Goal: Transaction & Acquisition: Book appointment/travel/reservation

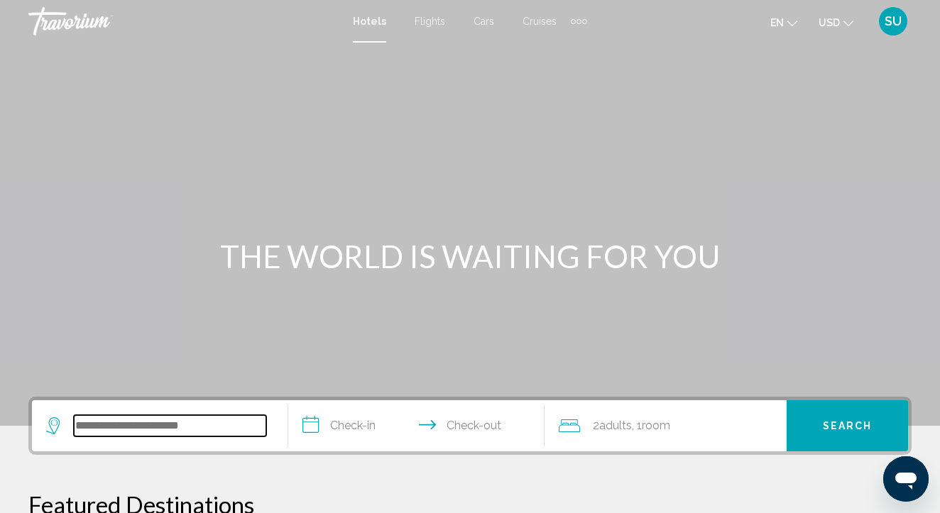
click at [78, 424] on input "Search widget" at bounding box center [170, 425] width 192 height 21
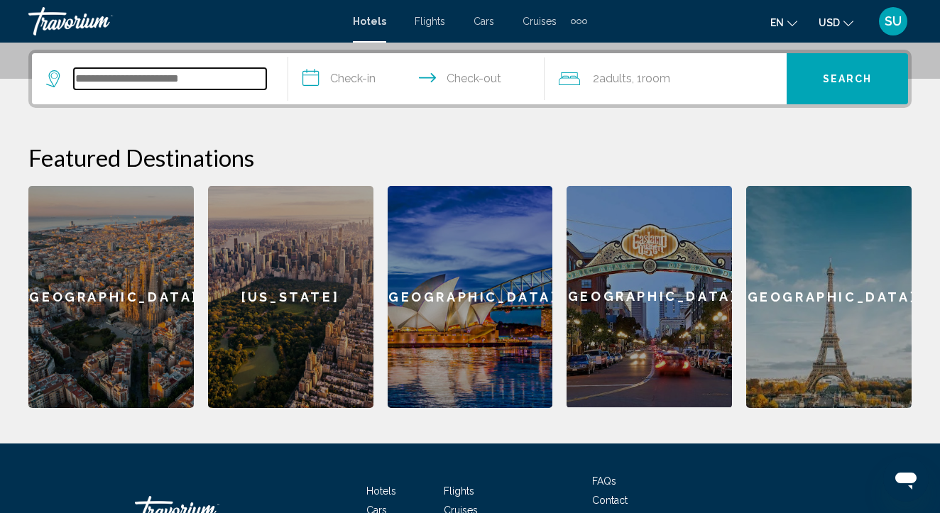
scroll to position [350, 0]
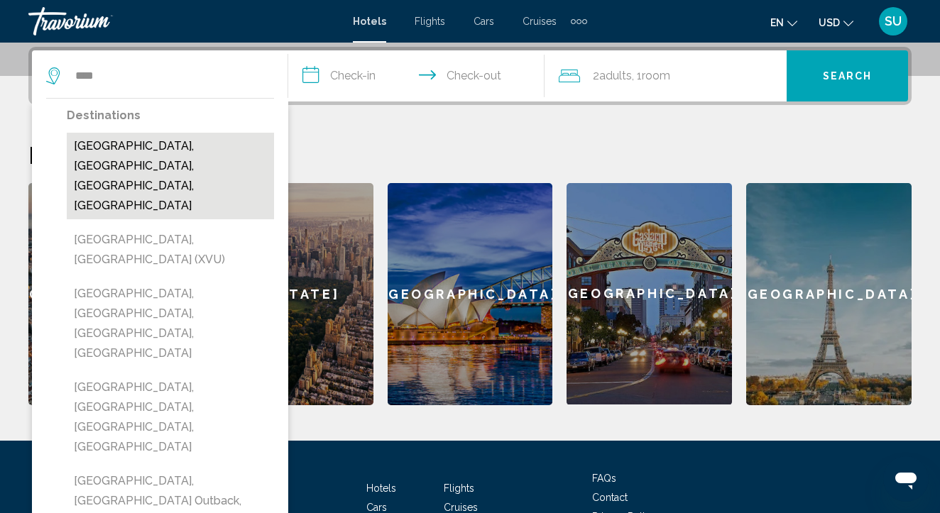
click at [235, 143] on button "[GEOGRAPHIC_DATA], [GEOGRAPHIC_DATA], [GEOGRAPHIC_DATA], [GEOGRAPHIC_DATA]" at bounding box center [170, 176] width 207 height 87
type input "**********"
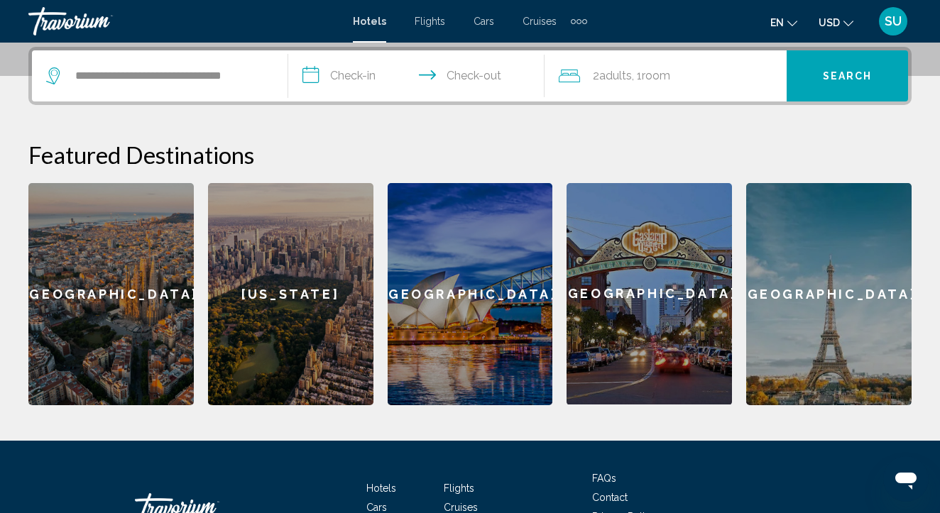
click at [315, 72] on input "**********" at bounding box center [419, 77] width 262 height 55
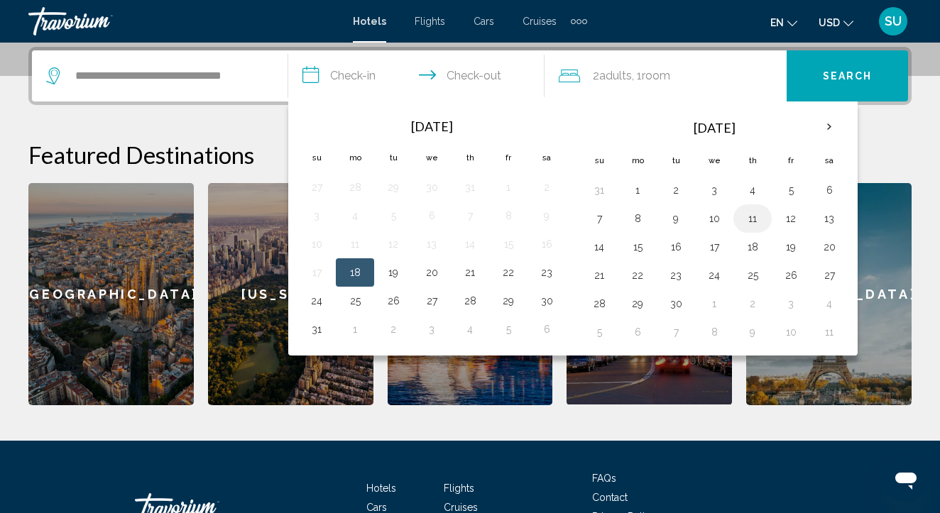
click at [756, 212] on button "11" at bounding box center [752, 219] width 23 height 20
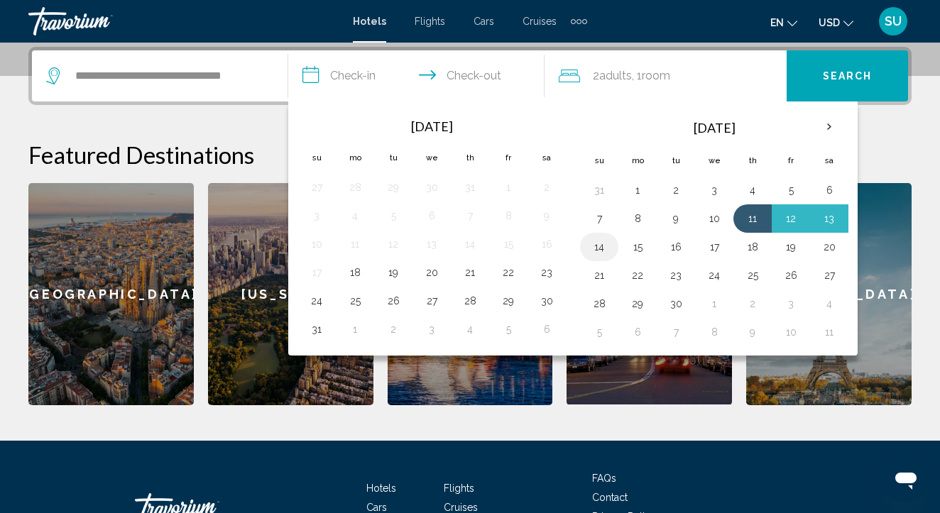
click at [594, 252] on button "14" at bounding box center [599, 247] width 23 height 20
type input "**********"
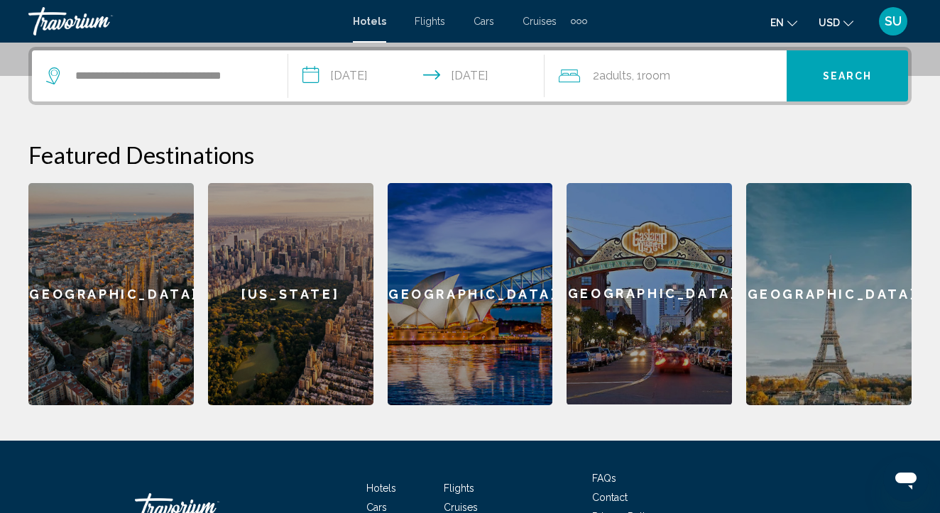
click at [567, 72] on icon "Travelers: 2 adults, 0 children" at bounding box center [569, 75] width 21 height 17
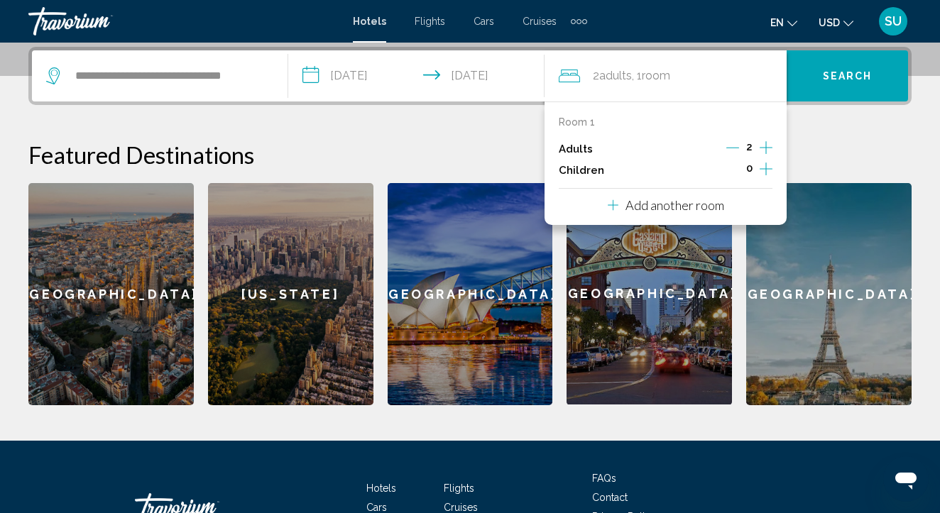
click at [767, 143] on icon "Increment adults" at bounding box center [766, 147] width 13 height 17
click at [842, 79] on span "Search" at bounding box center [848, 76] width 50 height 11
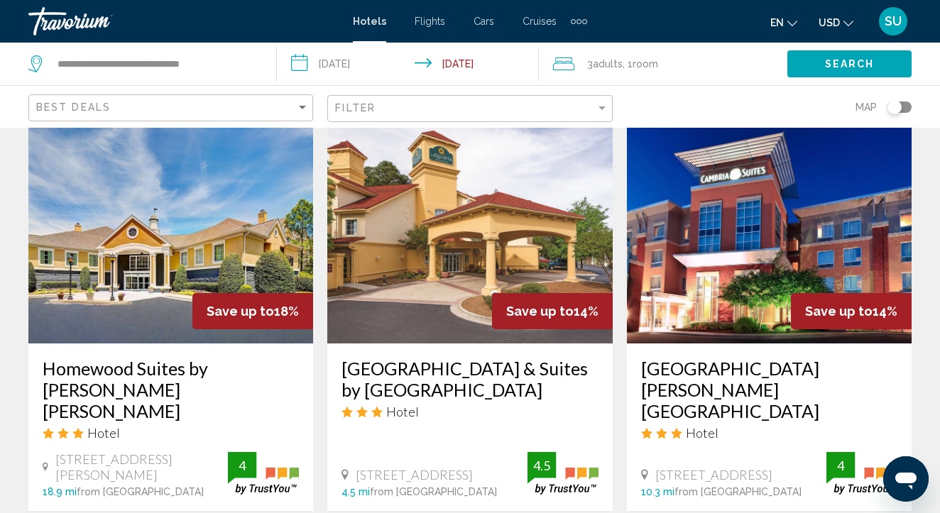
scroll to position [1145, 0]
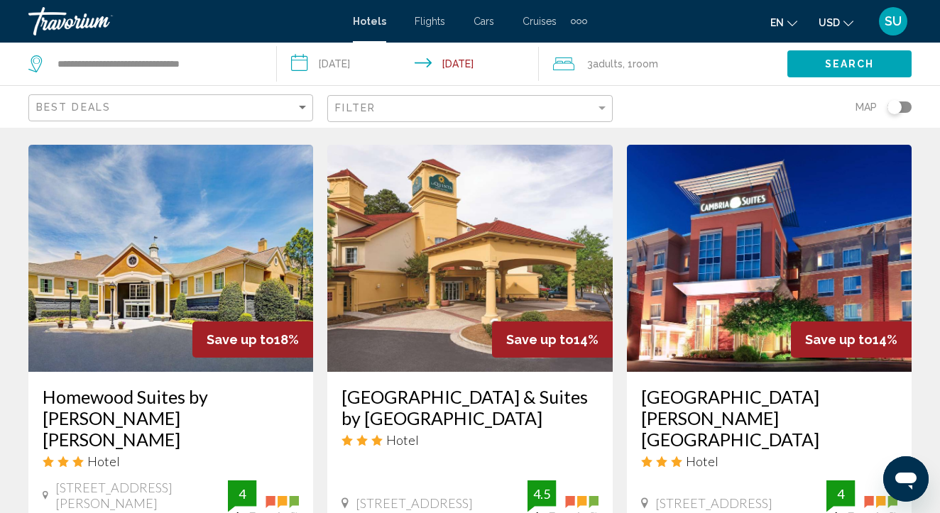
click at [760, 227] on img "Main content" at bounding box center [769, 258] width 285 height 227
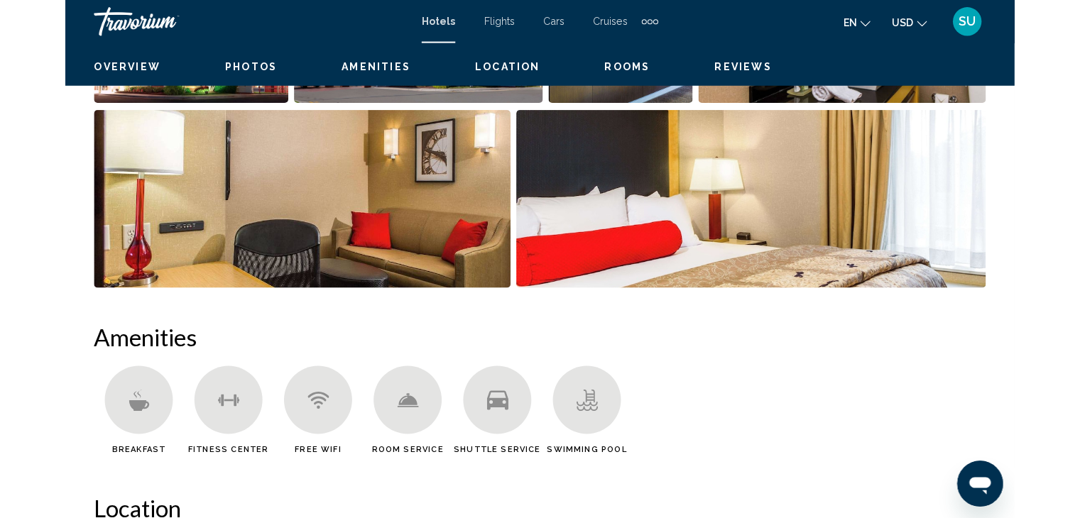
scroll to position [123, 0]
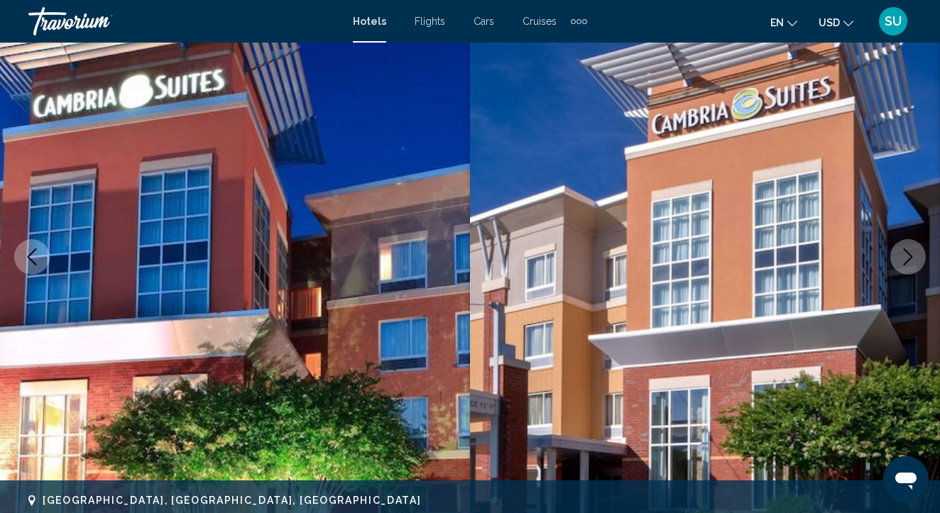
click at [908, 256] on icon "Next image" at bounding box center [908, 257] width 17 height 17
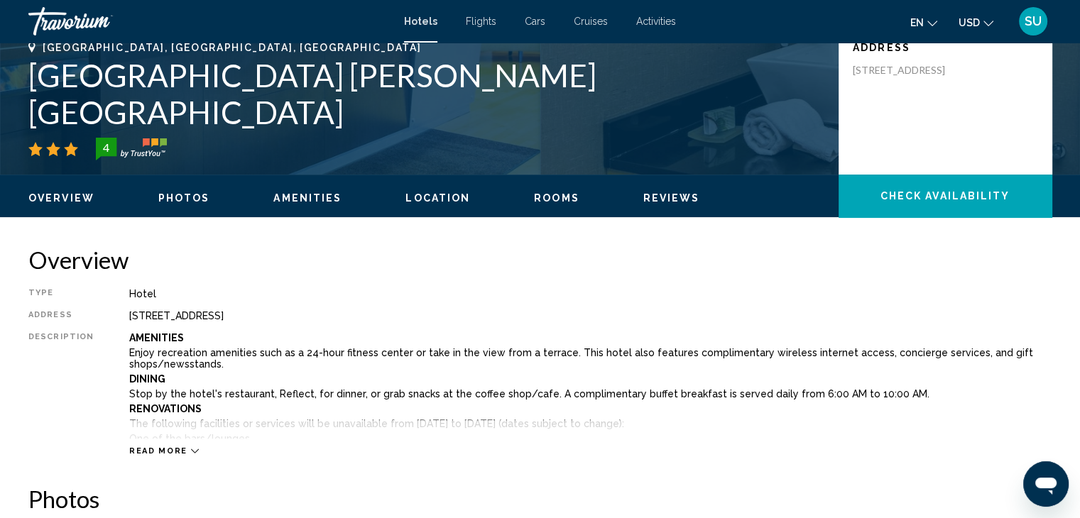
scroll to position [322, 0]
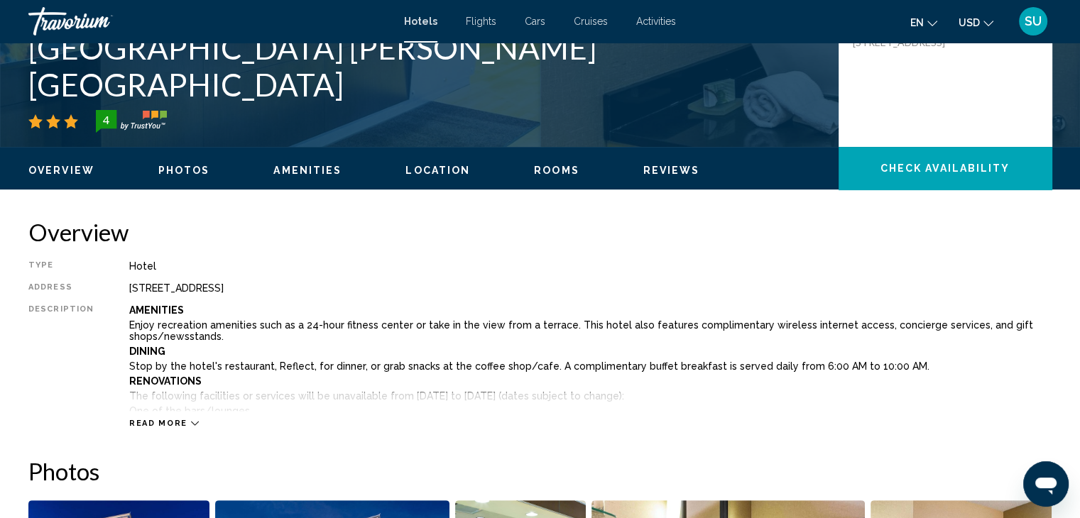
click at [168, 417] on div "Read more" at bounding box center [590, 409] width 922 height 39
click at [171, 420] on span "Read more" at bounding box center [158, 423] width 58 height 9
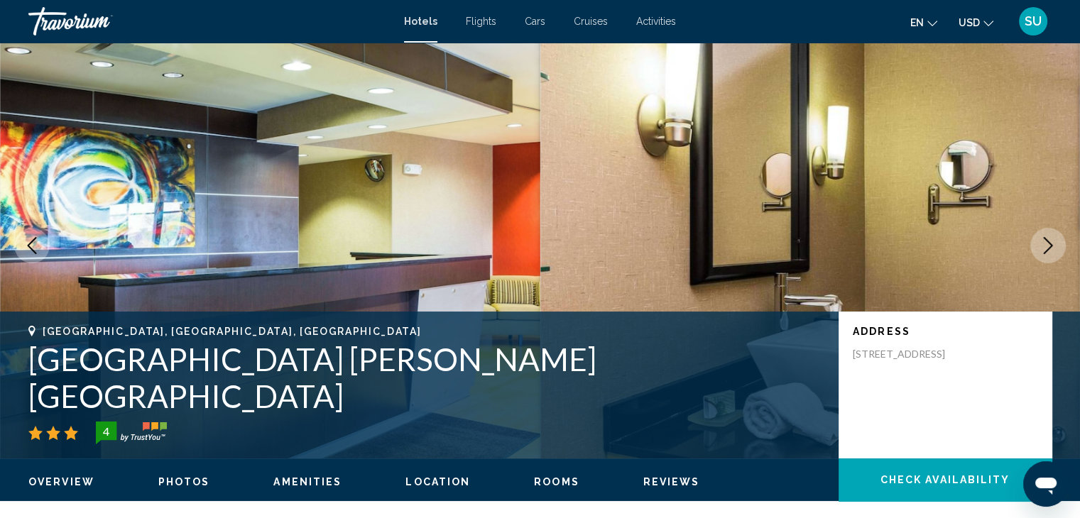
scroll to position [0, 0]
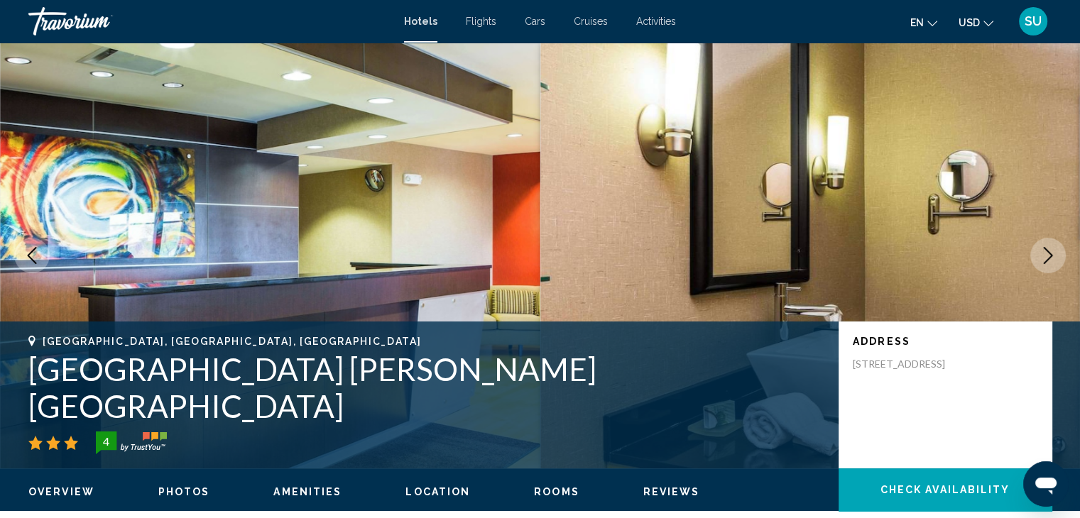
click at [950, 20] on icon "Change currency" at bounding box center [988, 23] width 10 height 10
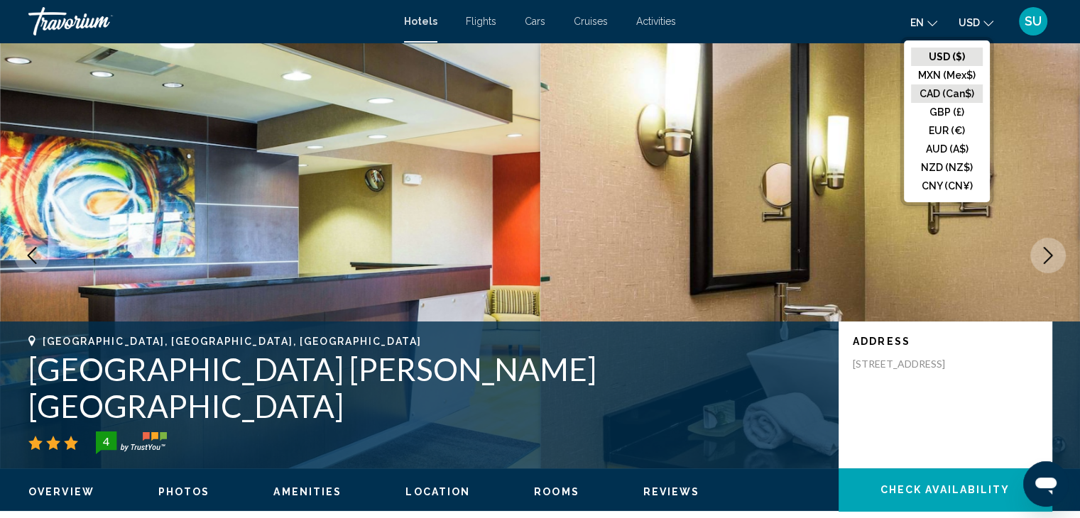
click at [948, 94] on button "CAD (Can$)" at bounding box center [947, 93] width 72 height 18
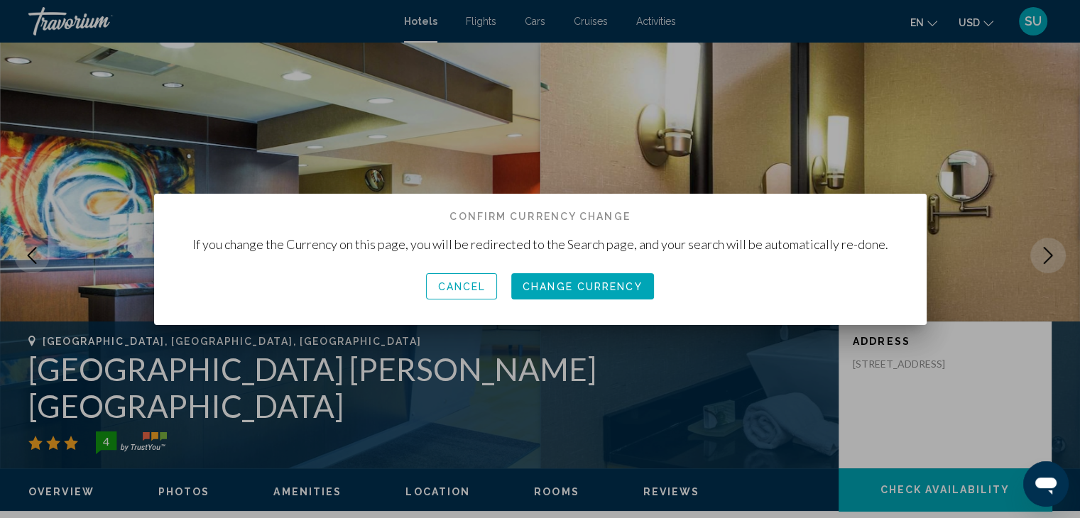
click at [950, 82] on div at bounding box center [540, 259] width 1080 height 518
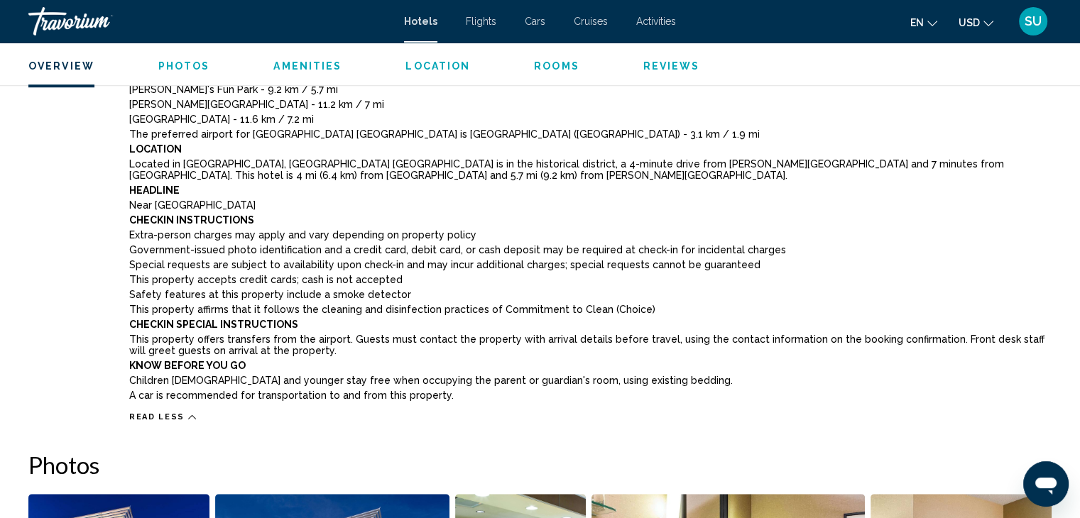
scroll to position [1173, 0]
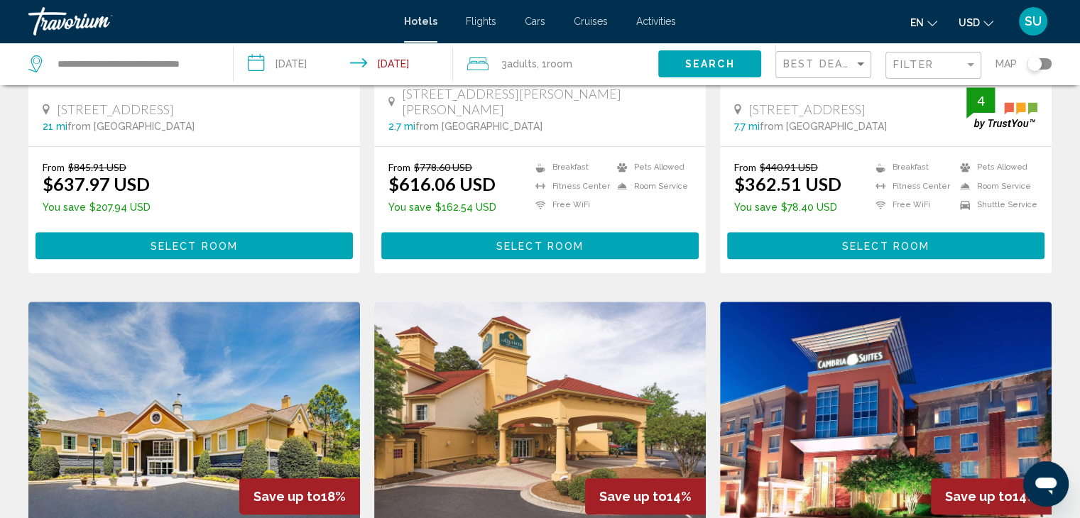
scroll to position [1938, 0]
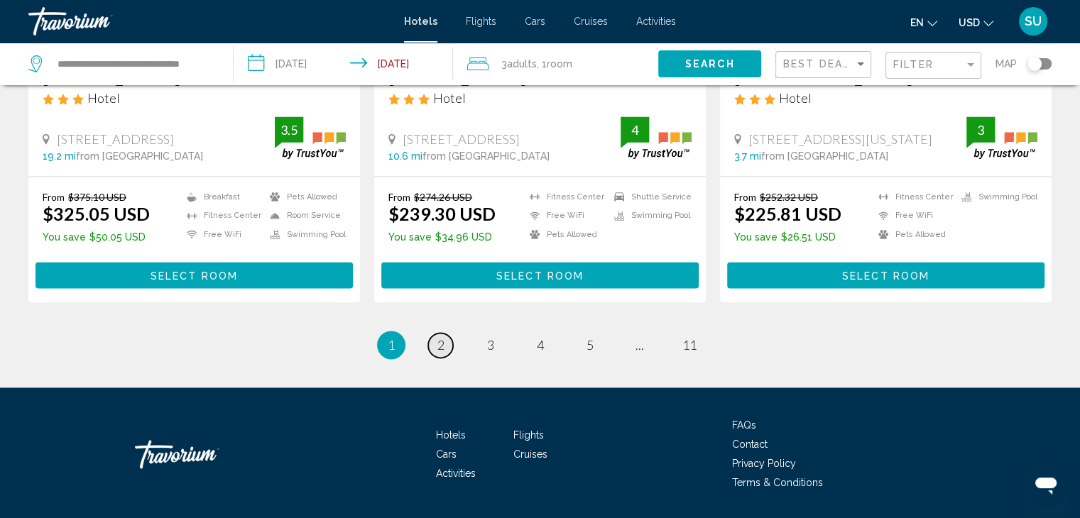
click at [443, 337] on span "2" at bounding box center [440, 345] width 7 height 16
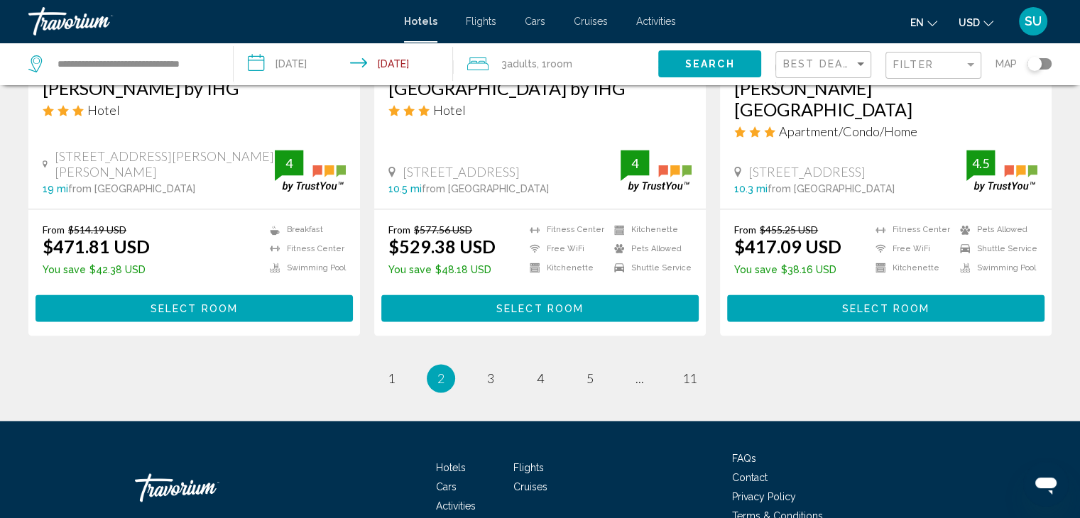
scroll to position [1958, 0]
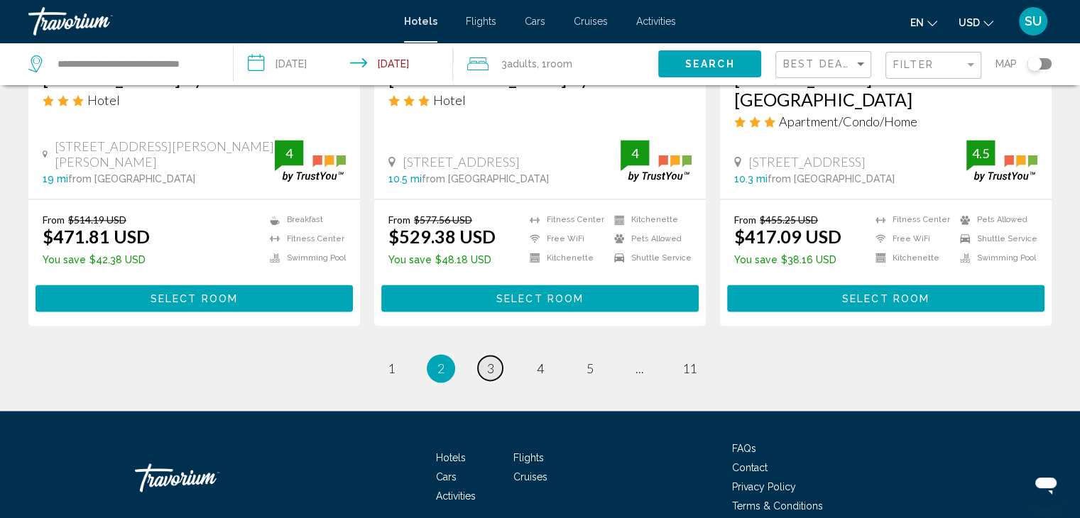
click at [493, 361] on span "3" at bounding box center [490, 369] width 7 height 16
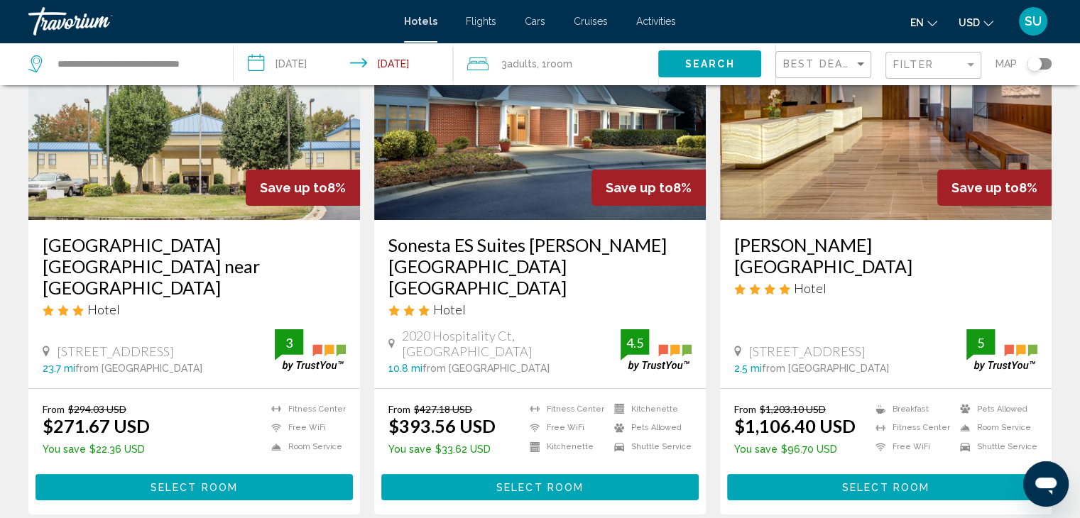
scroll to position [179, 0]
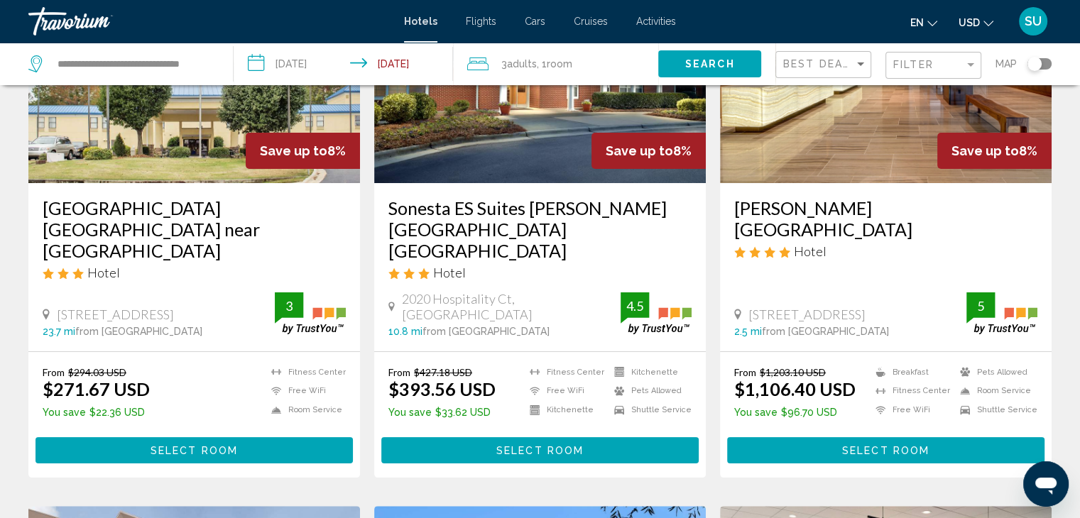
click at [547, 135] on img "Main content" at bounding box center [540, 69] width 332 height 227
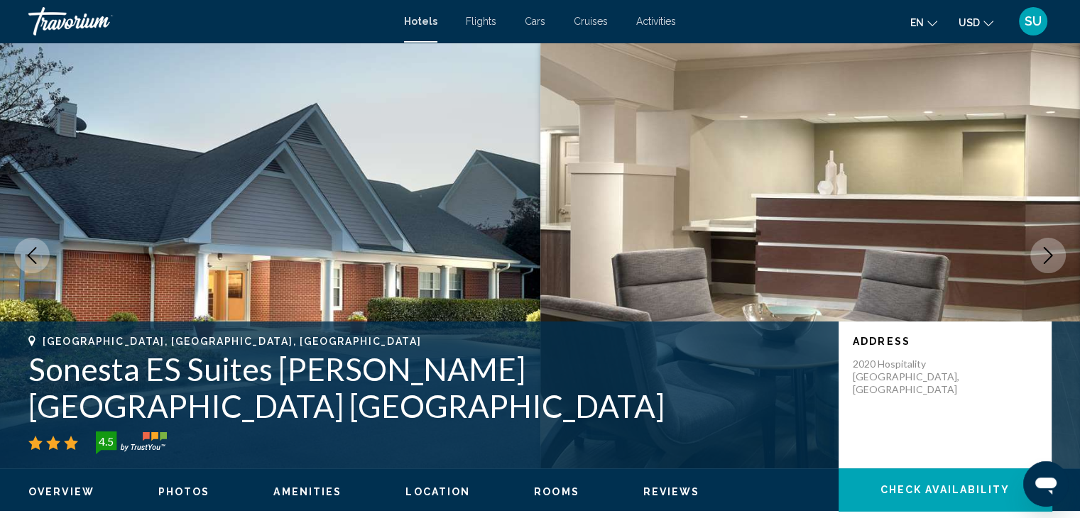
click at [950, 256] on icon "Next image" at bounding box center [1048, 255] width 17 height 17
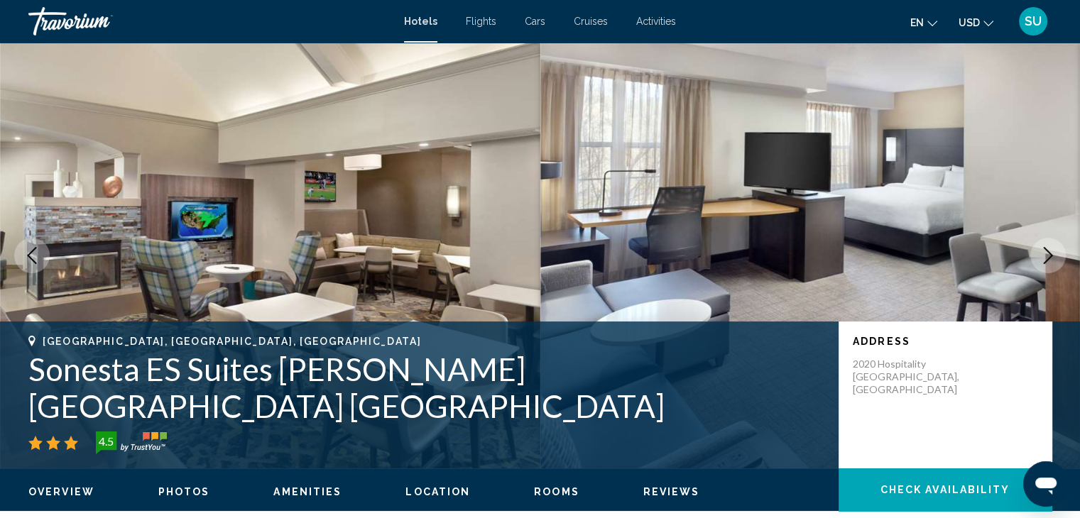
click at [950, 256] on icon "Next image" at bounding box center [1048, 255] width 17 height 17
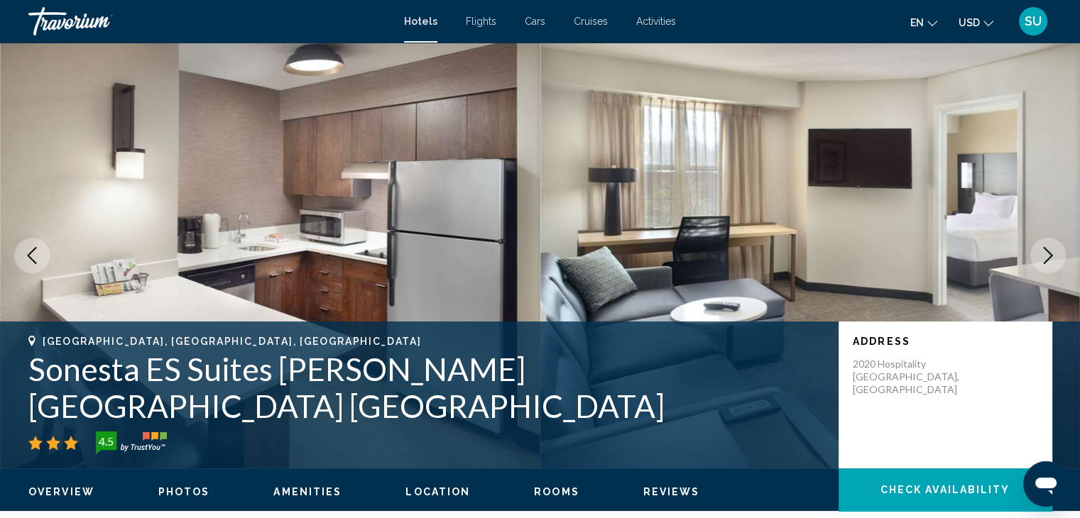
click at [950, 256] on icon "Next image" at bounding box center [1048, 255] width 17 height 17
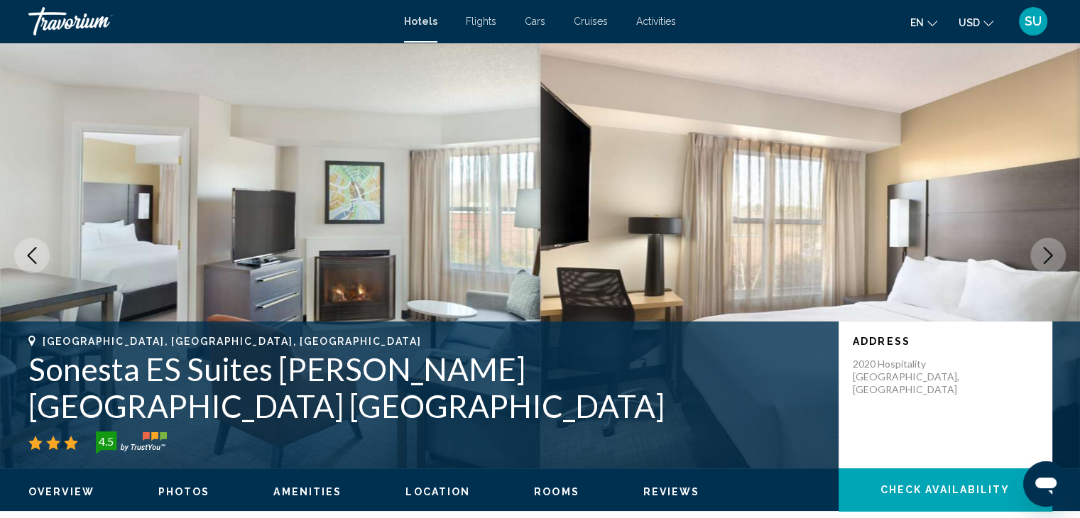
click at [950, 256] on icon "Next image" at bounding box center [1048, 255] width 17 height 17
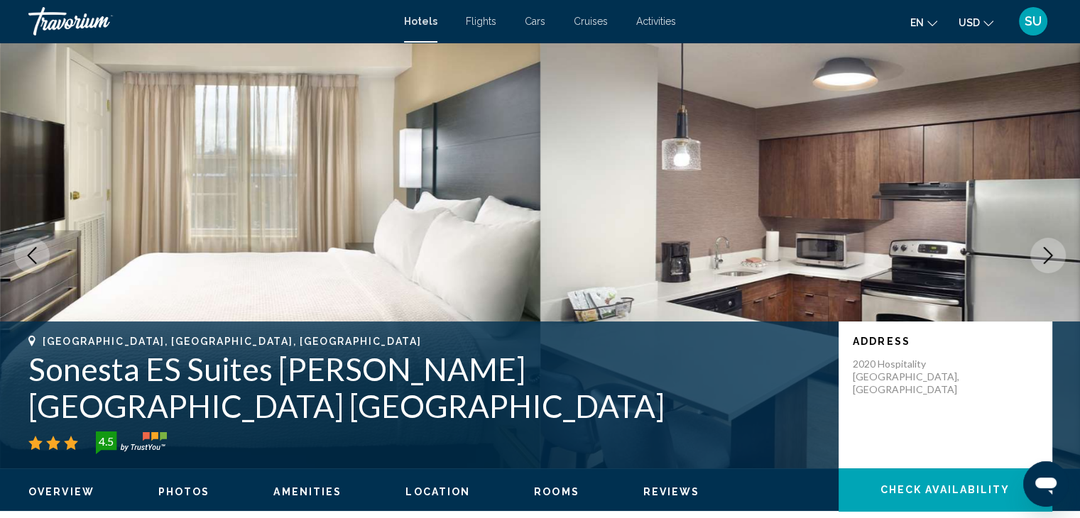
click at [950, 256] on icon "Next image" at bounding box center [1048, 255] width 17 height 17
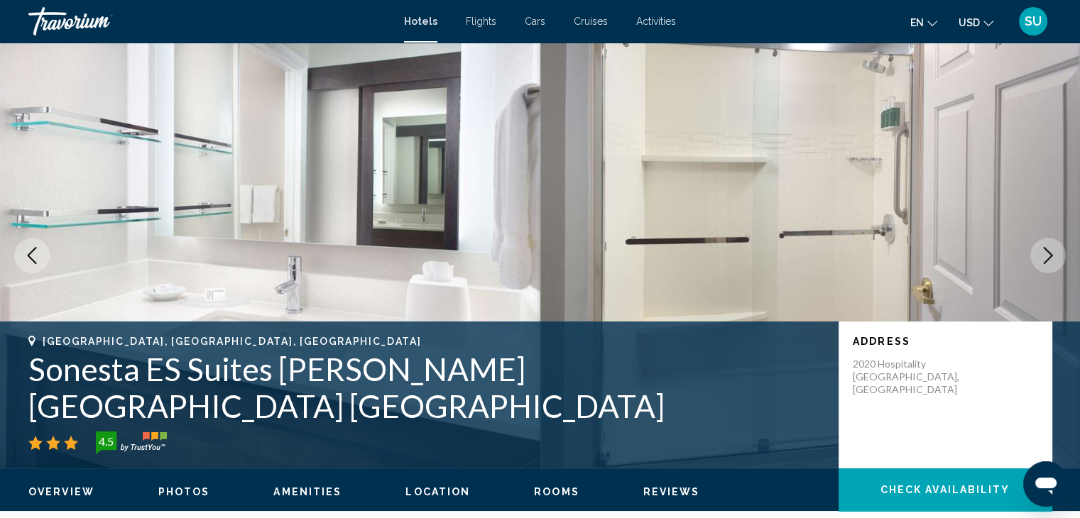
click at [950, 256] on icon "Next image" at bounding box center [1048, 255] width 17 height 17
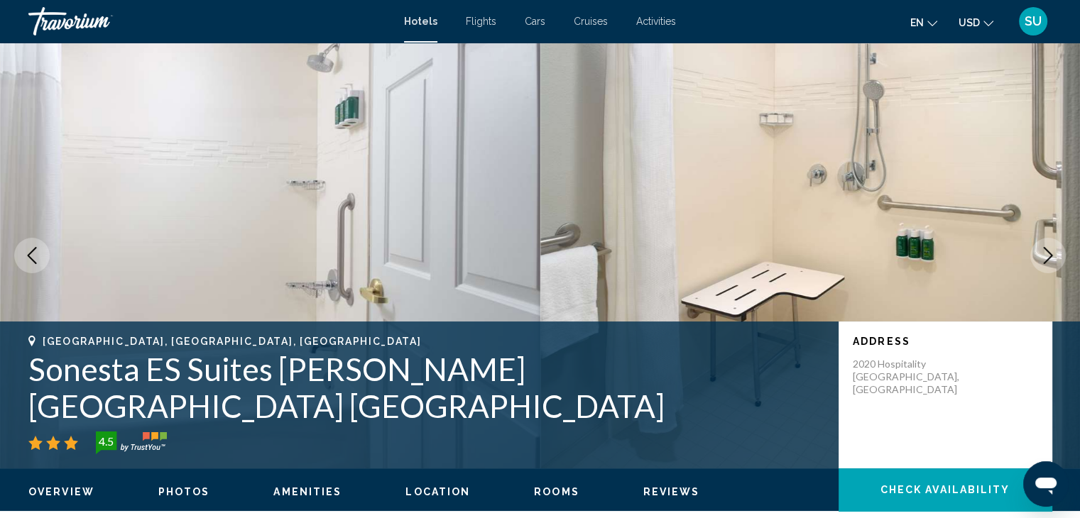
click at [950, 256] on icon "Next image" at bounding box center [1048, 255] width 17 height 17
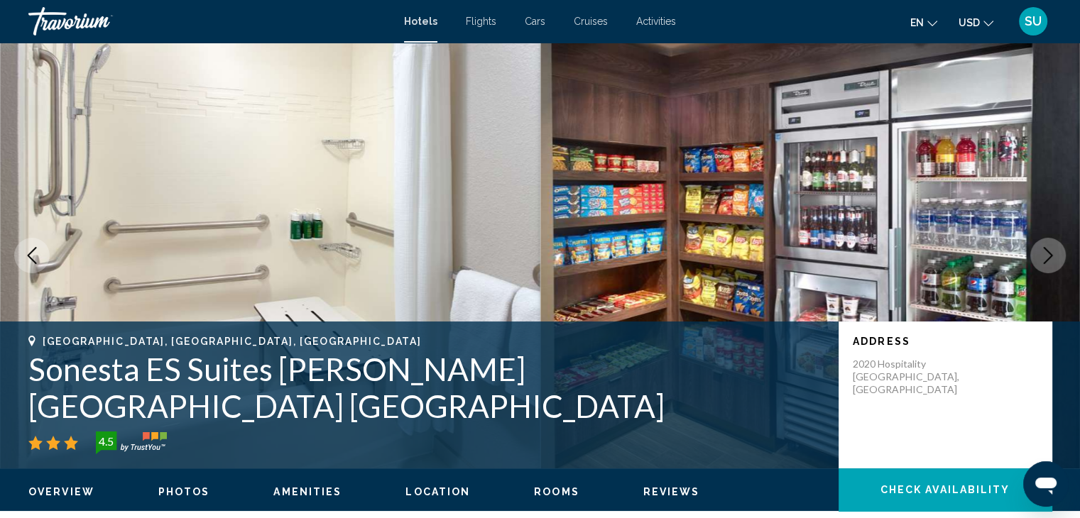
click at [950, 256] on icon "Next image" at bounding box center [1048, 255] width 17 height 17
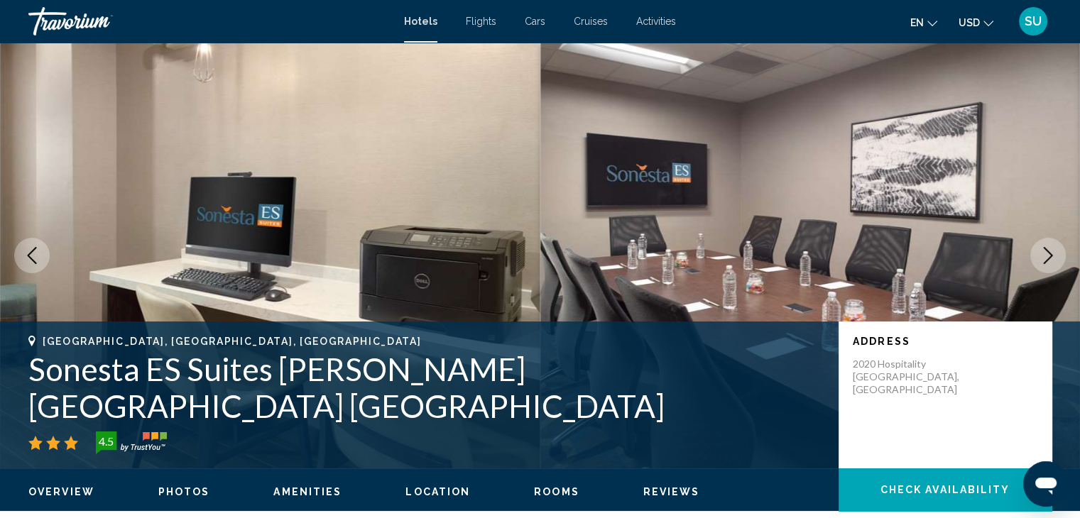
click at [950, 256] on icon "Next image" at bounding box center [1048, 255] width 17 height 17
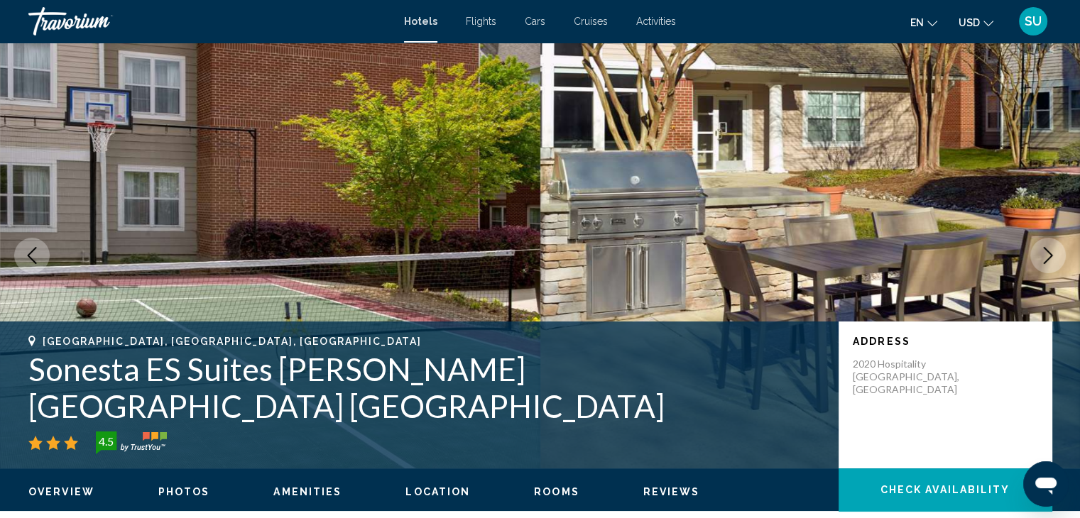
click at [950, 254] on icon "Next image" at bounding box center [1048, 255] width 17 height 17
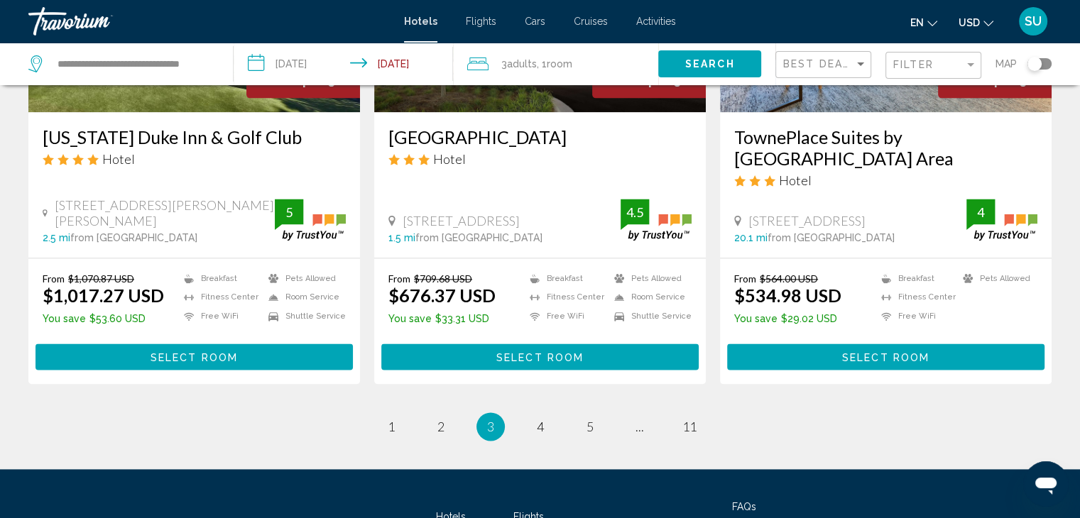
scroll to position [1958, 0]
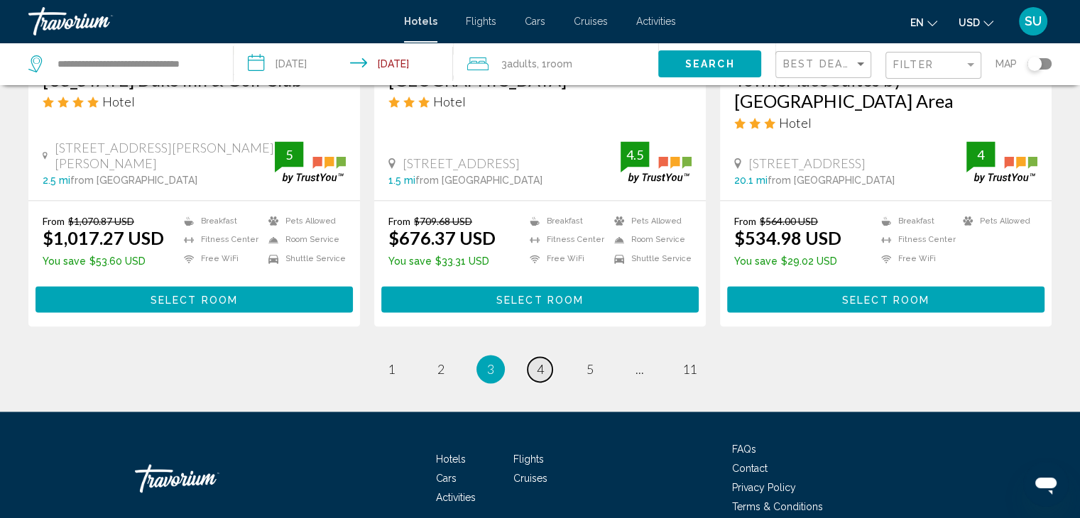
click at [538, 361] on span "4" at bounding box center [540, 369] width 7 height 16
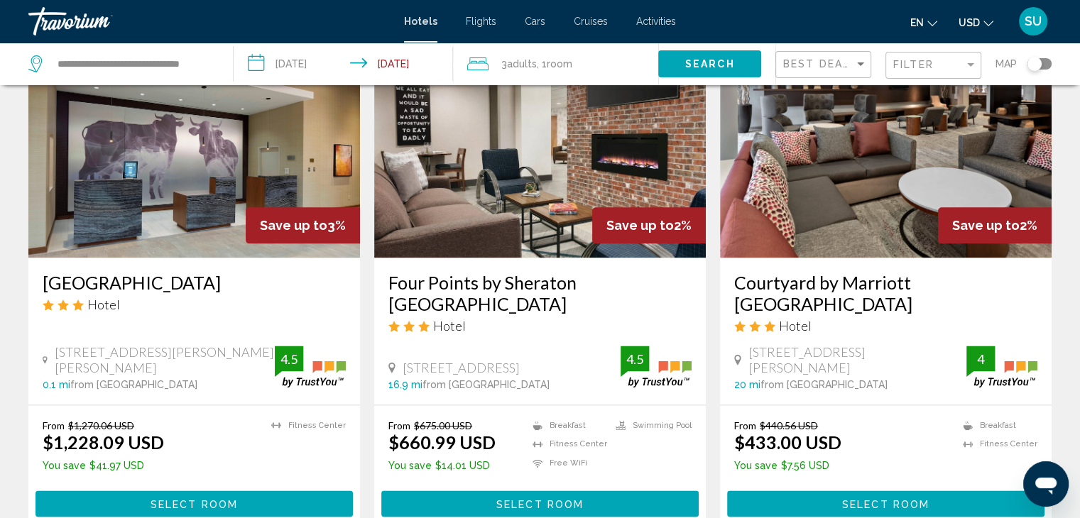
scroll to position [1892, 0]
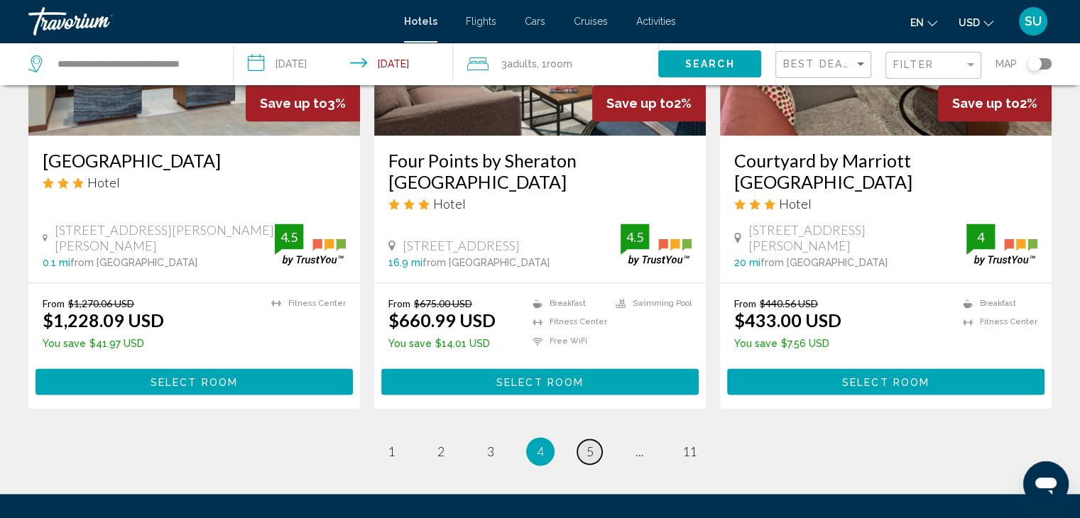
click at [592, 444] on span "5" at bounding box center [590, 452] width 7 height 16
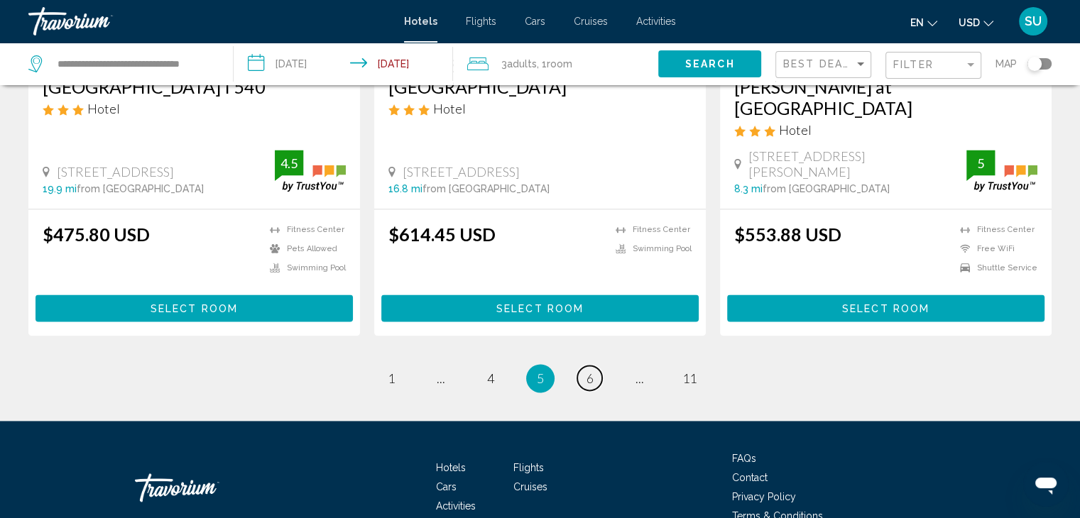
scroll to position [1958, 0]
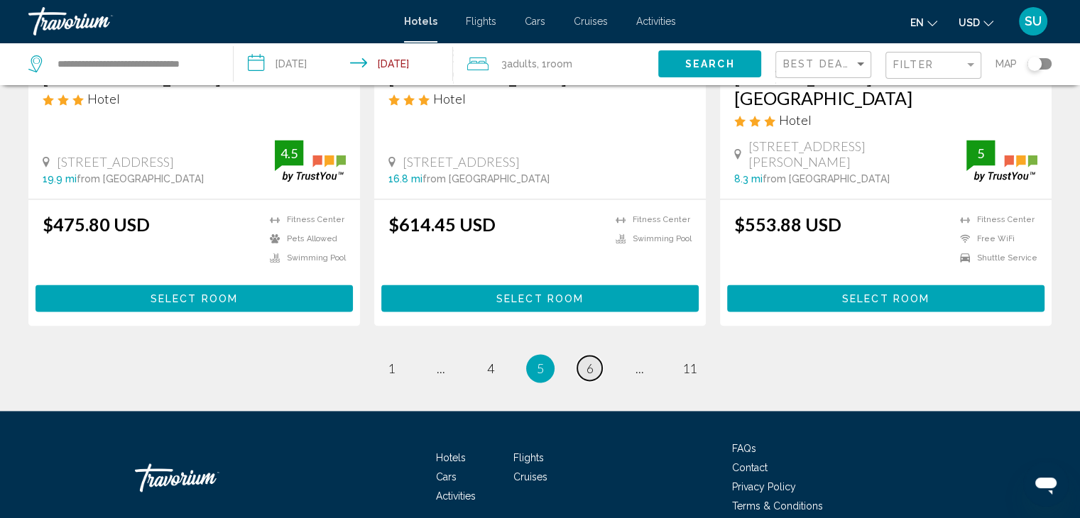
click at [588, 361] on span "6" at bounding box center [590, 369] width 7 height 16
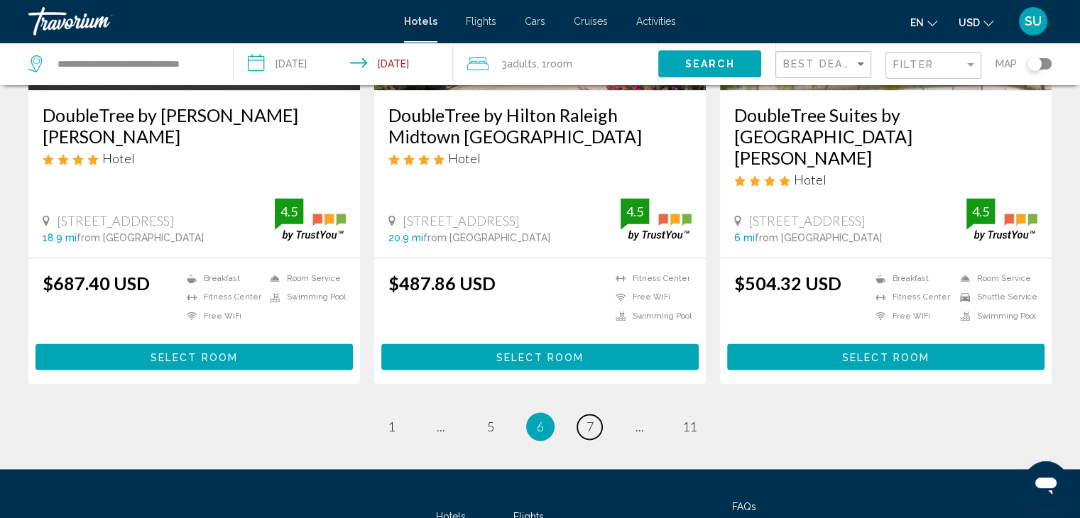
scroll to position [1958, 0]
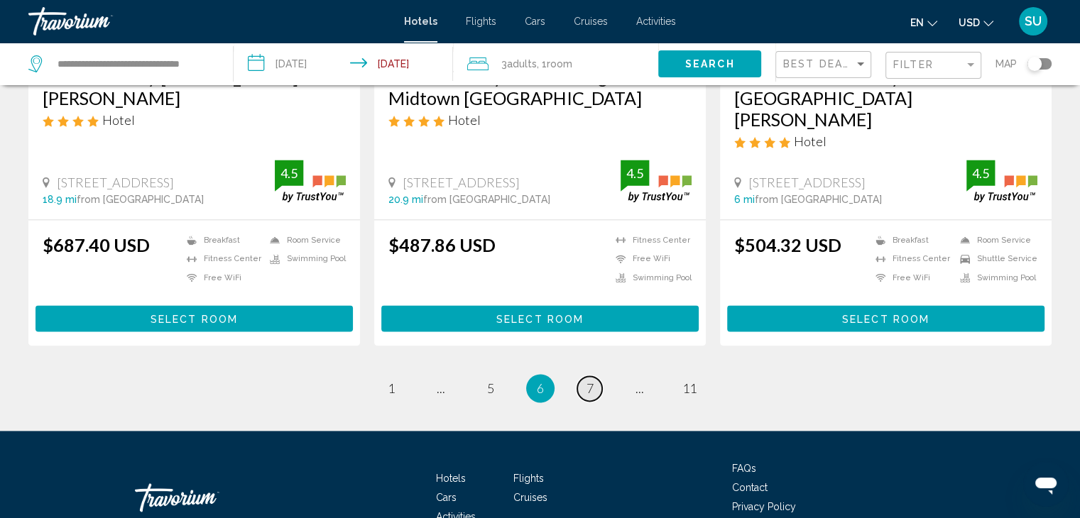
click at [584, 376] on link "page 7" at bounding box center [589, 388] width 25 height 25
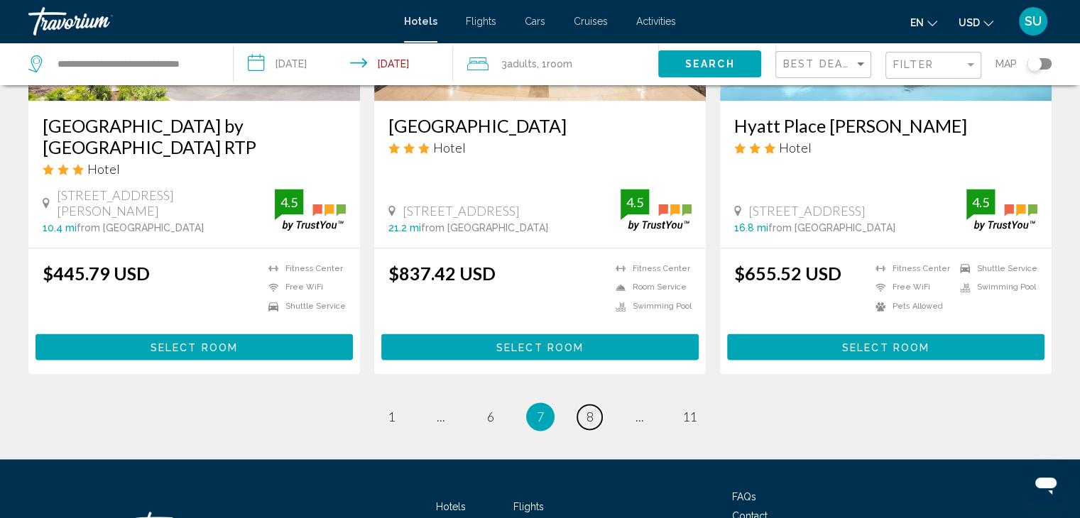
scroll to position [1958, 0]
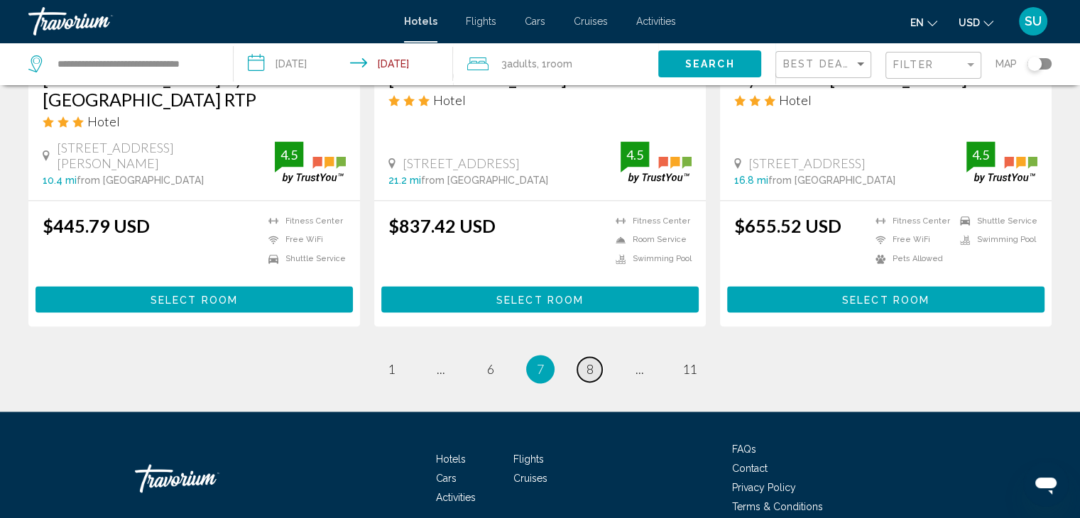
click at [587, 361] on span "8" at bounding box center [590, 369] width 7 height 16
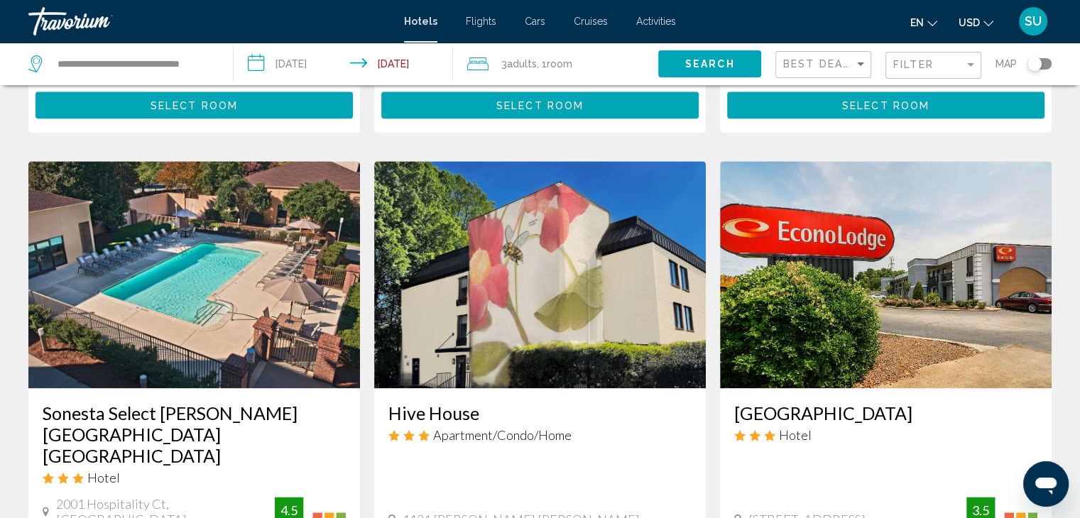
scroll to position [1589, 0]
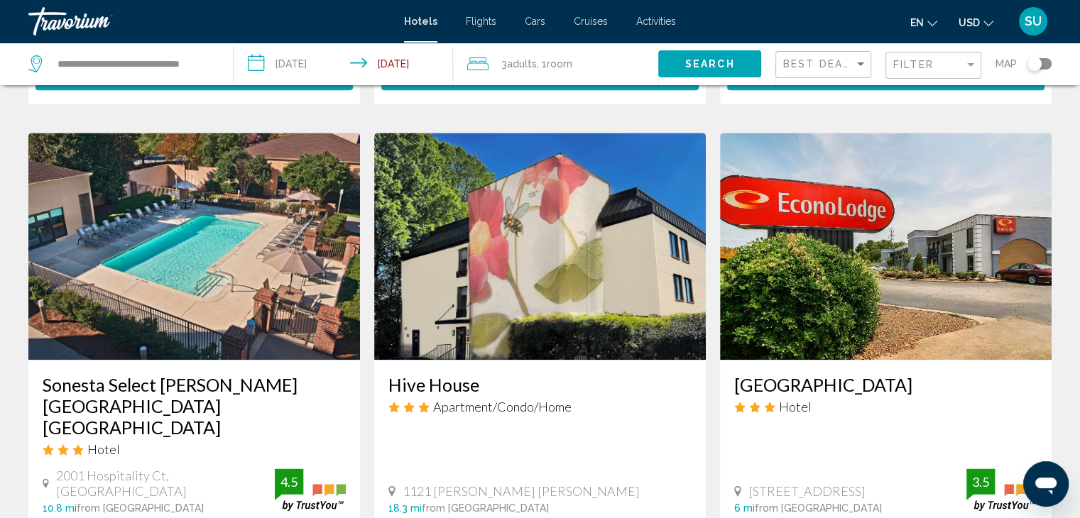
click at [178, 263] on img "Main content" at bounding box center [194, 246] width 332 height 227
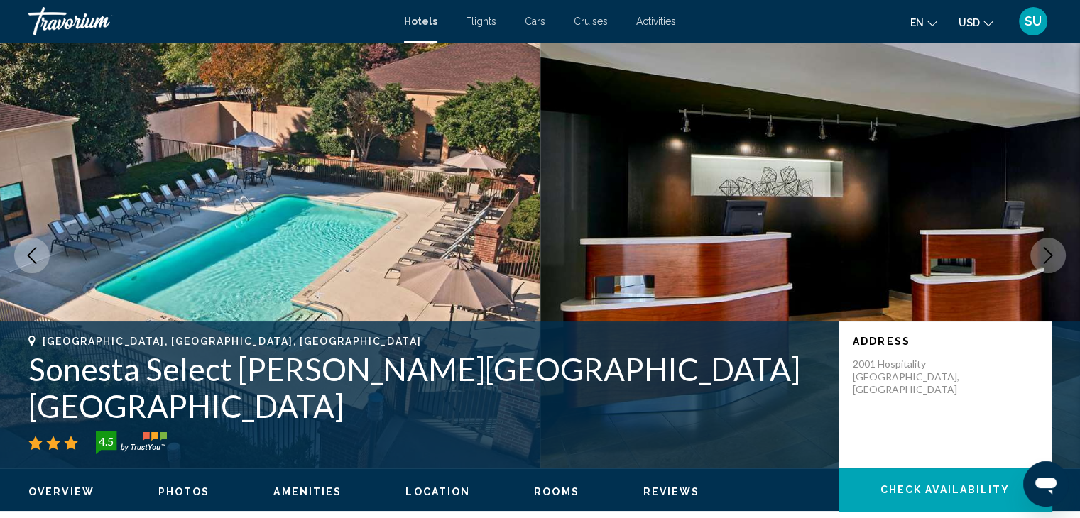
click at [950, 251] on icon "Next image" at bounding box center [1048, 255] width 9 height 17
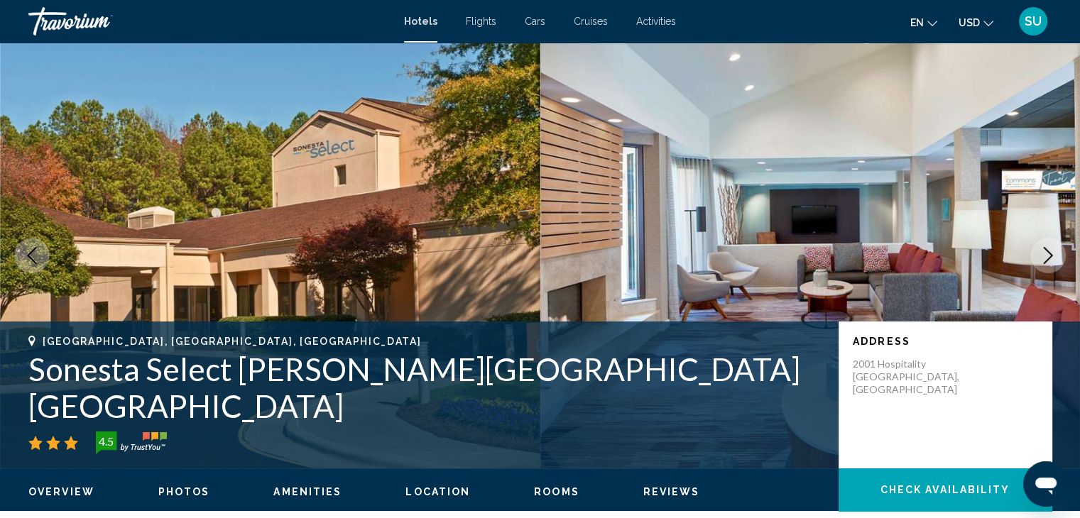
click at [950, 251] on icon "Next image" at bounding box center [1048, 255] width 9 height 17
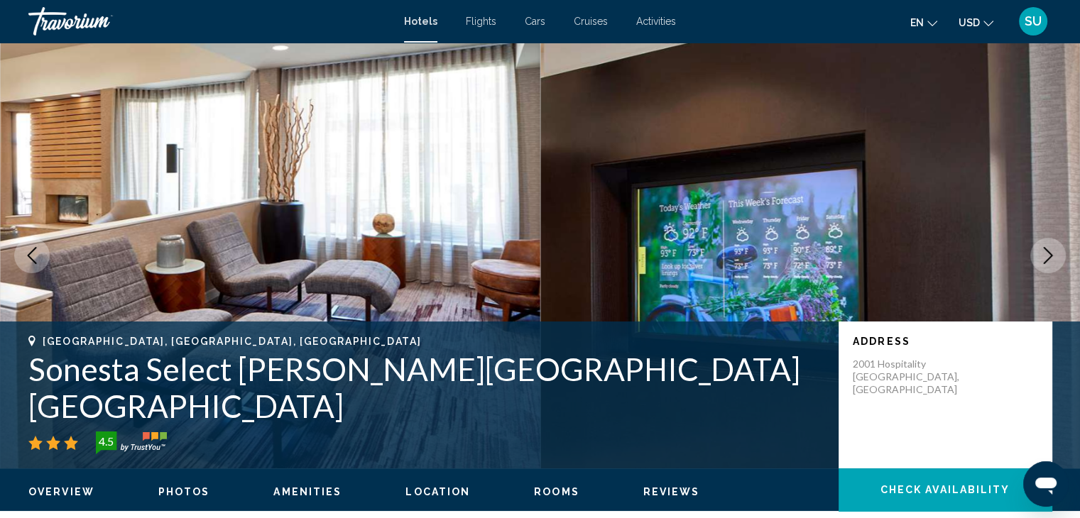
click at [950, 251] on icon "Next image" at bounding box center [1048, 255] width 9 height 17
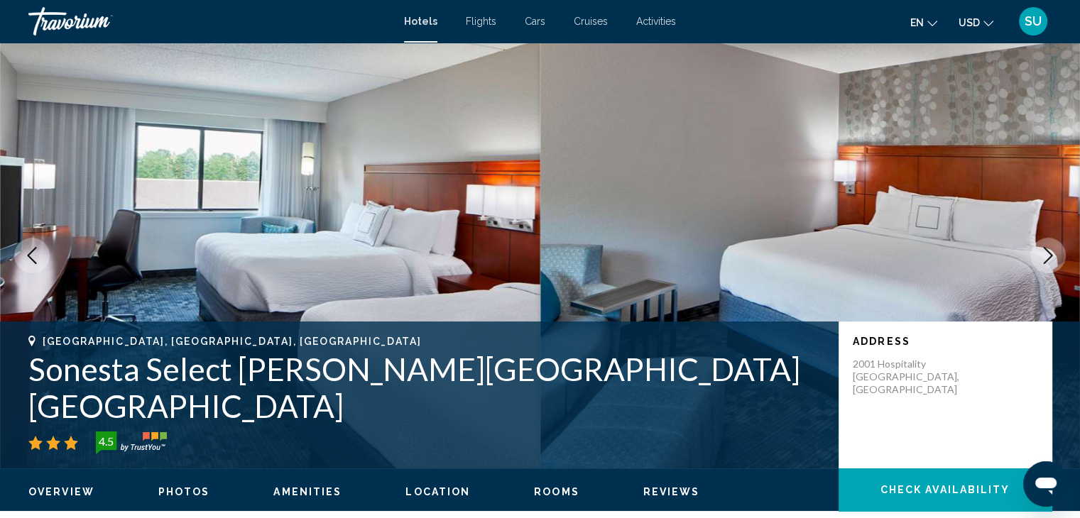
click at [950, 251] on icon "Next image" at bounding box center [1048, 255] width 9 height 17
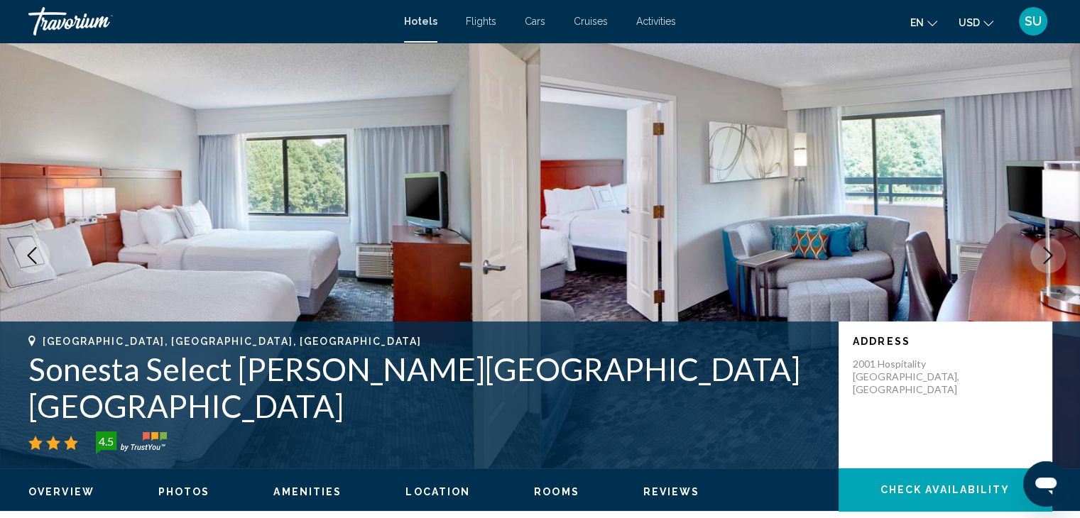
click at [950, 251] on icon "Next image" at bounding box center [1048, 255] width 9 height 17
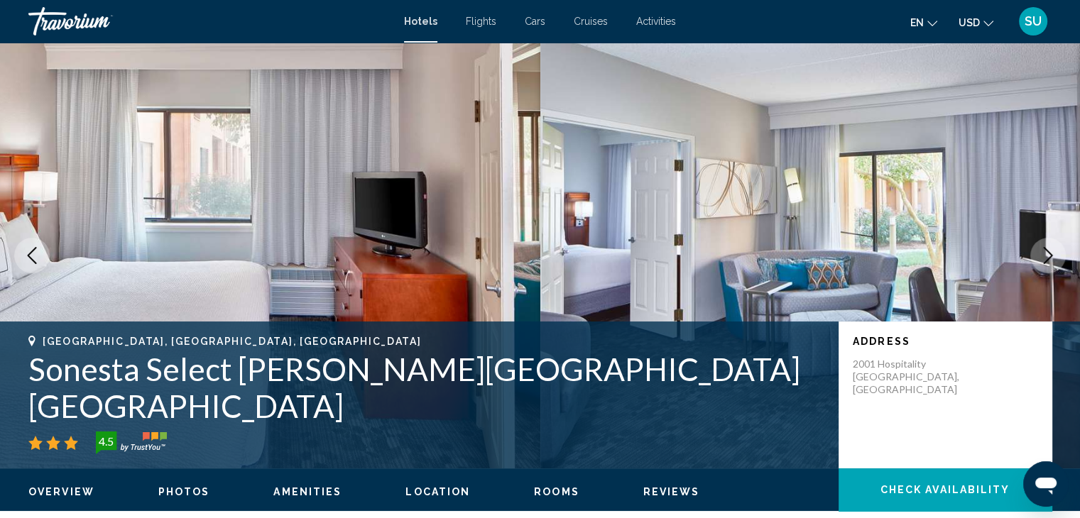
click at [950, 251] on icon "Next image" at bounding box center [1048, 255] width 9 height 17
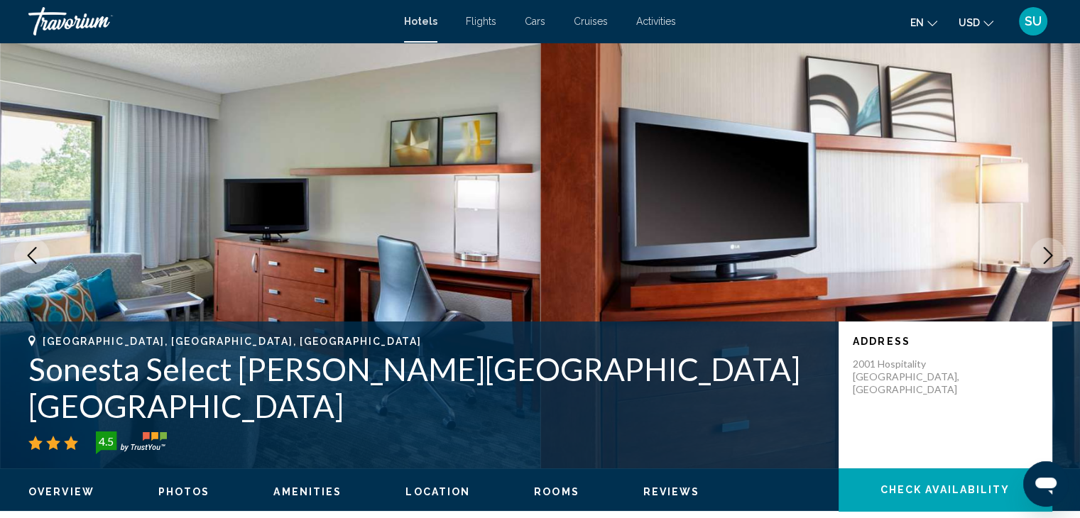
click at [950, 251] on icon "Next image" at bounding box center [1048, 255] width 9 height 17
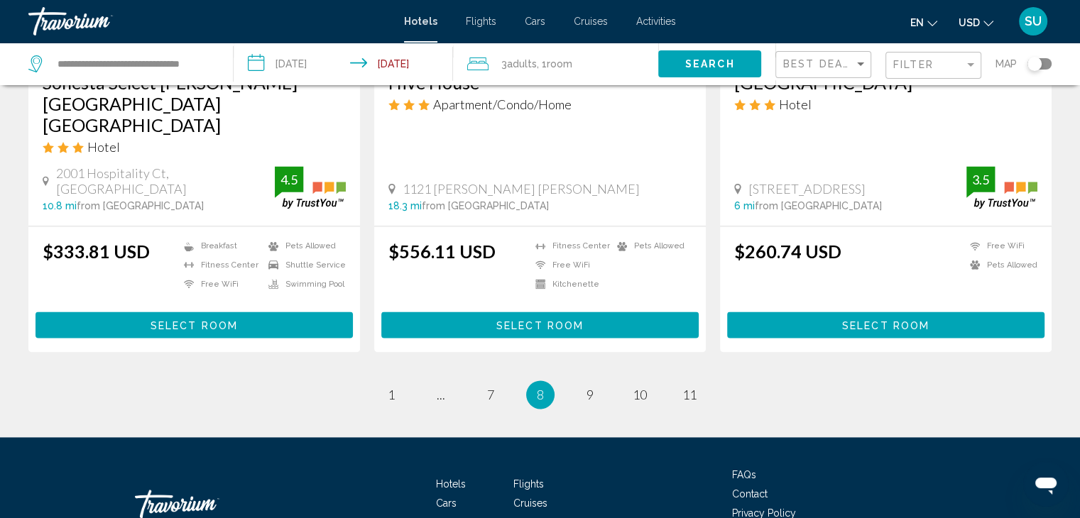
scroll to position [1937, 0]
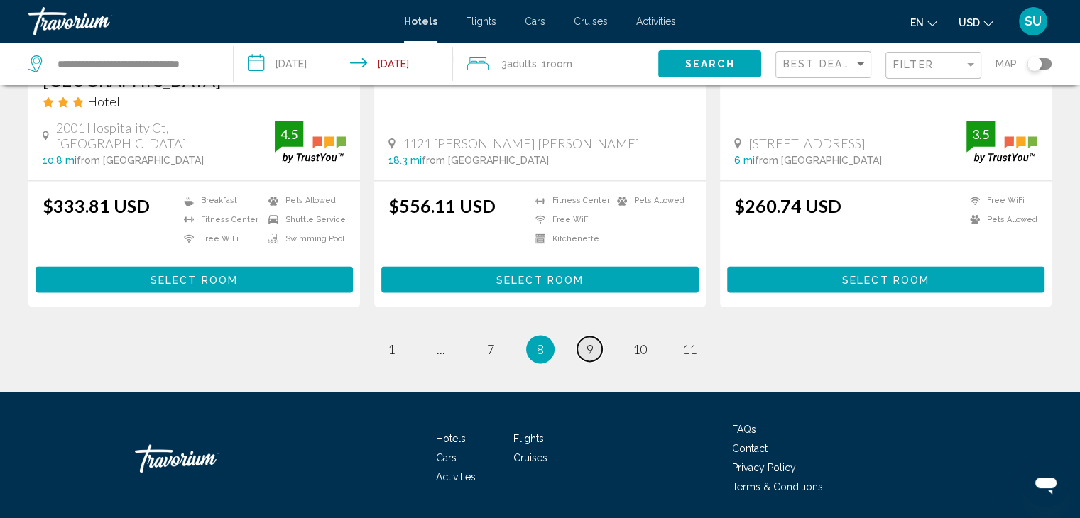
click at [591, 342] on span "9" at bounding box center [590, 350] width 7 height 16
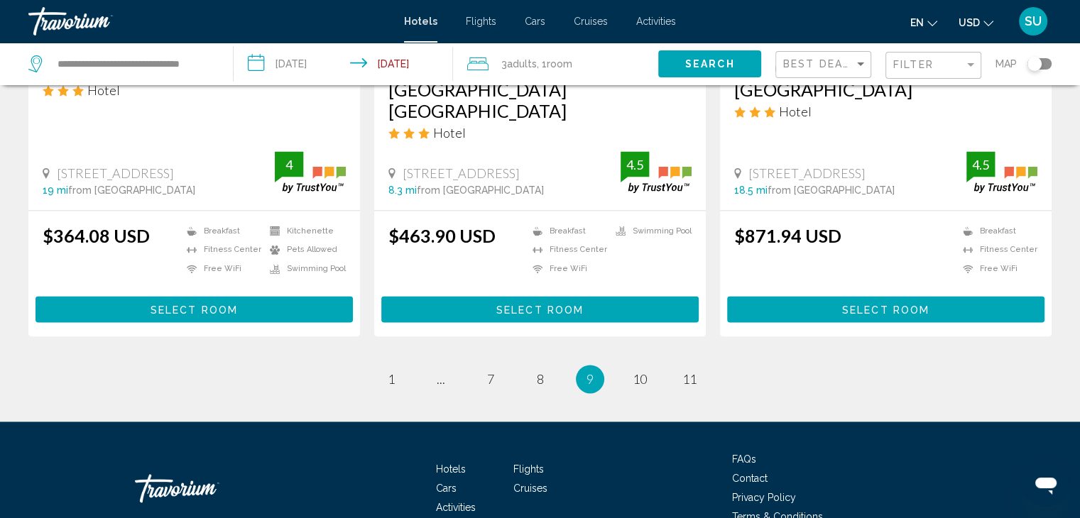
scroll to position [1958, 0]
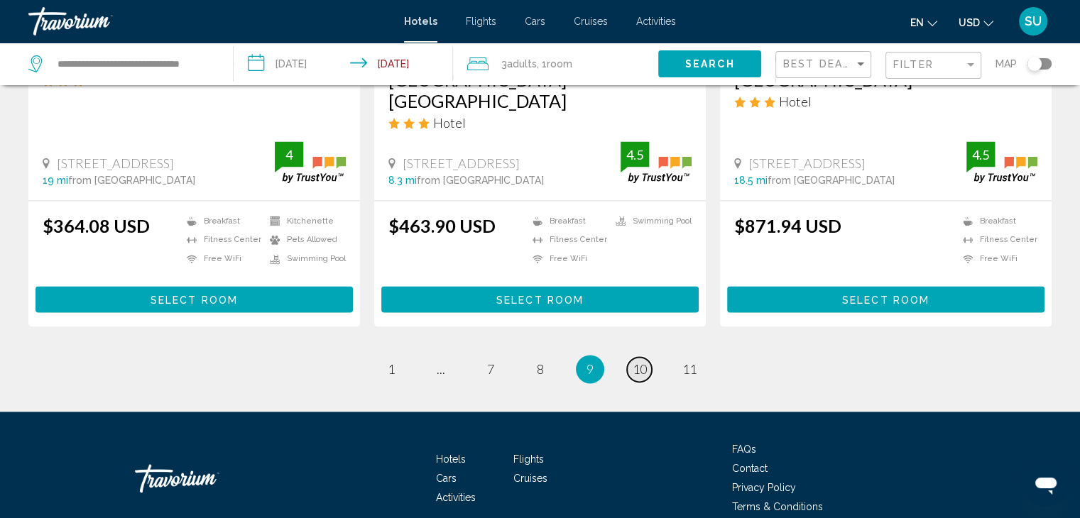
click at [642, 361] on span "10" at bounding box center [640, 369] width 14 height 16
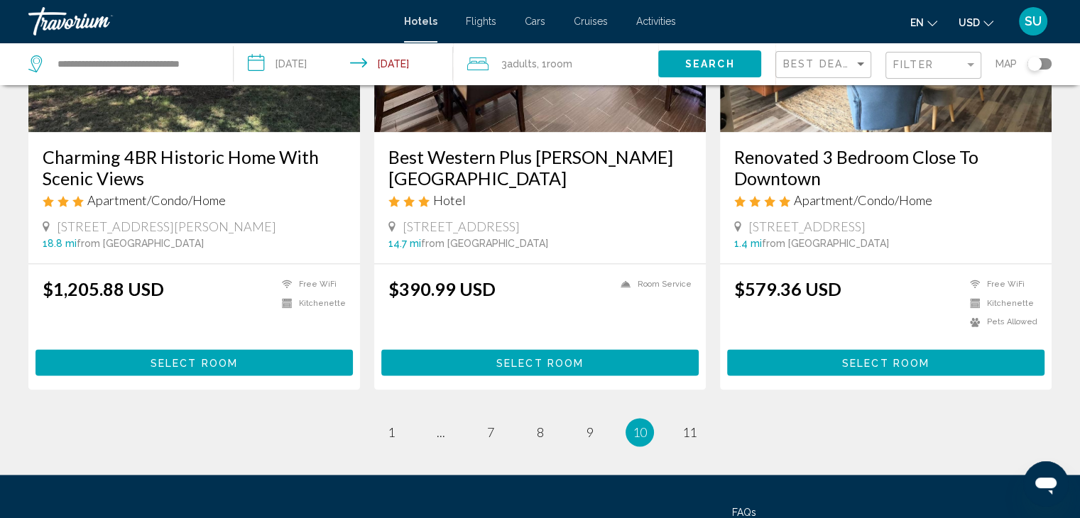
scroll to position [1951, 0]
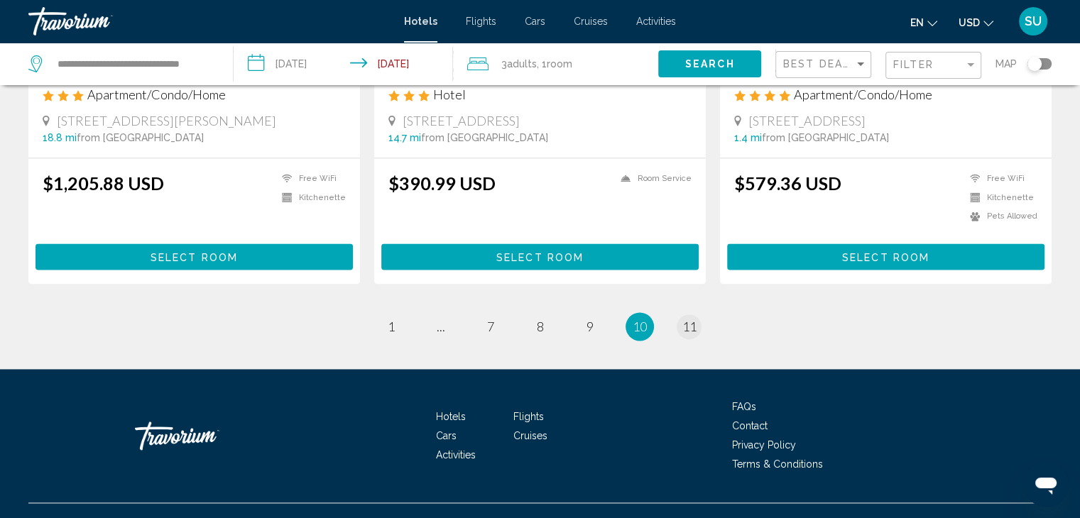
click at [698, 312] on ul "10 / 11 page 1 page ... page 7 page 8 page 9 You're on page 10 page 11" at bounding box center [539, 326] width 1023 height 28
click at [698, 315] on link "page 11" at bounding box center [689, 327] width 25 height 25
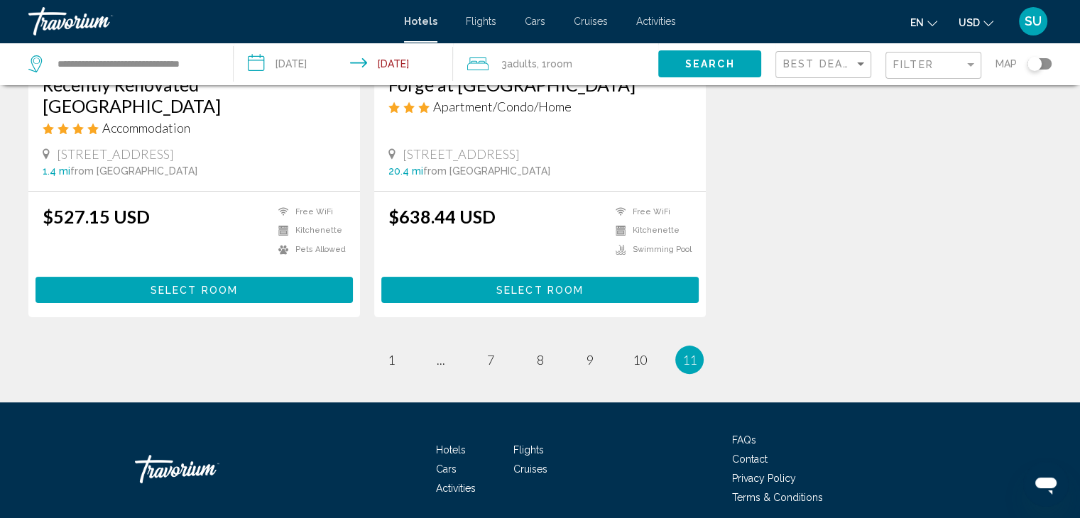
scroll to position [361, 0]
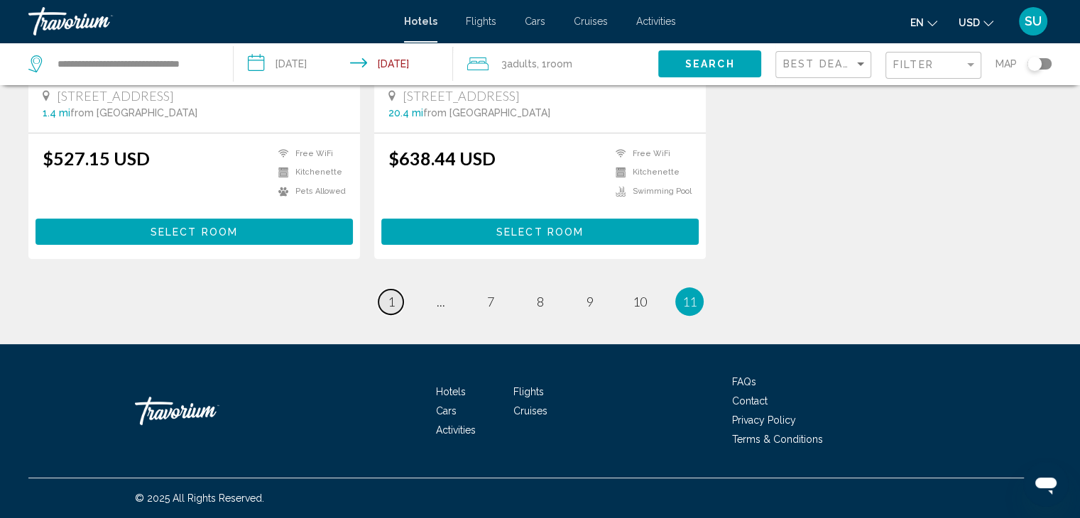
click at [391, 302] on span "1" at bounding box center [391, 302] width 7 height 16
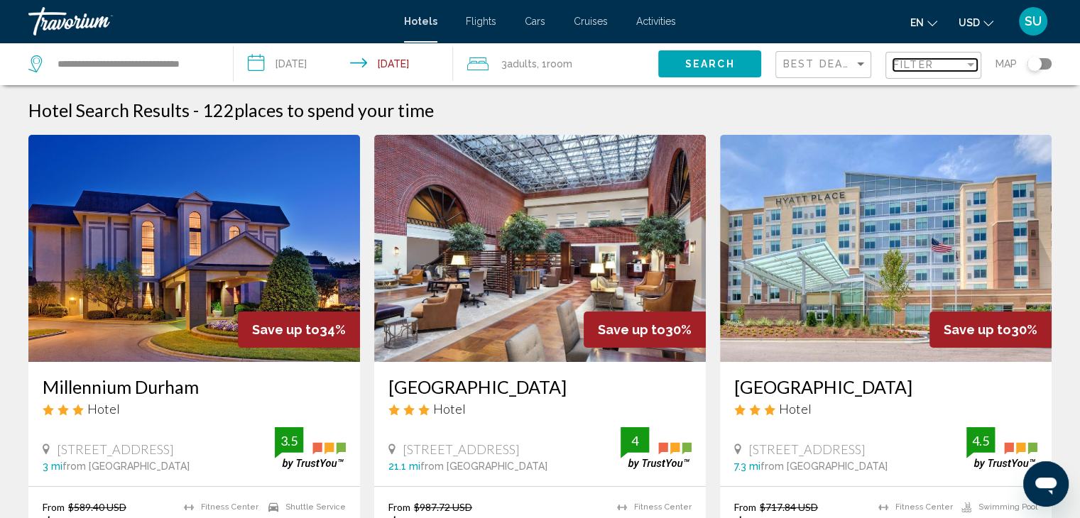
click at [950, 63] on div "Filter" at bounding box center [970, 65] width 7 height 4
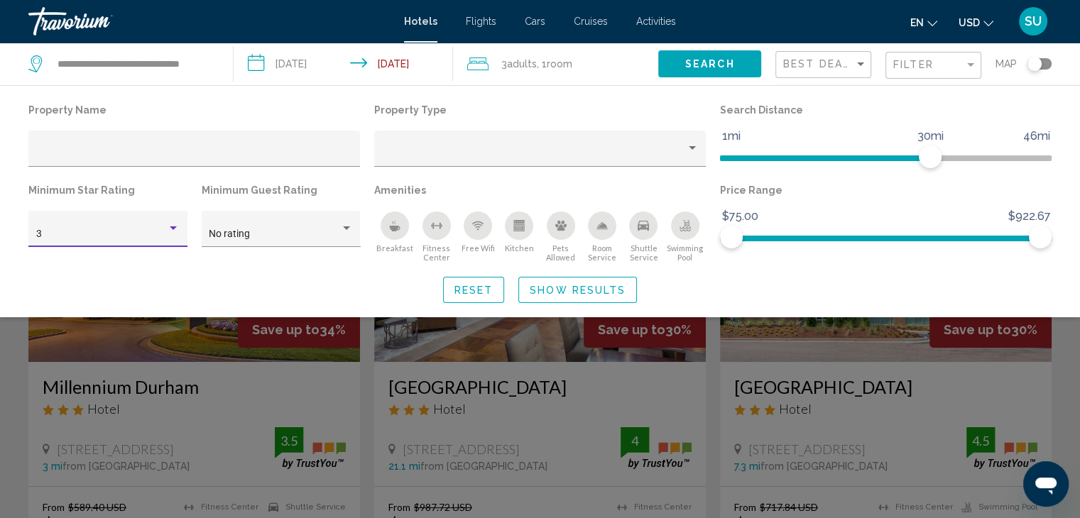
click at [172, 228] on div "Hotel Filters" at bounding box center [173, 229] width 7 height 4
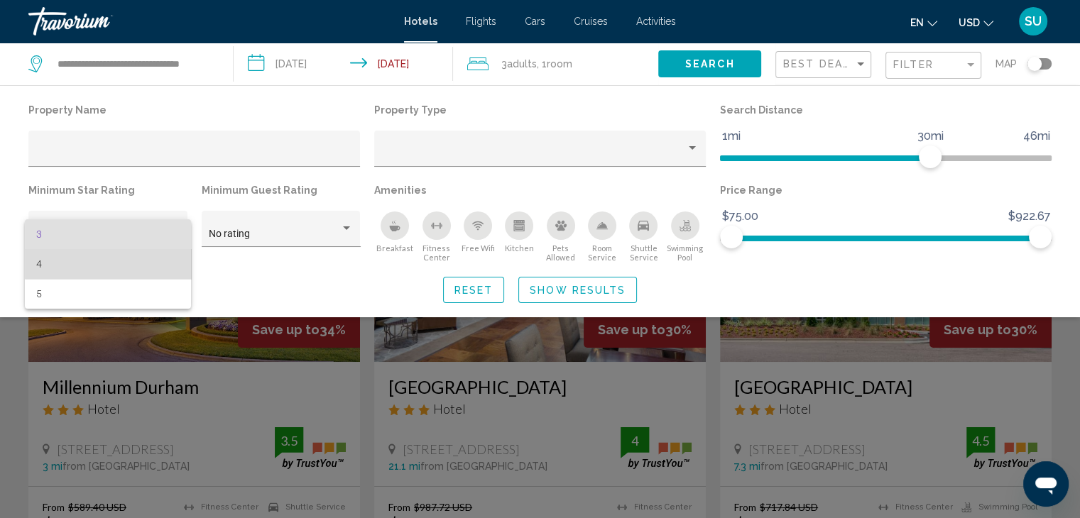
click at [136, 261] on span "4" at bounding box center [107, 264] width 143 height 30
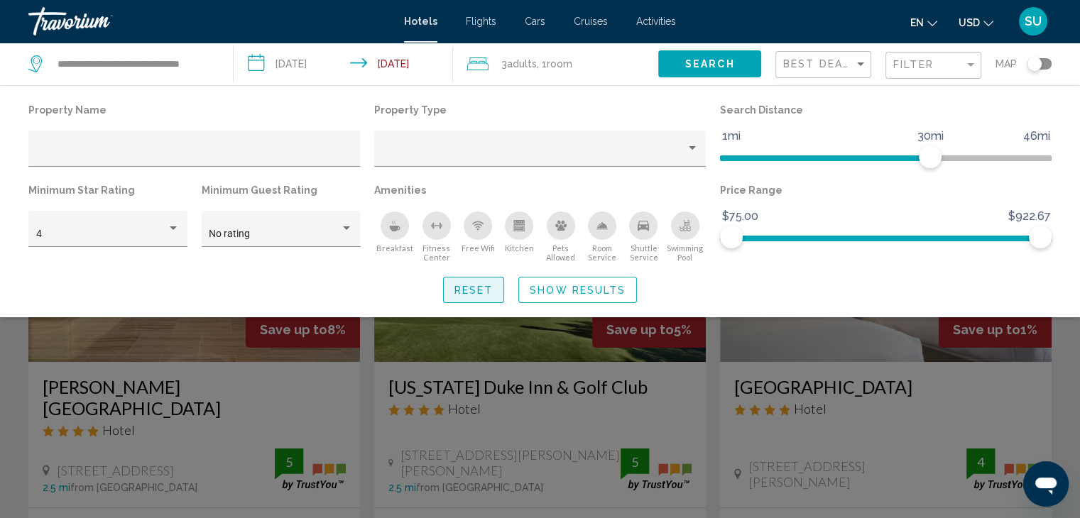
click at [469, 288] on span "Reset" at bounding box center [473, 290] width 39 height 11
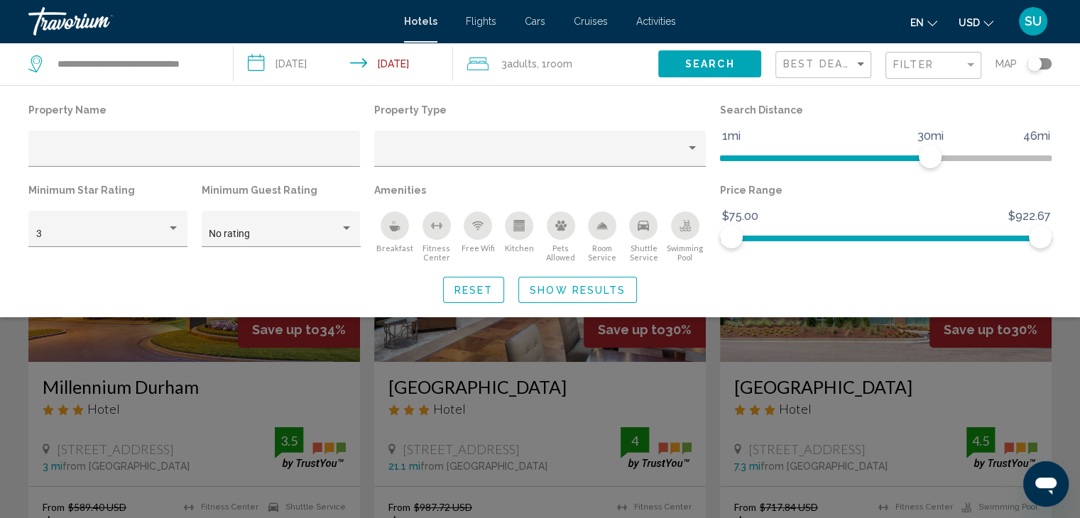
click at [950, 392] on div "Search widget" at bounding box center [540, 365] width 1080 height 305
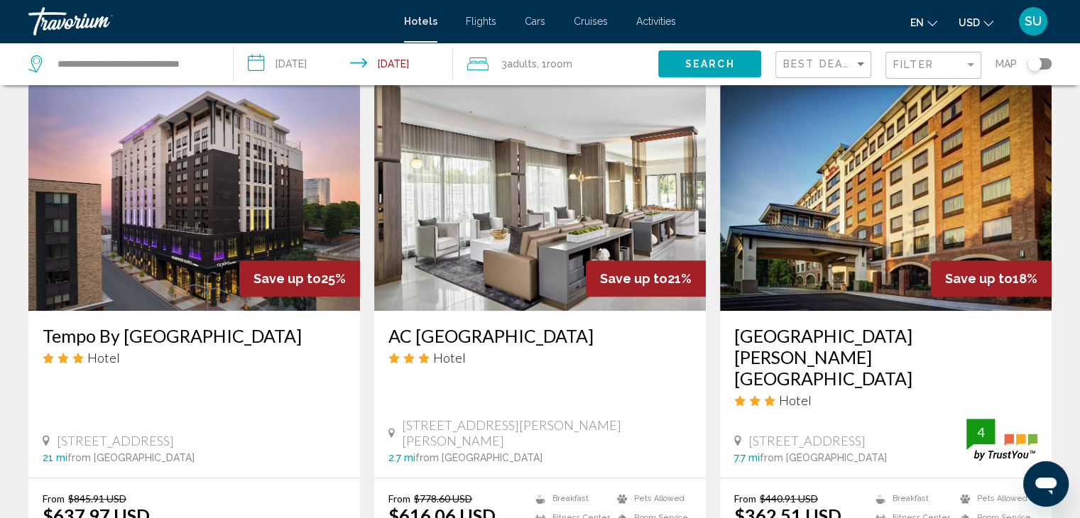
scroll to position [587, 0]
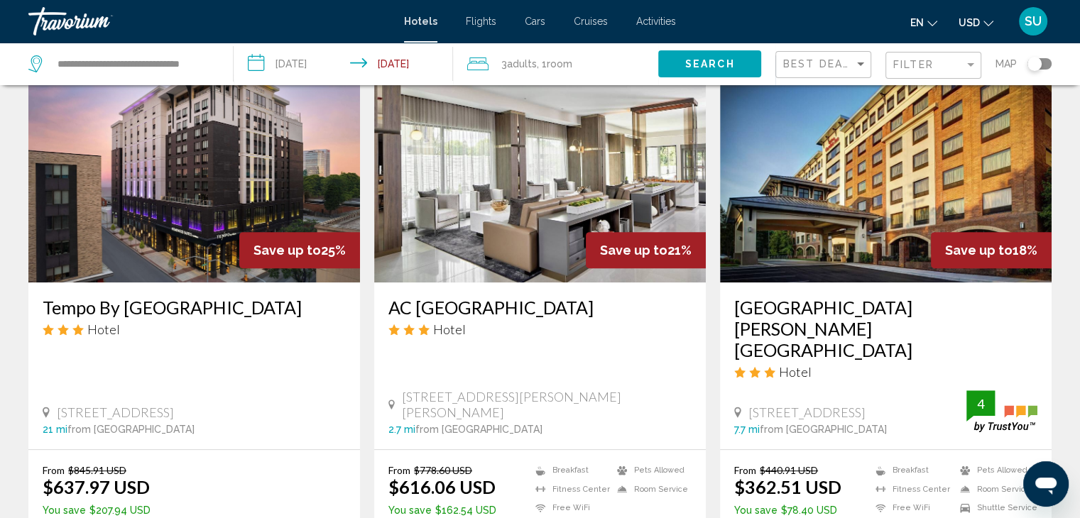
click at [888, 259] on img "Main content" at bounding box center [886, 168] width 332 height 227
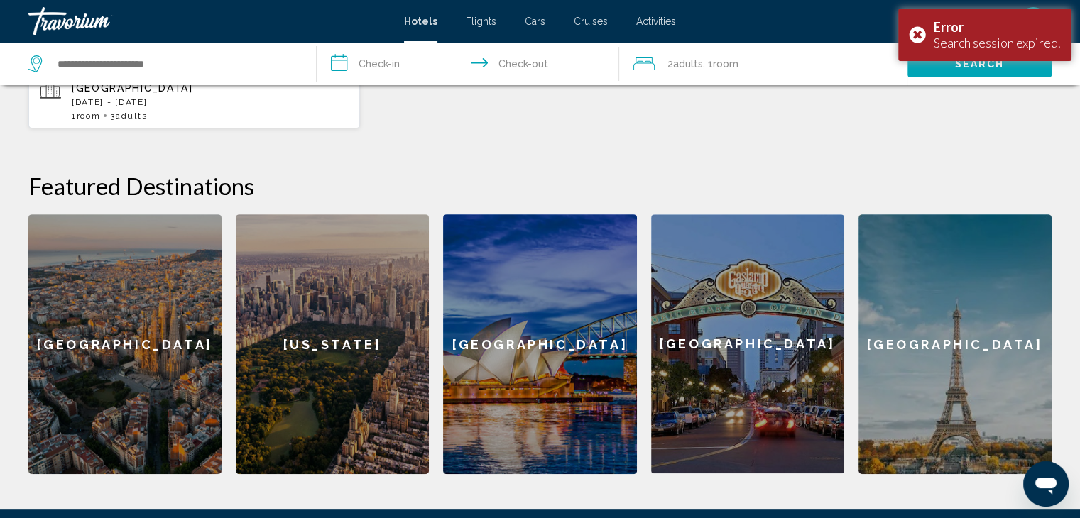
scroll to position [501, 0]
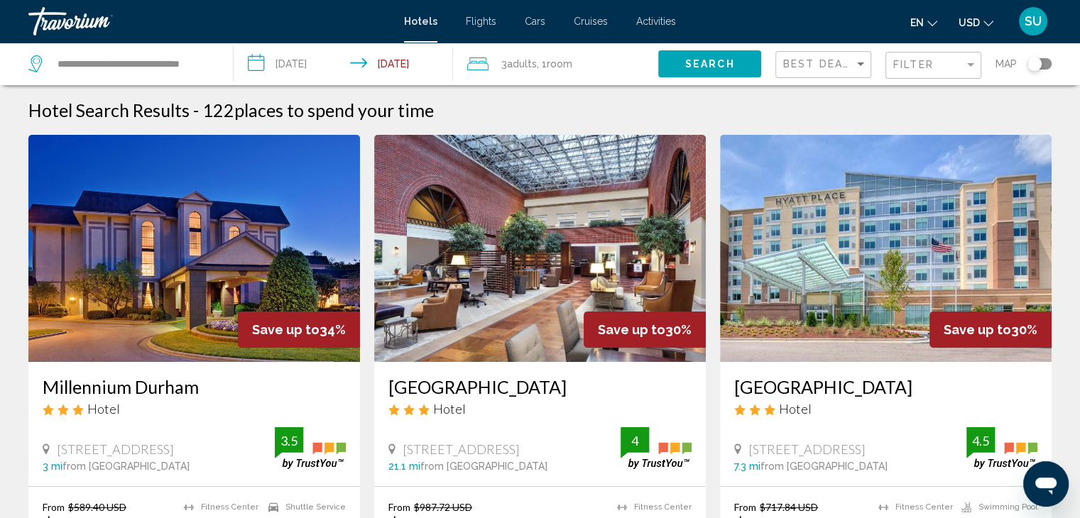
click at [804, 391] on h3 "[GEOGRAPHIC_DATA]" at bounding box center [885, 386] width 303 height 21
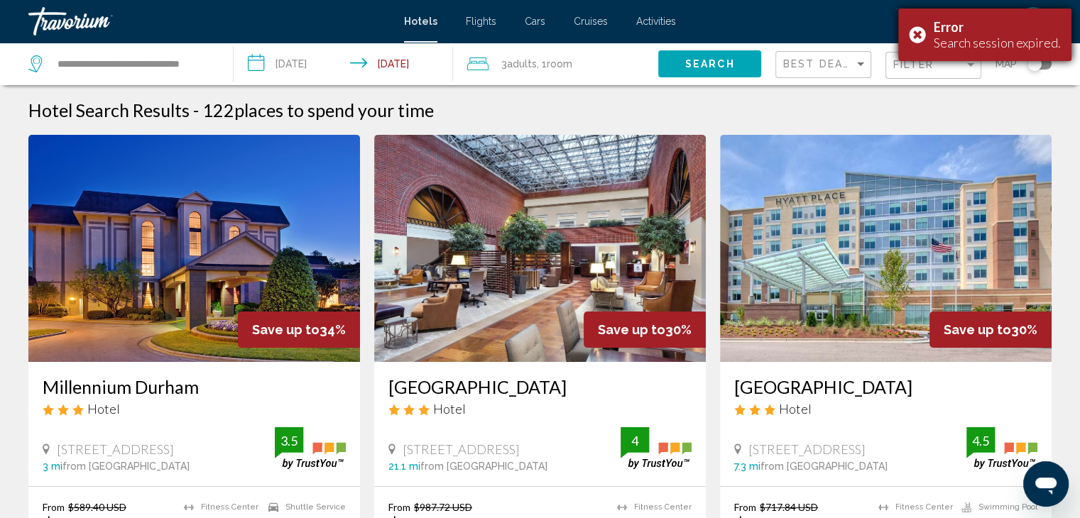
click at [919, 31] on div "Error Search session expired." at bounding box center [984, 35] width 173 height 53
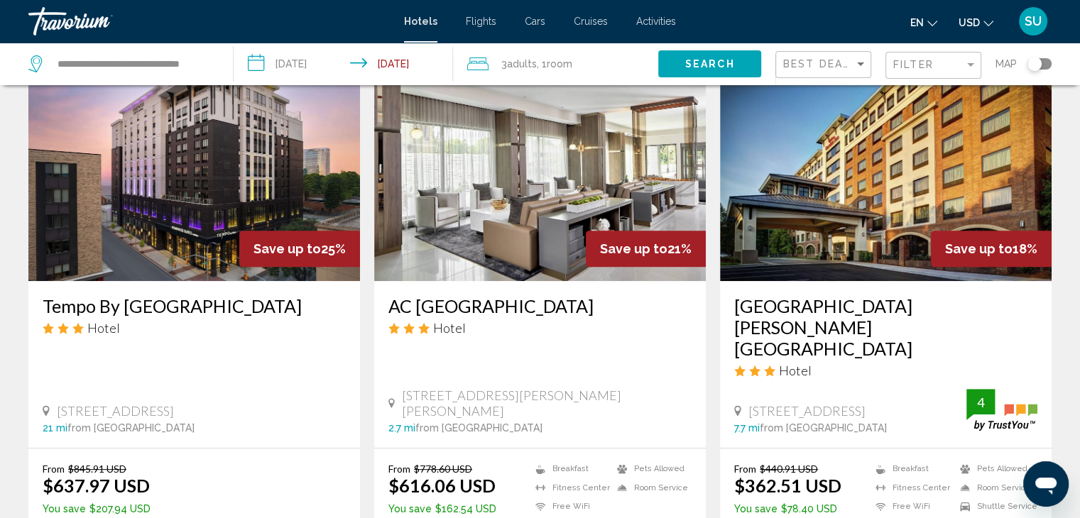
scroll to position [596, 0]
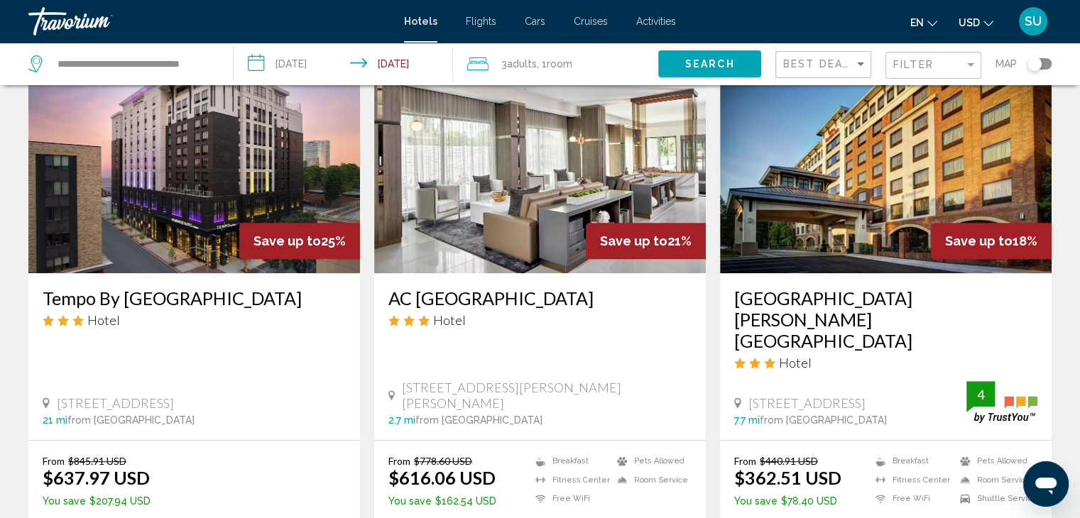
click at [893, 191] on img "Main content" at bounding box center [886, 159] width 332 height 227
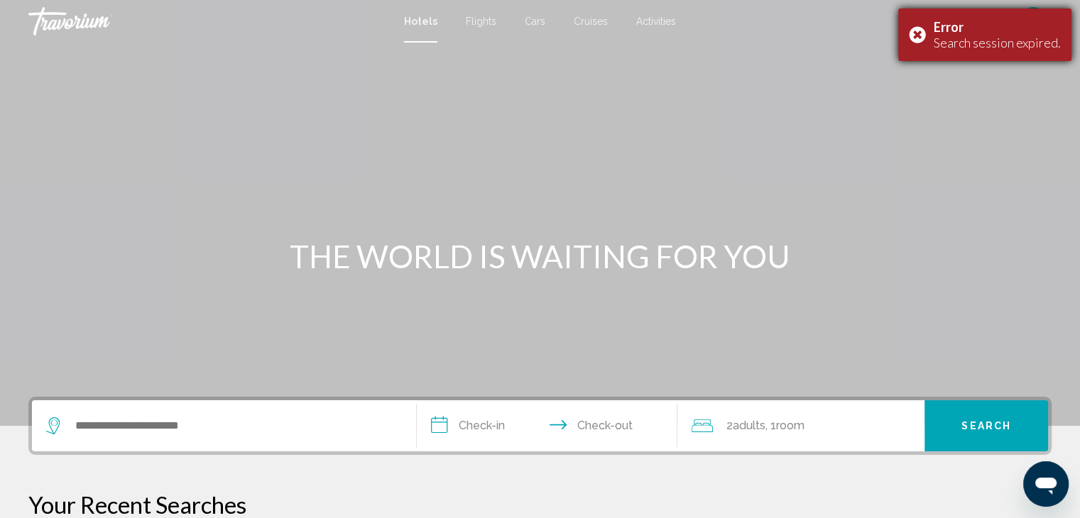
click at [918, 26] on div "Error Search session expired." at bounding box center [984, 35] width 173 height 53
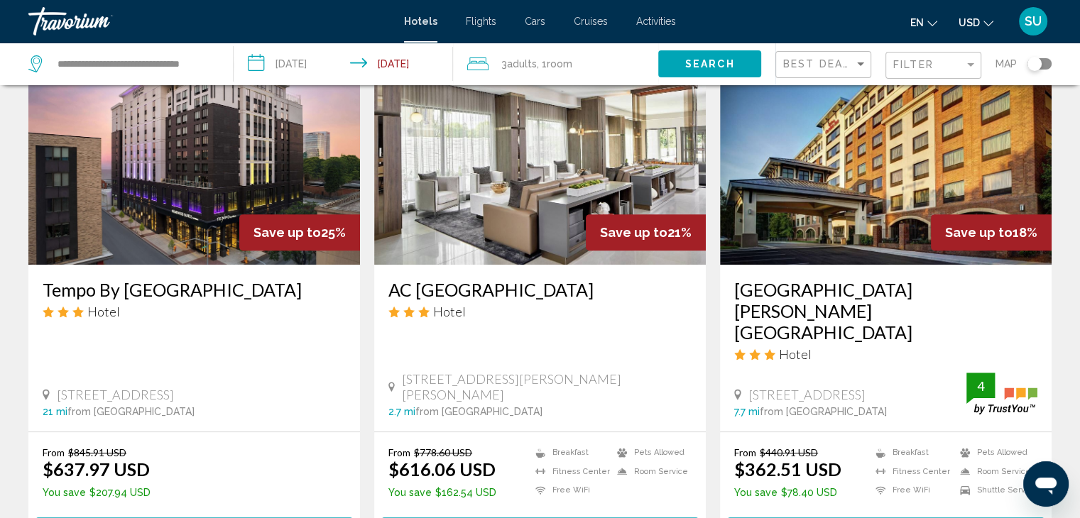
scroll to position [605, 0]
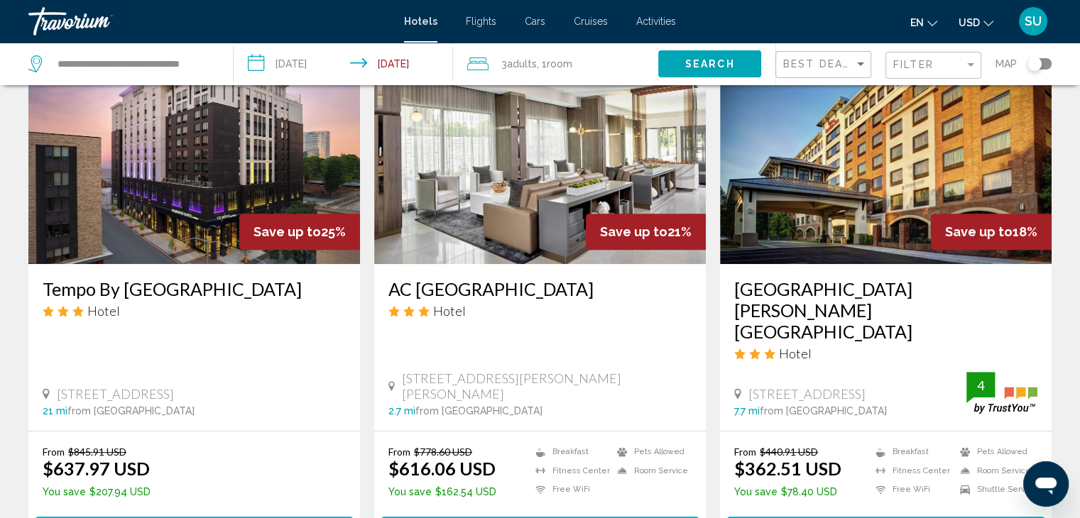
click at [845, 288] on h3 "[GEOGRAPHIC_DATA] [PERSON_NAME][GEOGRAPHIC_DATA]" at bounding box center [885, 310] width 303 height 64
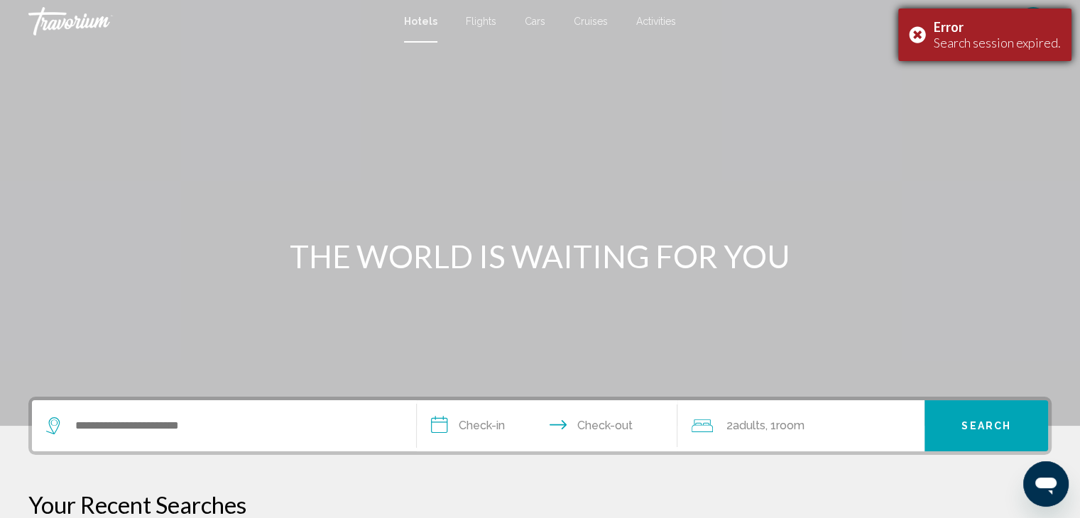
click at [915, 35] on div "Error Search session expired." at bounding box center [984, 35] width 173 height 53
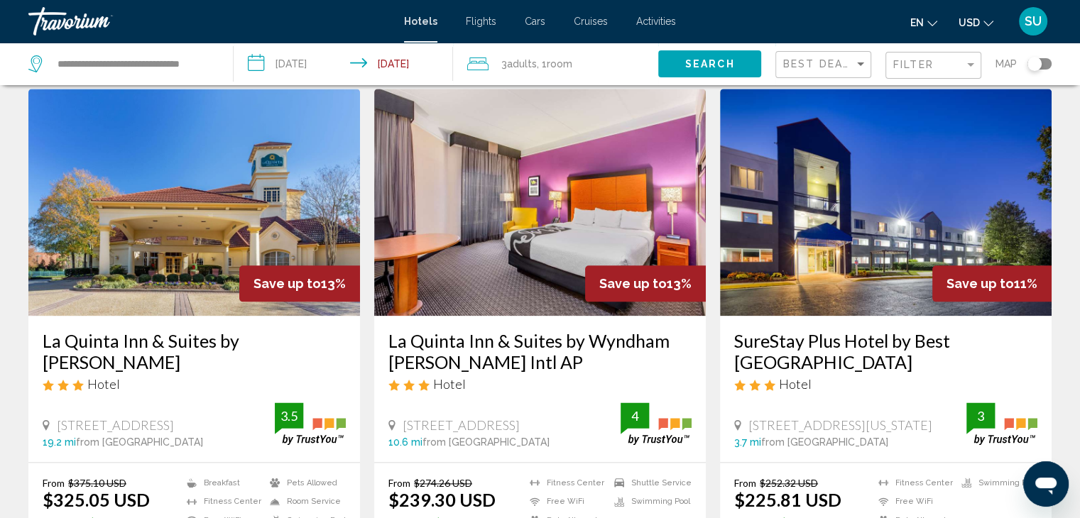
scroll to position [1664, 0]
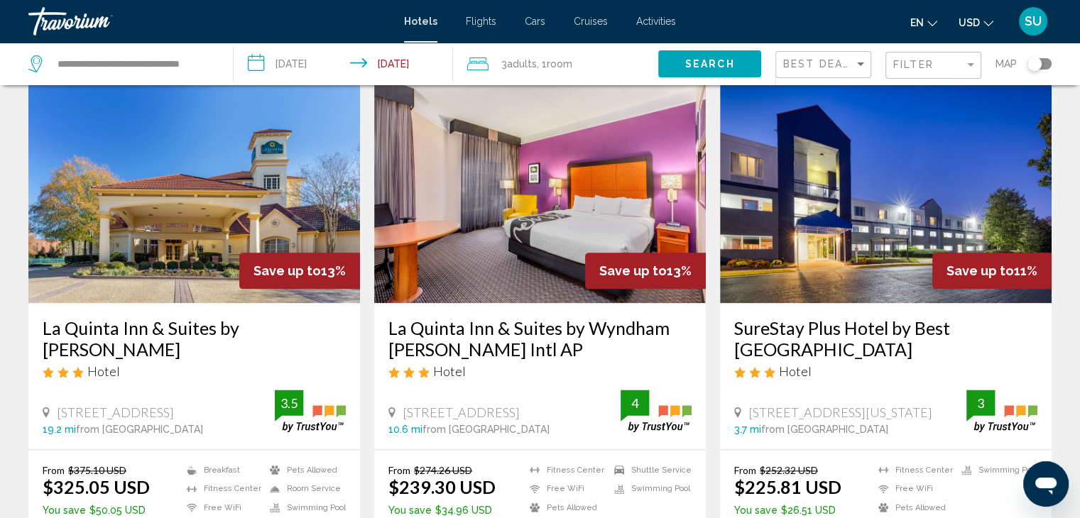
click at [537, 225] on img "Main content" at bounding box center [540, 189] width 332 height 227
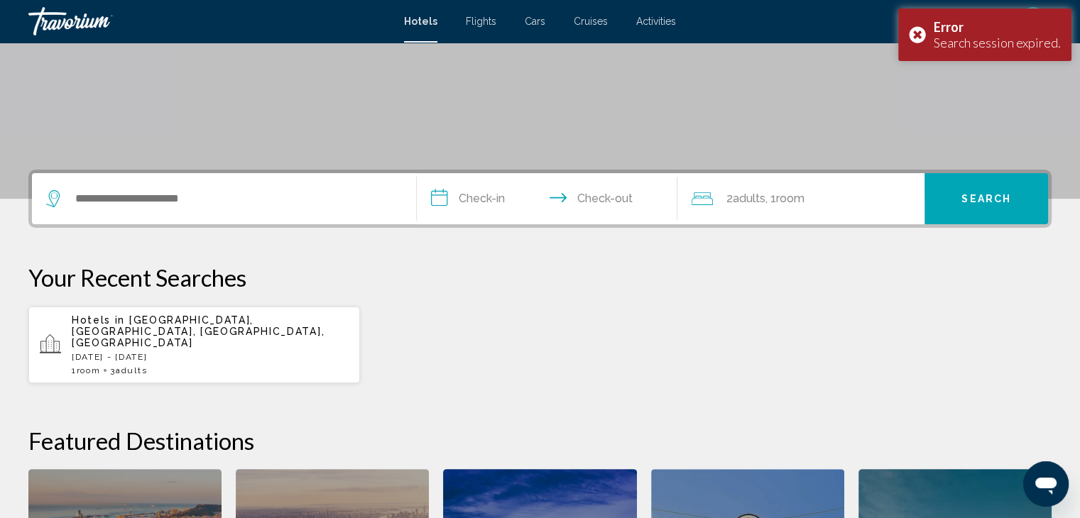
scroll to position [274, 0]
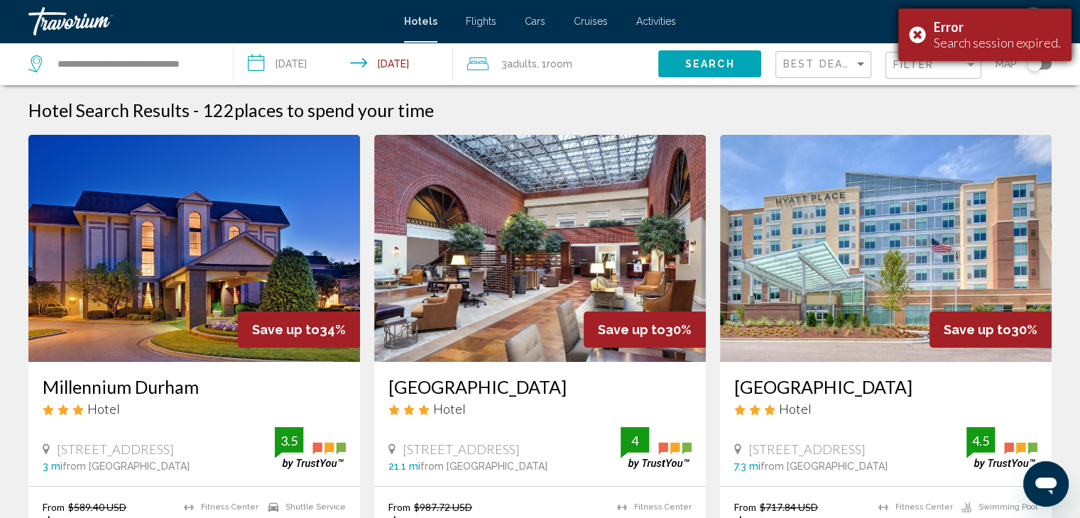
click at [915, 33] on div "Error Search session expired." at bounding box center [984, 35] width 173 height 53
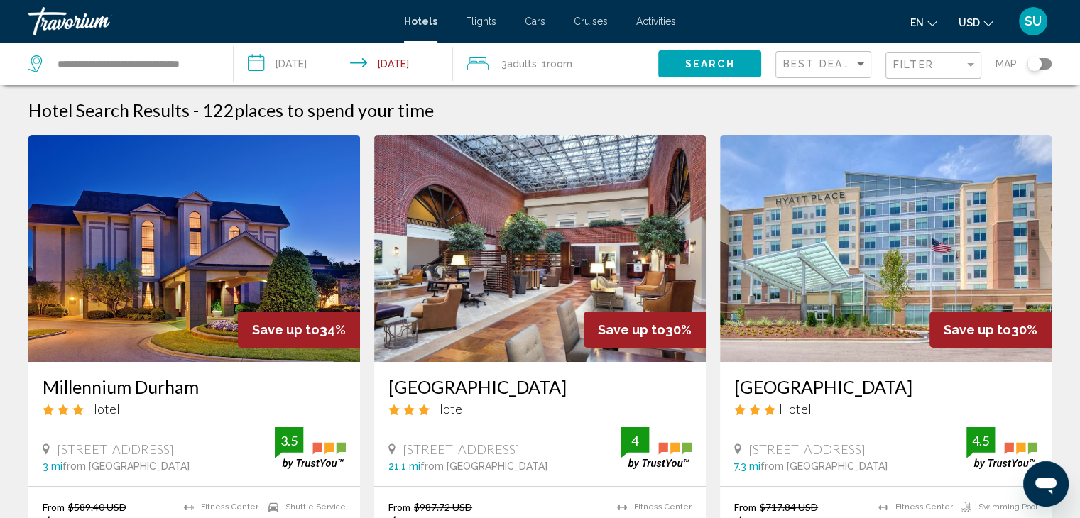
click at [253, 60] on input "**********" at bounding box center [346, 66] width 225 height 47
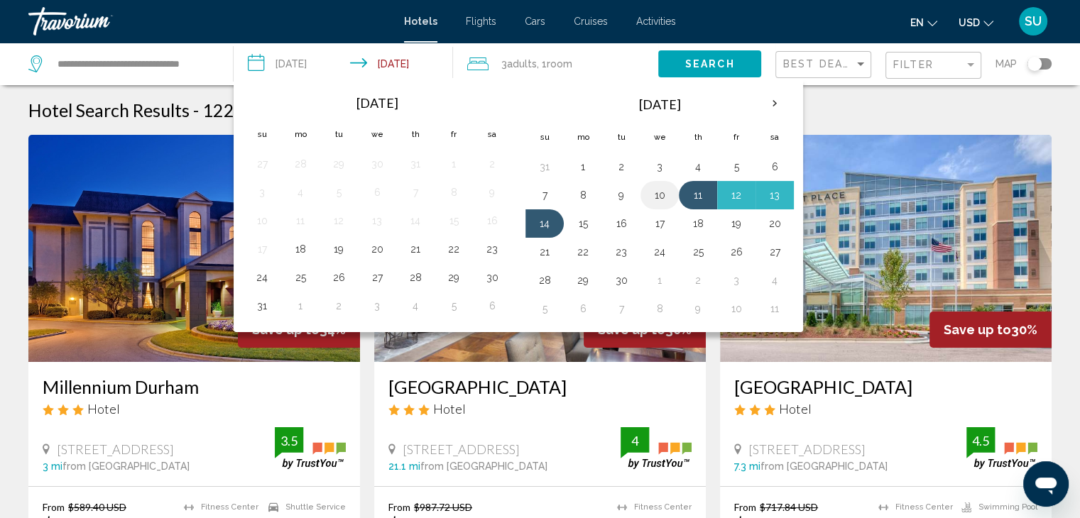
click at [660, 195] on button "10" at bounding box center [659, 195] width 23 height 20
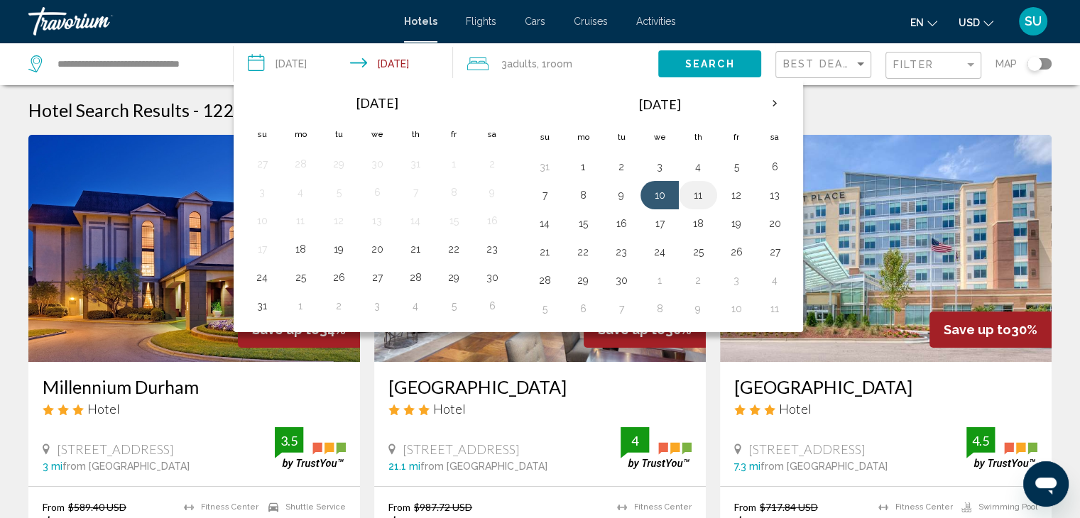
click at [692, 192] on button "11" at bounding box center [698, 195] width 23 height 20
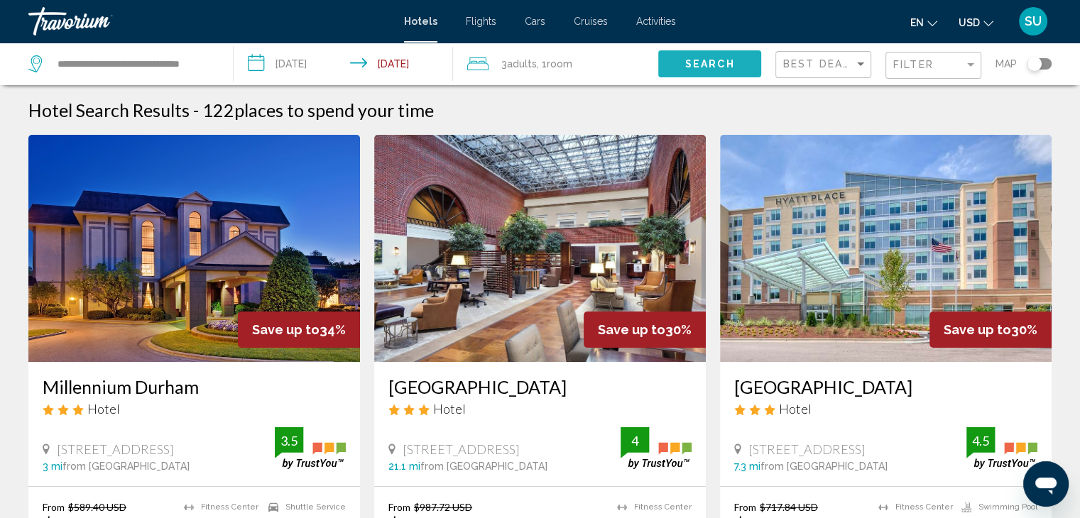
click at [687, 66] on span "Search" at bounding box center [710, 64] width 50 height 11
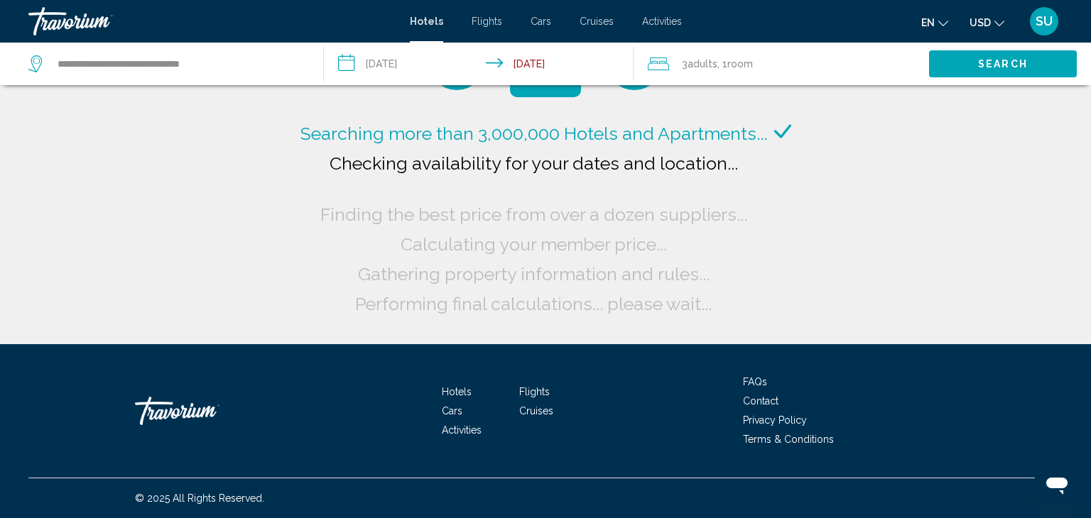
click at [356, 62] on input "**********" at bounding box center [481, 66] width 315 height 47
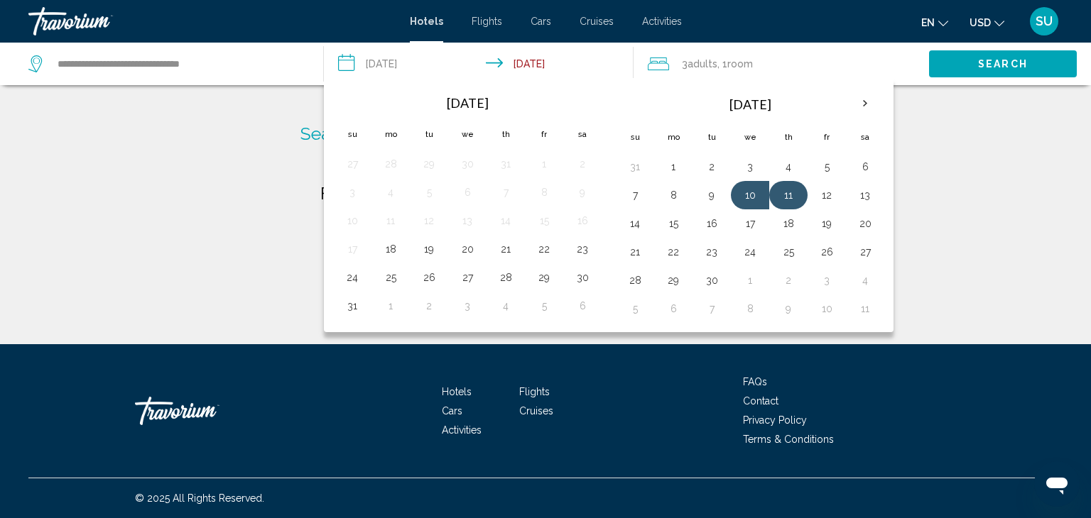
click at [786, 195] on button "11" at bounding box center [788, 195] width 23 height 20
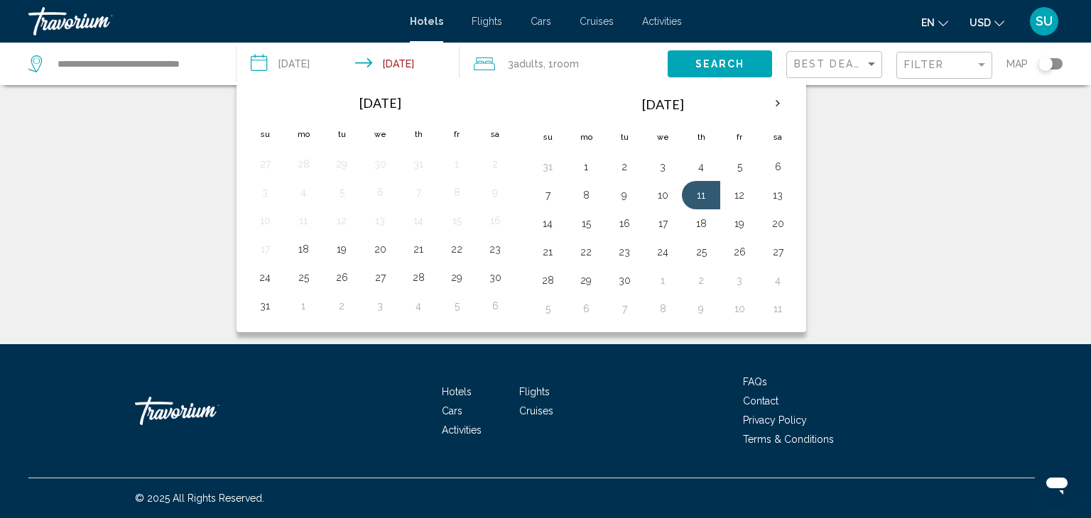
click at [296, 63] on input "**********" at bounding box center [350, 66] width 228 height 47
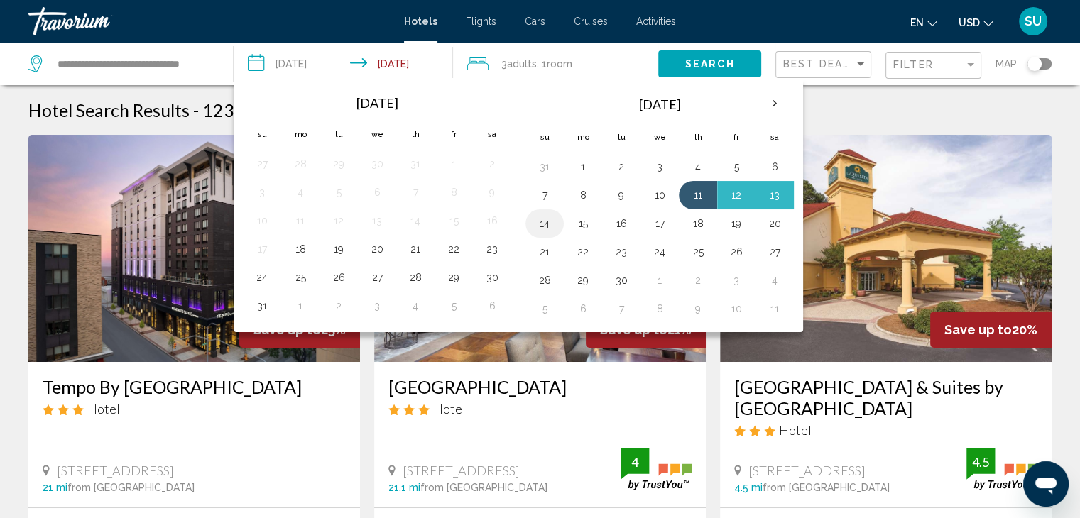
click at [539, 222] on button "14" at bounding box center [544, 224] width 23 height 20
type input "**********"
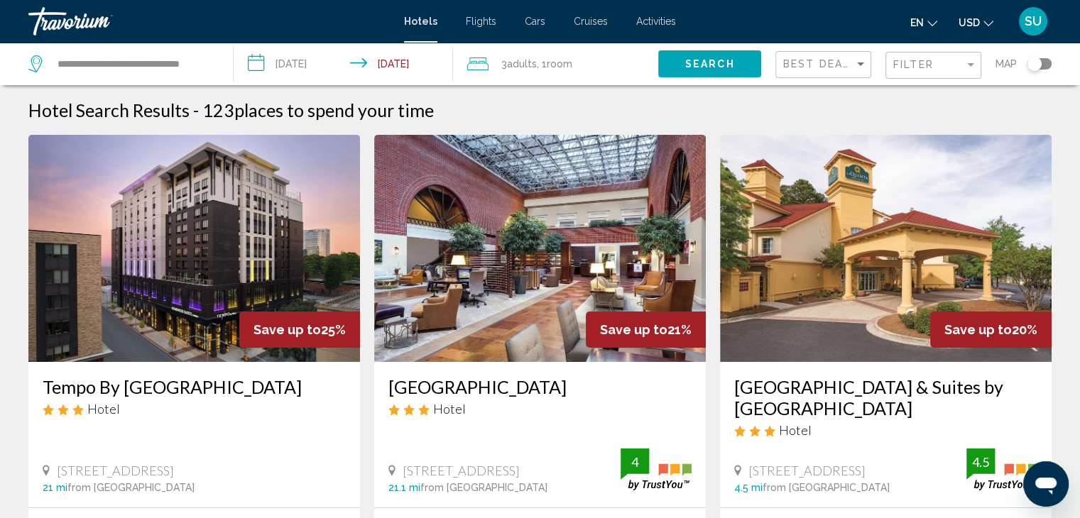
click at [294, 62] on input "**********" at bounding box center [346, 66] width 225 height 47
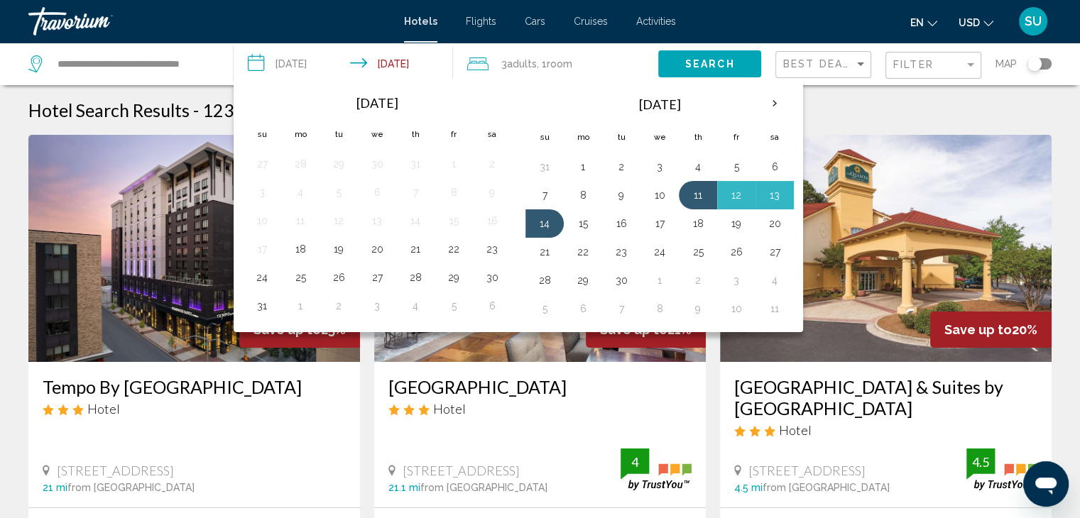
click at [288, 13] on link "Travorium" at bounding box center [208, 21] width 361 height 28
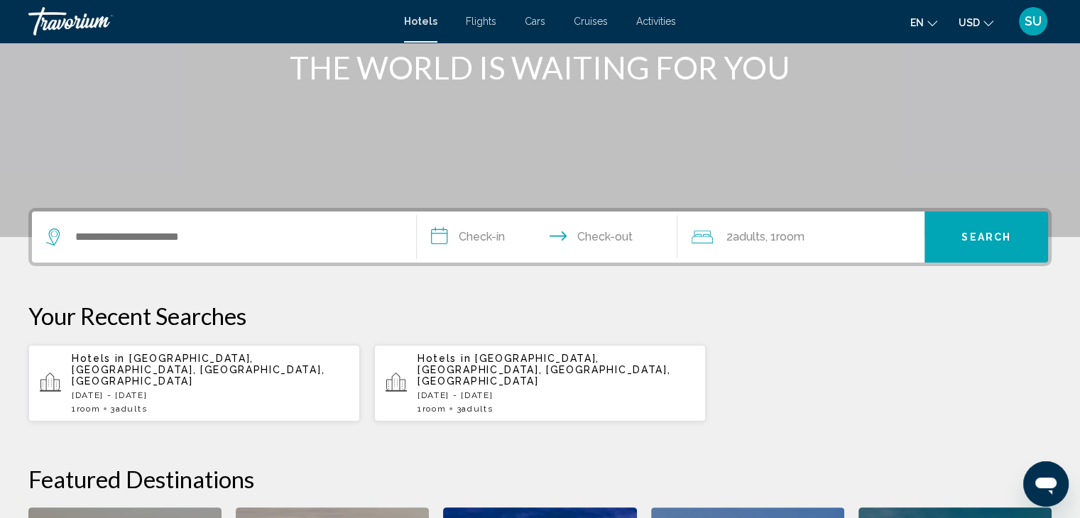
scroll to position [217, 0]
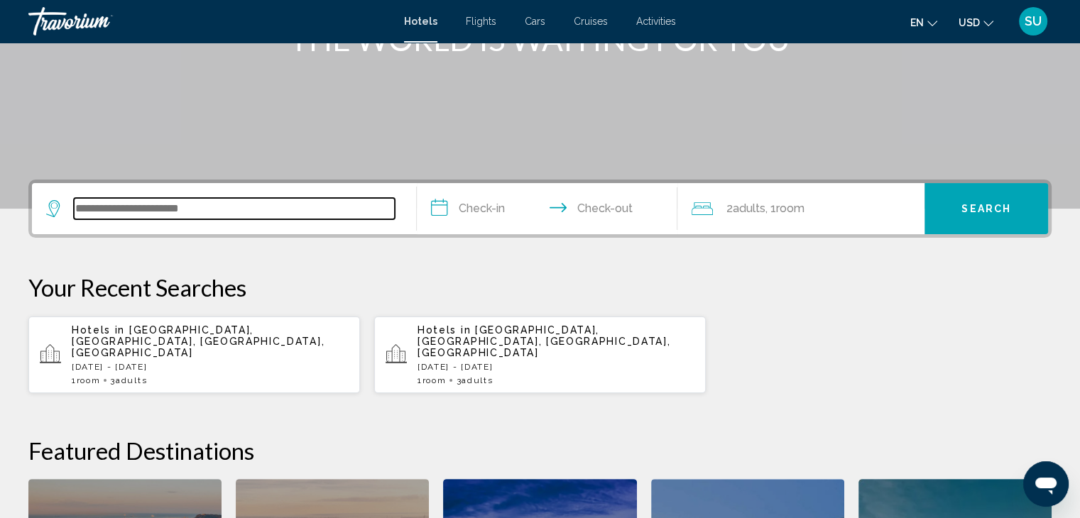
click at [138, 213] on input "Search widget" at bounding box center [234, 208] width 321 height 21
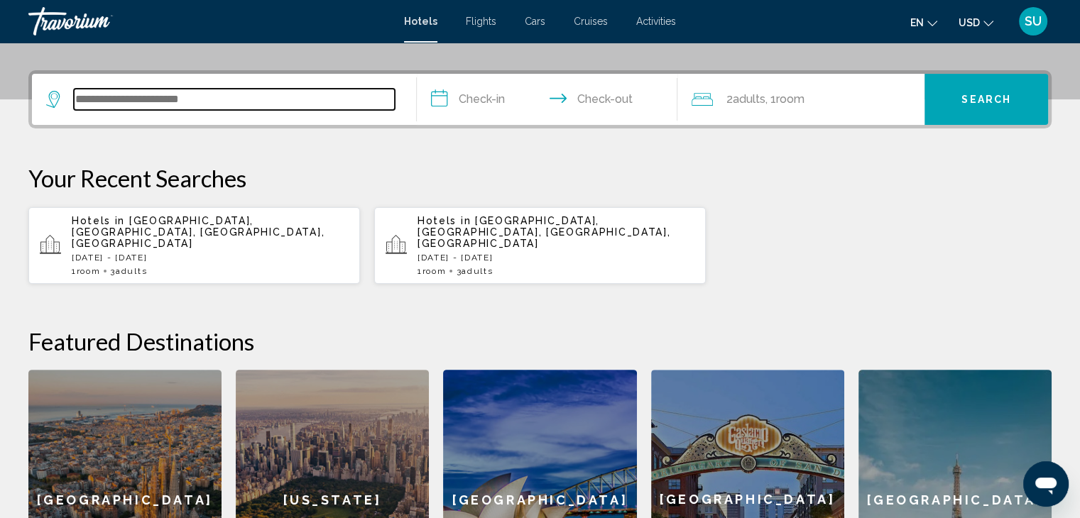
scroll to position [350, 0]
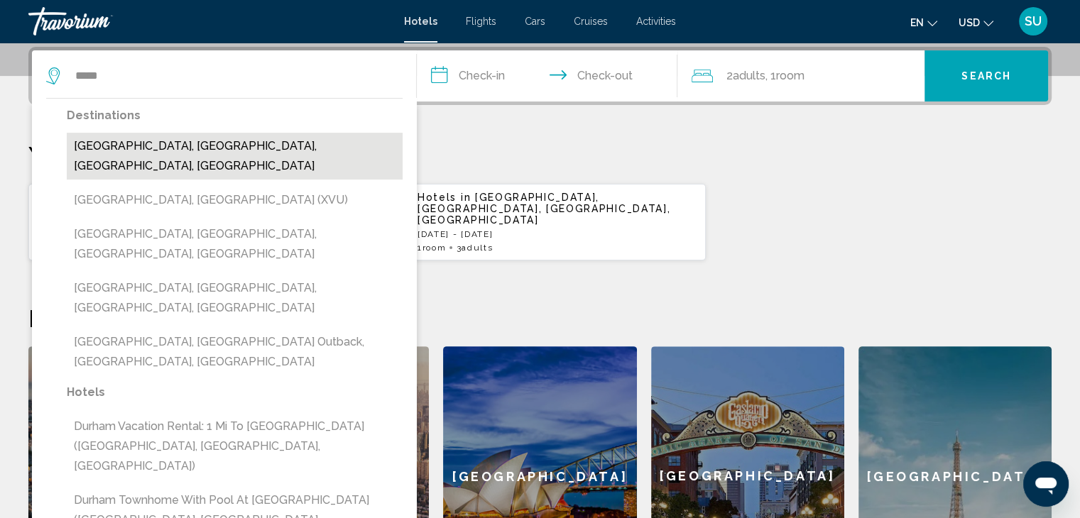
click at [106, 141] on button "[GEOGRAPHIC_DATA], [GEOGRAPHIC_DATA], [GEOGRAPHIC_DATA], [GEOGRAPHIC_DATA]" at bounding box center [235, 156] width 336 height 47
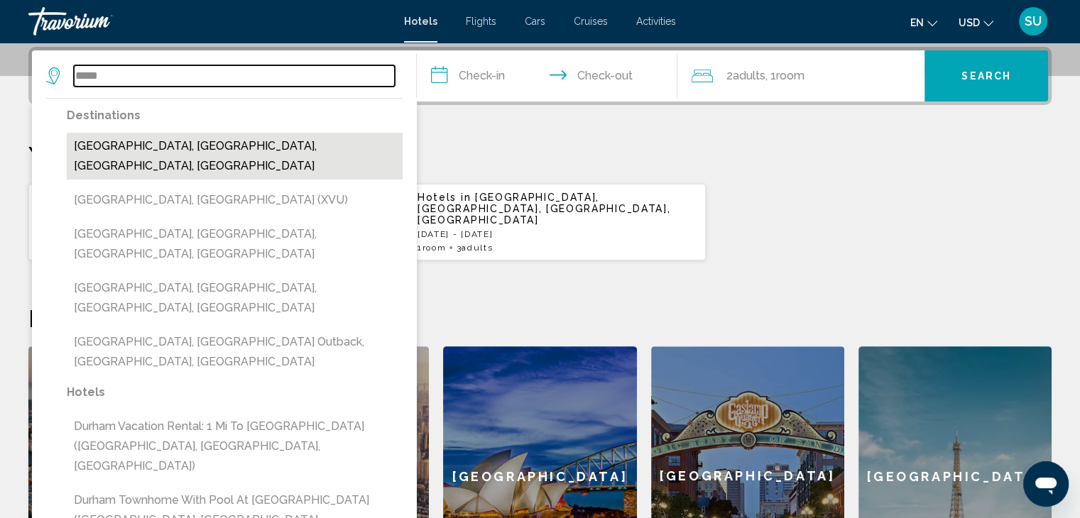
type input "**********"
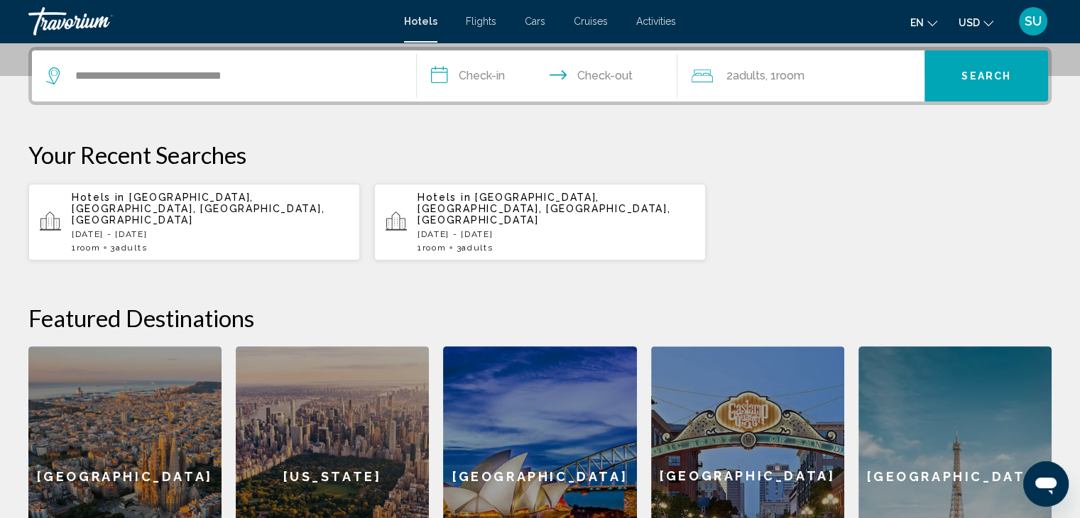
click at [445, 77] on input "**********" at bounding box center [550, 77] width 267 height 55
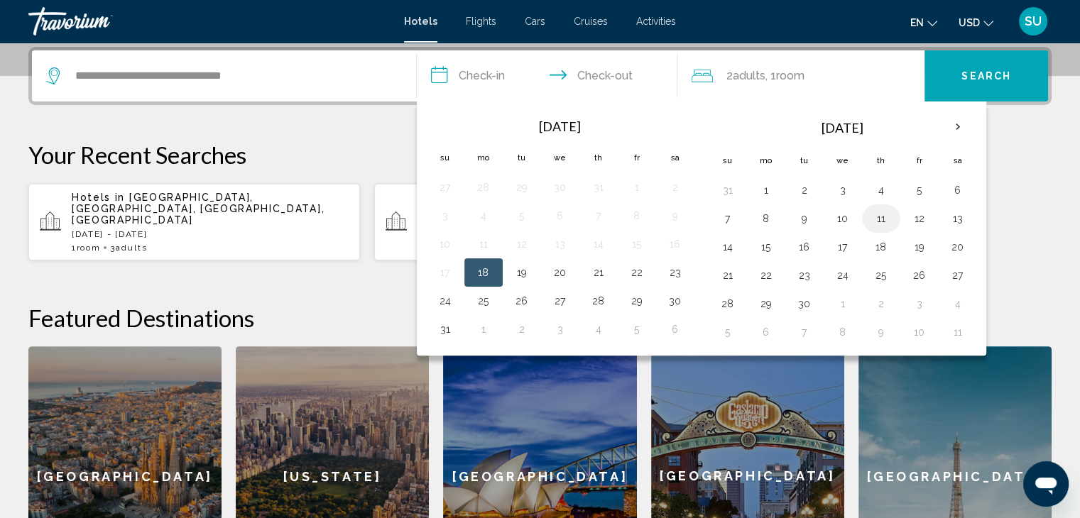
click at [885, 211] on button "11" at bounding box center [881, 219] width 23 height 20
click at [614, 75] on input "**********" at bounding box center [550, 77] width 267 height 55
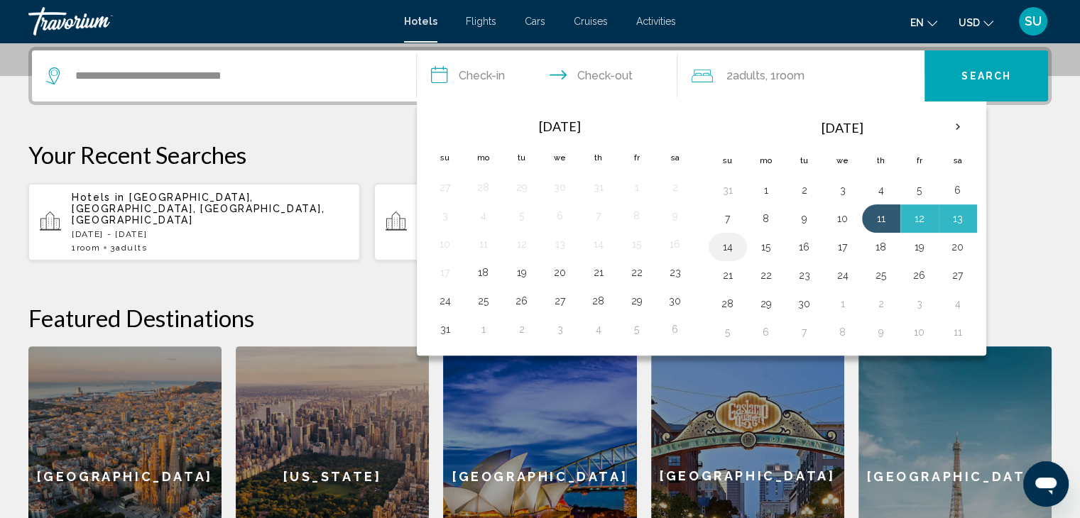
click at [725, 245] on button "14" at bounding box center [727, 247] width 23 height 20
type input "**********"
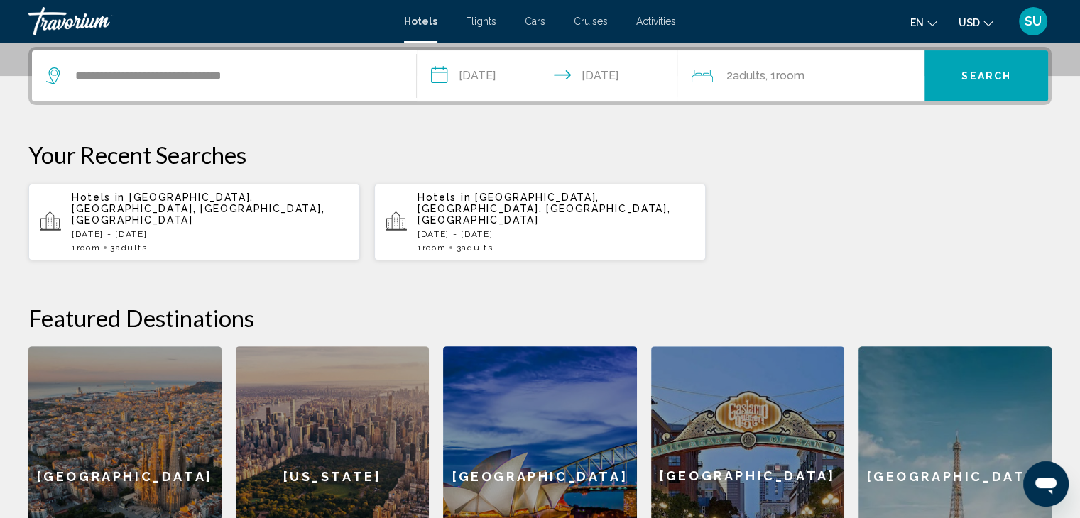
click at [758, 86] on div "2 Adult Adults , 1 Room rooms" at bounding box center [808, 75] width 233 height 51
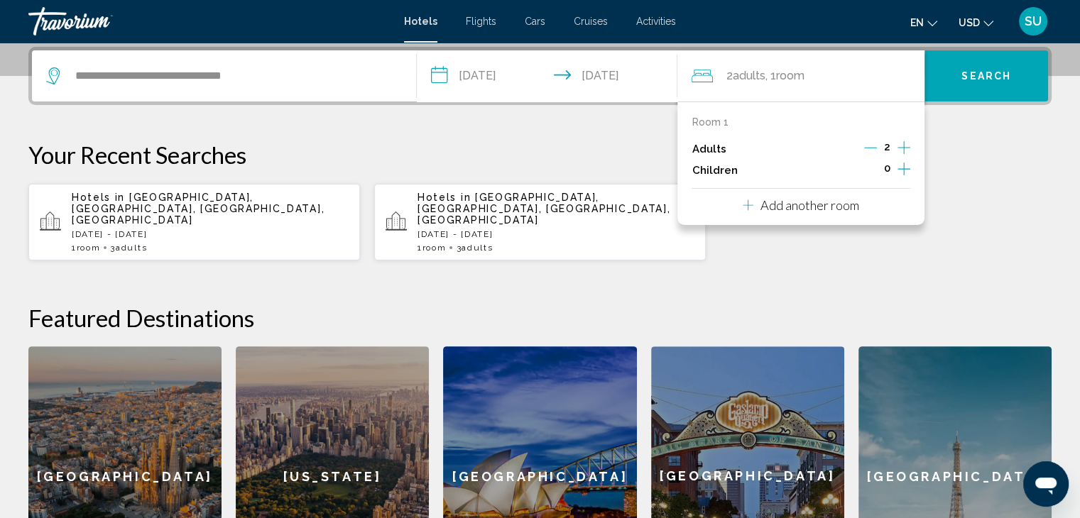
click at [903, 147] on icon "Increment adults" at bounding box center [904, 147] width 13 height 13
click at [1000, 77] on span "Search" at bounding box center [986, 76] width 50 height 11
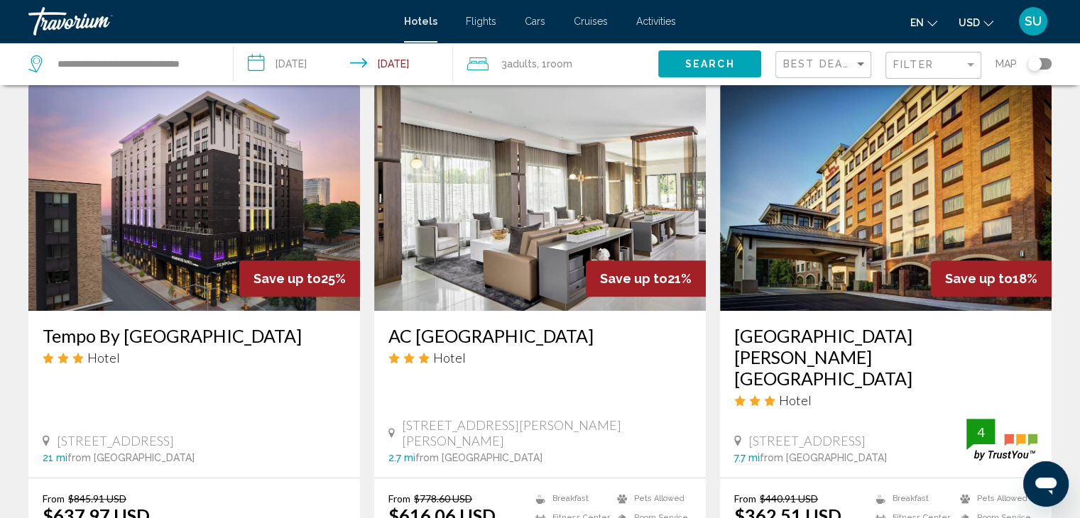
scroll to position [587, 0]
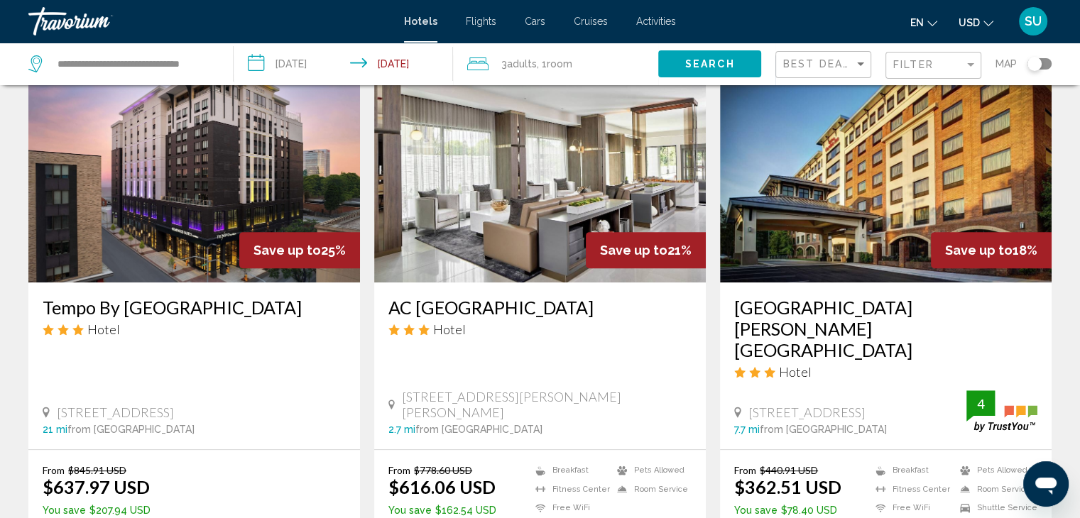
click at [798, 207] on img "Main content" at bounding box center [886, 168] width 332 height 227
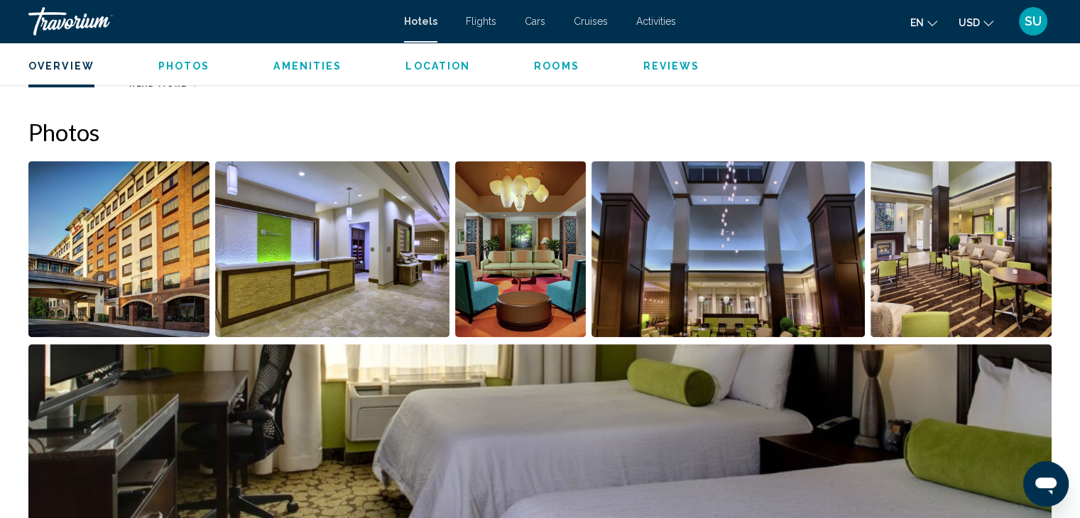
scroll to position [699, 0]
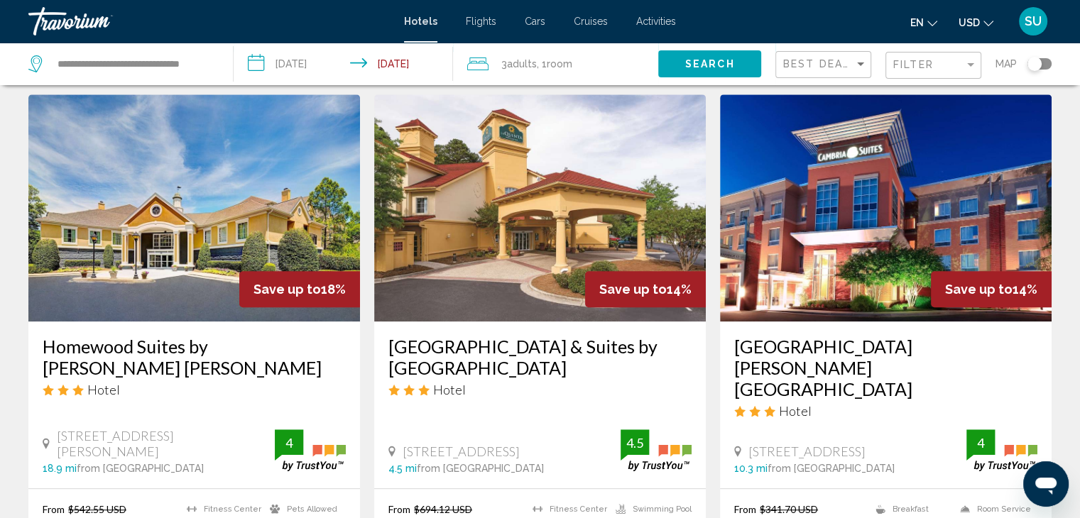
scroll to position [1125, 0]
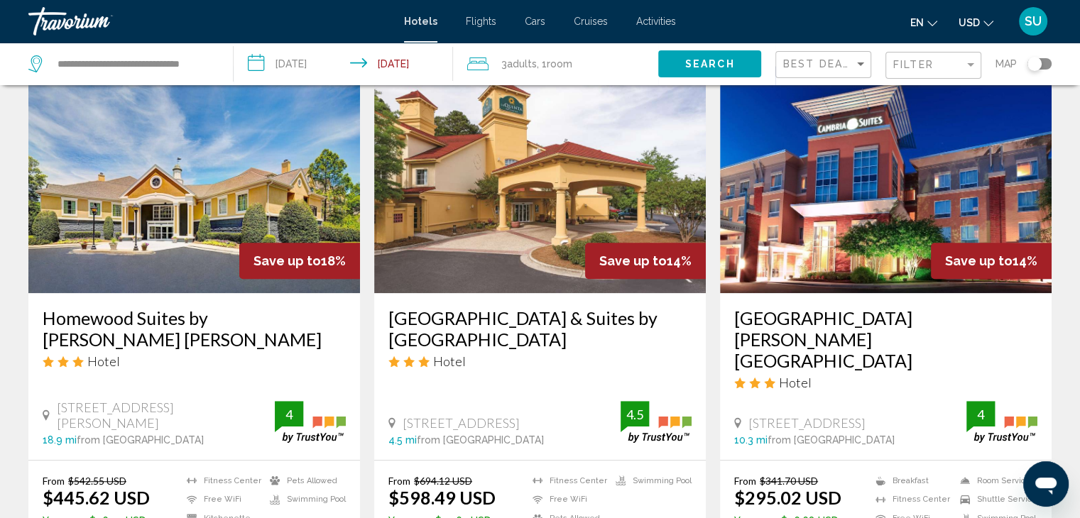
click at [857, 234] on img "Main content" at bounding box center [886, 179] width 332 height 227
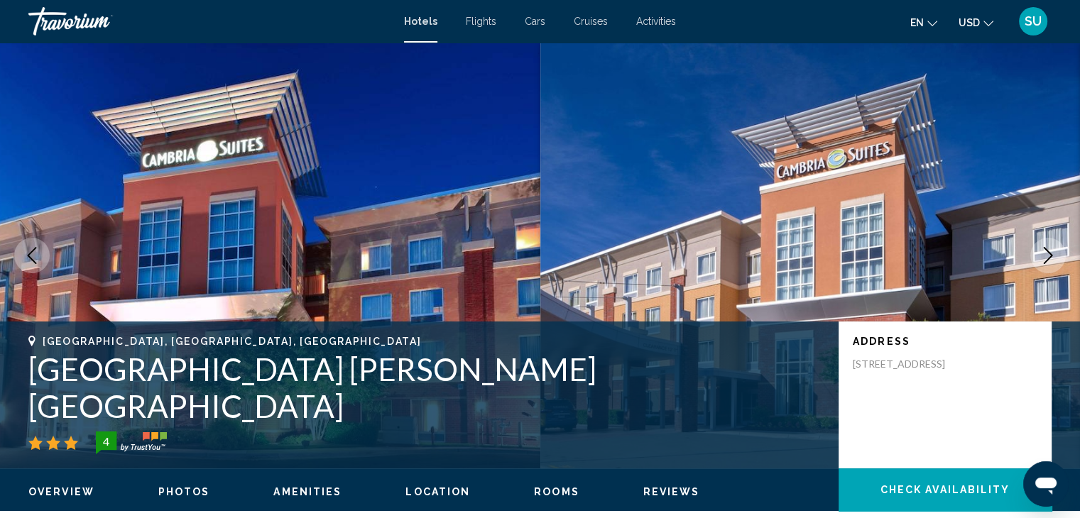
click at [1050, 262] on icon "Next image" at bounding box center [1048, 255] width 17 height 17
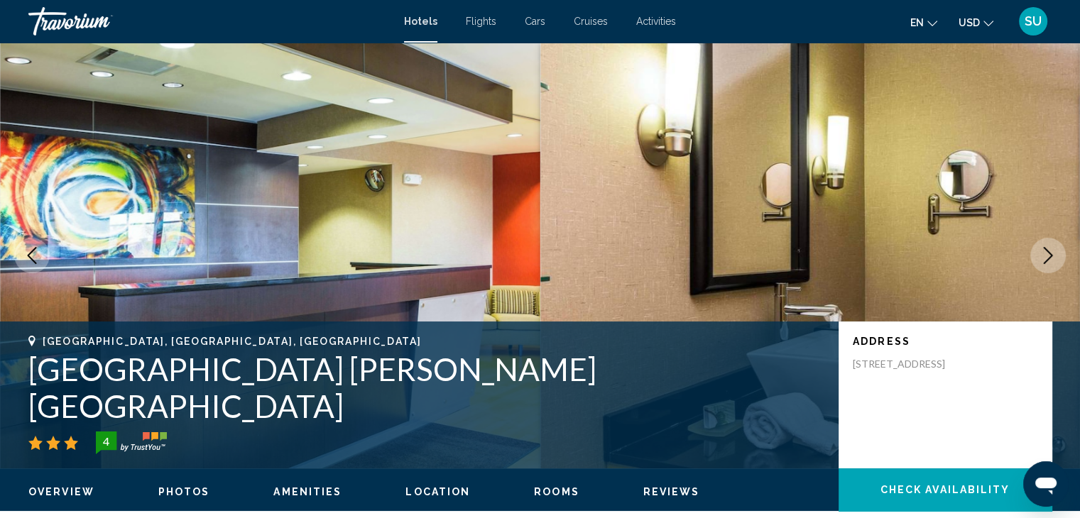
click at [1050, 262] on icon "Next image" at bounding box center [1048, 255] width 17 height 17
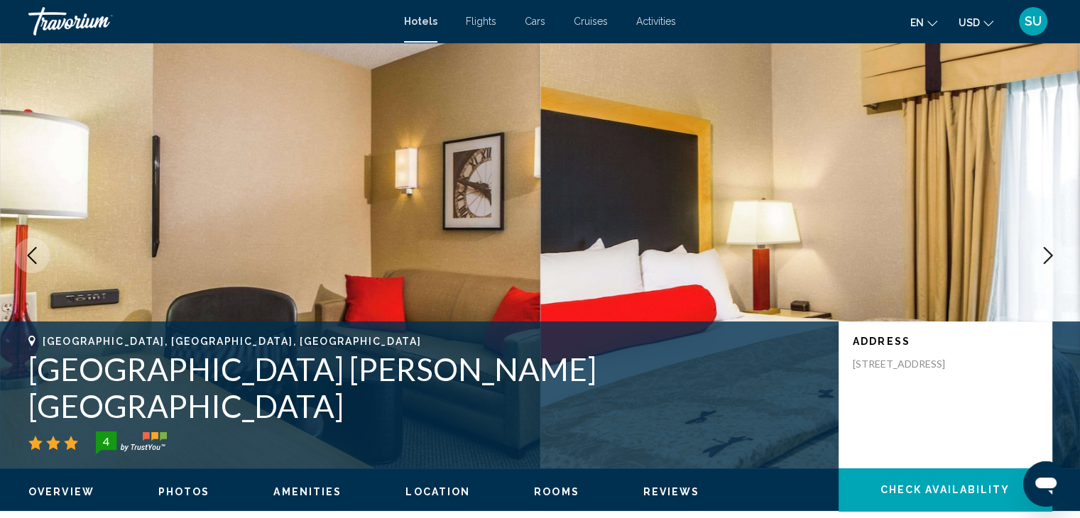
click at [1050, 262] on icon "Next image" at bounding box center [1048, 255] width 17 height 17
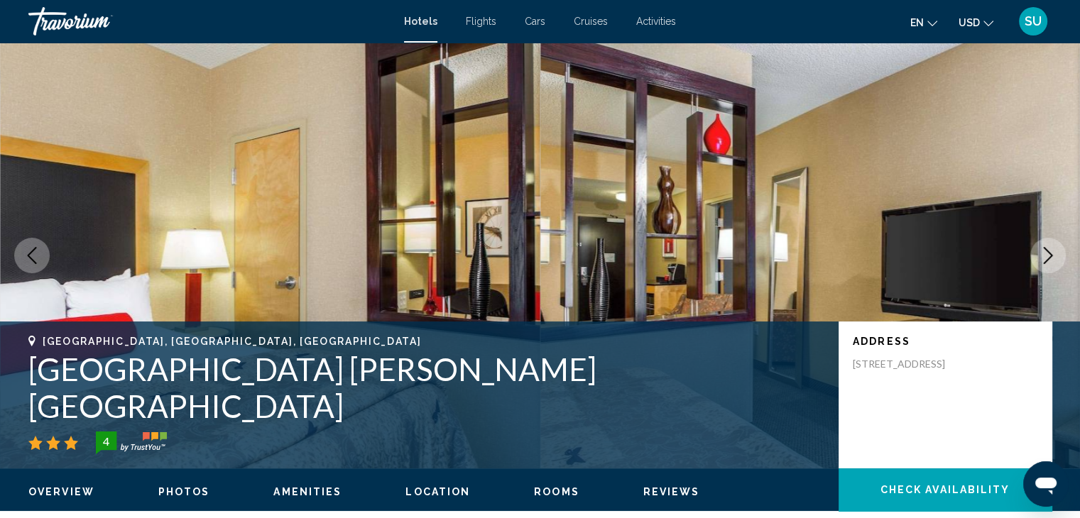
click at [1050, 262] on icon "Next image" at bounding box center [1048, 255] width 17 height 17
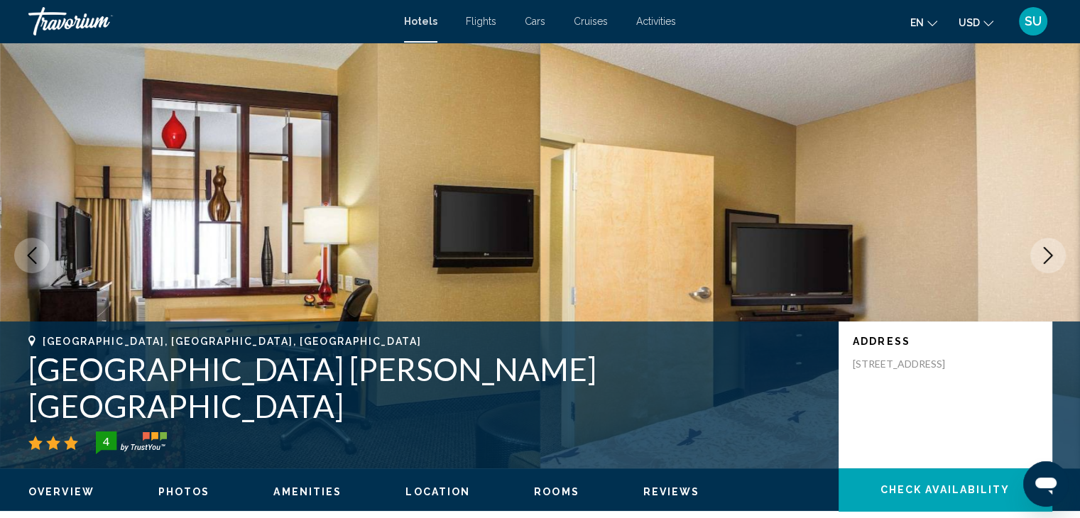
click at [1050, 262] on icon "Next image" at bounding box center [1048, 255] width 17 height 17
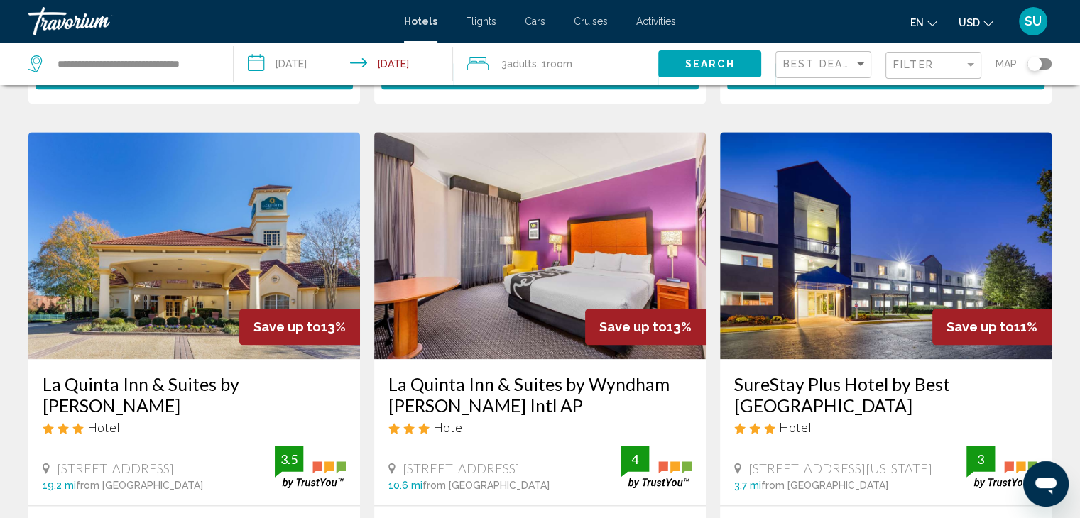
scroll to position [1637, 0]
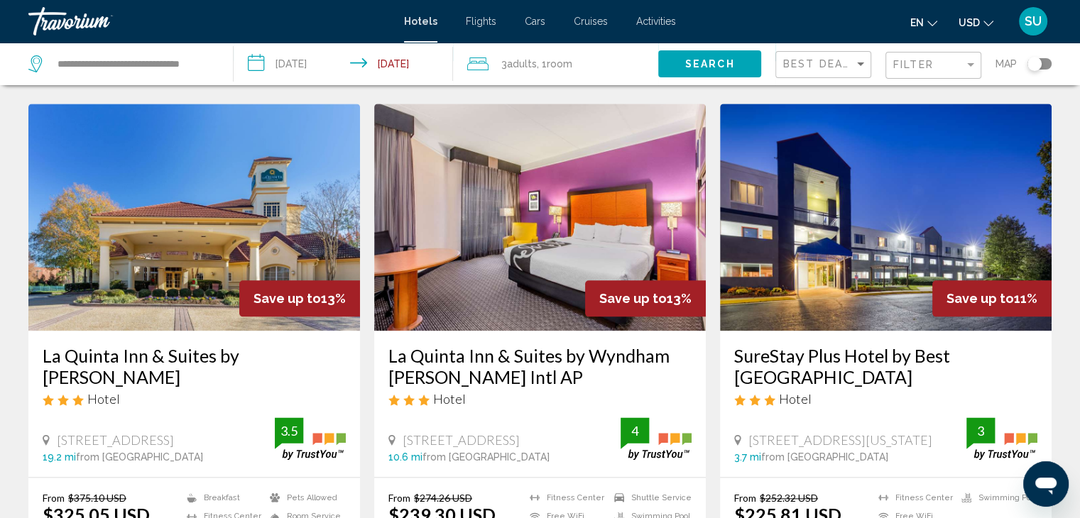
click at [484, 206] on img "Main content" at bounding box center [540, 217] width 332 height 227
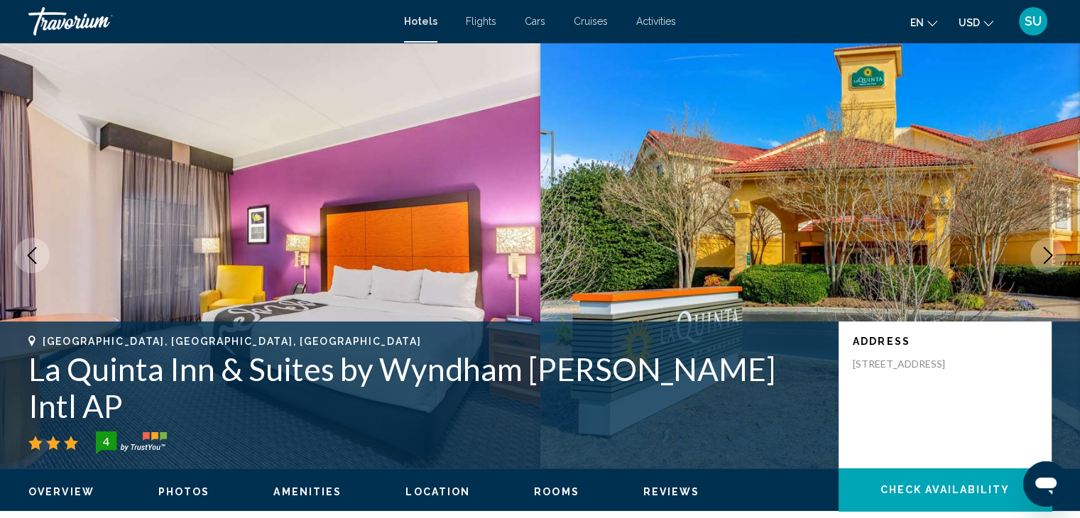
click at [1049, 252] on icon "Next image" at bounding box center [1048, 255] width 9 height 17
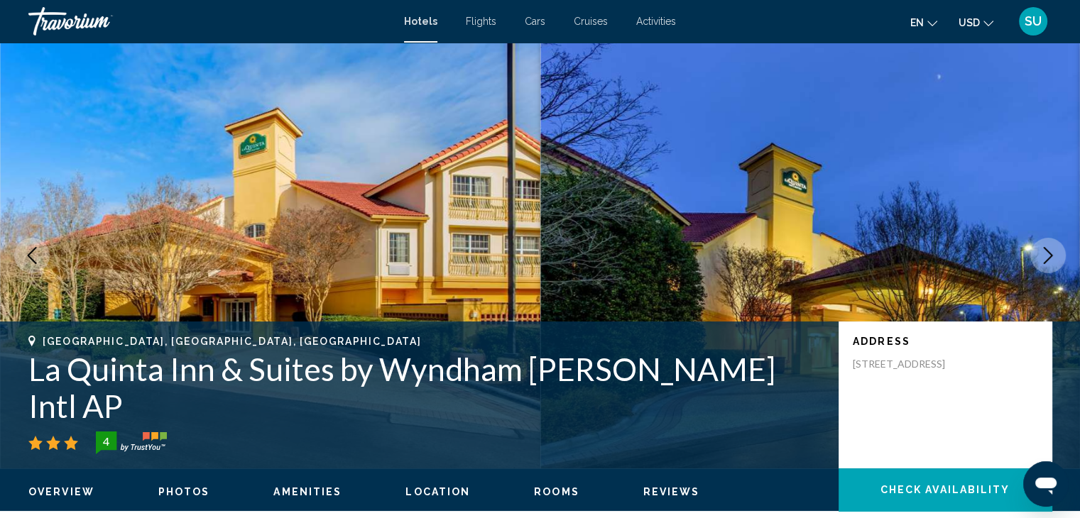
click at [1049, 252] on icon "Next image" at bounding box center [1048, 255] width 9 height 17
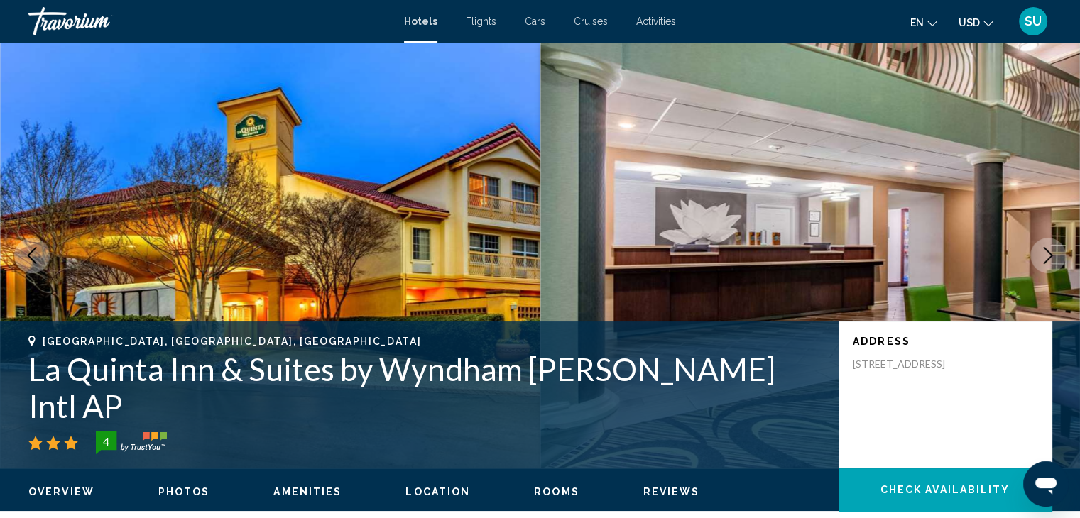
click at [1049, 252] on icon "Next image" at bounding box center [1048, 255] width 9 height 17
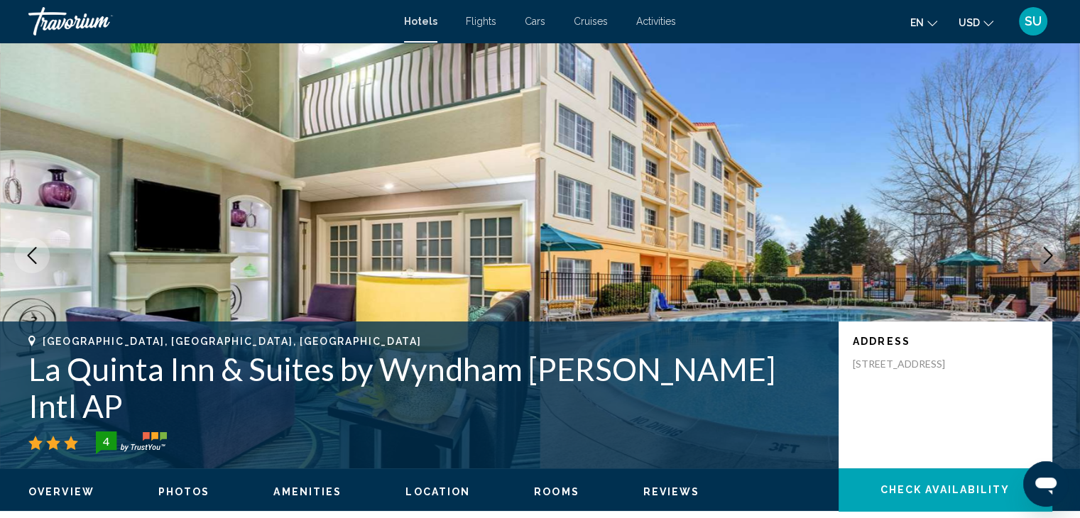
click at [1049, 252] on icon "Next image" at bounding box center [1048, 255] width 9 height 17
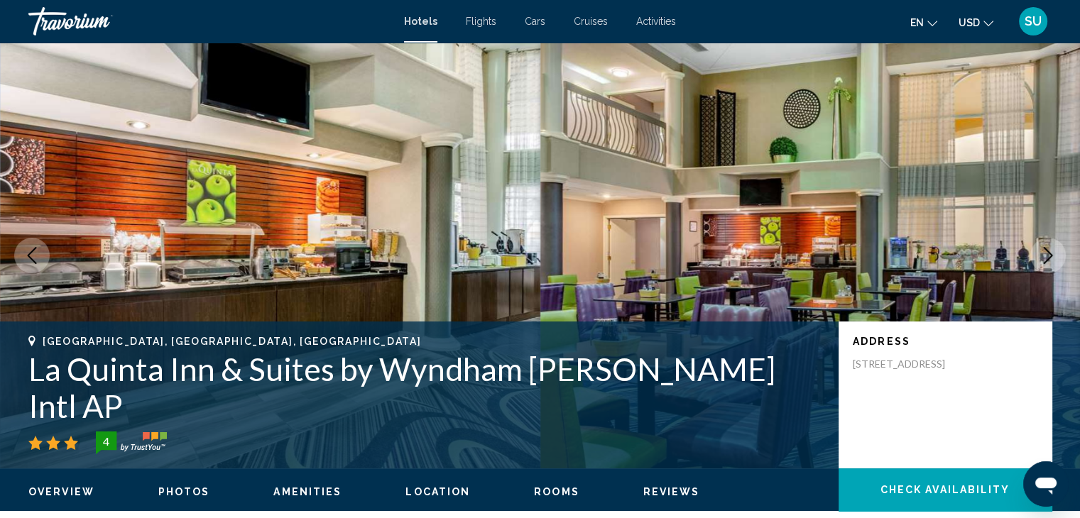
click at [1049, 252] on icon "Next image" at bounding box center [1048, 255] width 9 height 17
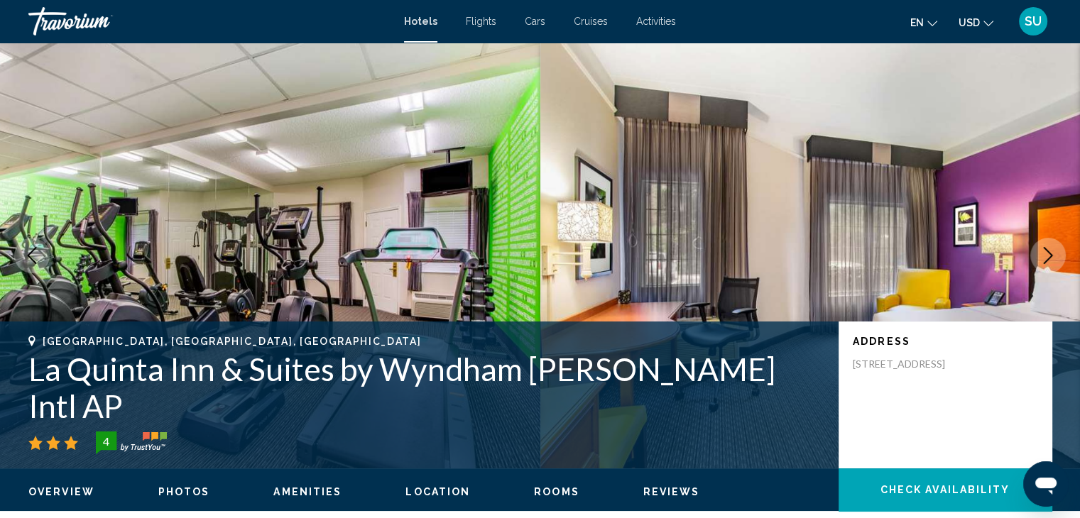
click at [1051, 253] on icon "Next image" at bounding box center [1048, 255] width 17 height 17
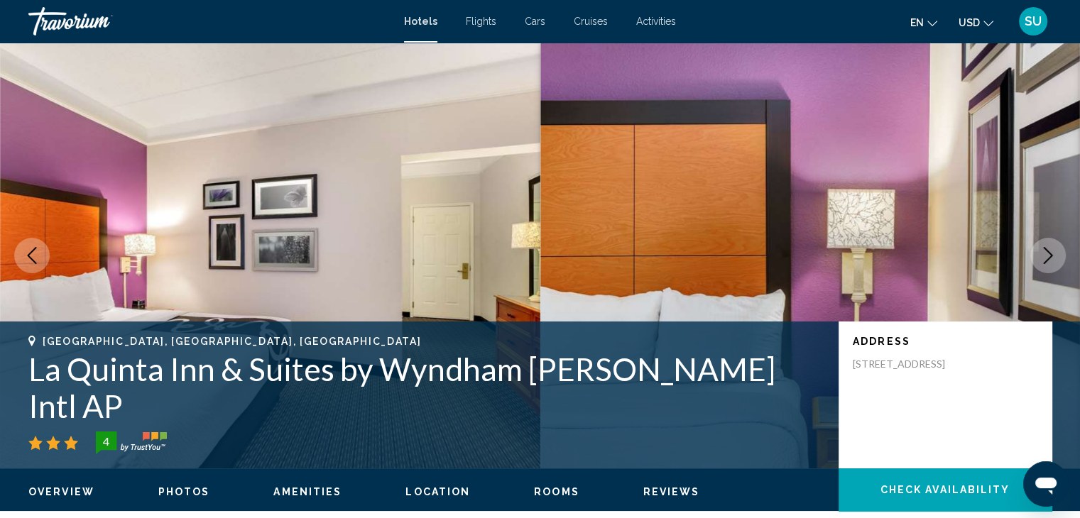
click at [1051, 253] on icon "Next image" at bounding box center [1048, 255] width 17 height 17
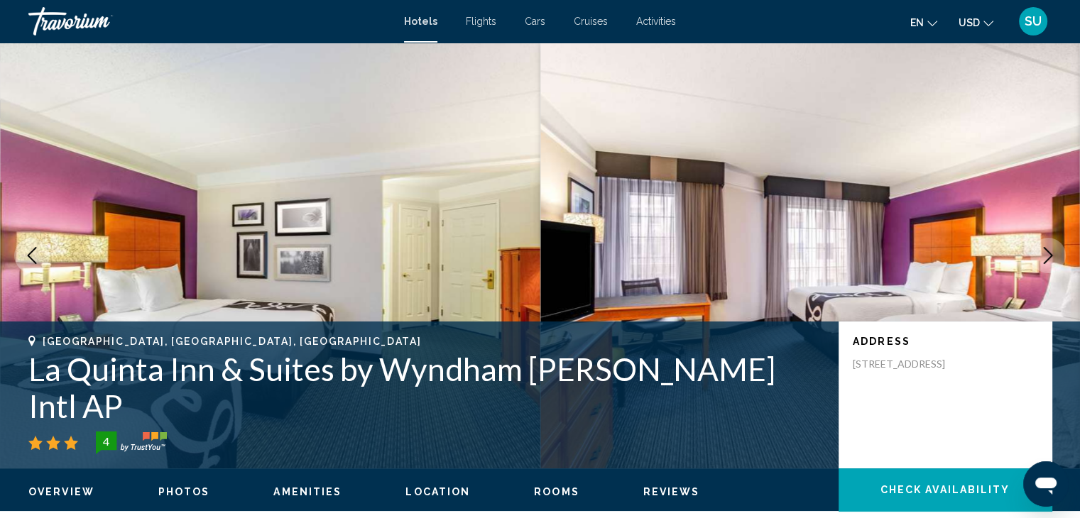
click at [1051, 253] on icon "Next image" at bounding box center [1048, 255] width 17 height 17
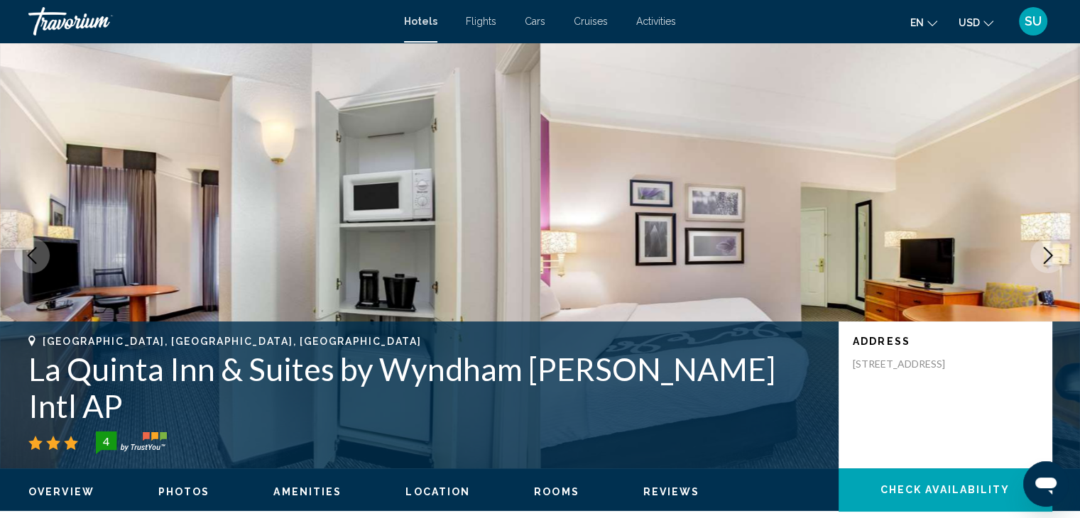
click at [1051, 253] on icon "Next image" at bounding box center [1048, 255] width 17 height 17
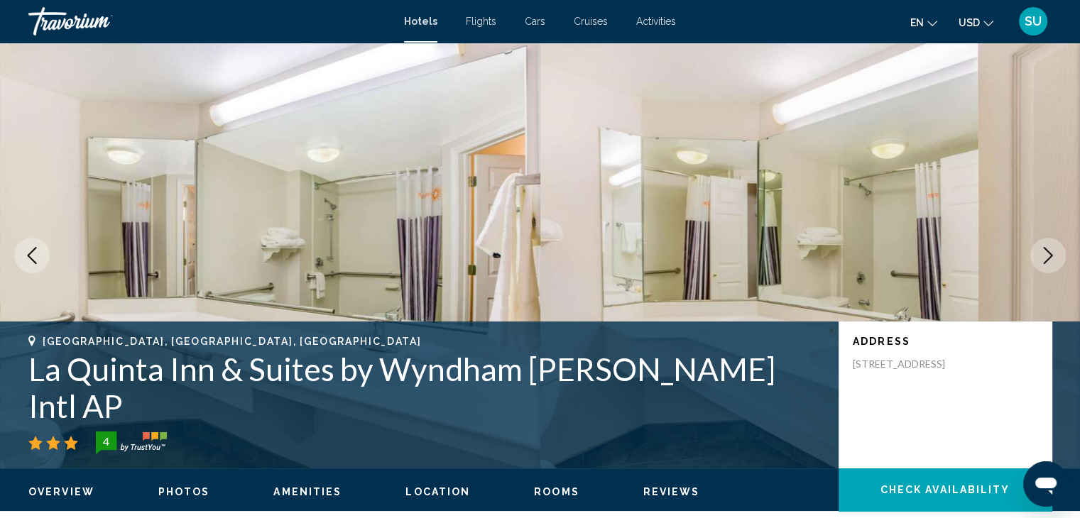
click at [1051, 253] on icon "Next image" at bounding box center [1048, 255] width 17 height 17
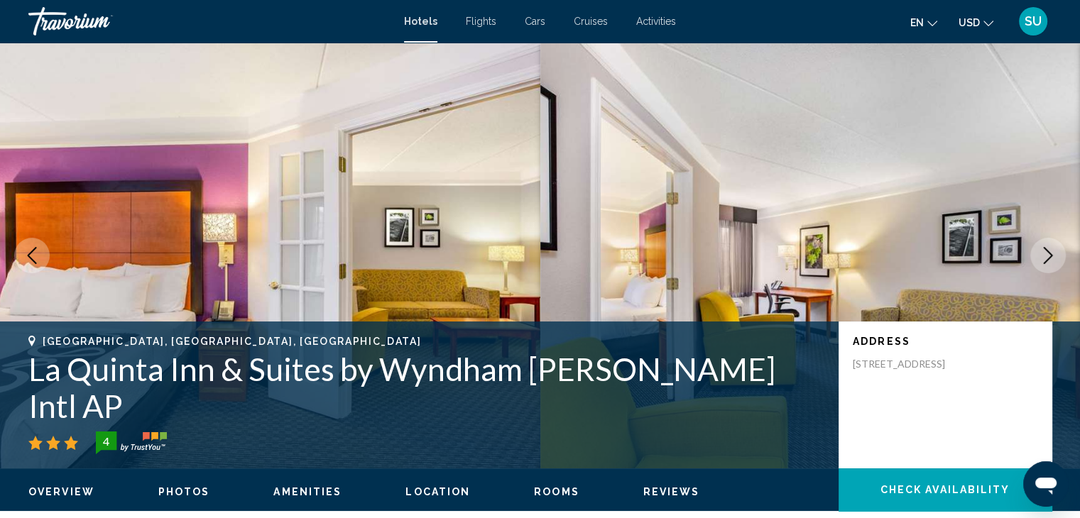
click at [1051, 253] on icon "Next image" at bounding box center [1048, 255] width 17 height 17
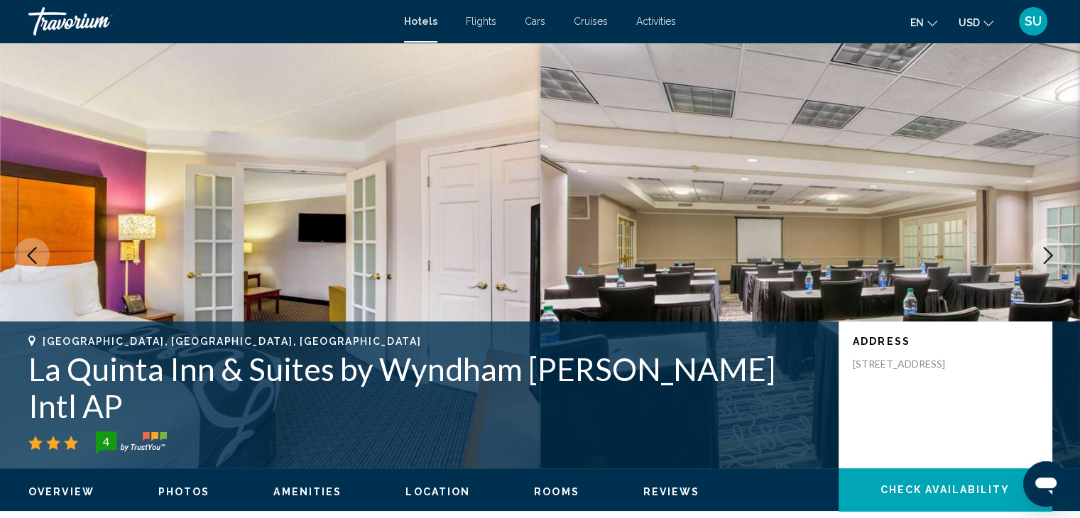
click at [1051, 253] on icon "Next image" at bounding box center [1048, 255] width 17 height 17
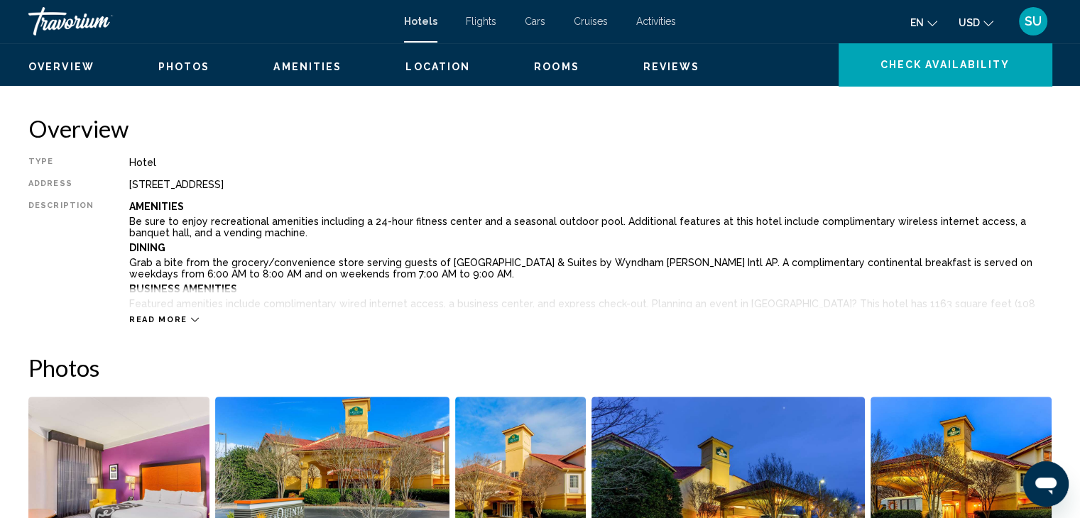
scroll to position [445, 0]
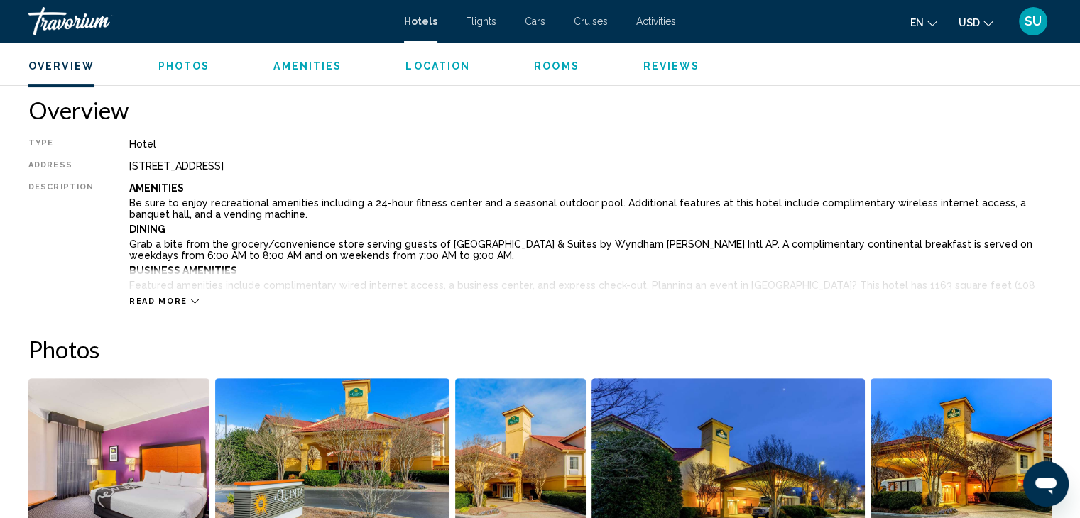
click at [169, 297] on span "Read more" at bounding box center [158, 301] width 58 height 9
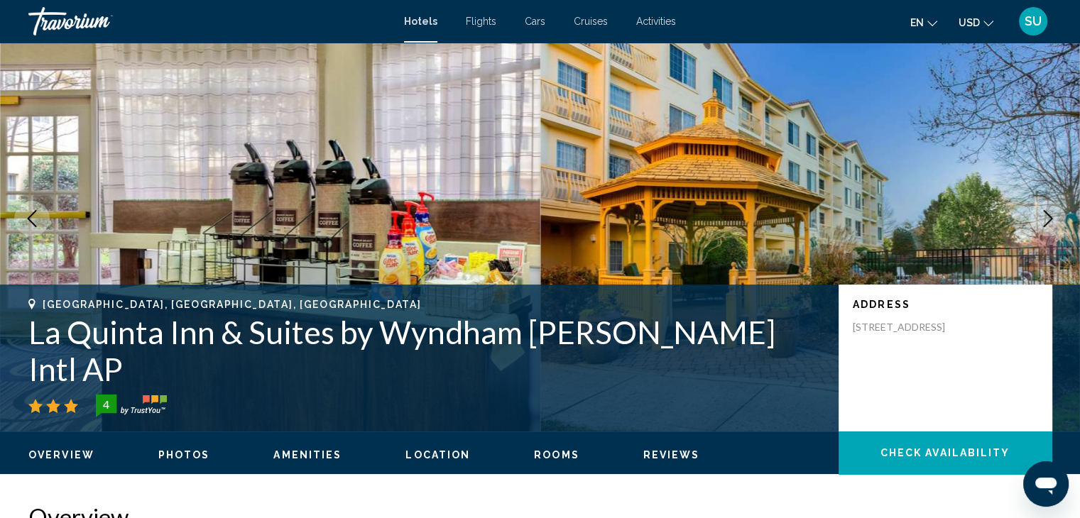
scroll to position [42, 0]
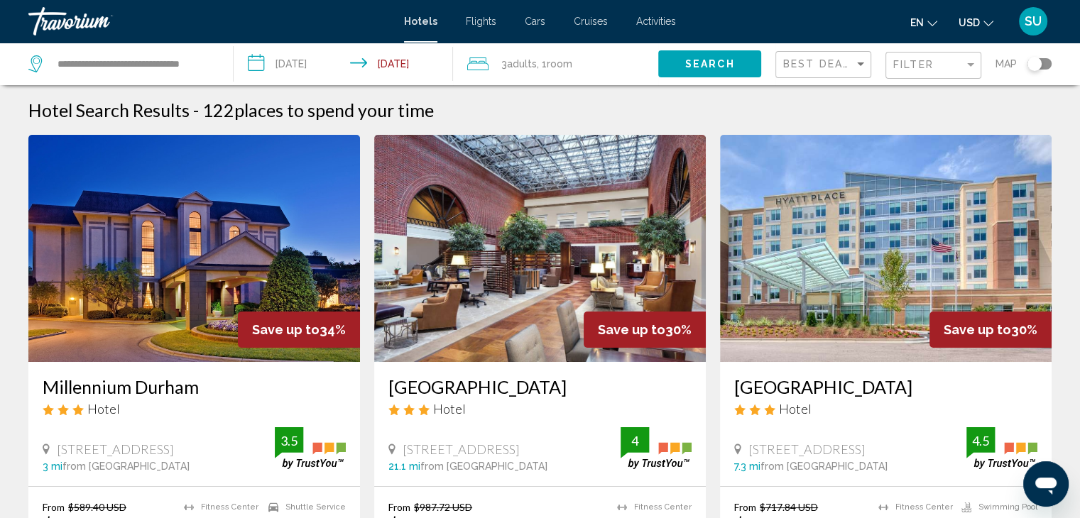
click at [488, 59] on icon "Travelers: 3 adults, 0 children" at bounding box center [477, 63] width 21 height 17
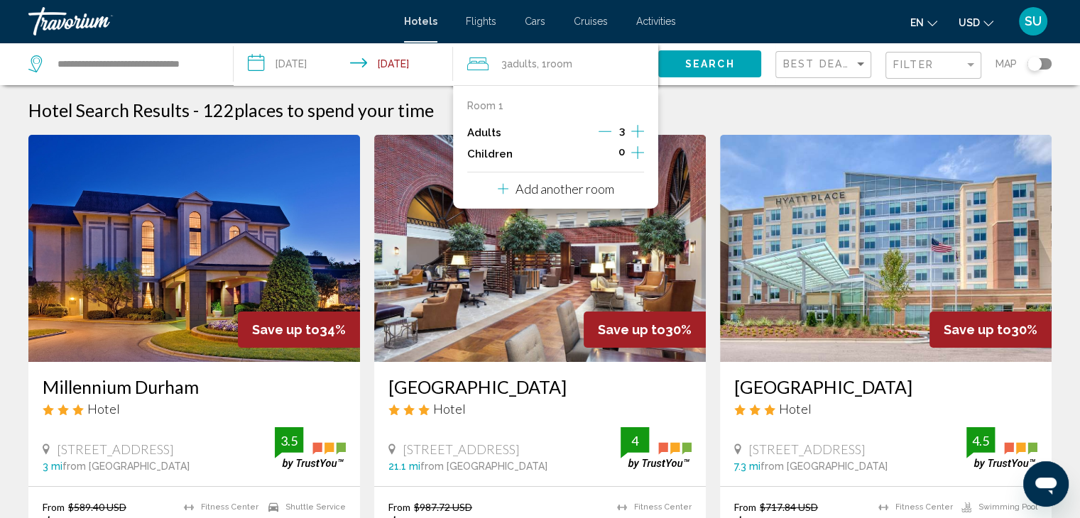
click at [604, 130] on icon "Decrement adults" at bounding box center [605, 131] width 13 height 13
click at [692, 63] on span "Search" at bounding box center [710, 64] width 50 height 11
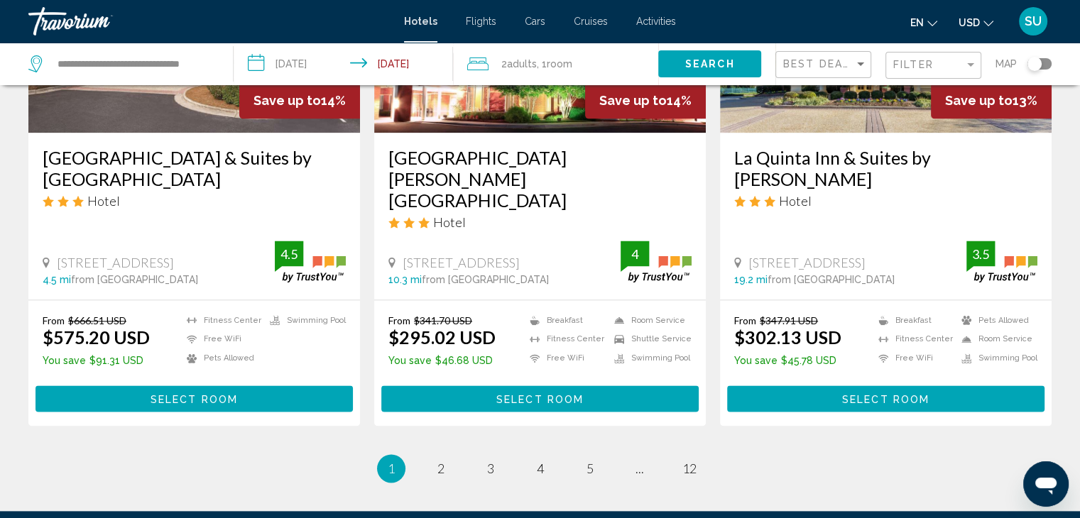
scroll to position [1937, 0]
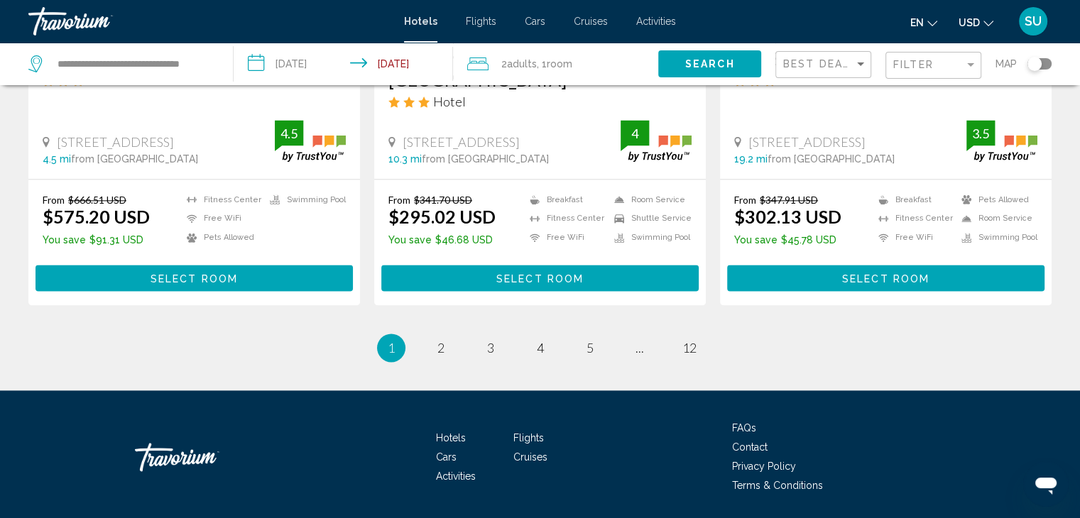
click at [567, 59] on span "Room" at bounding box center [560, 63] width 26 height 11
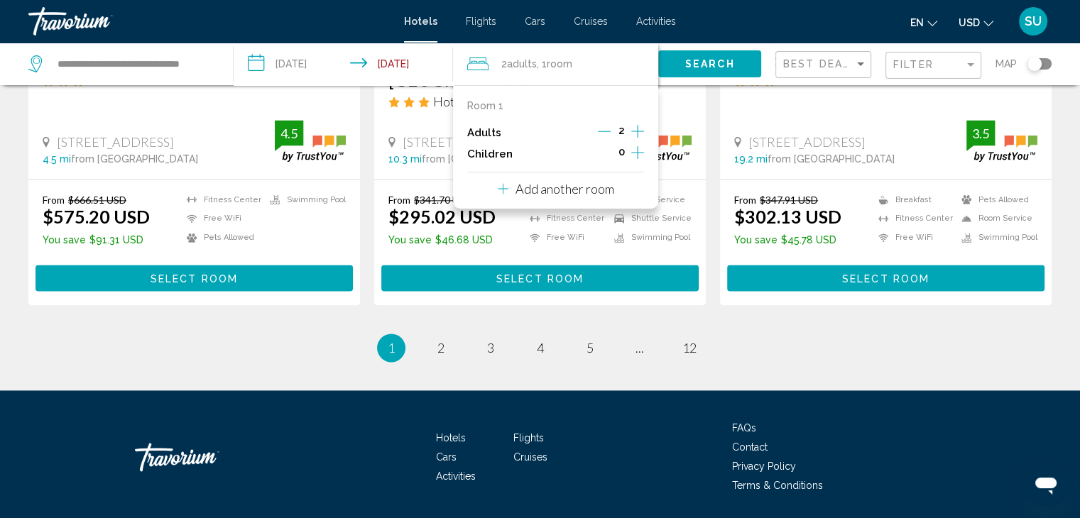
click at [638, 153] on icon "Increment children" at bounding box center [637, 152] width 13 height 17
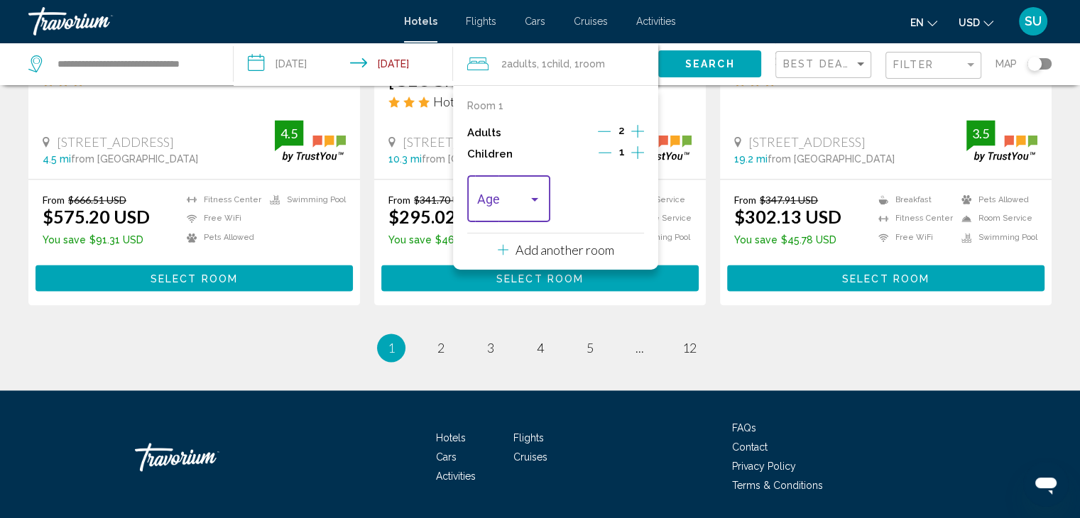
click at [533, 198] on div "Travelers: 2 adults, 1 child" at bounding box center [534, 200] width 7 height 4
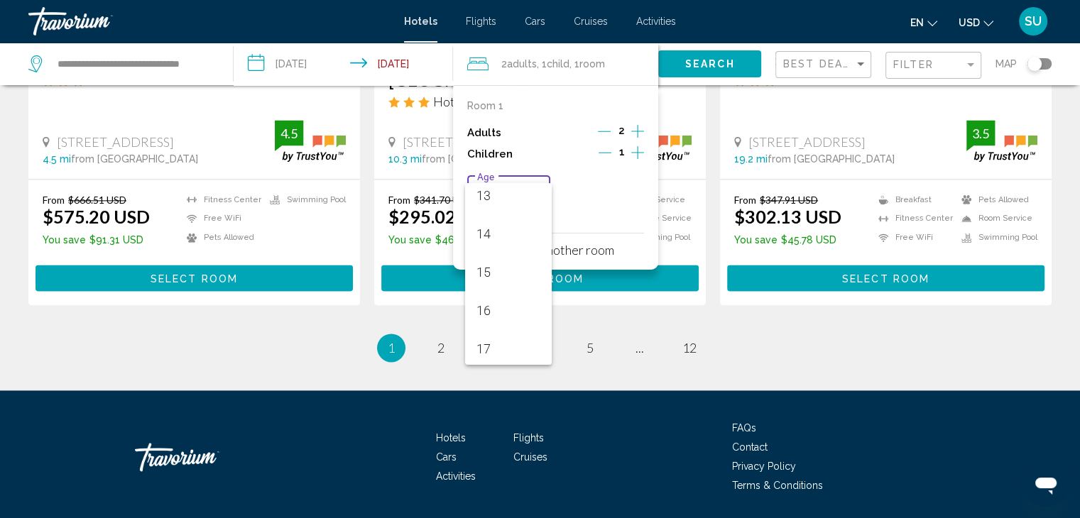
scroll to position [508, 0]
click at [610, 151] on div at bounding box center [540, 259] width 1080 height 518
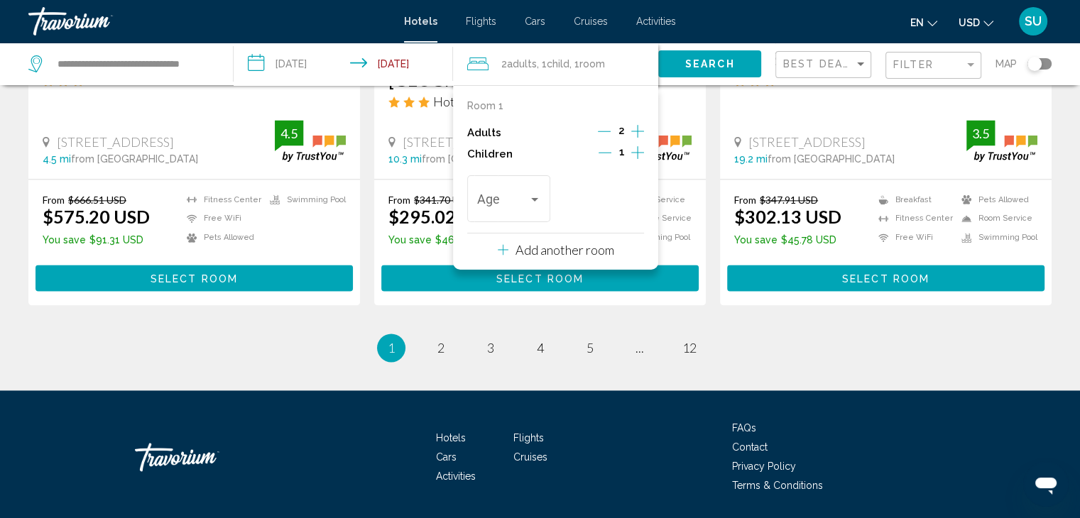
click at [610, 151] on icon "Decrement children" at bounding box center [605, 152] width 13 height 13
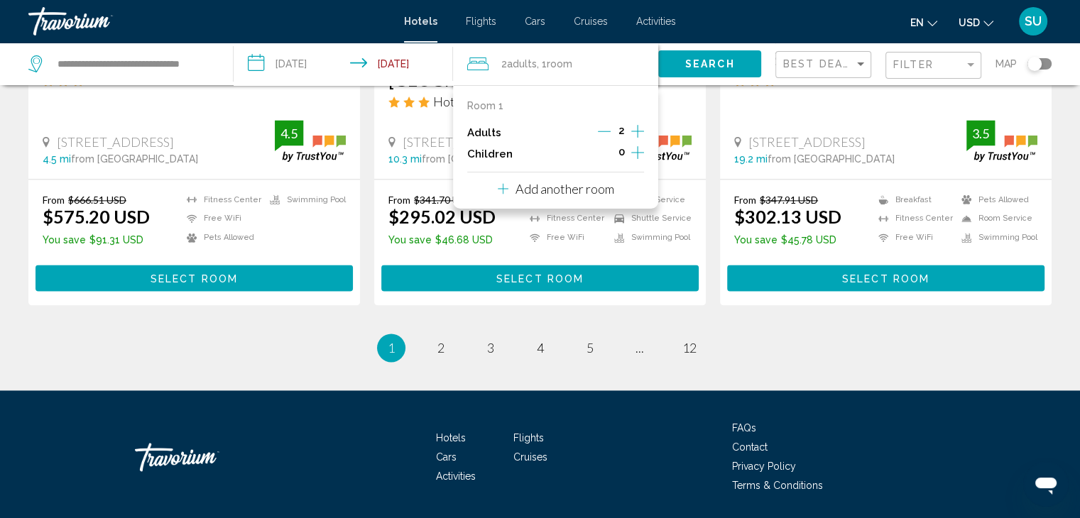
click at [635, 130] on icon "Increment adults" at bounding box center [637, 131] width 13 height 17
click at [697, 64] on span "Search" at bounding box center [710, 64] width 50 height 11
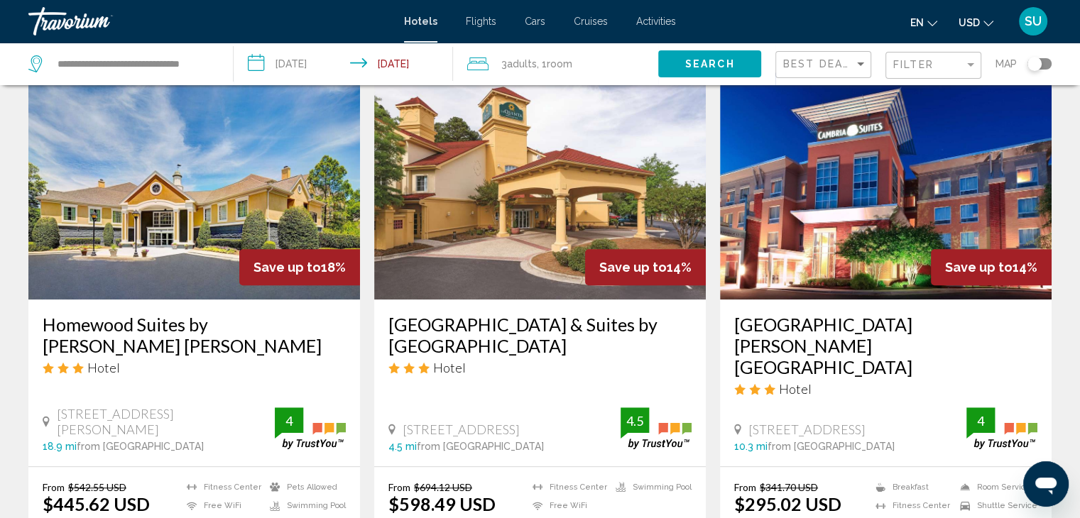
scroll to position [1116, 0]
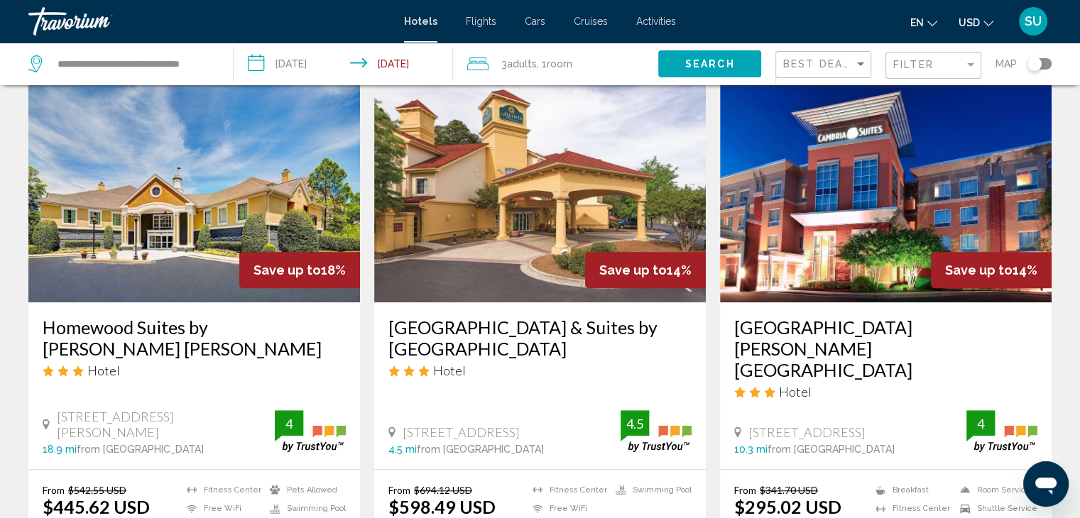
click at [915, 245] on img "Main content" at bounding box center [886, 188] width 332 height 227
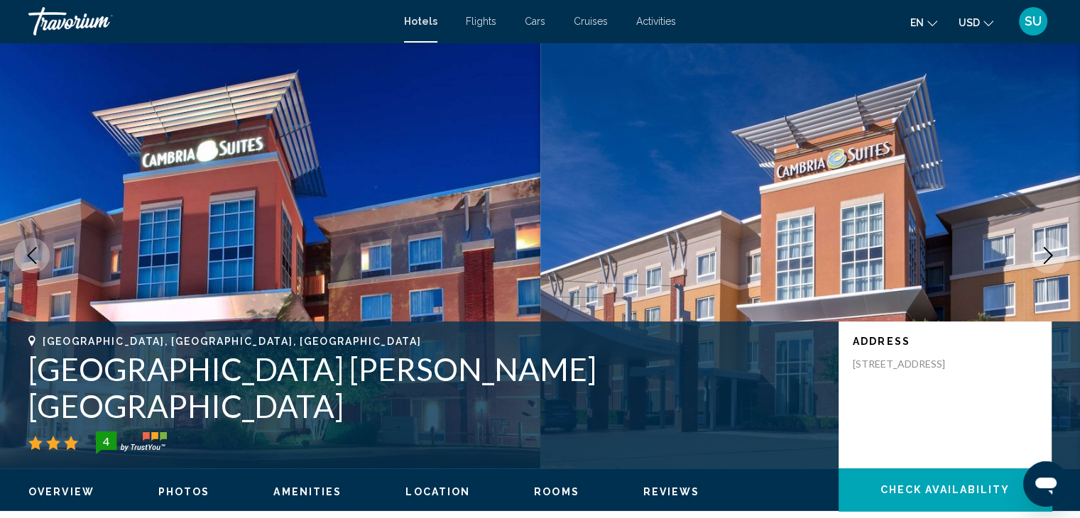
click at [1052, 251] on icon "Next image" at bounding box center [1048, 255] width 17 height 17
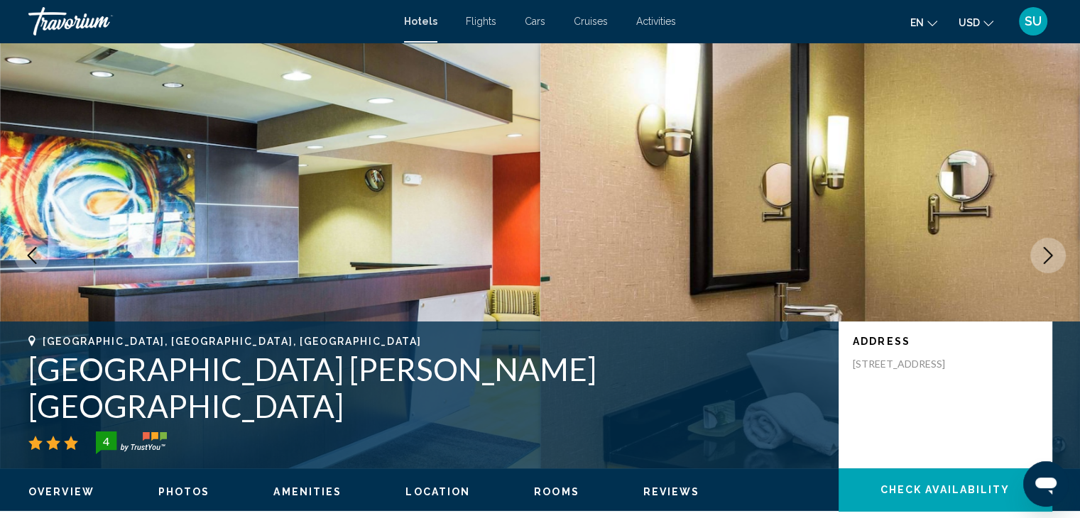
click at [1052, 251] on icon "Next image" at bounding box center [1048, 255] width 17 height 17
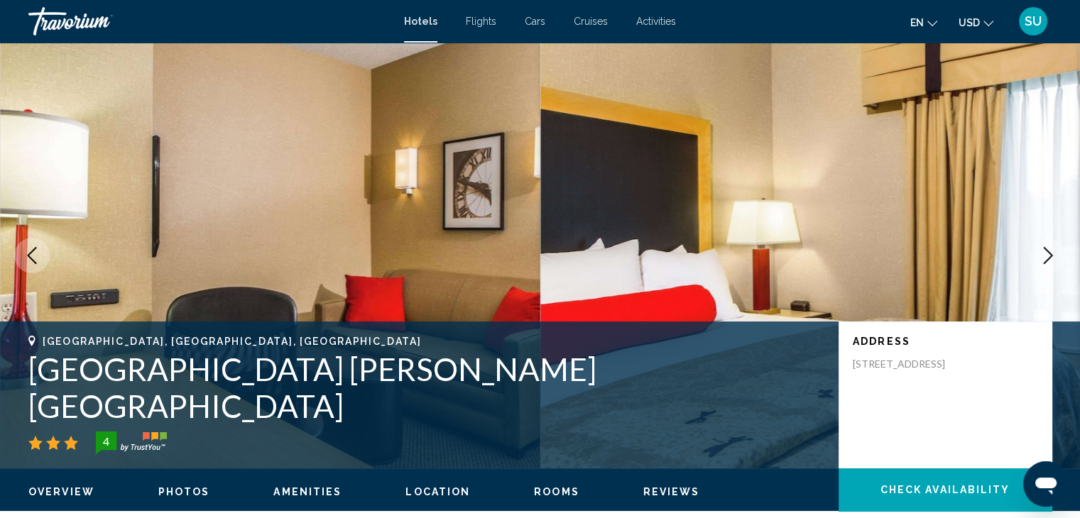
click at [1052, 251] on icon "Next image" at bounding box center [1048, 255] width 17 height 17
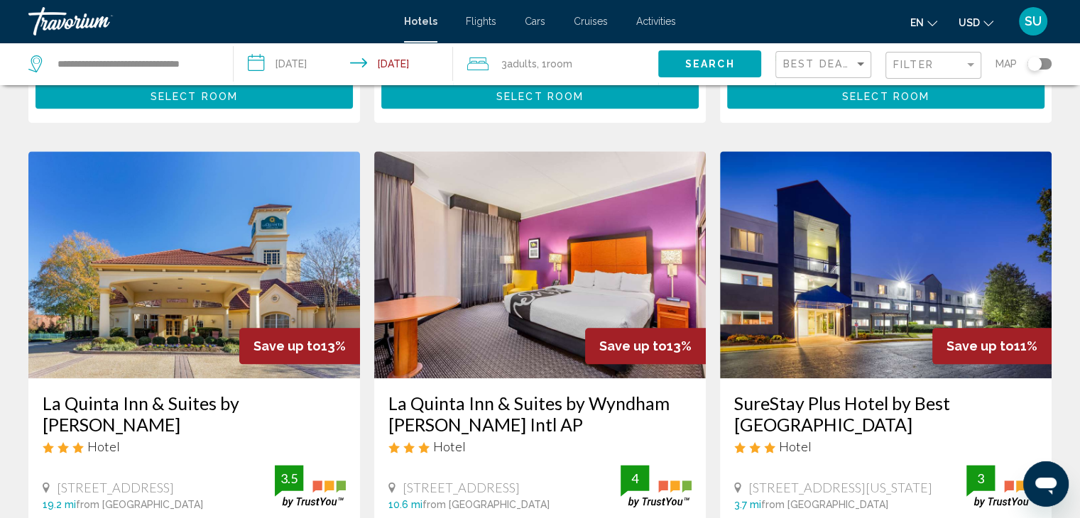
scroll to position [1646, 0]
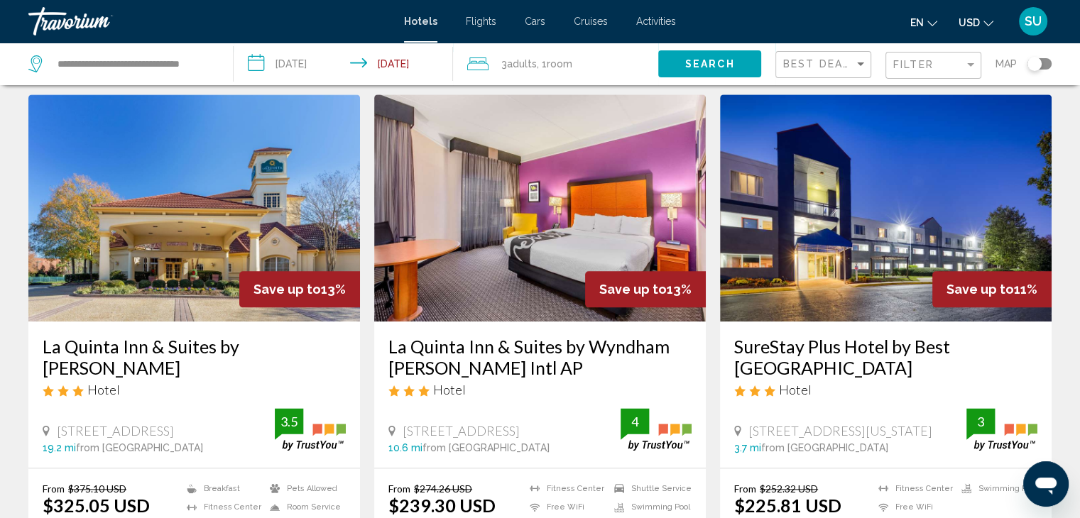
click at [523, 242] on img "Main content" at bounding box center [540, 207] width 332 height 227
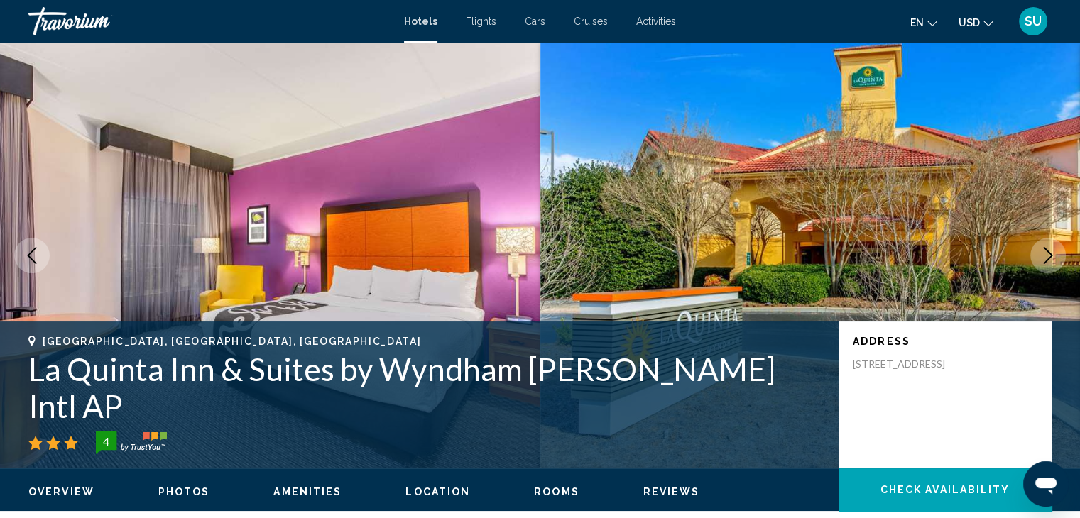
click at [1042, 256] on icon "Next image" at bounding box center [1048, 255] width 17 height 17
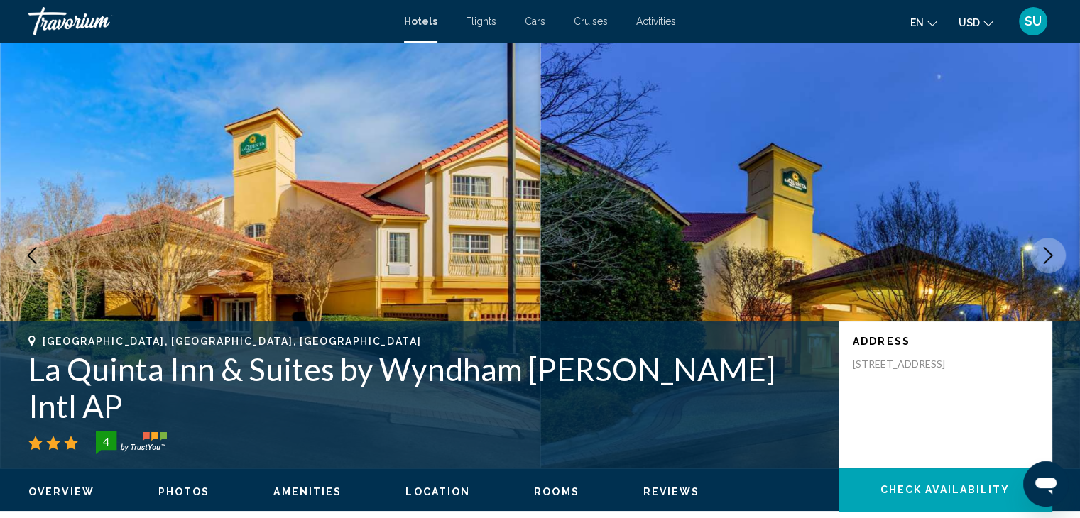
click at [1042, 256] on icon "Next image" at bounding box center [1048, 255] width 17 height 17
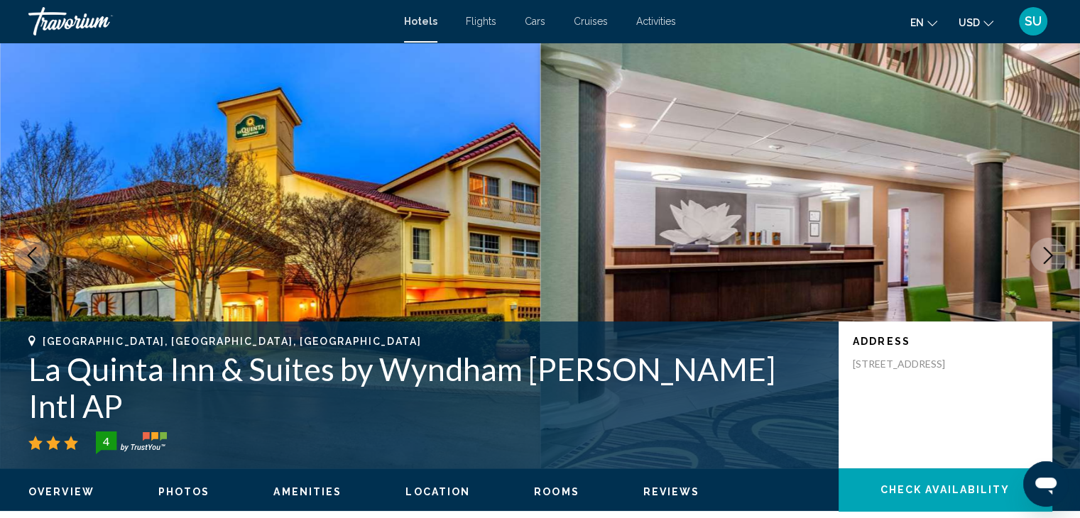
click at [1042, 256] on icon "Next image" at bounding box center [1048, 255] width 17 height 17
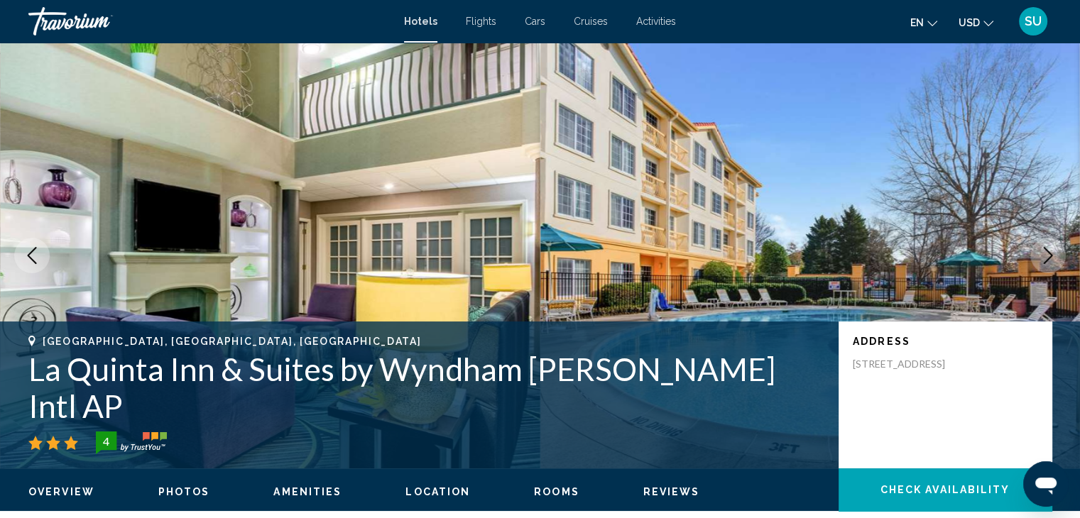
click at [1042, 256] on icon "Next image" at bounding box center [1048, 255] width 17 height 17
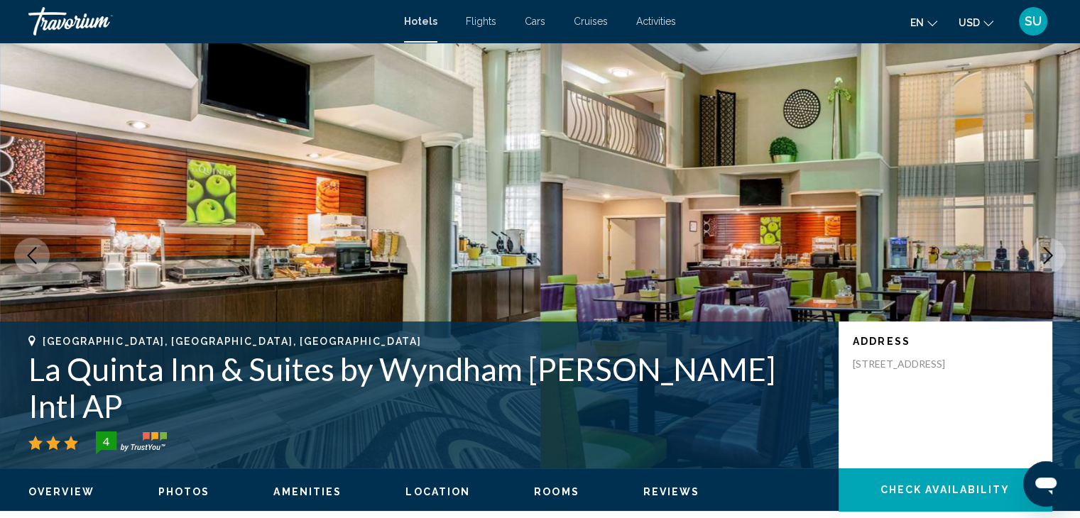
click at [1042, 256] on icon "Next image" at bounding box center [1048, 255] width 17 height 17
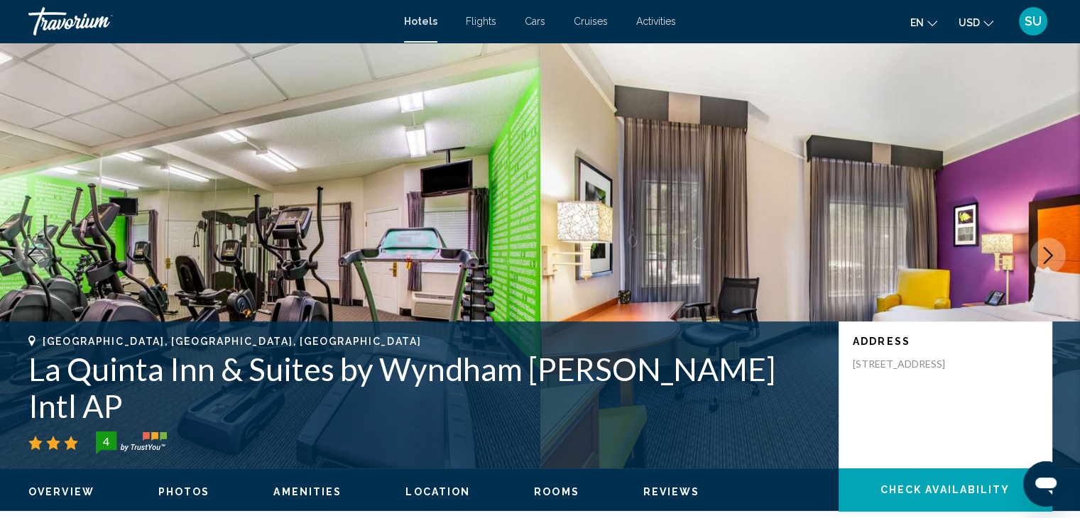
click at [1042, 256] on icon "Next image" at bounding box center [1048, 255] width 17 height 17
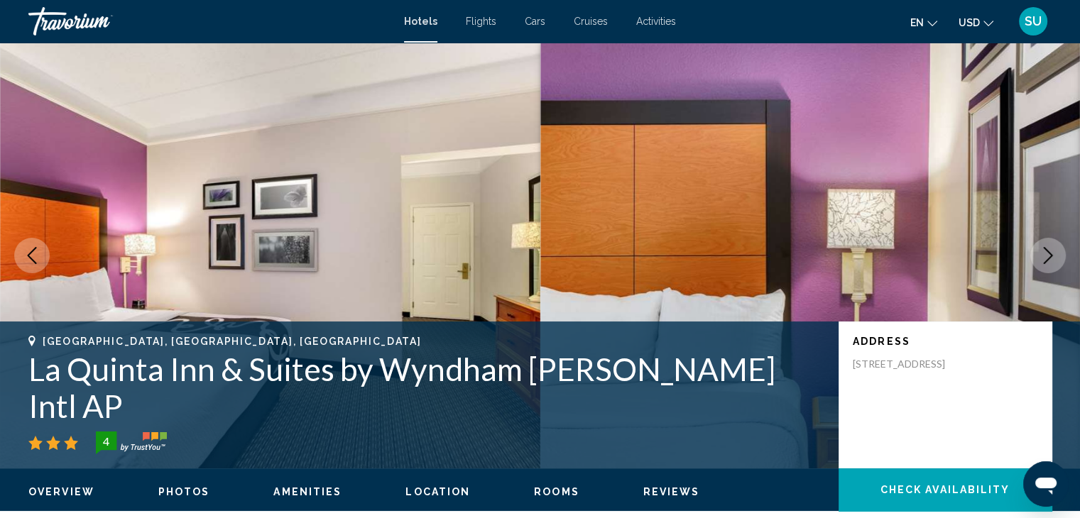
click at [1042, 256] on icon "Next image" at bounding box center [1048, 255] width 17 height 17
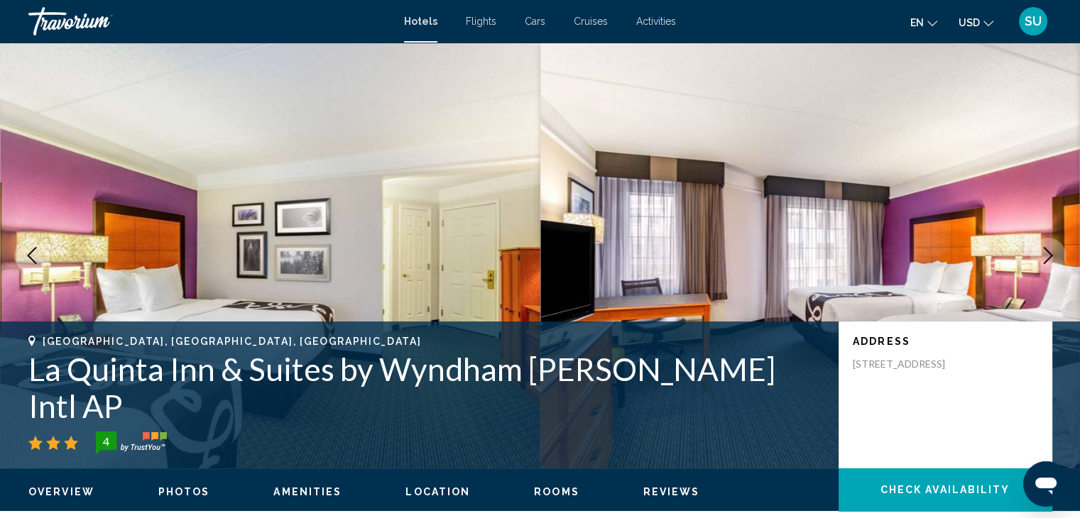
click at [1042, 256] on icon "Next image" at bounding box center [1048, 255] width 17 height 17
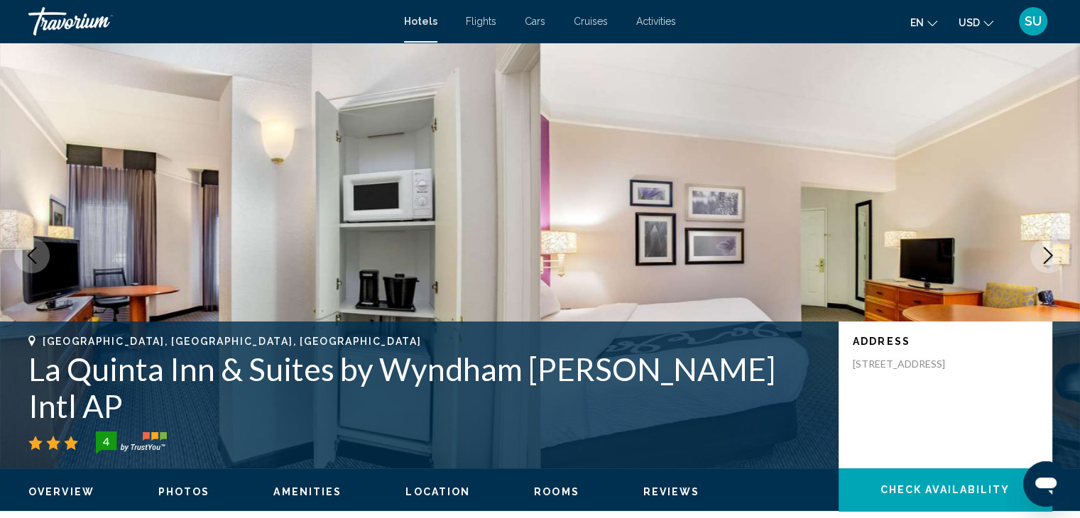
click at [1042, 256] on icon "Next image" at bounding box center [1048, 255] width 17 height 17
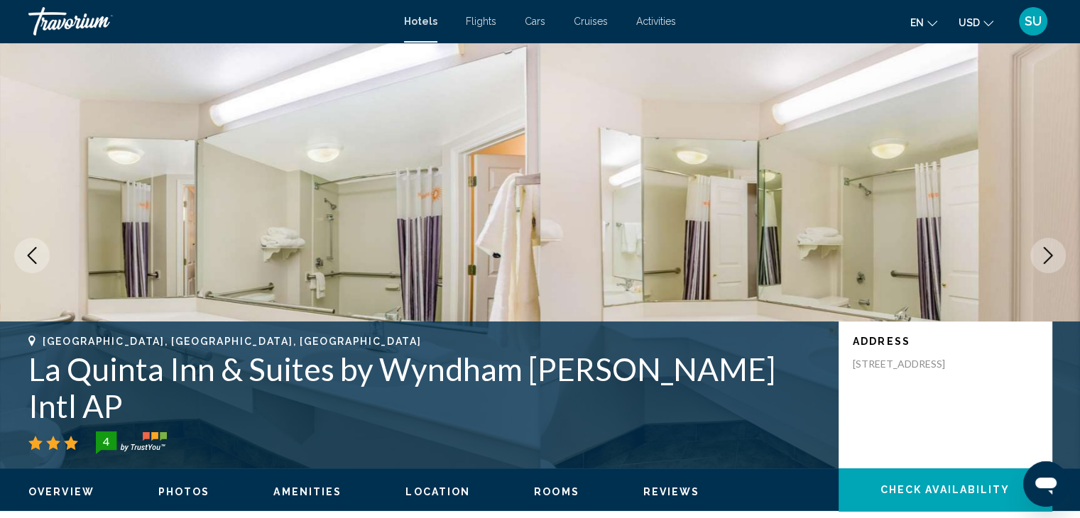
click at [1042, 256] on icon "Next image" at bounding box center [1048, 255] width 17 height 17
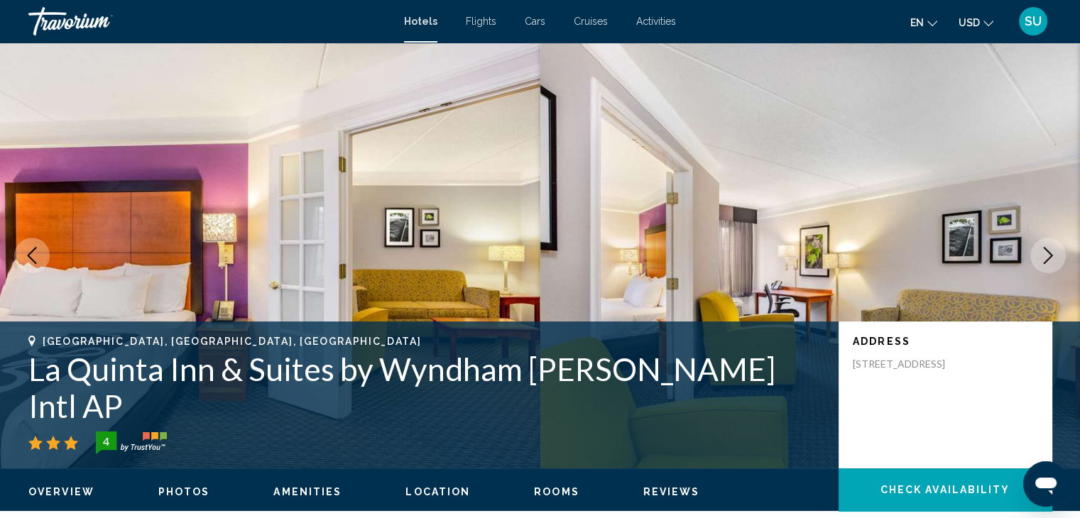
click at [1042, 256] on icon "Next image" at bounding box center [1048, 255] width 17 height 17
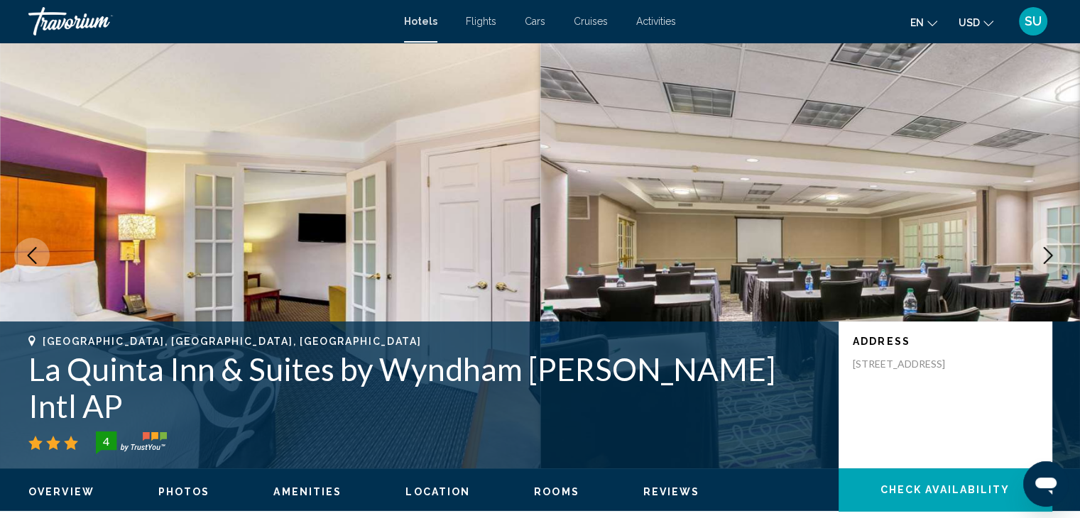
click at [1042, 256] on icon "Next image" at bounding box center [1048, 255] width 17 height 17
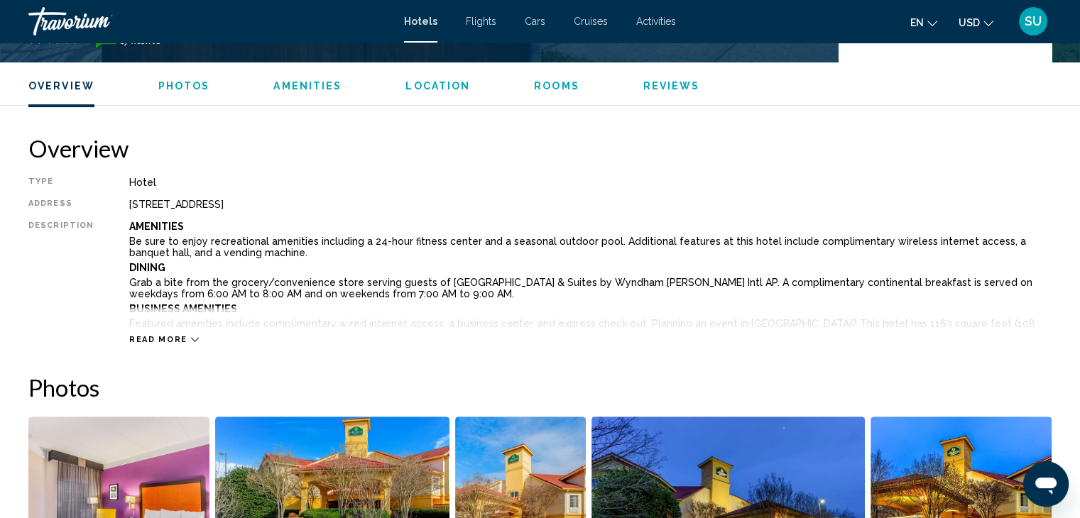
scroll to position [426, 0]
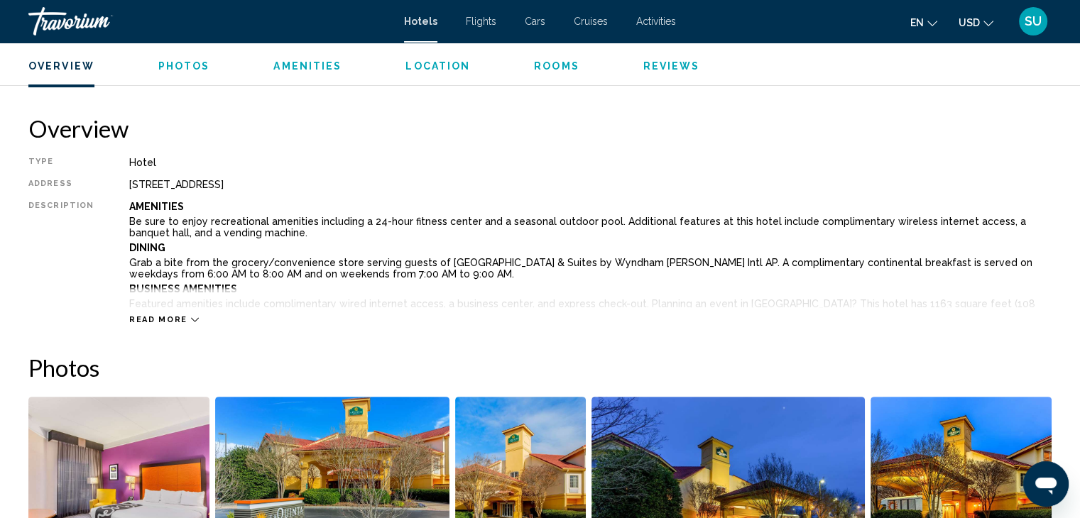
click at [163, 319] on span "Read more" at bounding box center [158, 319] width 58 height 9
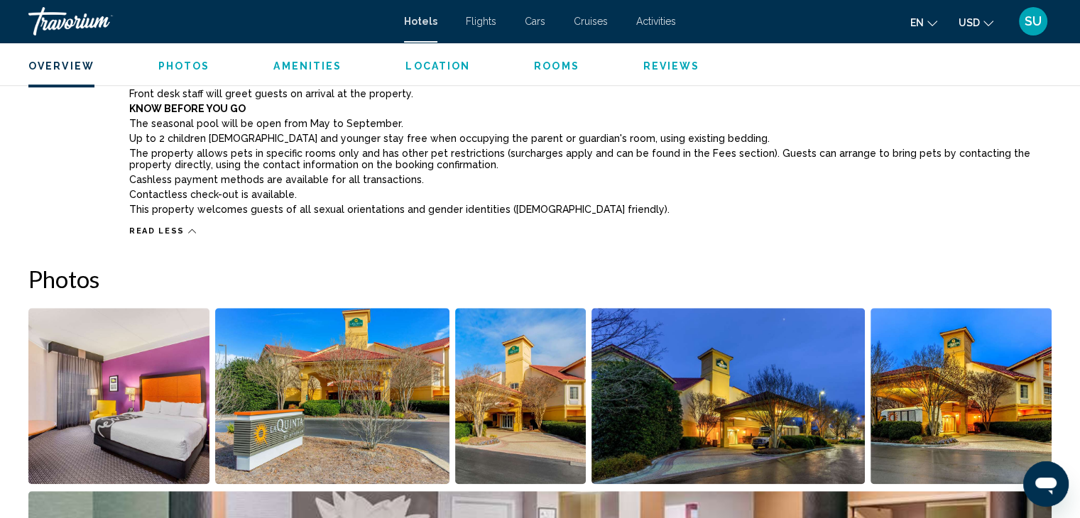
scroll to position [1201, 0]
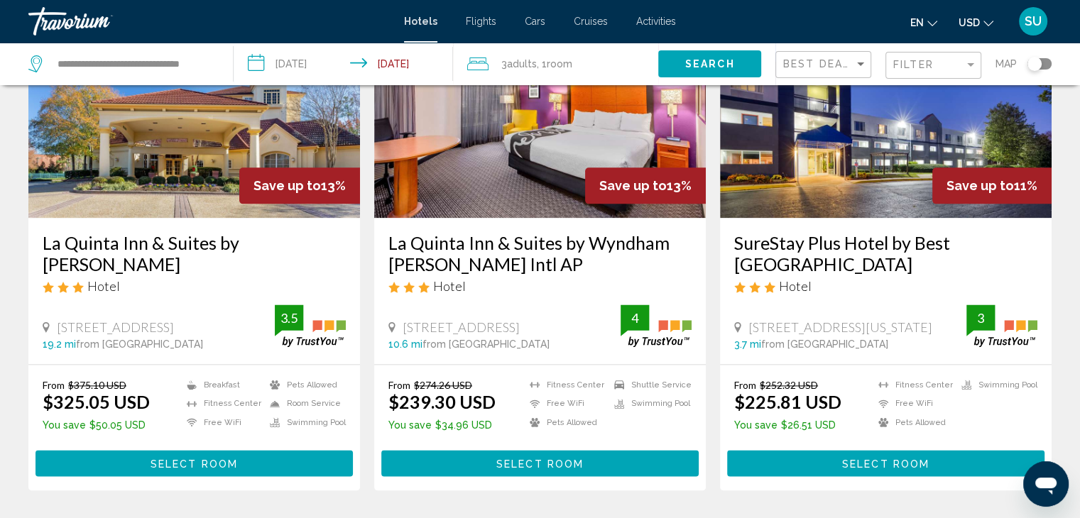
scroll to position [1882, 0]
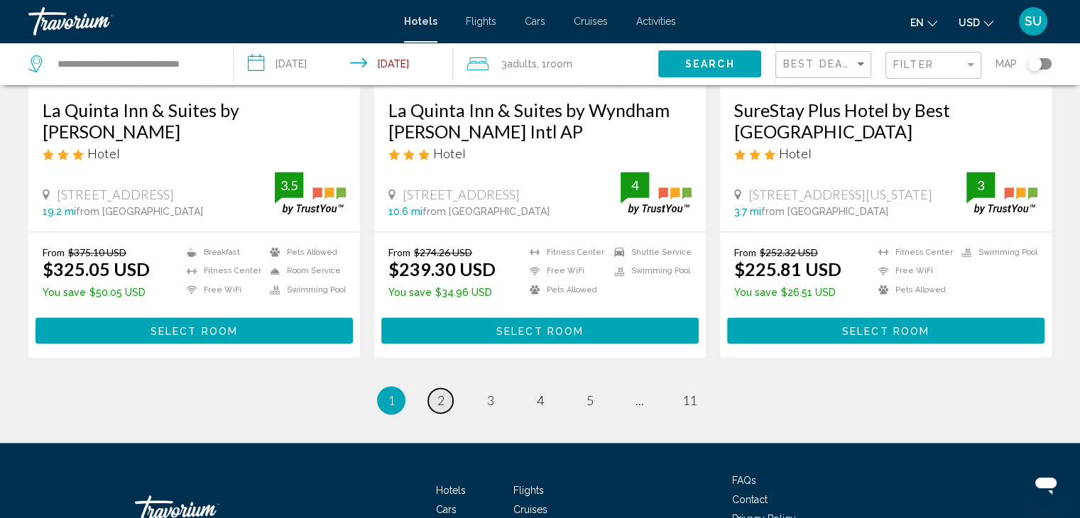
click at [445, 388] on link "page 2" at bounding box center [440, 400] width 25 height 25
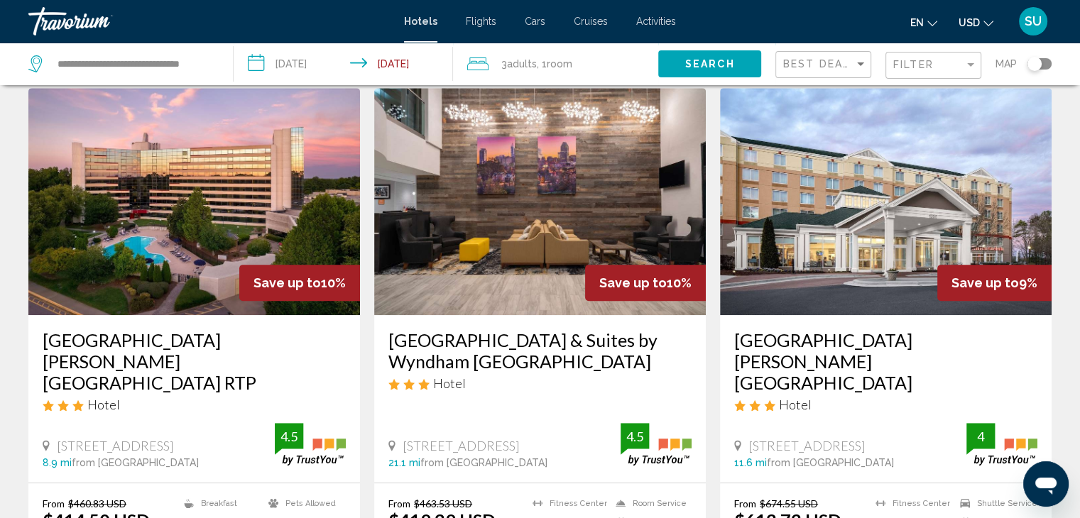
scroll to position [605, 0]
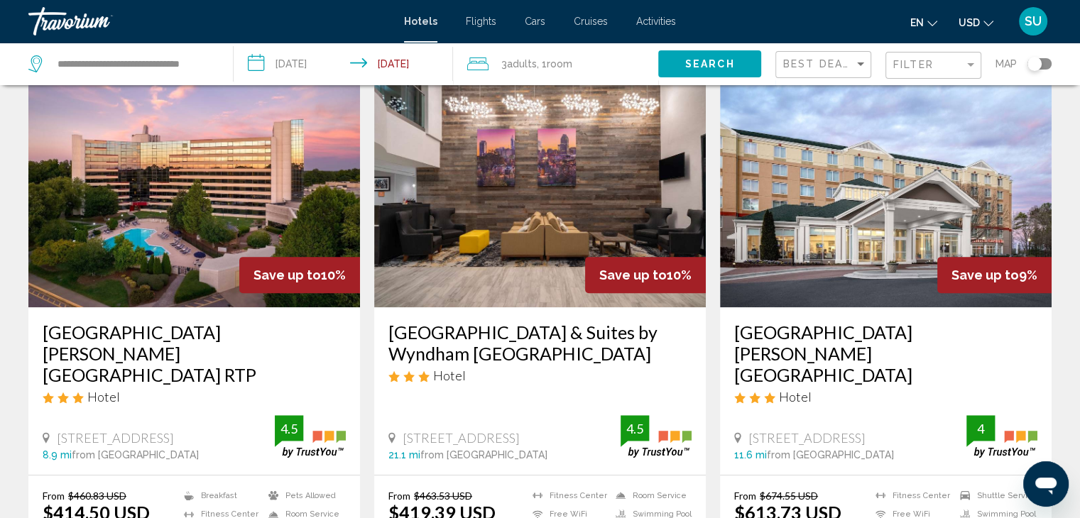
click at [170, 187] on img "Main content" at bounding box center [194, 193] width 332 height 227
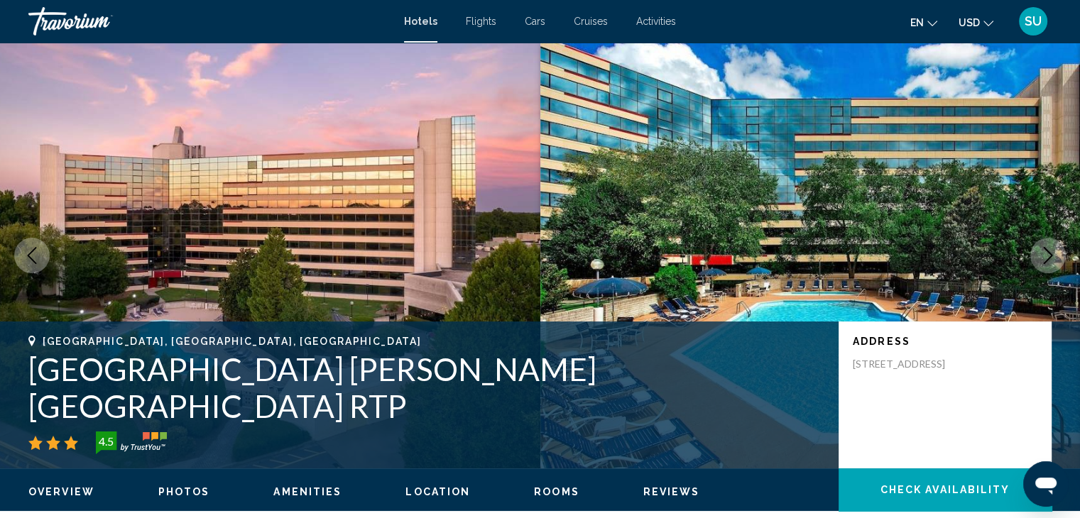
click at [1054, 253] on icon "Next image" at bounding box center [1048, 255] width 17 height 17
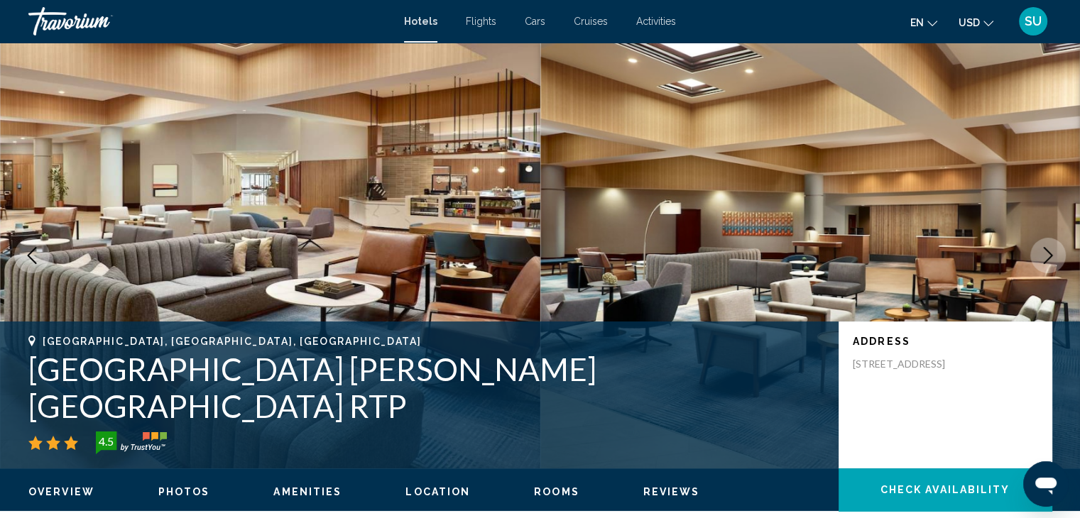
click at [1047, 256] on icon "Next image" at bounding box center [1048, 255] width 17 height 17
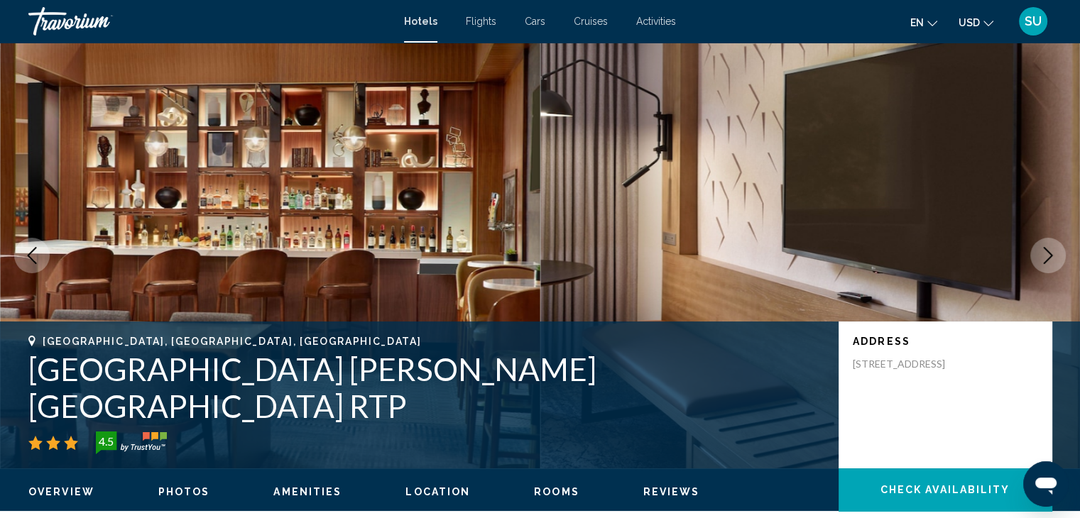
click at [1047, 256] on icon "Next image" at bounding box center [1048, 255] width 17 height 17
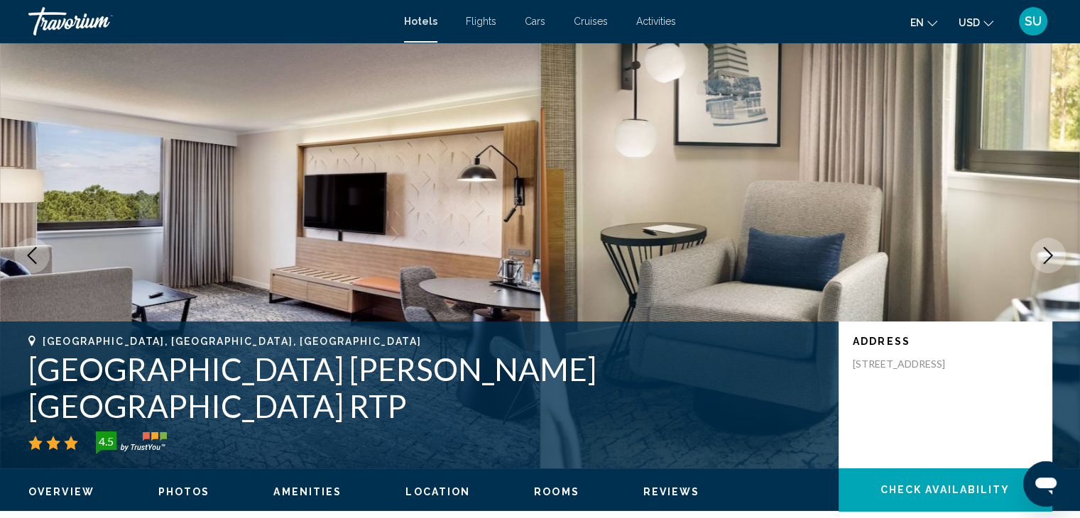
click at [1047, 256] on icon "Next image" at bounding box center [1048, 255] width 17 height 17
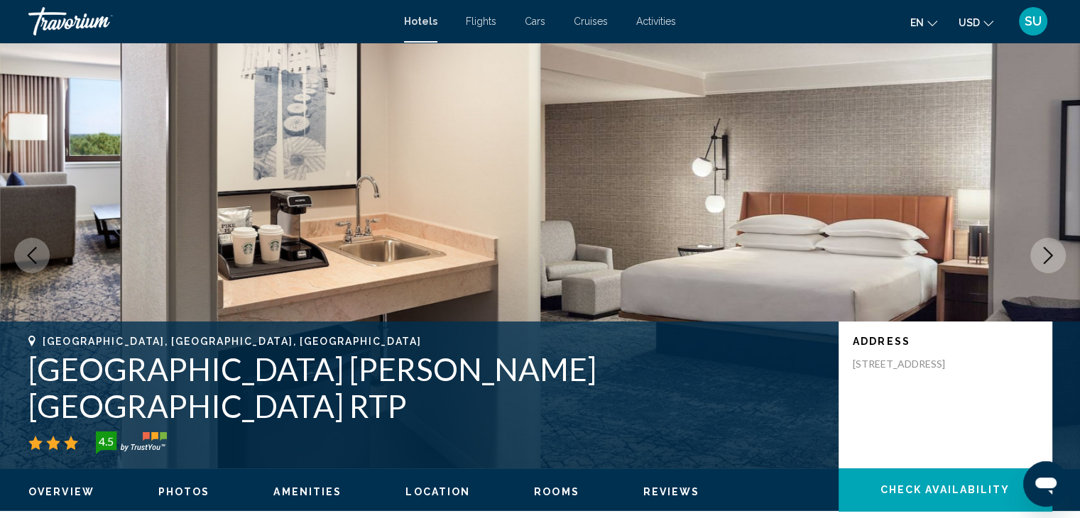
click at [1047, 256] on icon "Next image" at bounding box center [1048, 255] width 17 height 17
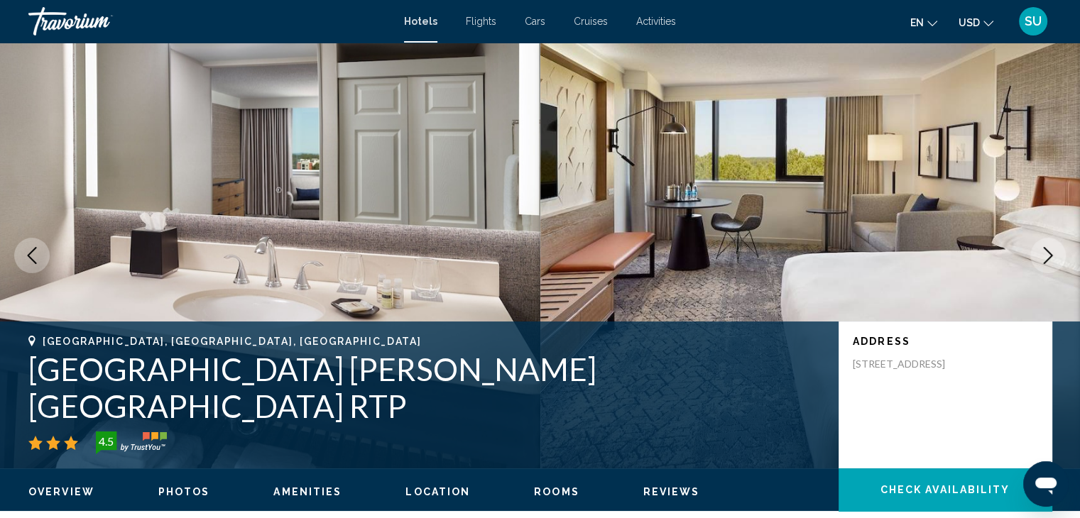
click at [1047, 256] on icon "Next image" at bounding box center [1048, 255] width 17 height 17
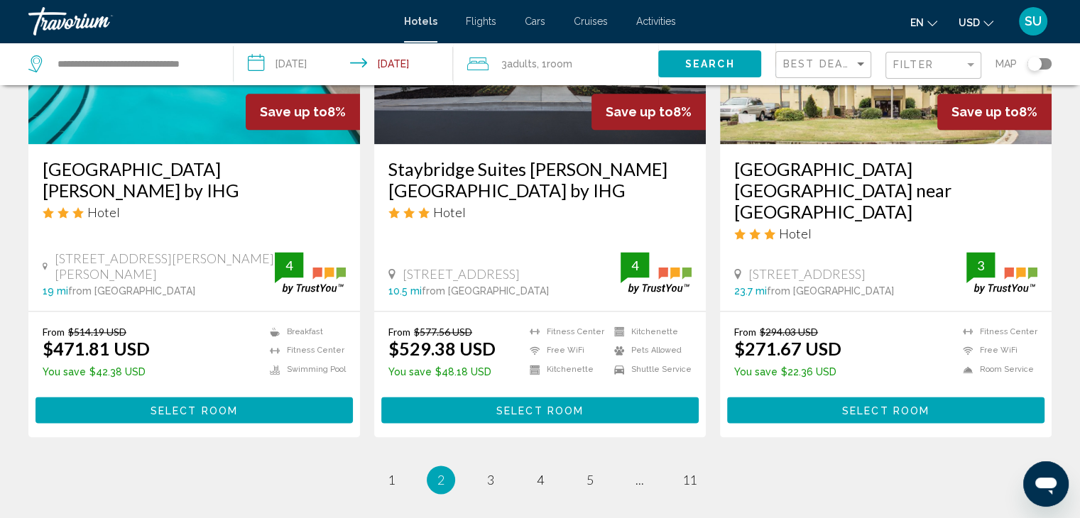
scroll to position [1958, 0]
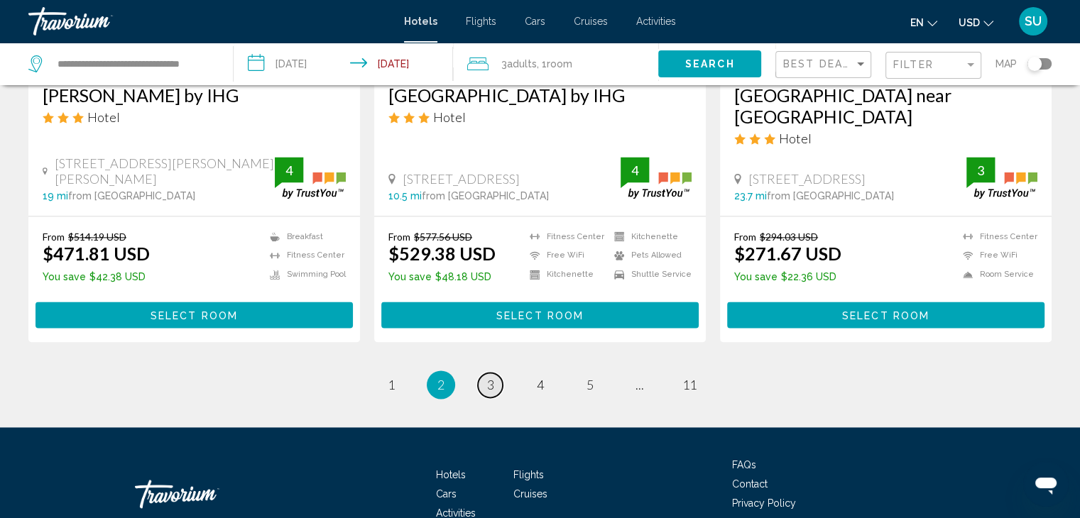
click at [487, 377] on span "3" at bounding box center [490, 385] width 7 height 16
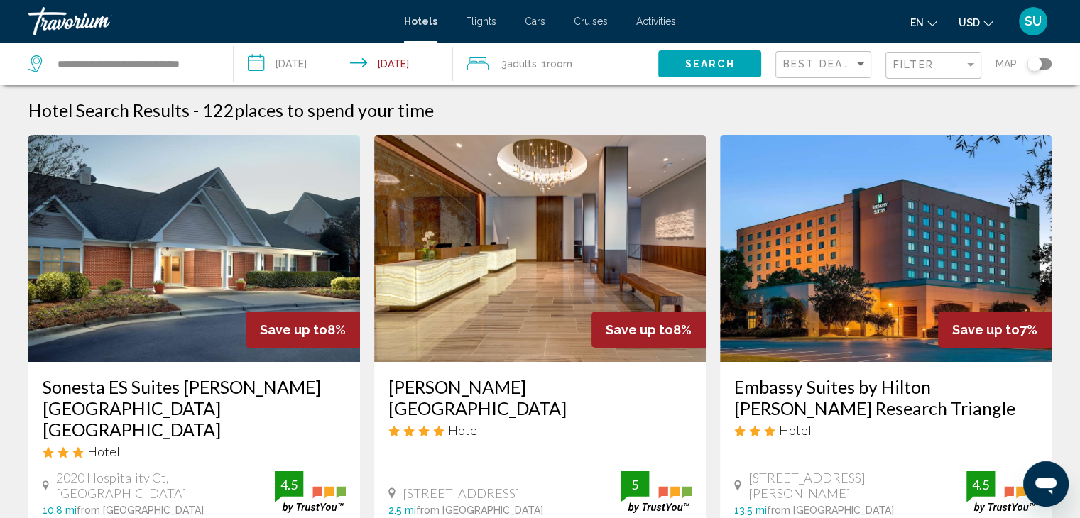
click at [158, 273] on img "Main content" at bounding box center [194, 248] width 332 height 227
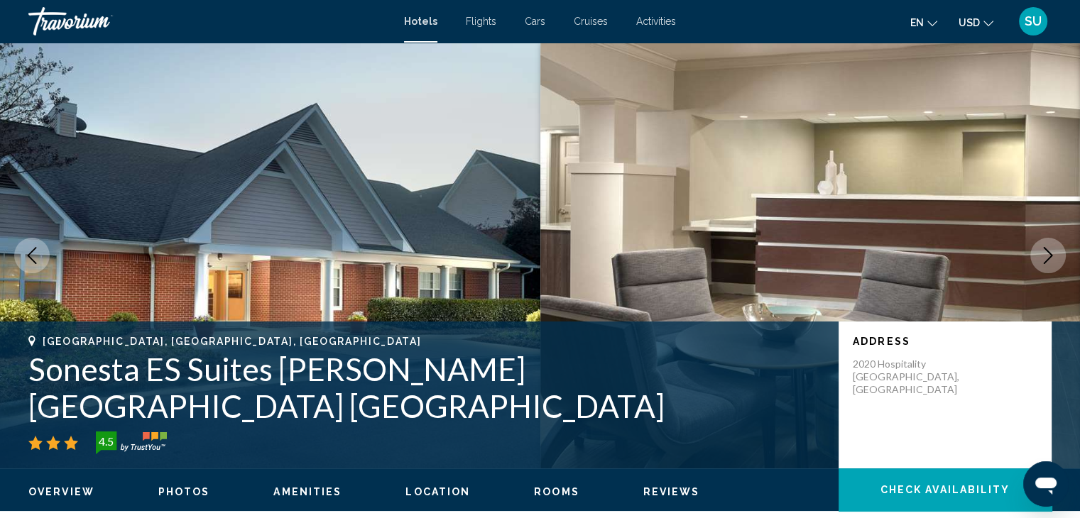
click at [1040, 254] on icon "Next image" at bounding box center [1048, 255] width 17 height 17
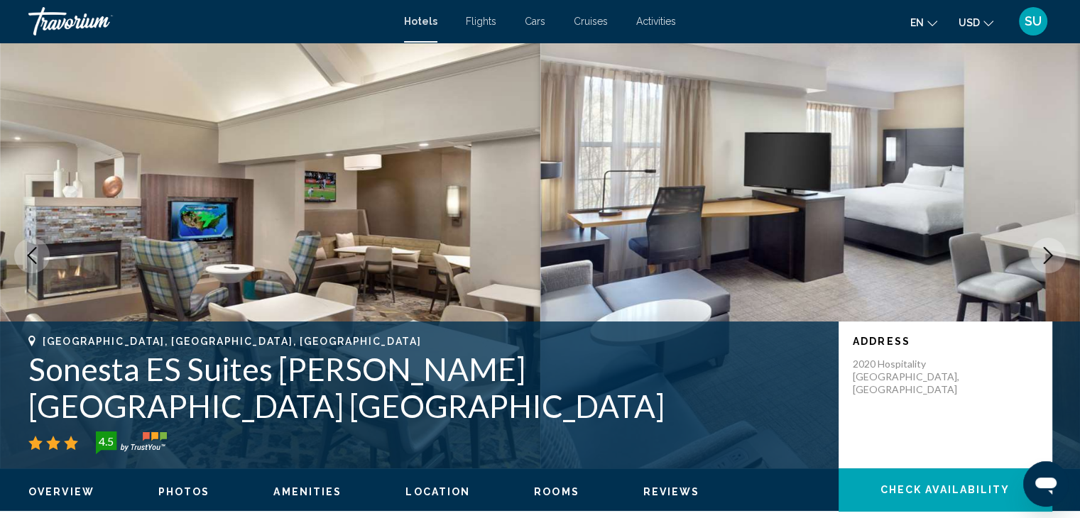
click at [1040, 254] on icon "Next image" at bounding box center [1048, 255] width 17 height 17
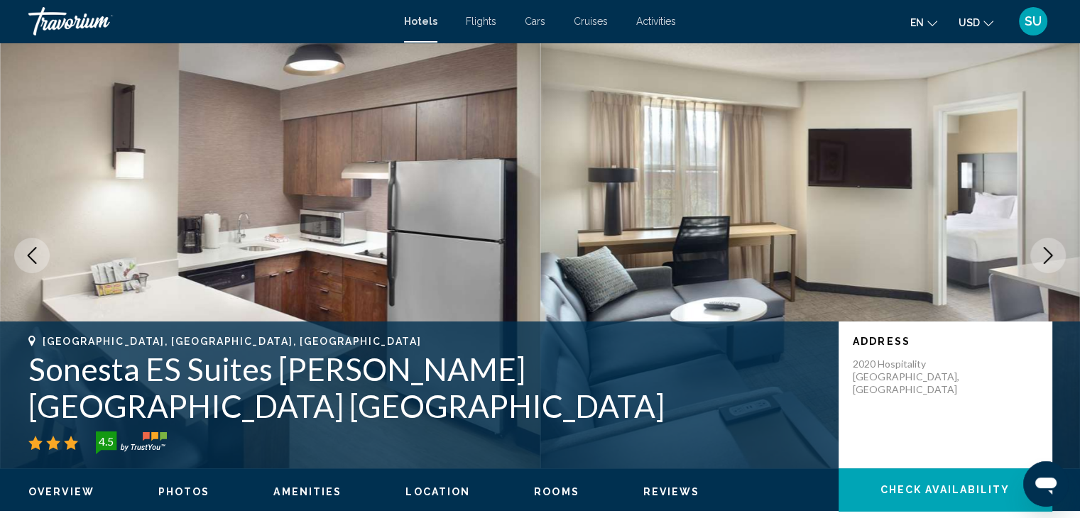
click at [1040, 254] on icon "Next image" at bounding box center [1048, 255] width 17 height 17
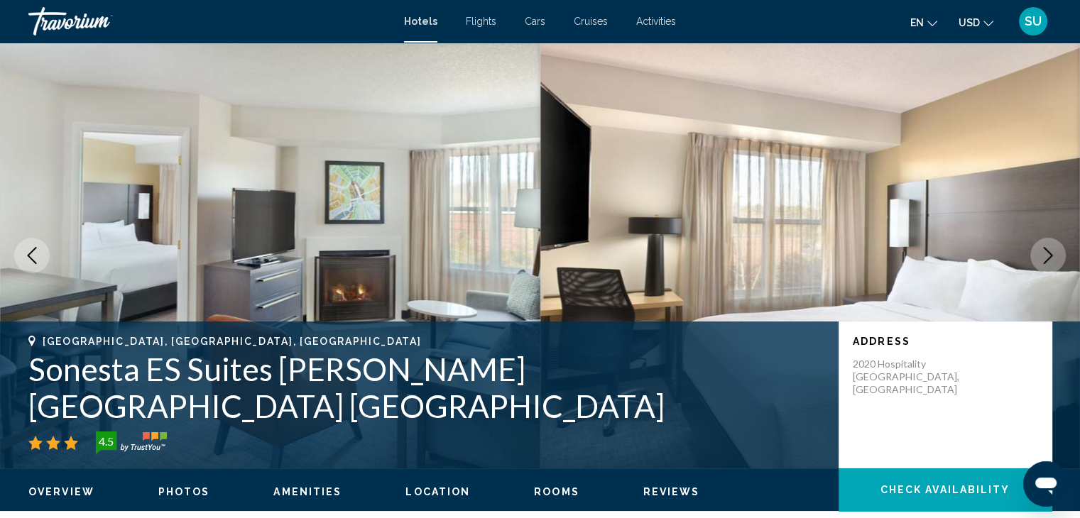
click at [1040, 254] on icon "Next image" at bounding box center [1048, 255] width 17 height 17
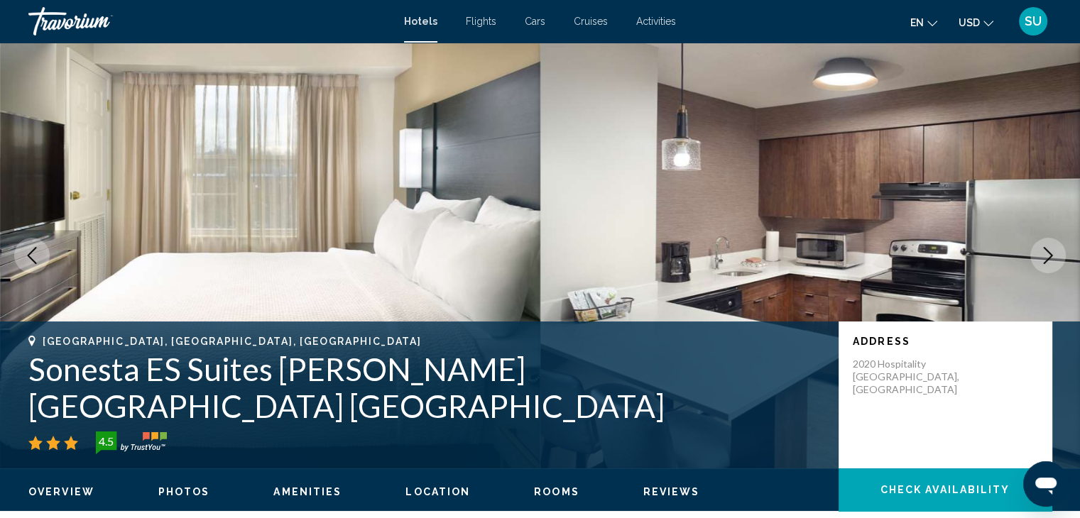
click at [1040, 254] on icon "Next image" at bounding box center [1048, 255] width 17 height 17
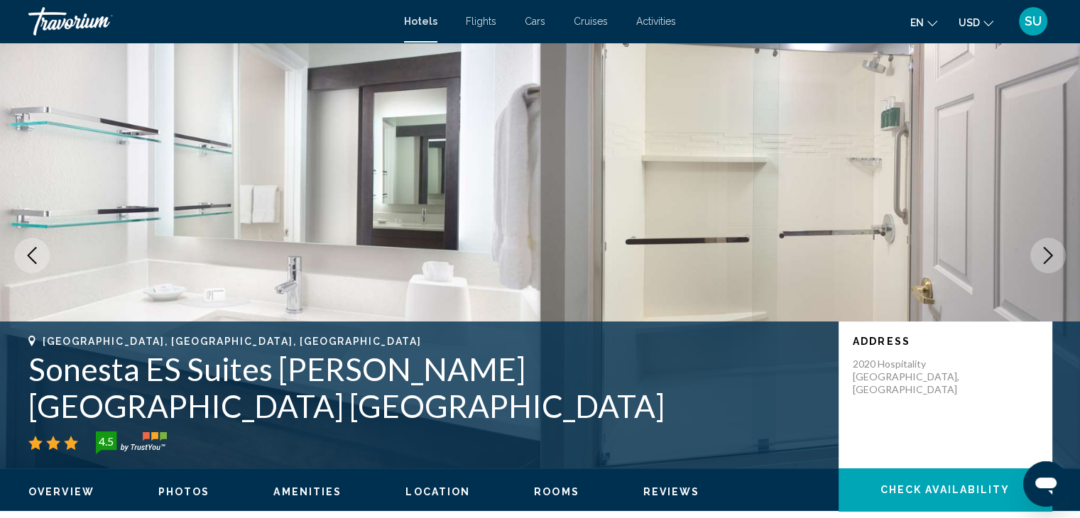
click at [1040, 254] on icon "Next image" at bounding box center [1048, 255] width 17 height 17
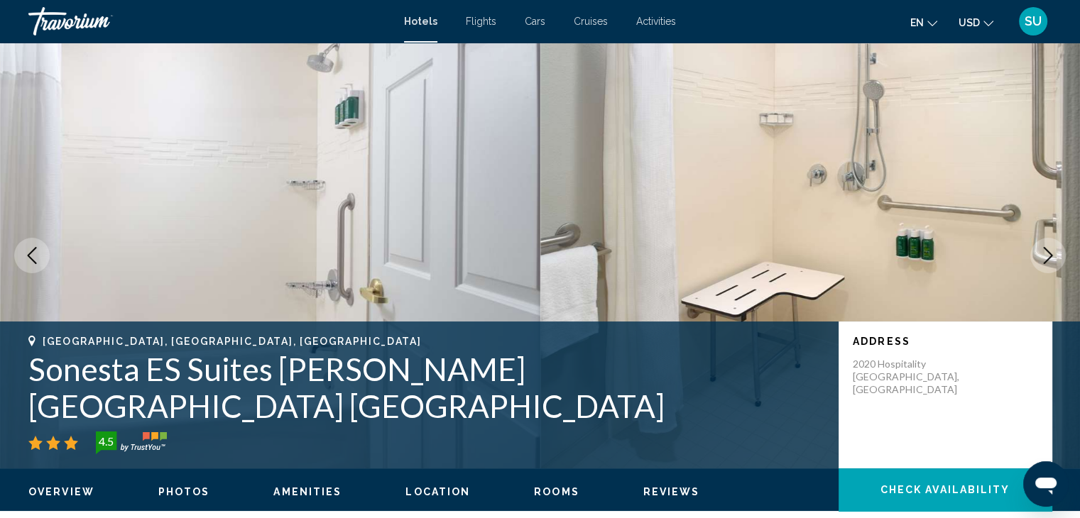
click at [1040, 254] on icon "Next image" at bounding box center [1048, 255] width 17 height 17
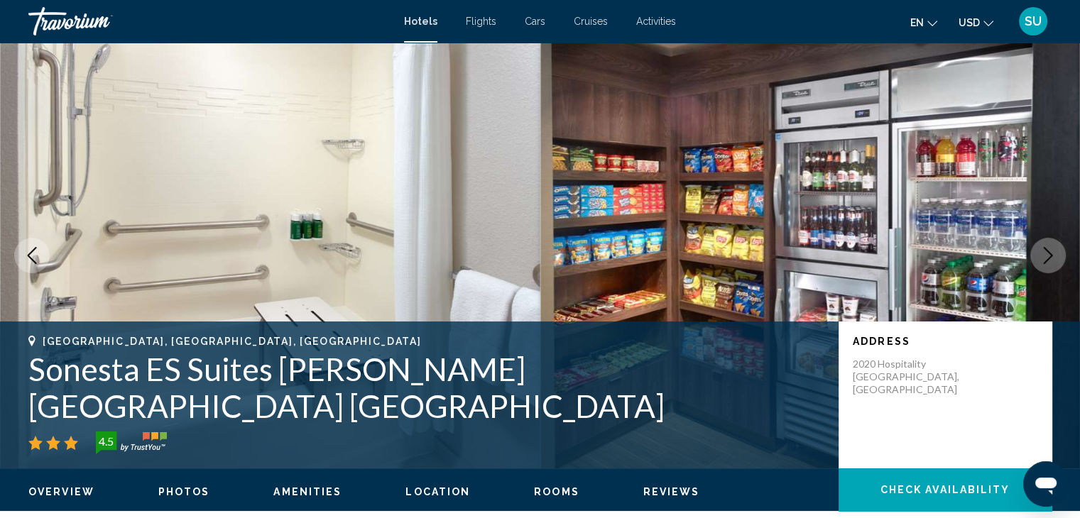
click at [1040, 254] on icon "Next image" at bounding box center [1048, 255] width 17 height 17
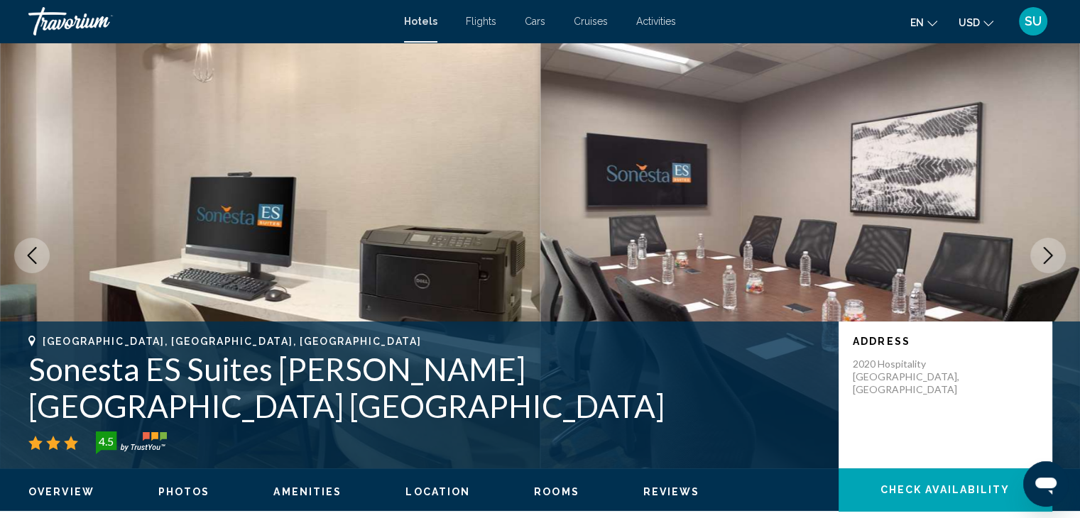
click at [1040, 254] on icon "Next image" at bounding box center [1048, 255] width 17 height 17
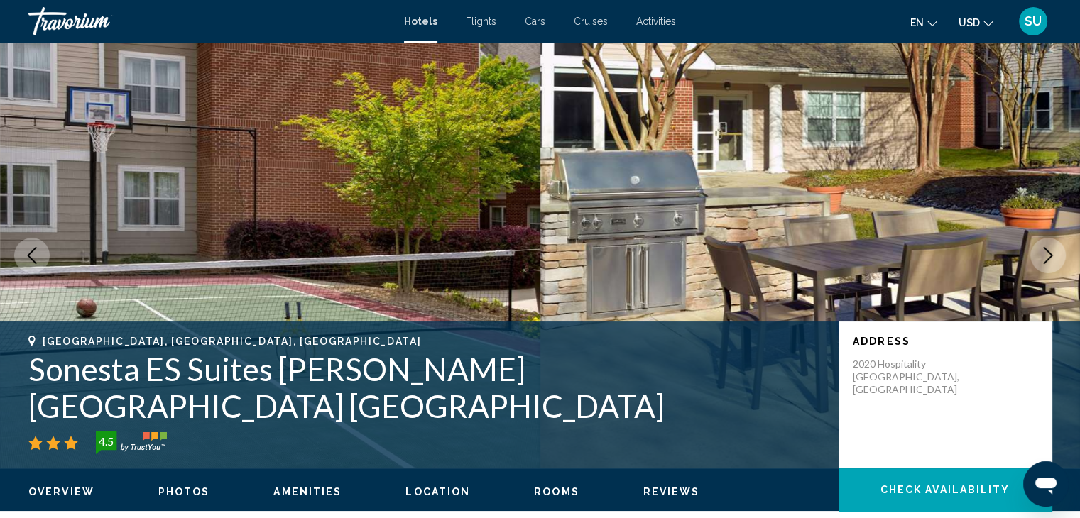
click at [1040, 254] on icon "Next image" at bounding box center [1048, 255] width 17 height 17
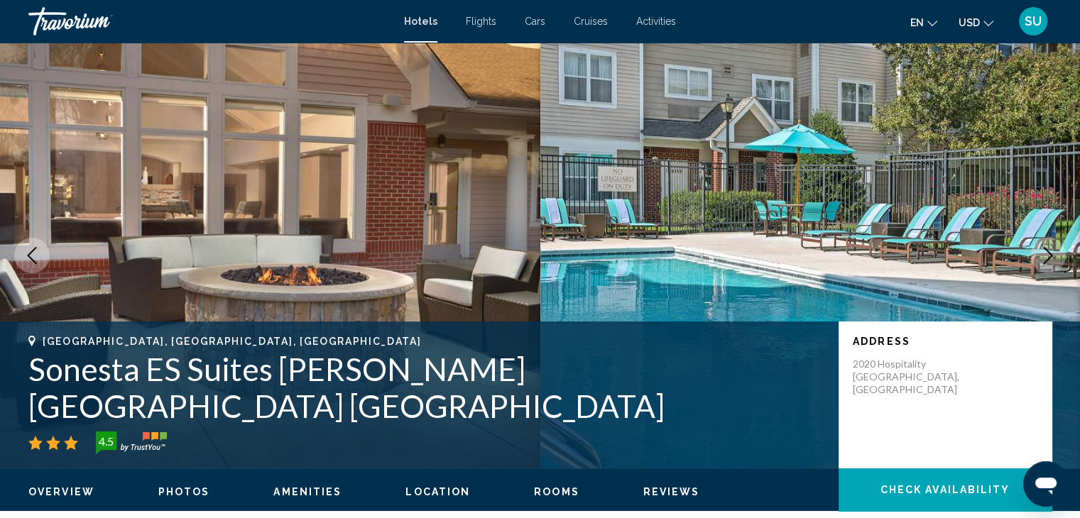
click at [1040, 254] on icon "Next image" at bounding box center [1048, 255] width 17 height 17
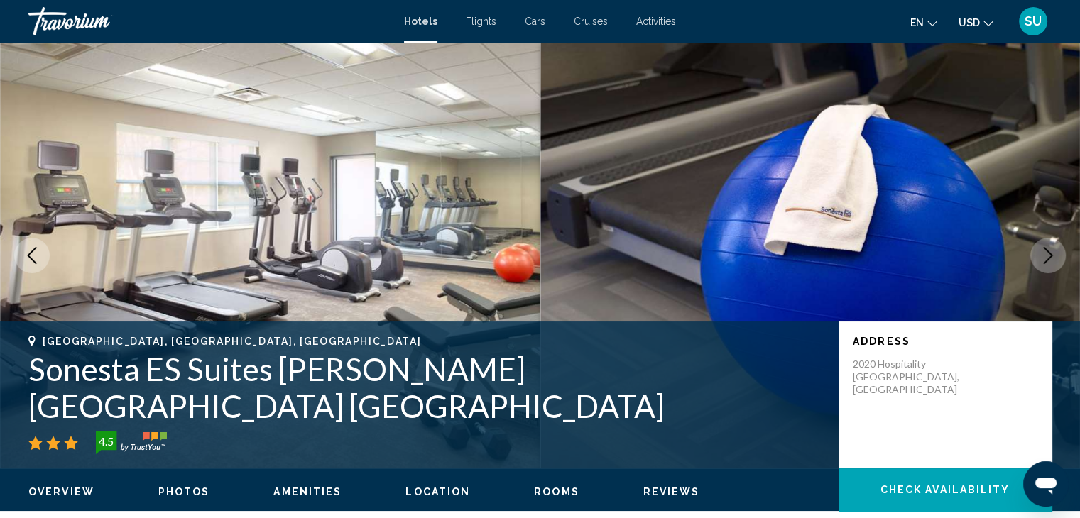
click at [1040, 254] on icon "Next image" at bounding box center [1048, 255] width 17 height 17
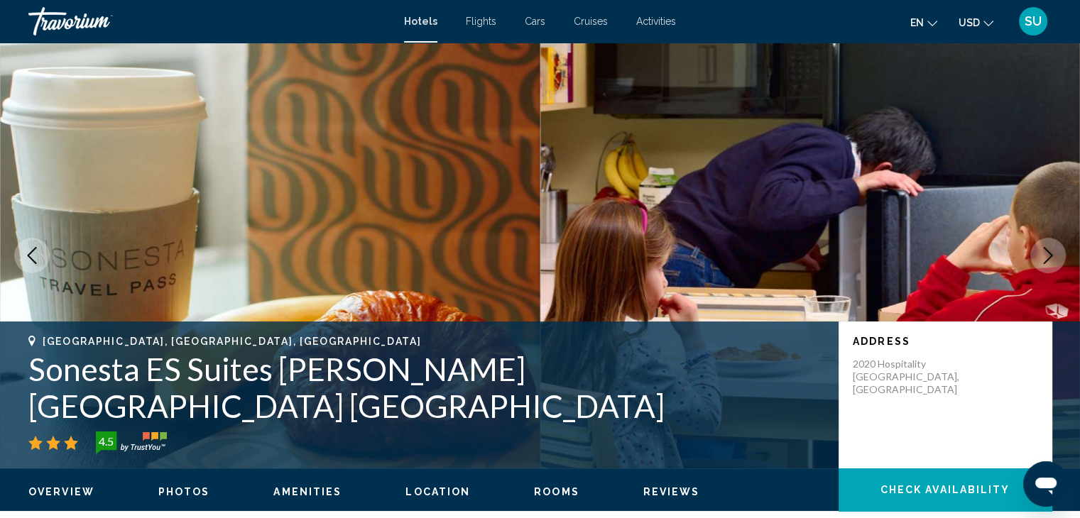
click at [1040, 254] on icon "Next image" at bounding box center [1048, 255] width 17 height 17
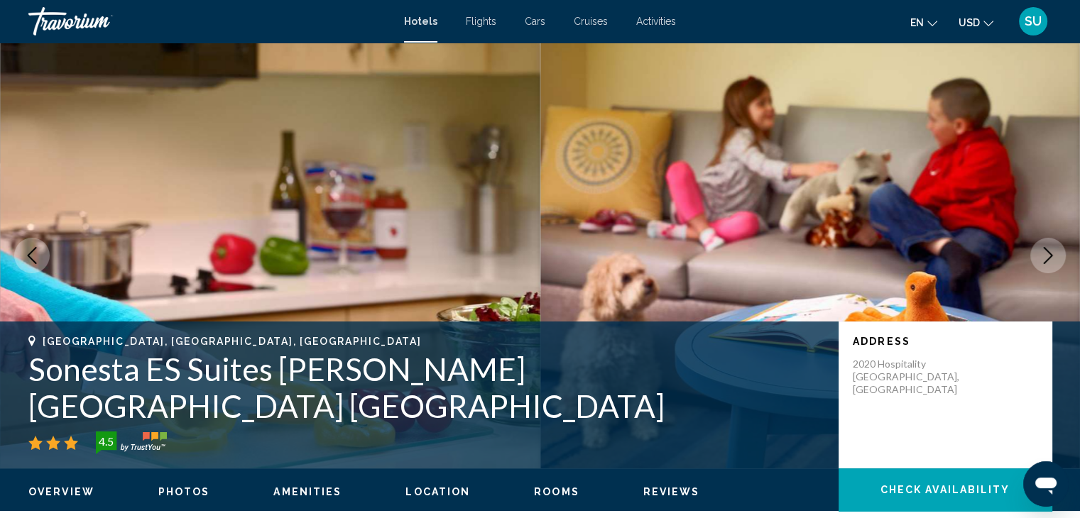
click at [1040, 254] on icon "Next image" at bounding box center [1048, 255] width 17 height 17
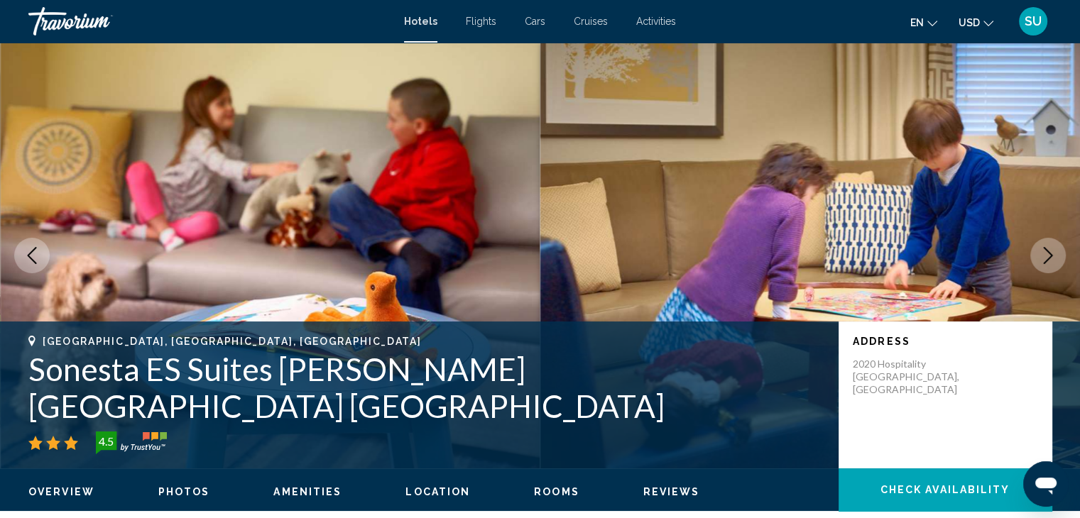
click at [1040, 254] on icon "Next image" at bounding box center [1048, 255] width 17 height 17
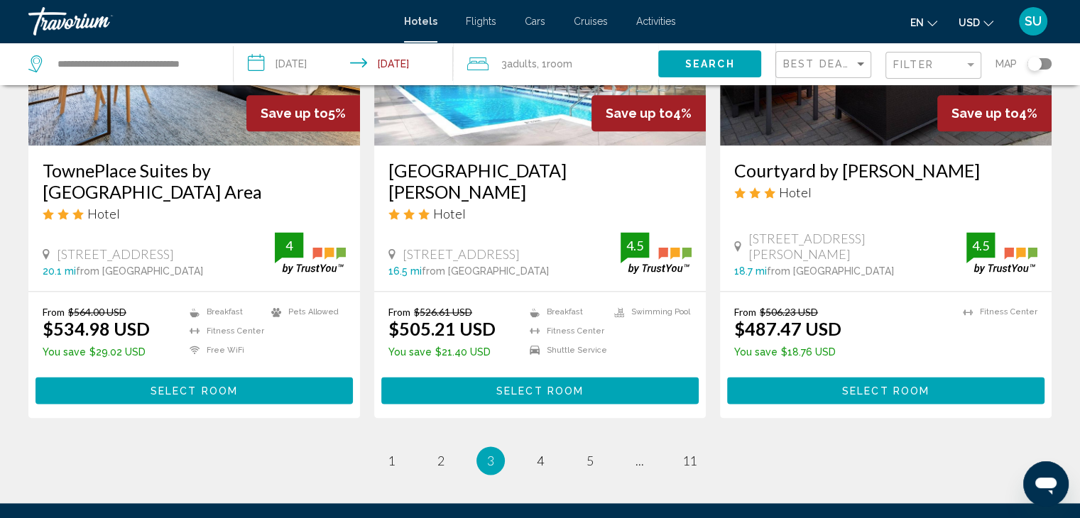
scroll to position [1873, 0]
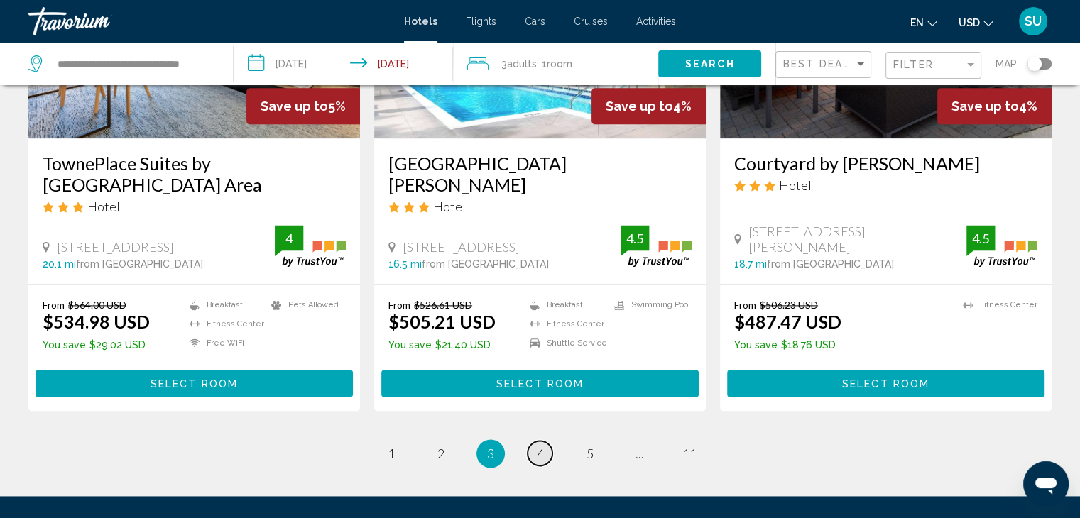
click at [543, 446] on span "4" at bounding box center [540, 454] width 7 height 16
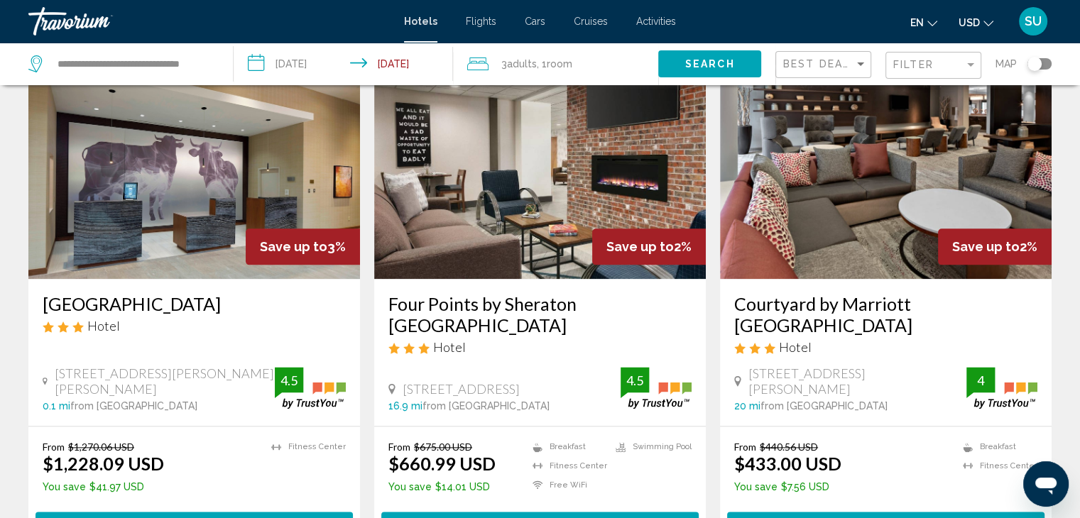
scroll to position [1797, 0]
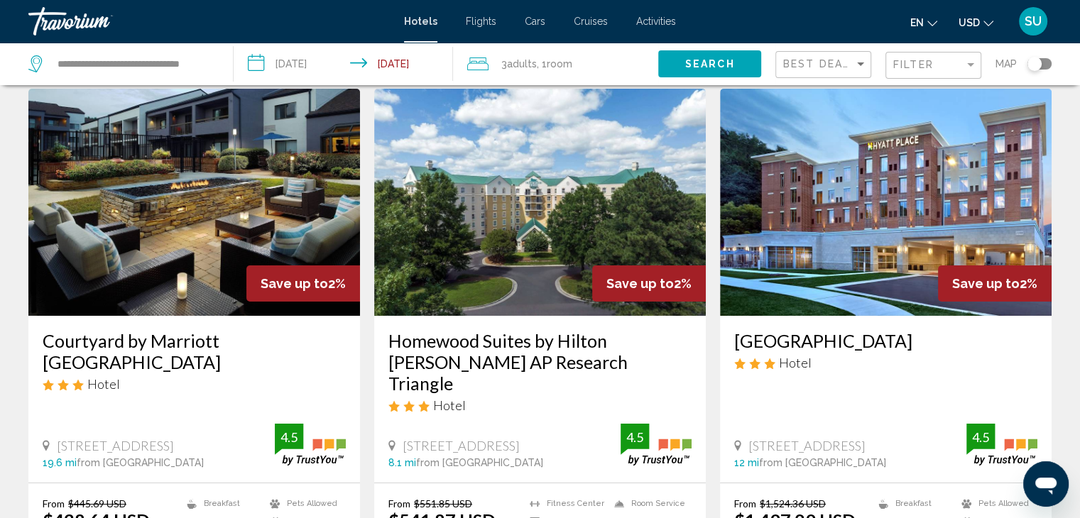
scroll to position [57, 0]
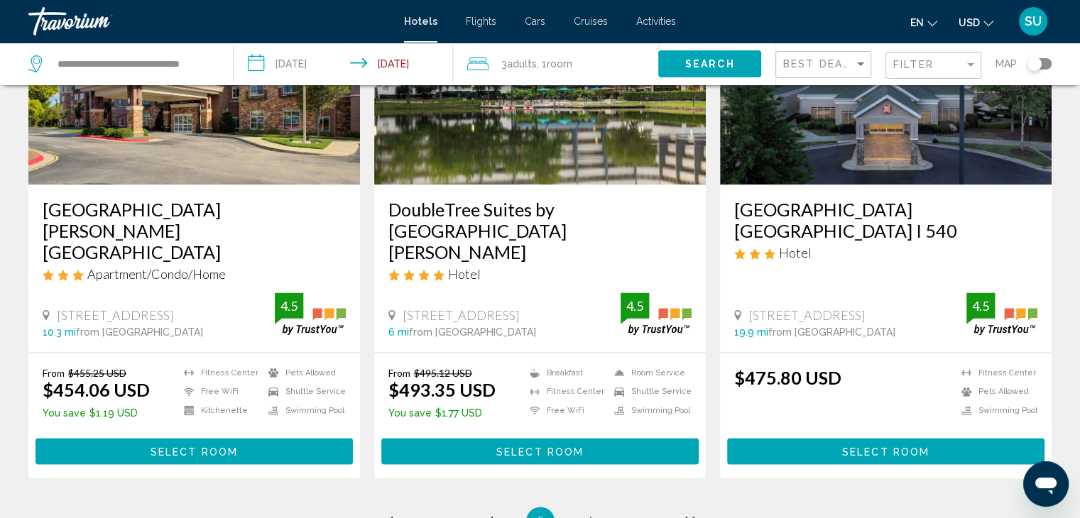
scroll to position [1882, 0]
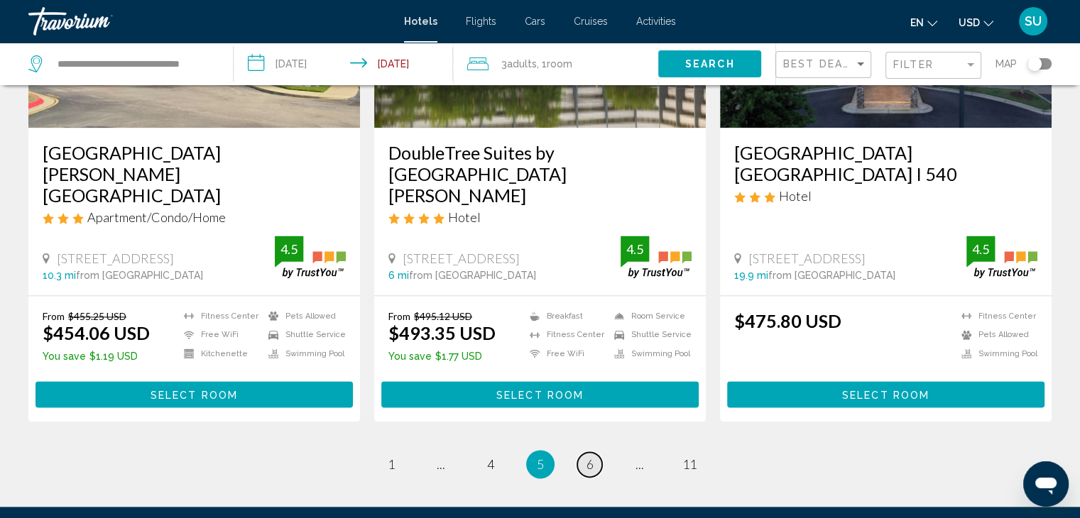
click at [587, 457] on span "6" at bounding box center [590, 465] width 7 height 16
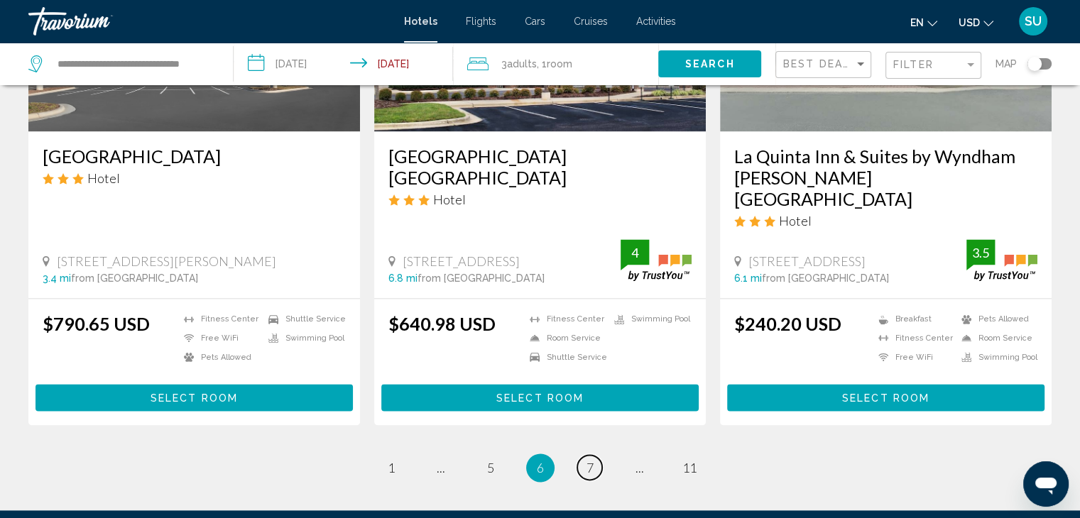
scroll to position [1958, 0]
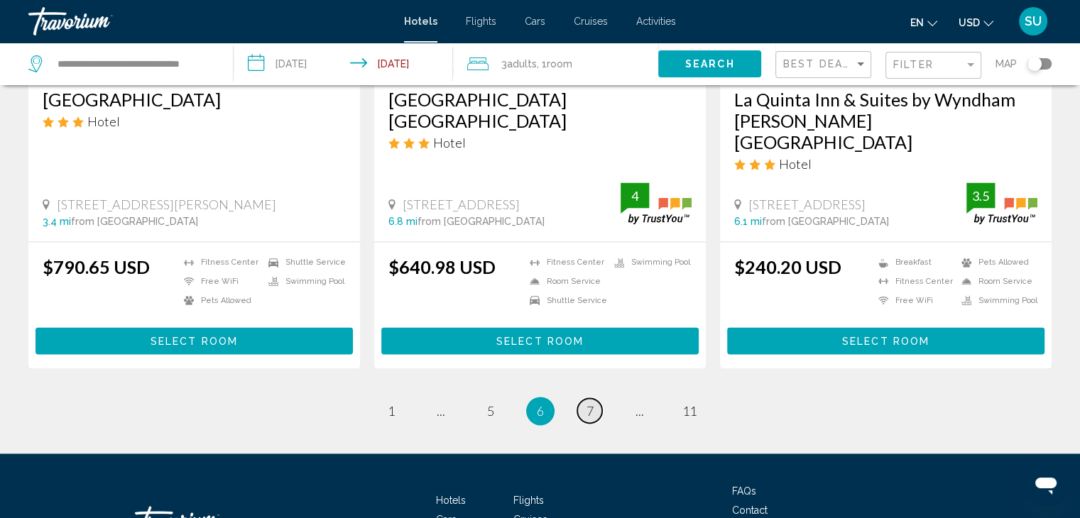
click at [594, 398] on link "page 7" at bounding box center [589, 410] width 25 height 25
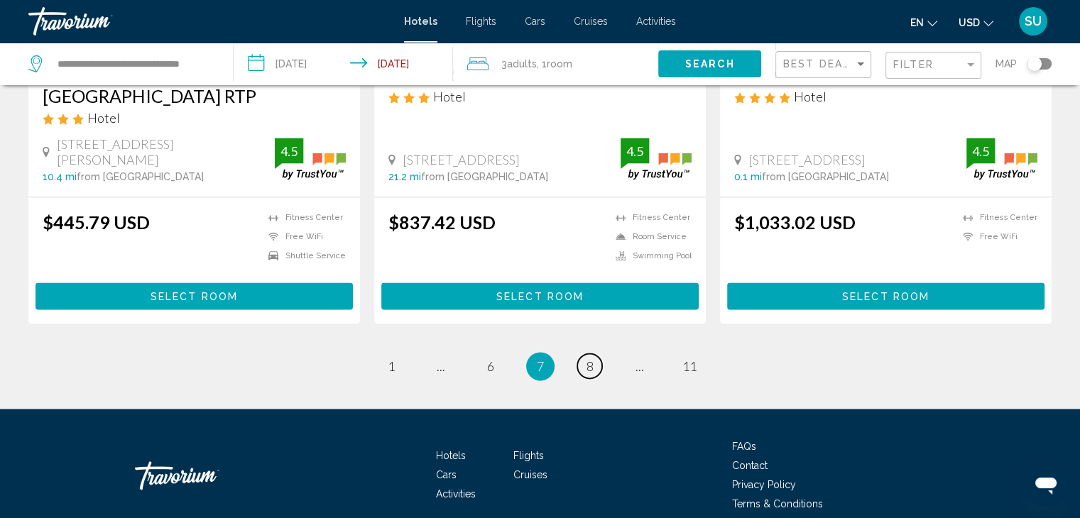
scroll to position [1958, 0]
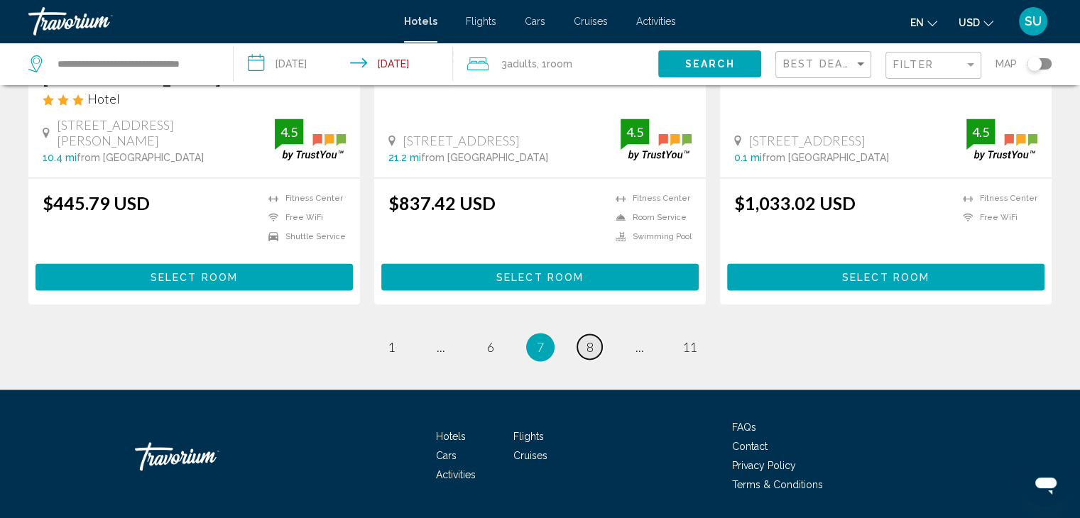
click at [594, 334] on link "page 8" at bounding box center [589, 346] width 25 height 25
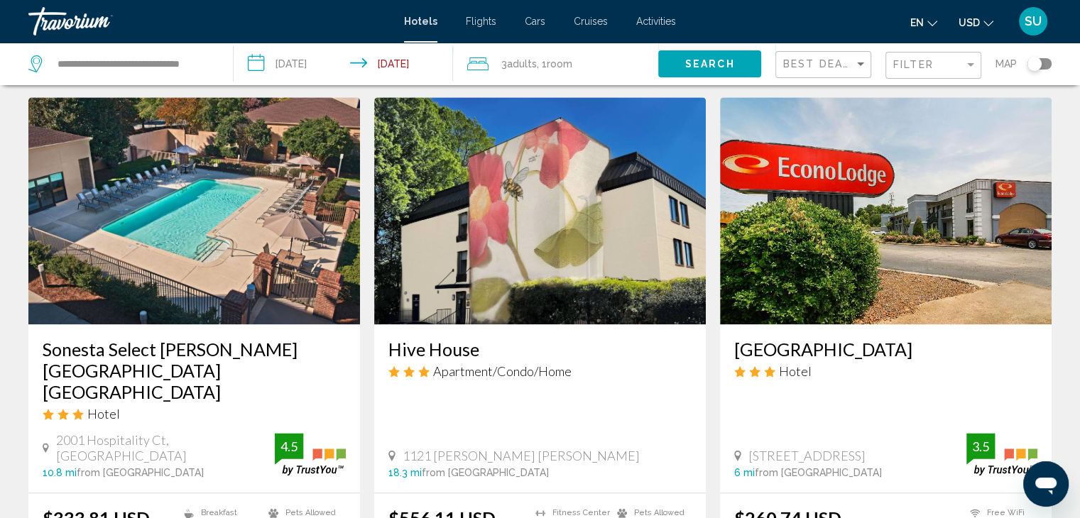
scroll to position [1684, 0]
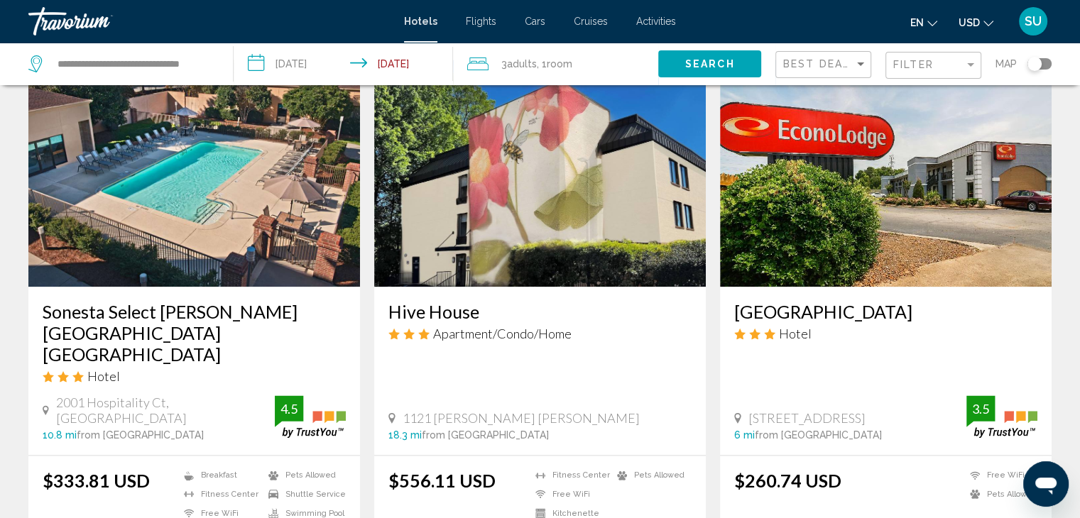
click at [229, 201] on img "Main content" at bounding box center [194, 173] width 332 height 227
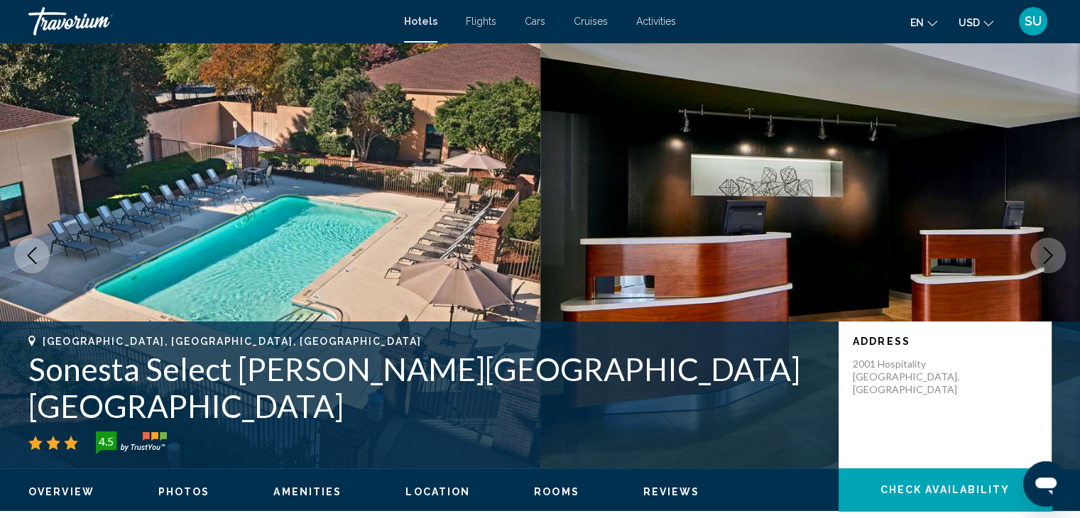
click at [1057, 256] on button "Next image" at bounding box center [1048, 256] width 36 height 36
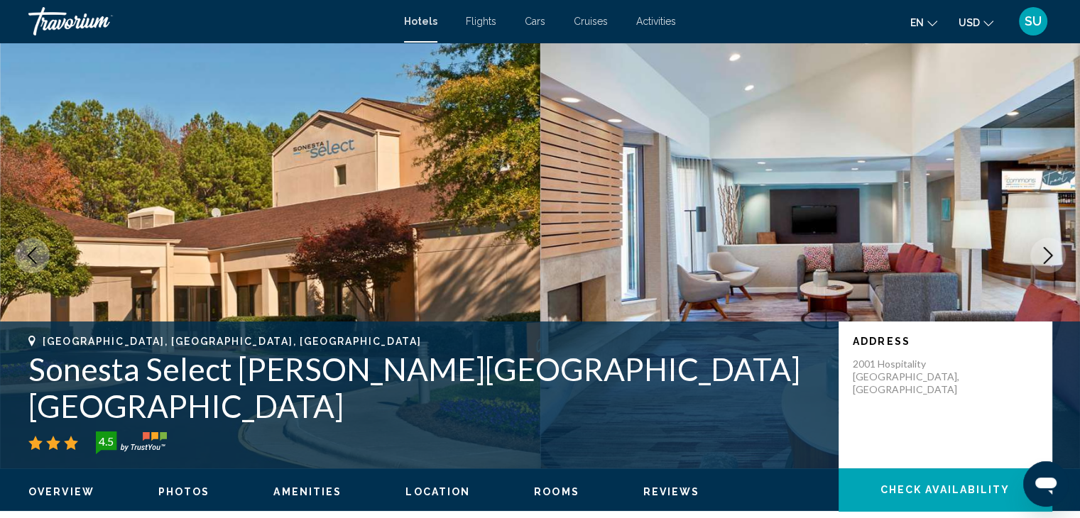
click at [1057, 256] on button "Next image" at bounding box center [1048, 256] width 36 height 36
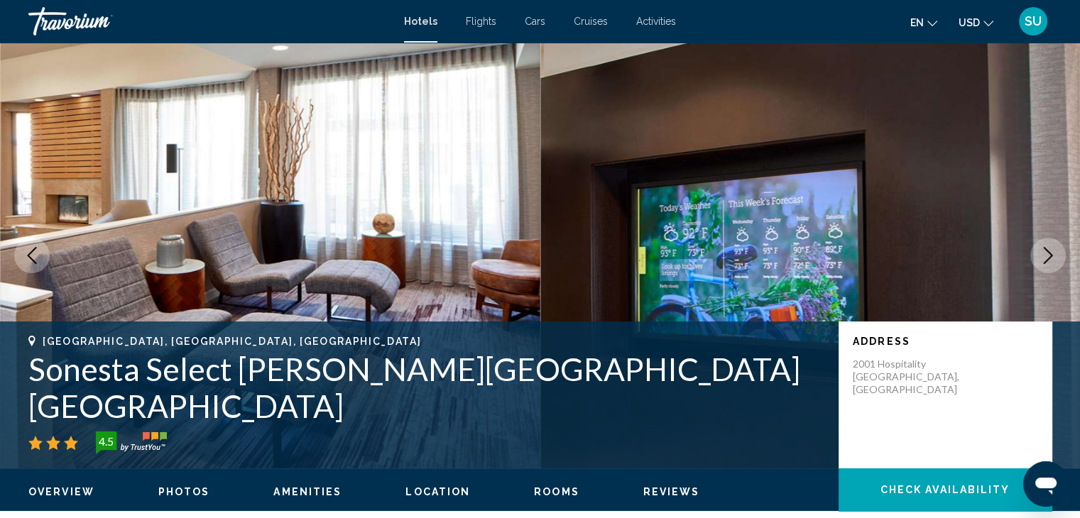
click at [1057, 256] on button "Next image" at bounding box center [1048, 256] width 36 height 36
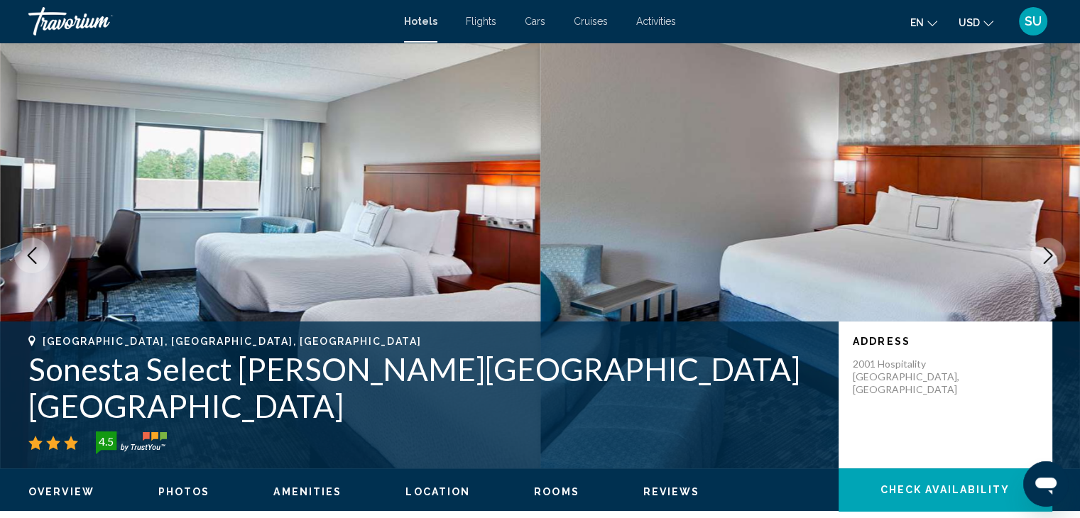
click at [1057, 256] on button "Next image" at bounding box center [1048, 256] width 36 height 36
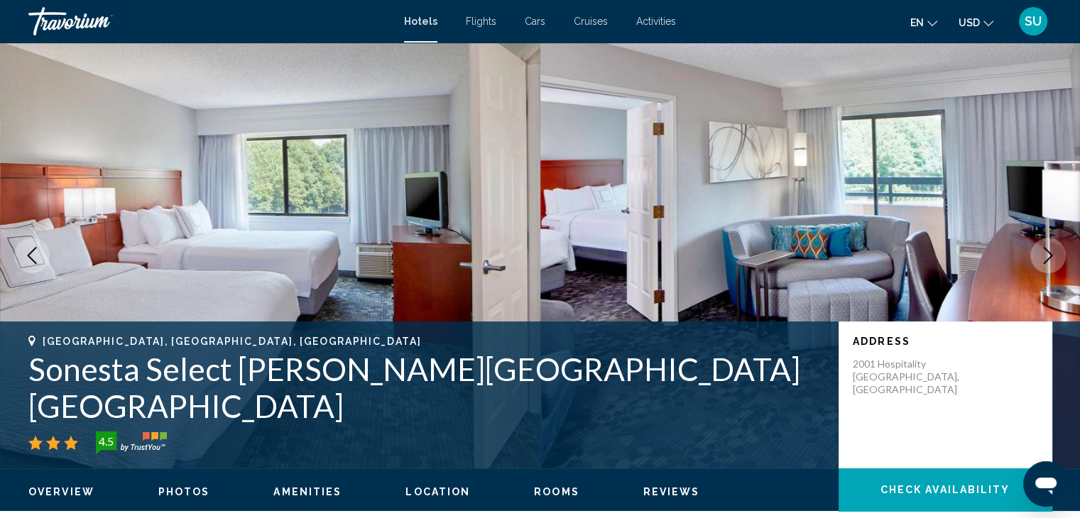
click at [1057, 256] on button "Next image" at bounding box center [1048, 256] width 36 height 36
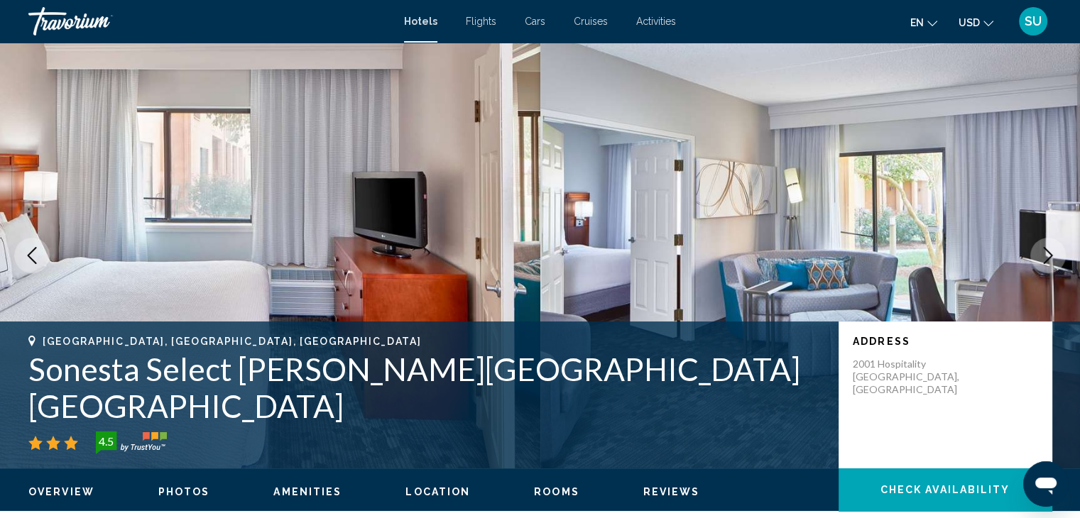
click at [1057, 256] on button "Next image" at bounding box center [1048, 256] width 36 height 36
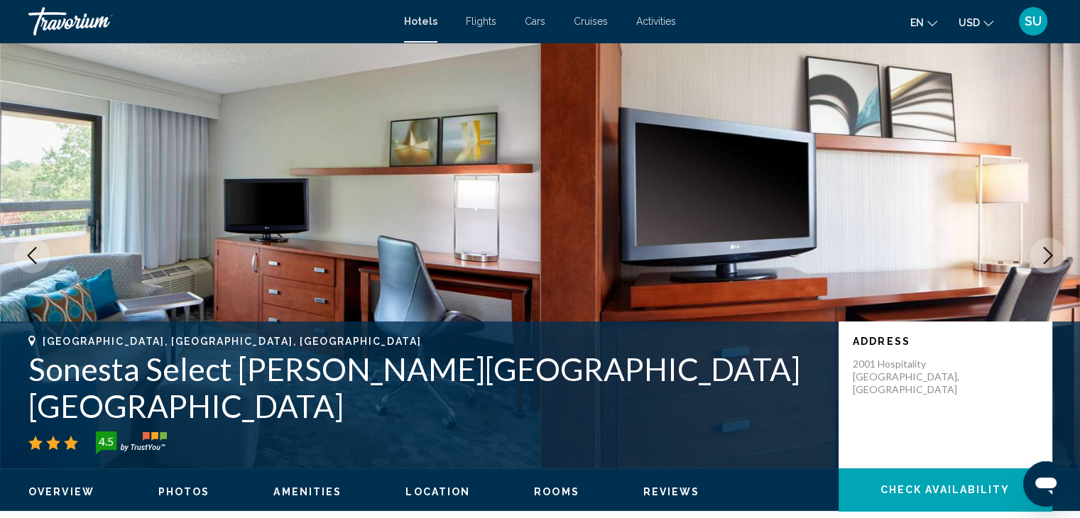
click at [1057, 256] on button "Next image" at bounding box center [1048, 256] width 36 height 36
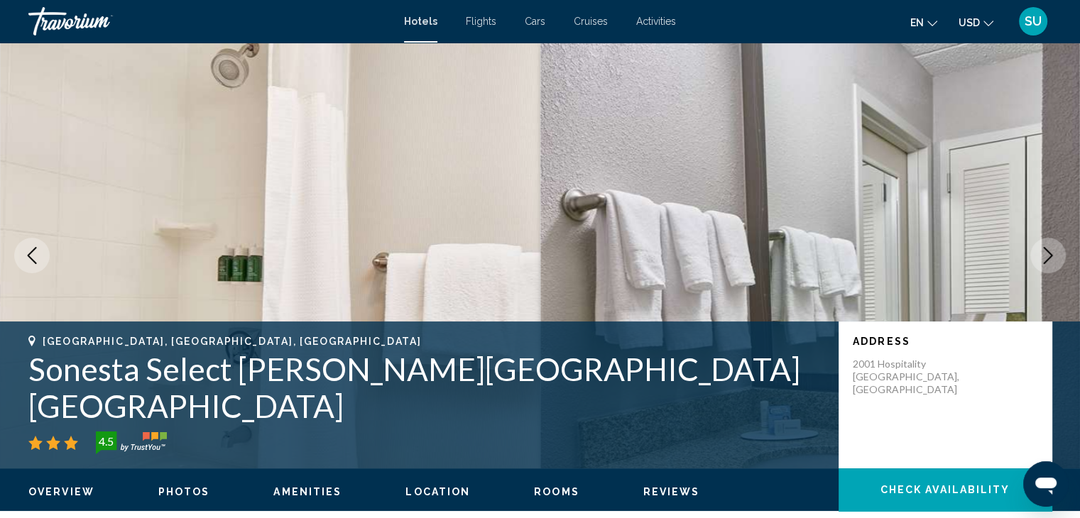
click at [1057, 256] on button "Next image" at bounding box center [1048, 256] width 36 height 36
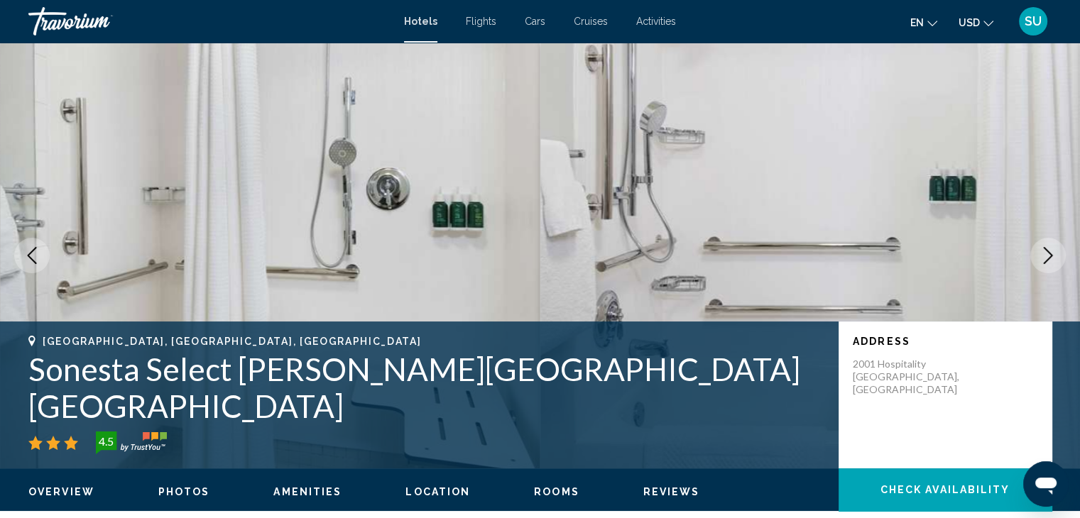
click at [1057, 256] on button "Next image" at bounding box center [1048, 256] width 36 height 36
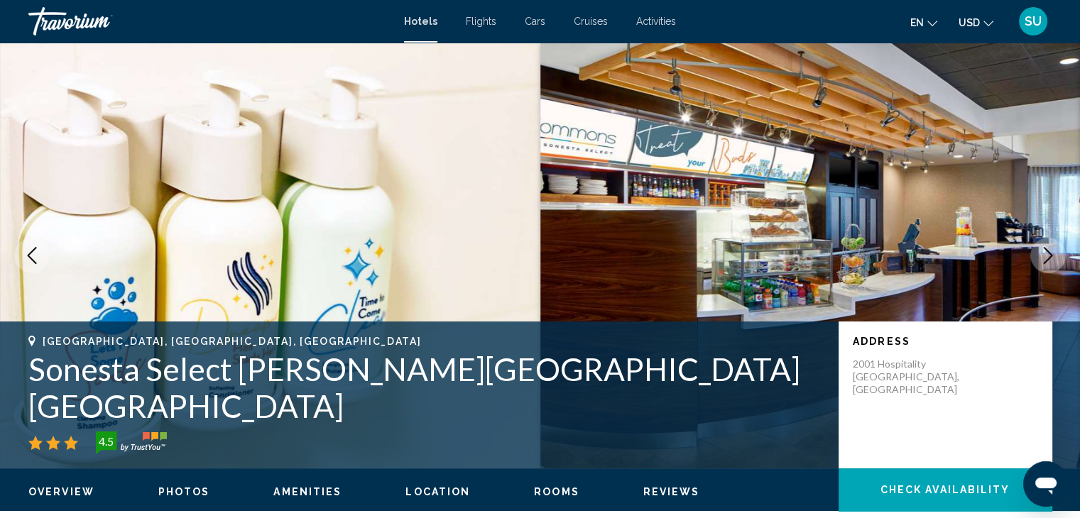
click at [1057, 256] on button "Next image" at bounding box center [1048, 256] width 36 height 36
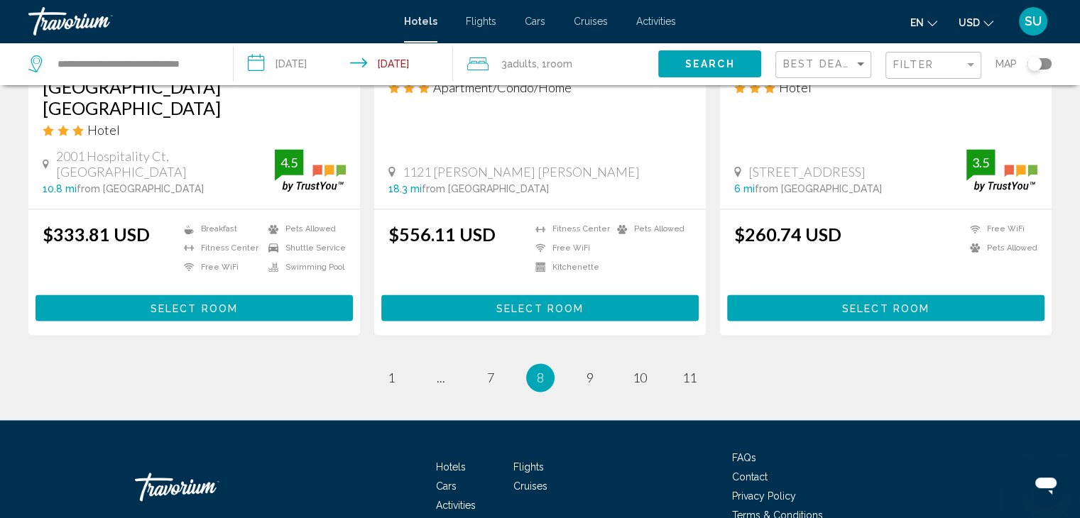
scroll to position [1937, 0]
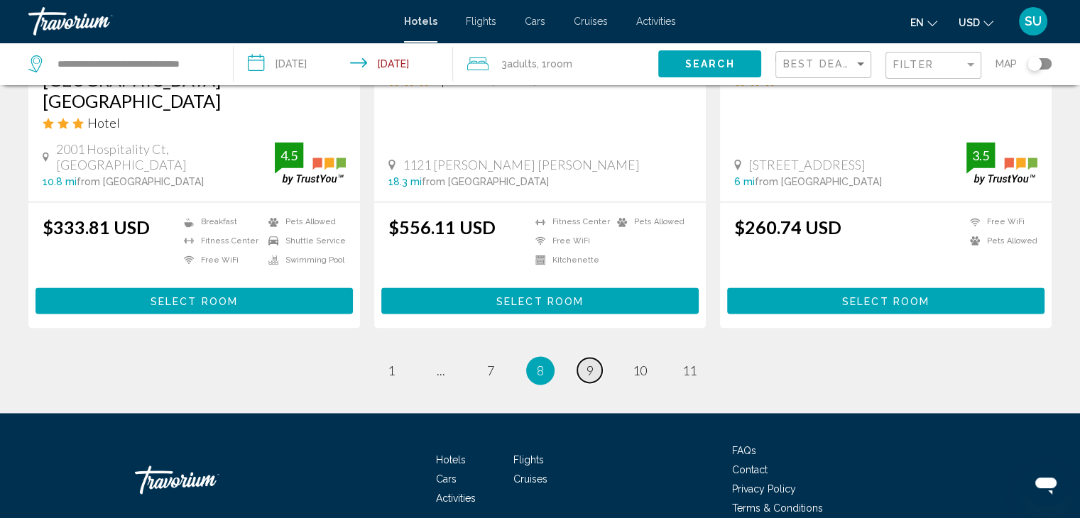
click at [594, 358] on link "page 9" at bounding box center [589, 370] width 25 height 25
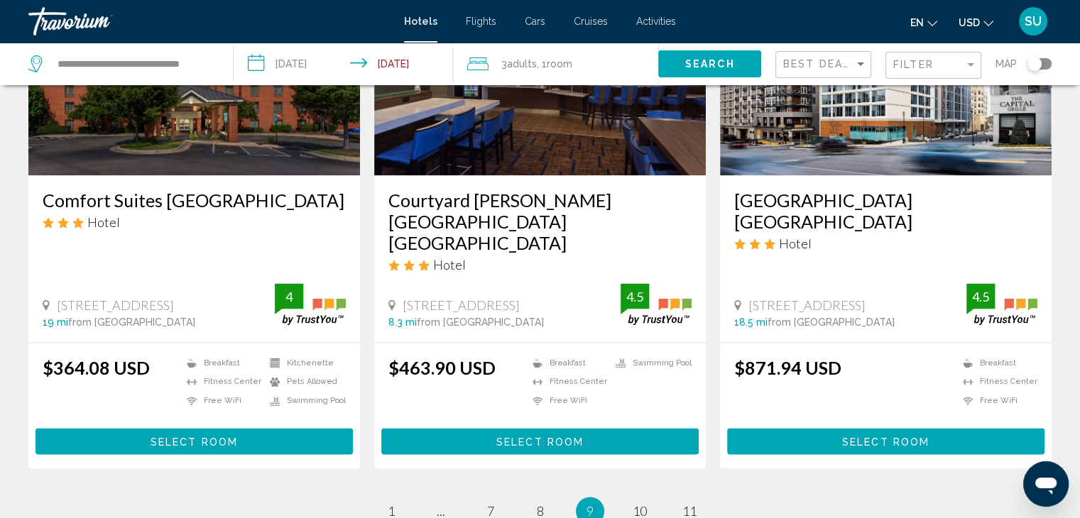
scroll to position [1920, 0]
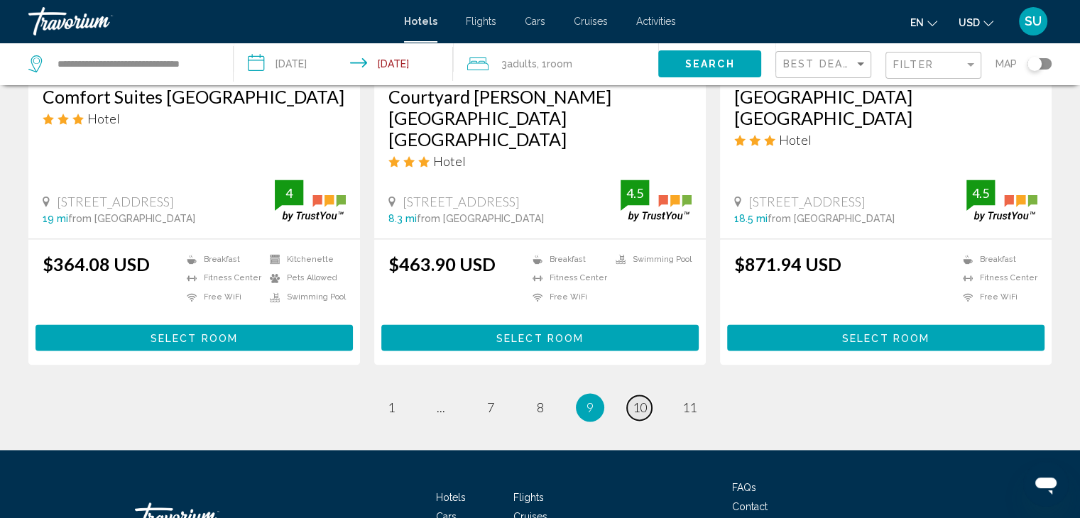
click at [639, 400] on span "10" at bounding box center [640, 408] width 14 height 16
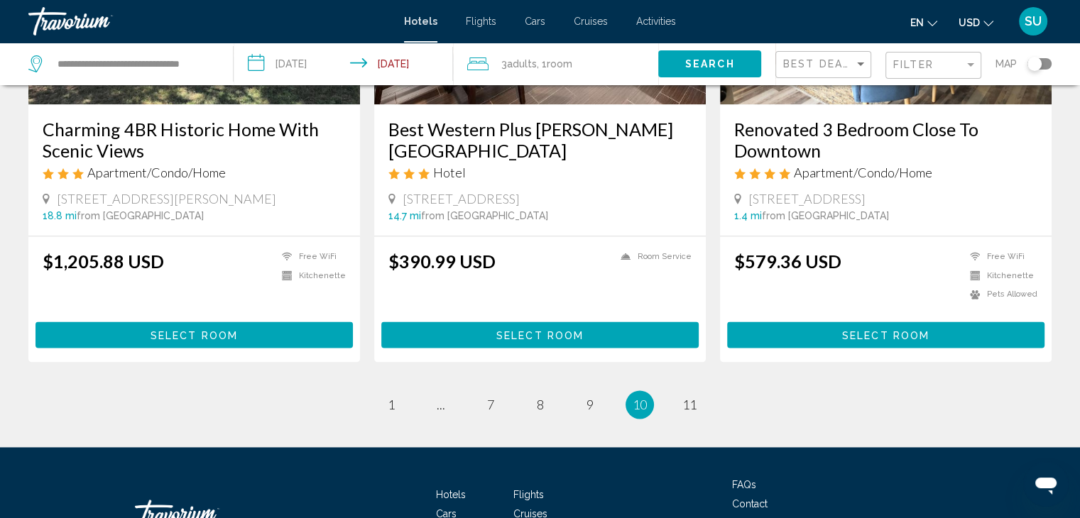
scroll to position [1939, 0]
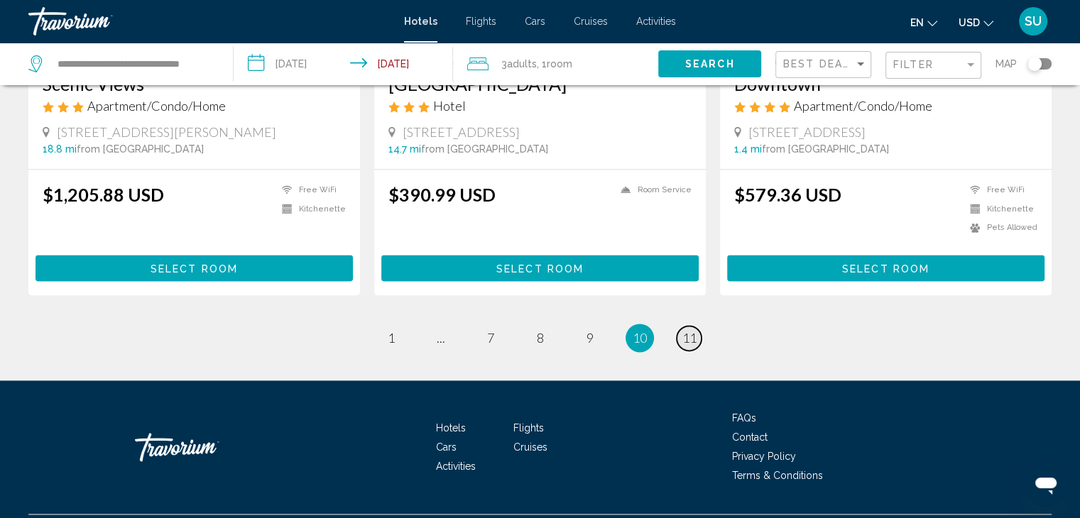
click at [685, 330] on span "11" at bounding box center [689, 338] width 14 height 16
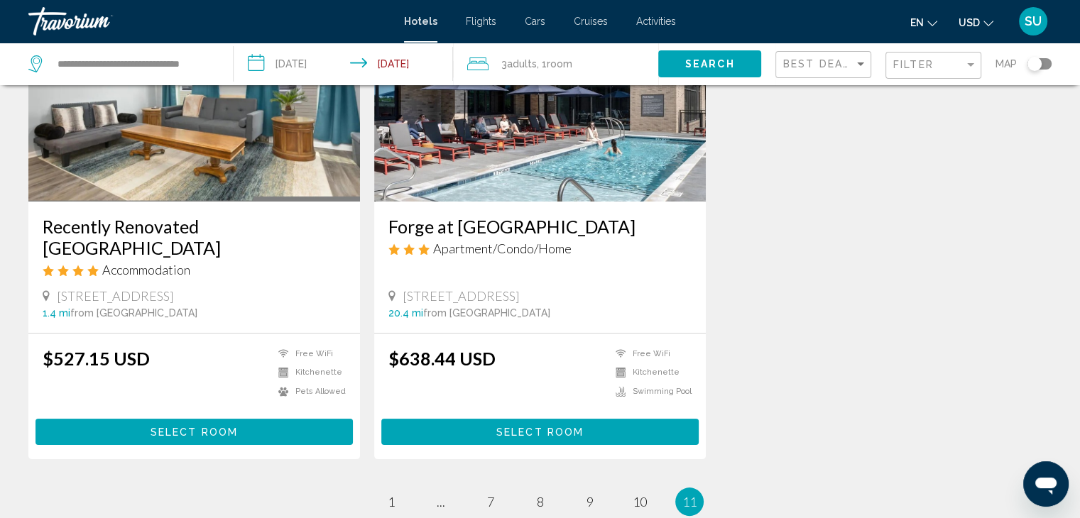
scroll to position [189, 0]
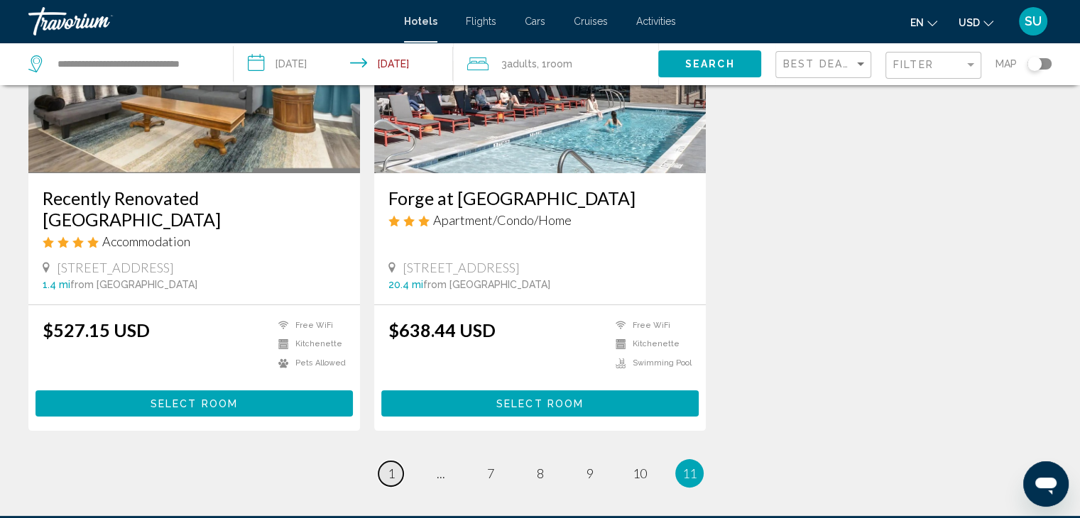
click at [395, 477] on link "page 1" at bounding box center [390, 474] width 25 height 25
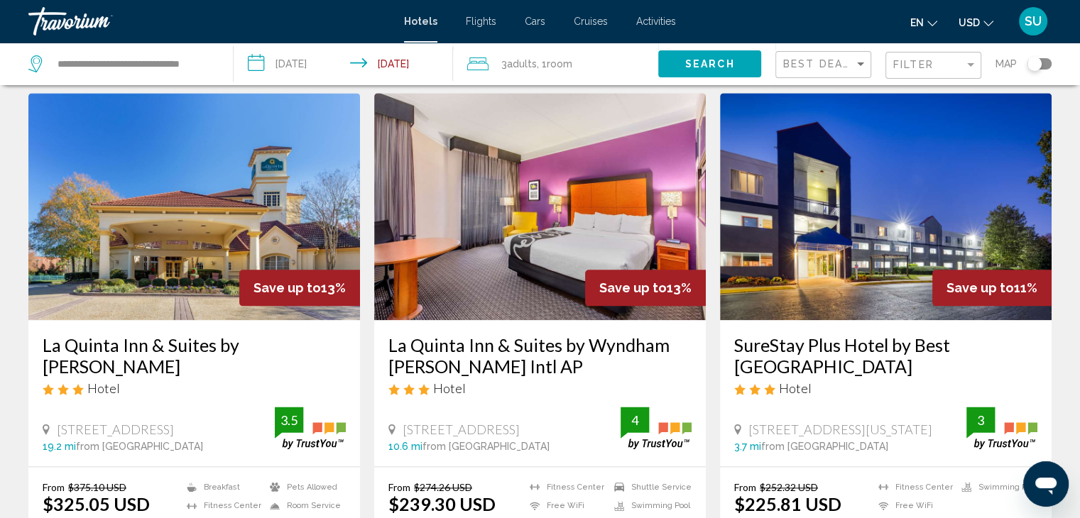
scroll to position [1625, 0]
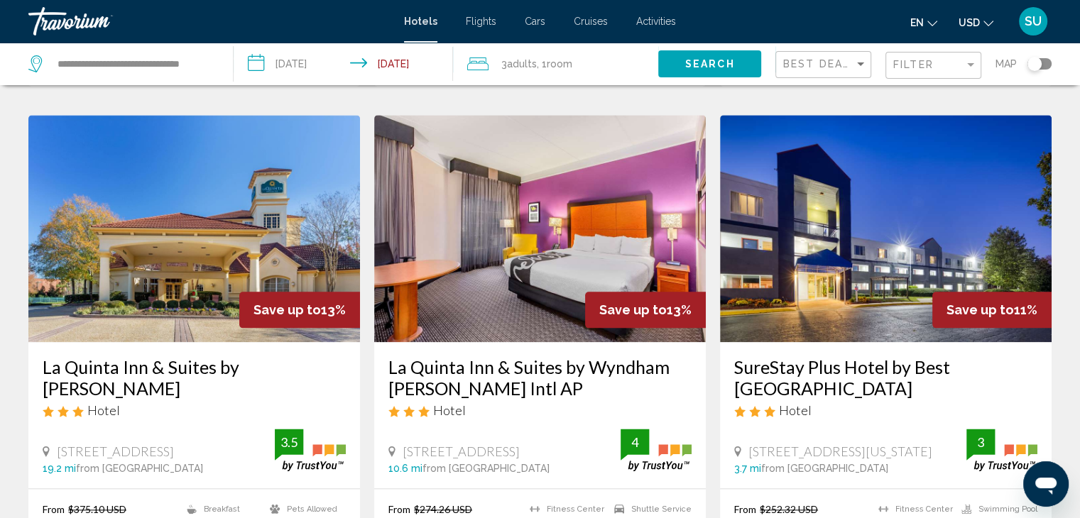
click at [520, 214] on img "Main content" at bounding box center [540, 228] width 332 height 227
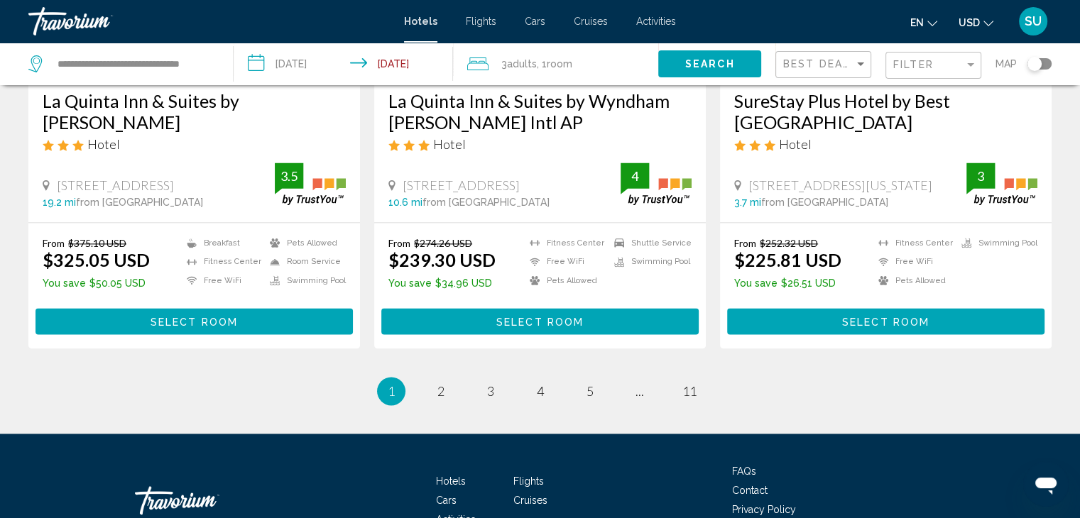
scroll to position [1938, 0]
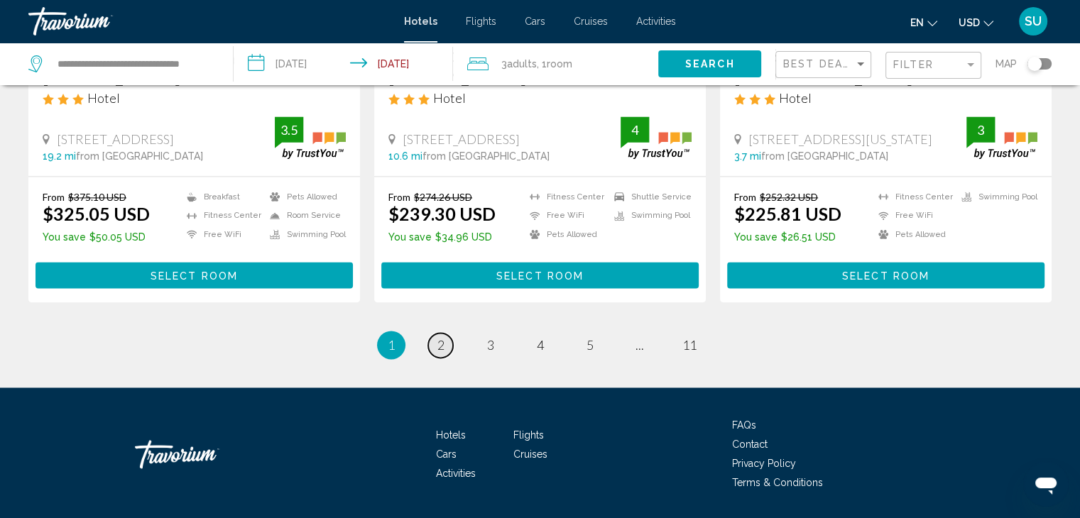
click at [443, 337] on span "2" at bounding box center [440, 345] width 7 height 16
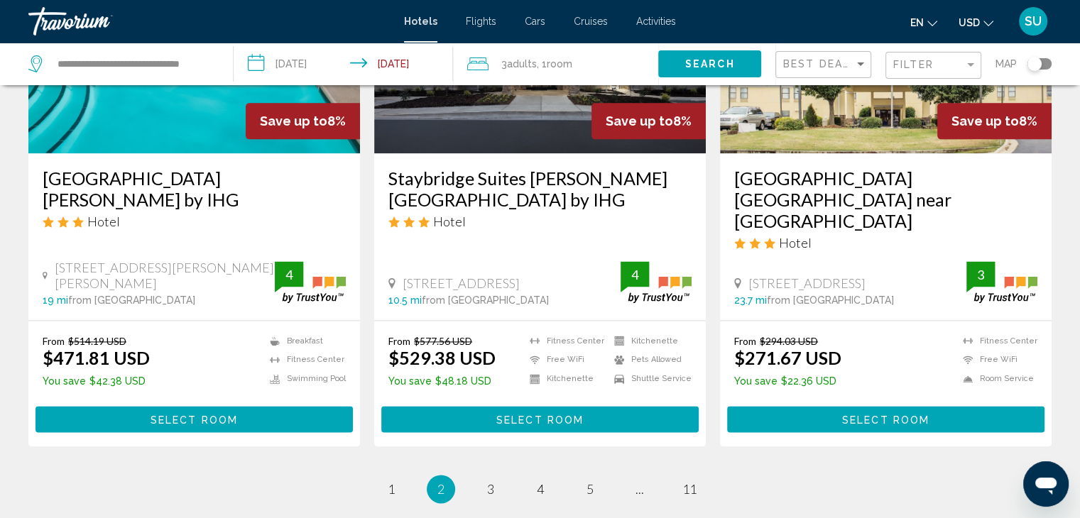
scroll to position [1958, 0]
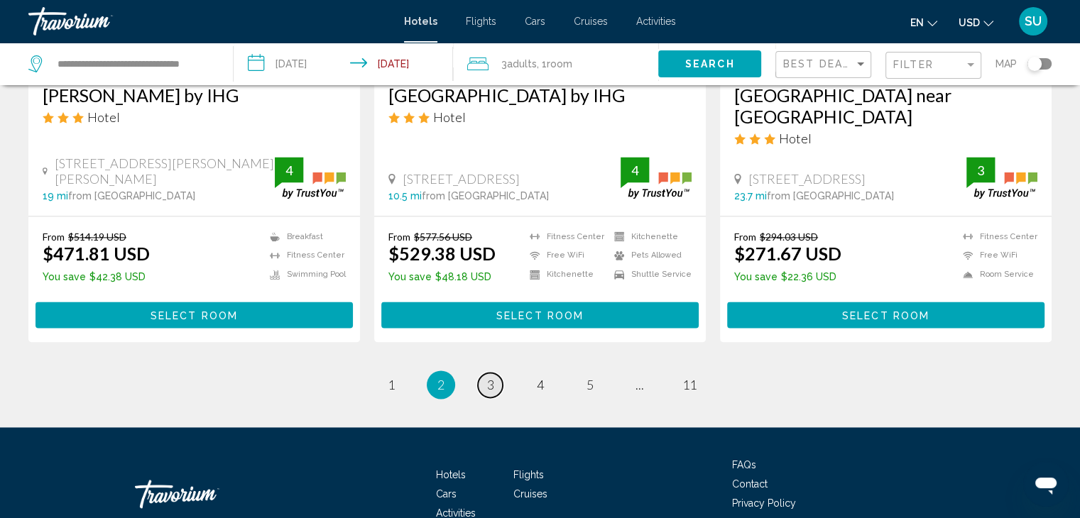
click at [489, 377] on span "3" at bounding box center [490, 385] width 7 height 16
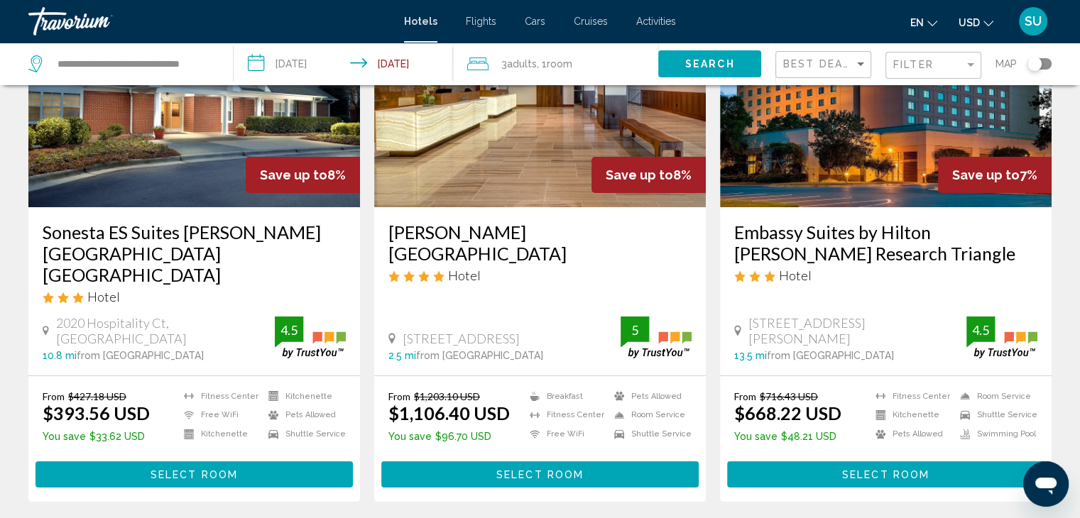
scroll to position [170, 0]
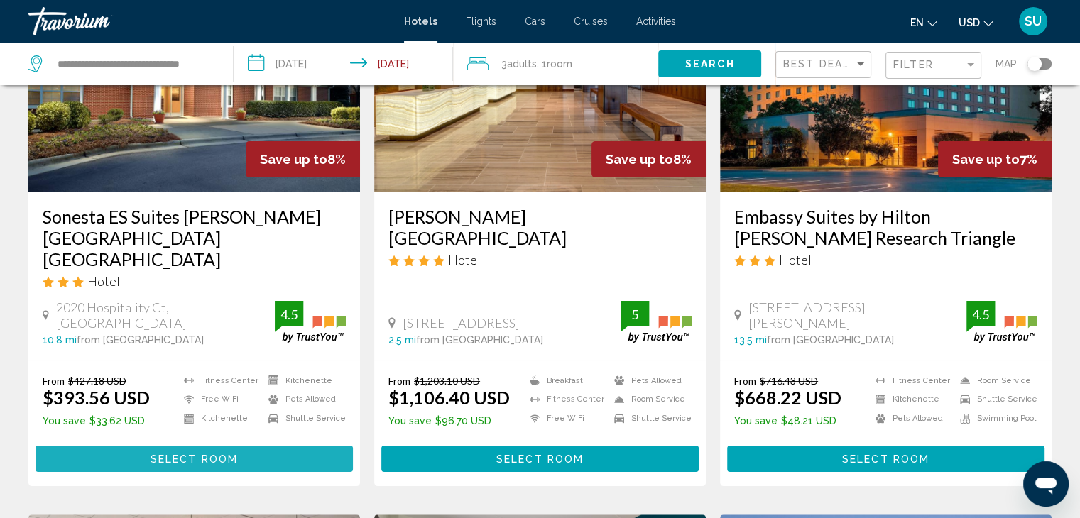
click at [189, 454] on span "Select Room" at bounding box center [194, 459] width 87 height 11
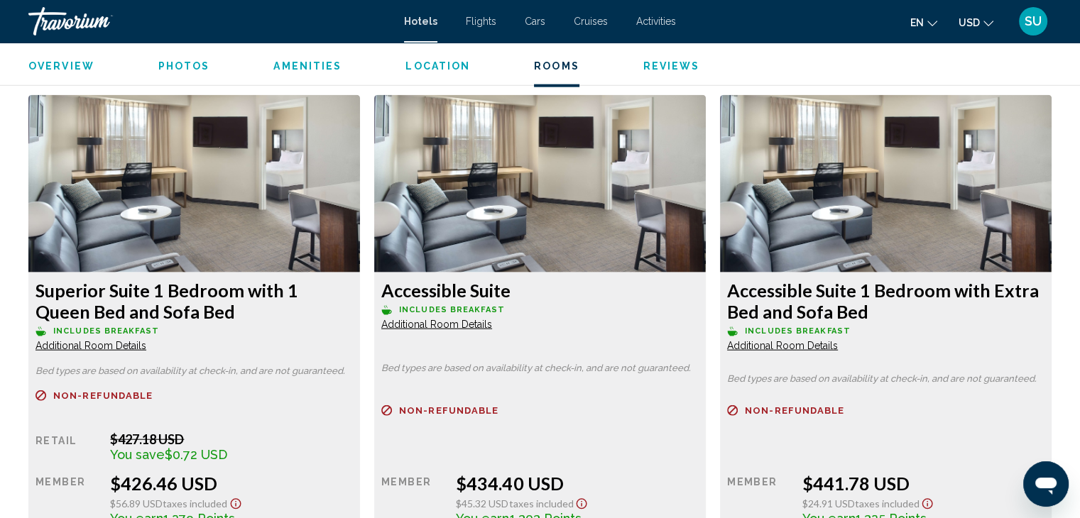
scroll to position [3406, 0]
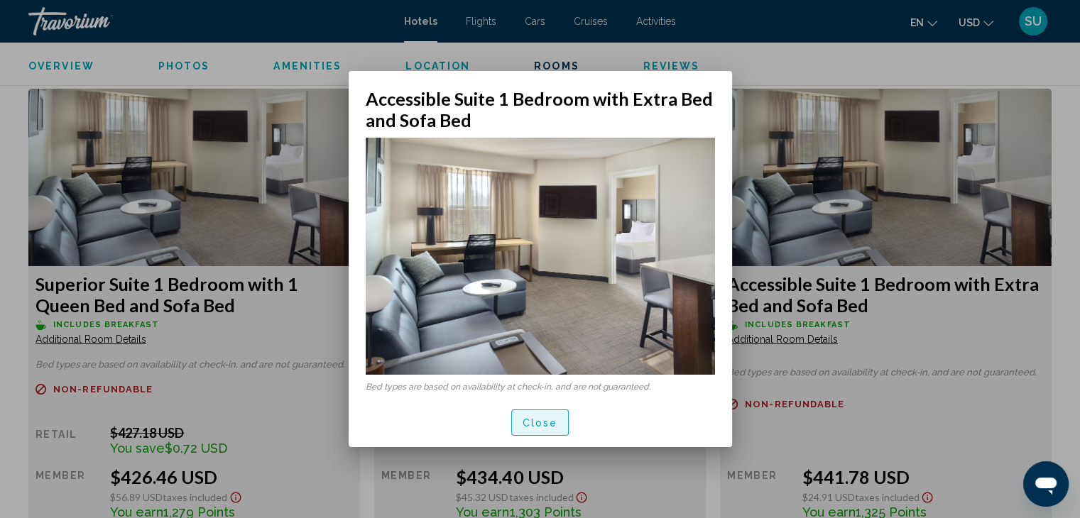
click at [535, 432] on button "Close" at bounding box center [540, 423] width 58 height 26
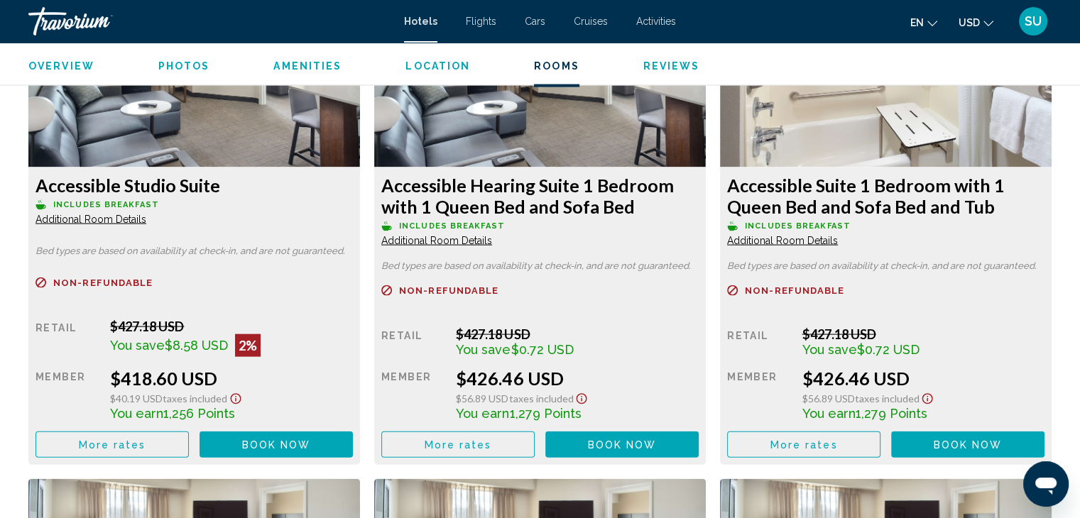
scroll to position [3017, 0]
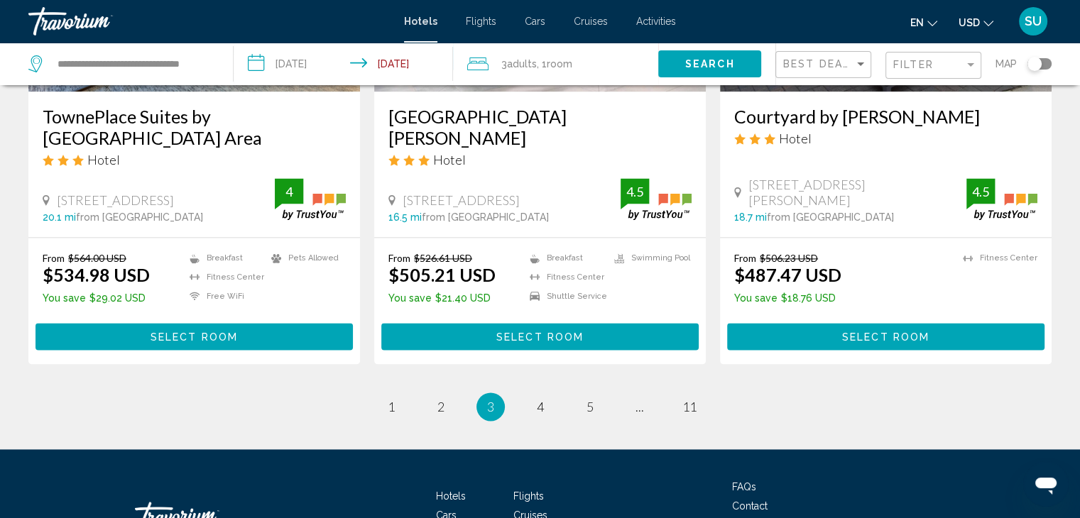
scroll to position [1958, 0]
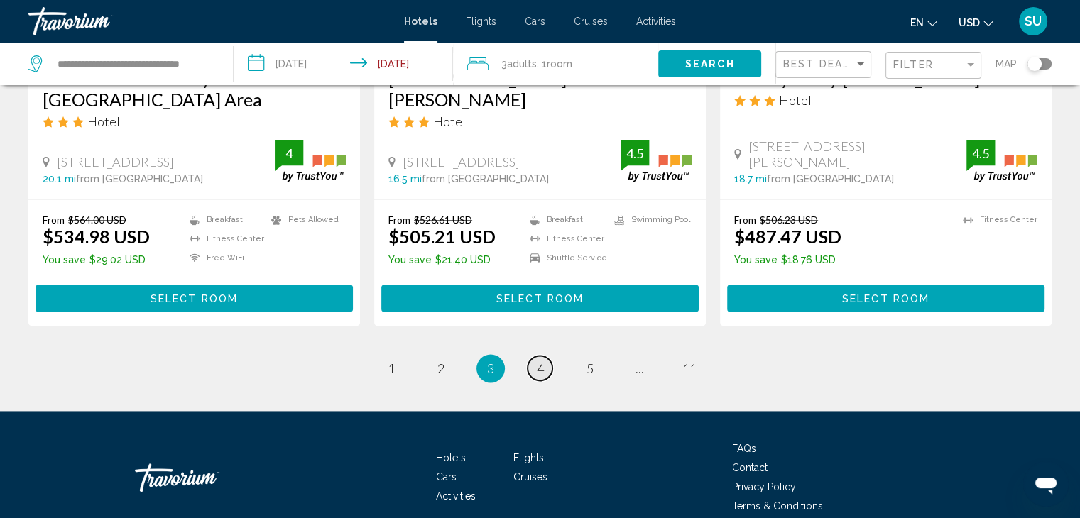
click at [537, 361] on span "4" at bounding box center [540, 369] width 7 height 16
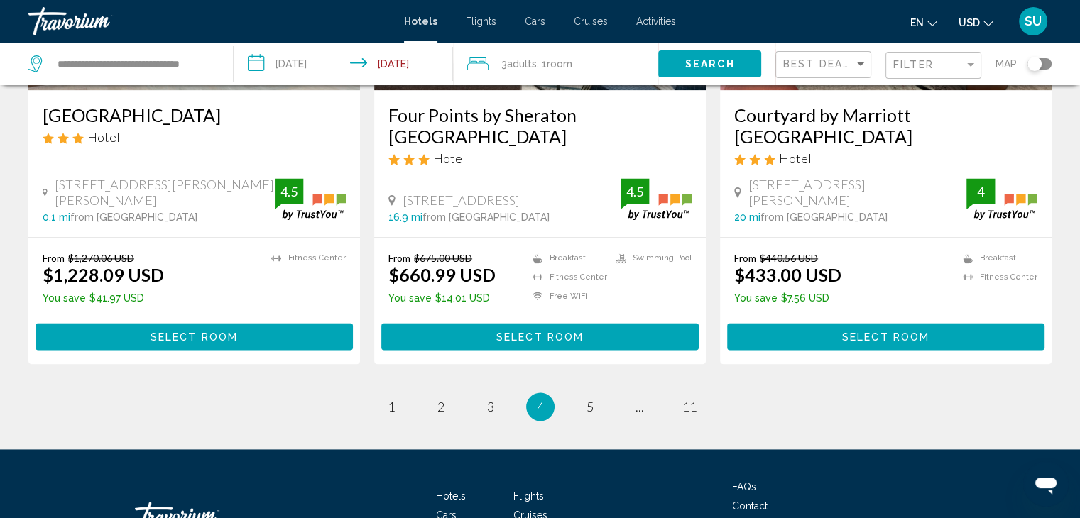
scroll to position [1958, 0]
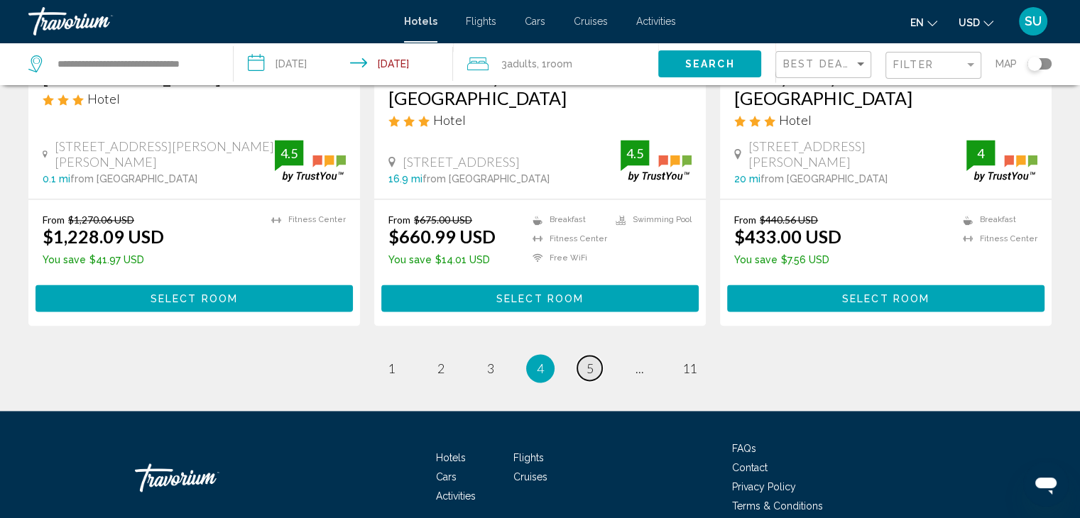
click at [588, 361] on span "5" at bounding box center [590, 369] width 7 height 16
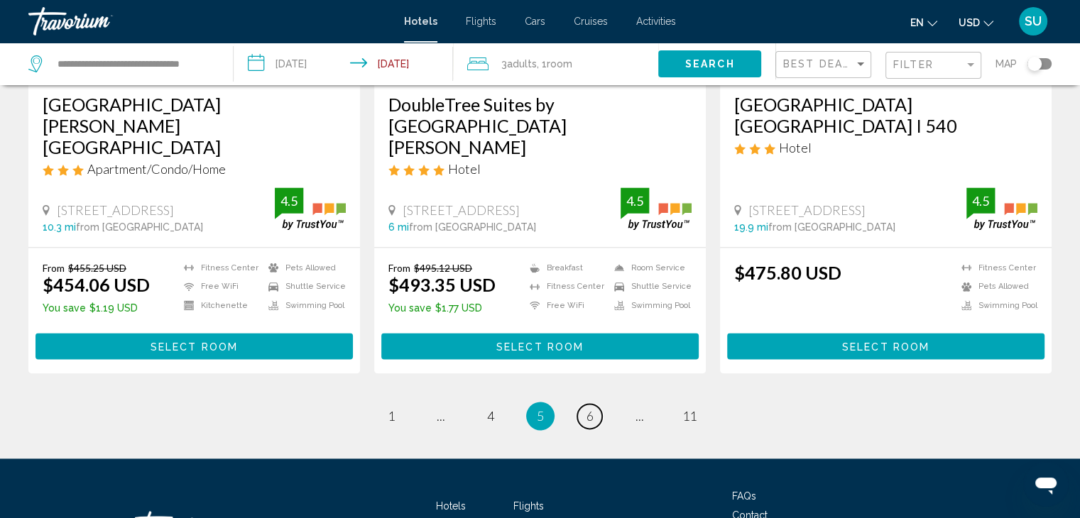
scroll to position [1943, 0]
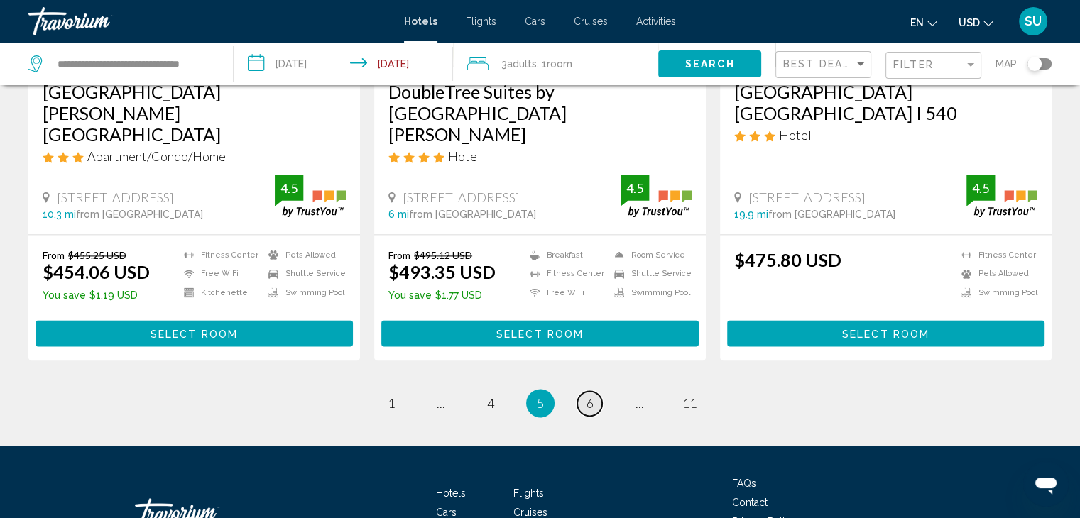
click at [594, 391] on link "page 6" at bounding box center [589, 403] width 25 height 25
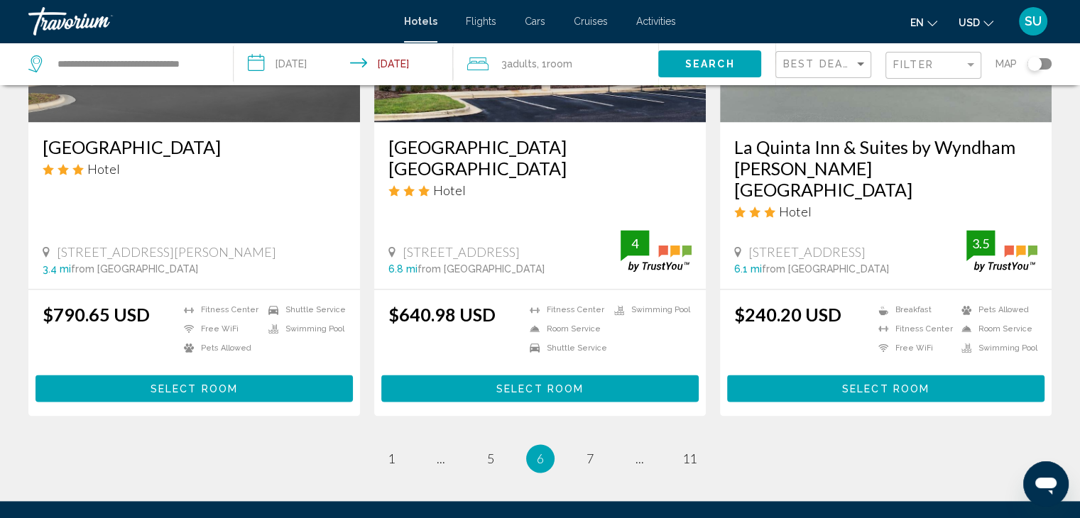
scroll to position [1958, 0]
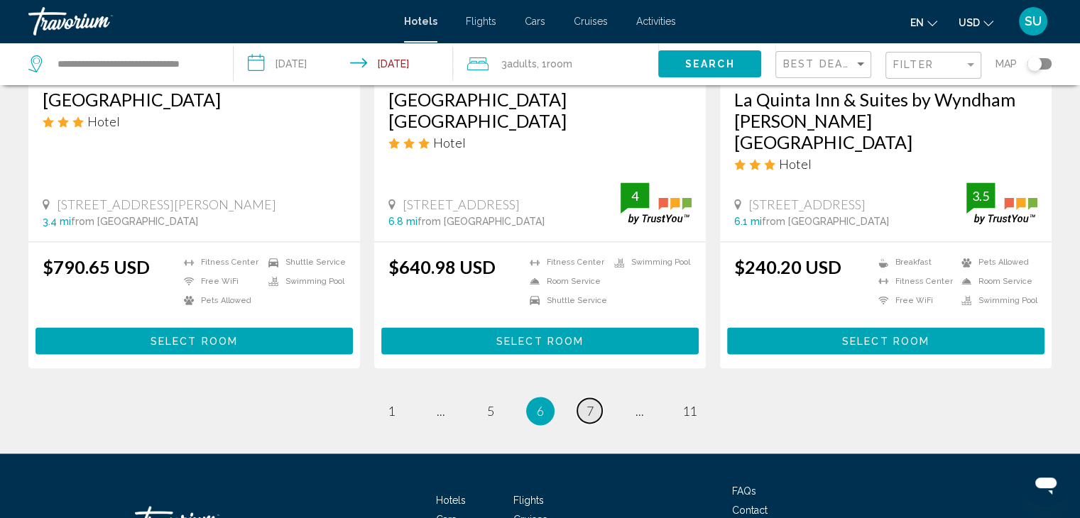
click at [595, 398] on link "page 7" at bounding box center [589, 410] width 25 height 25
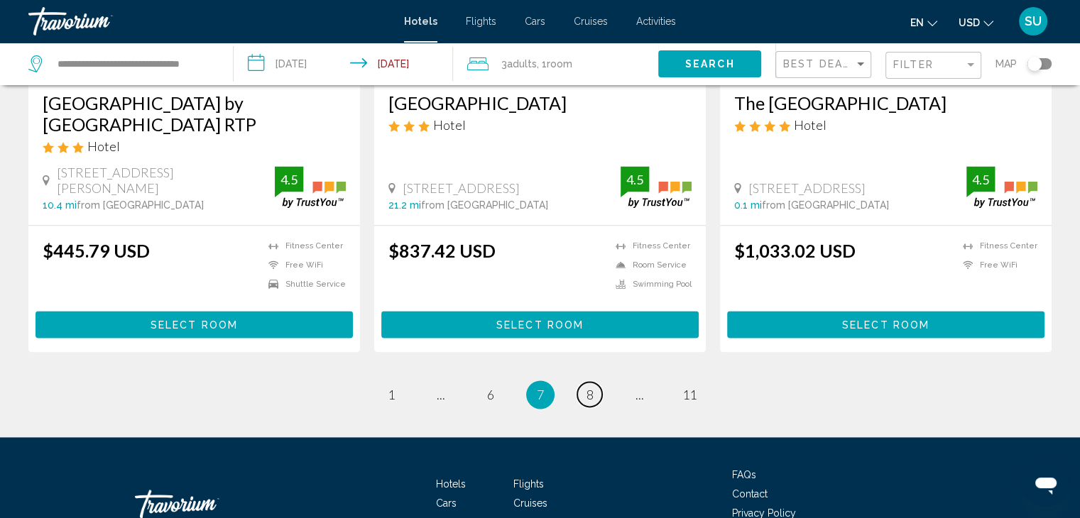
scroll to position [1958, 0]
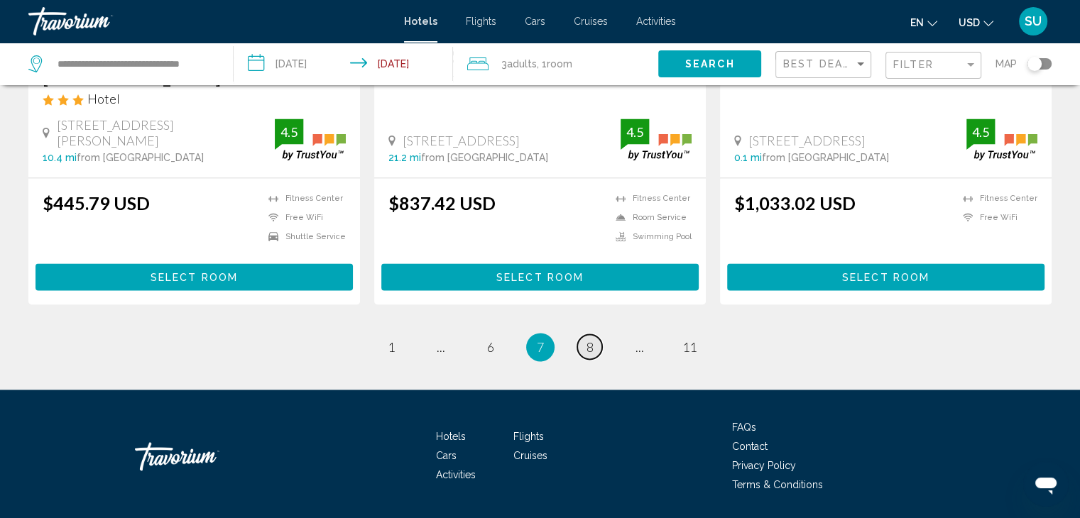
click at [590, 339] on span "8" at bounding box center [590, 347] width 7 height 16
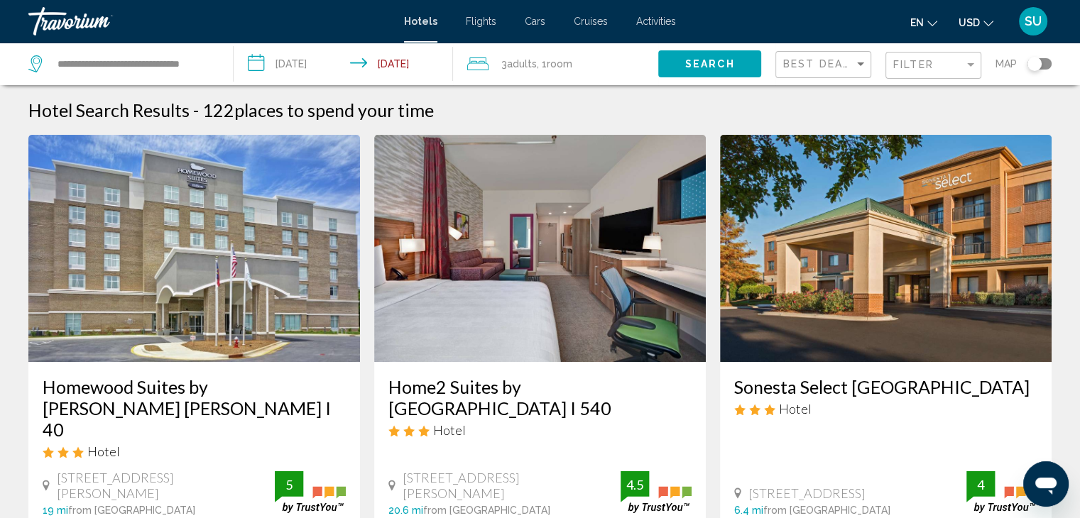
click at [988, 296] on img "Main content" at bounding box center [886, 248] width 332 height 227
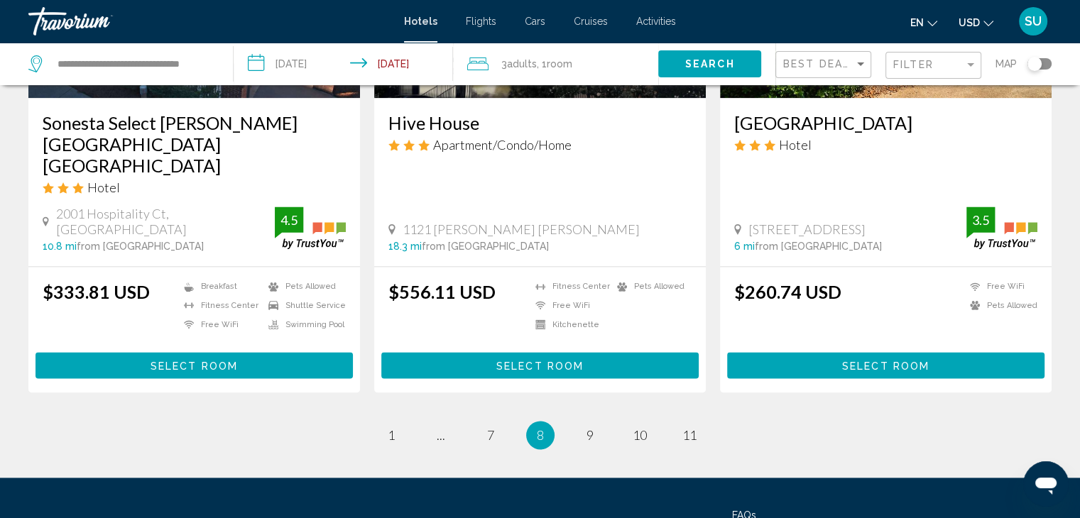
scroll to position [1937, 0]
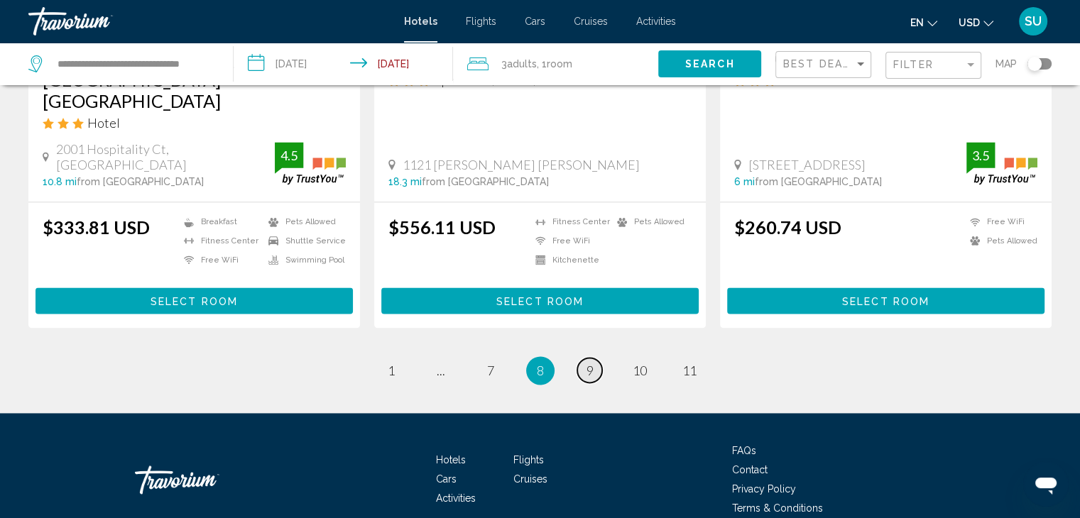
click at [589, 363] on span "9" at bounding box center [590, 371] width 7 height 16
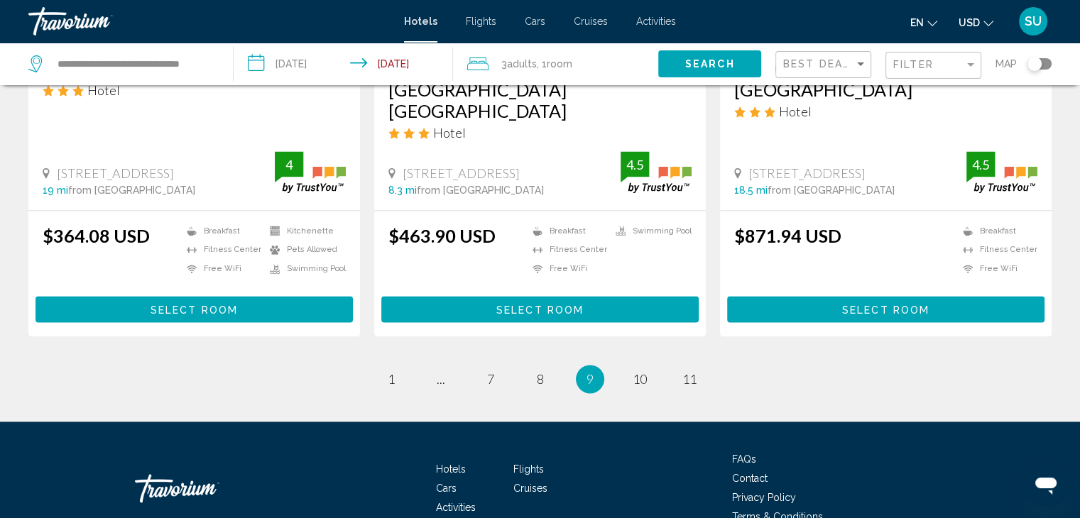
scroll to position [1958, 0]
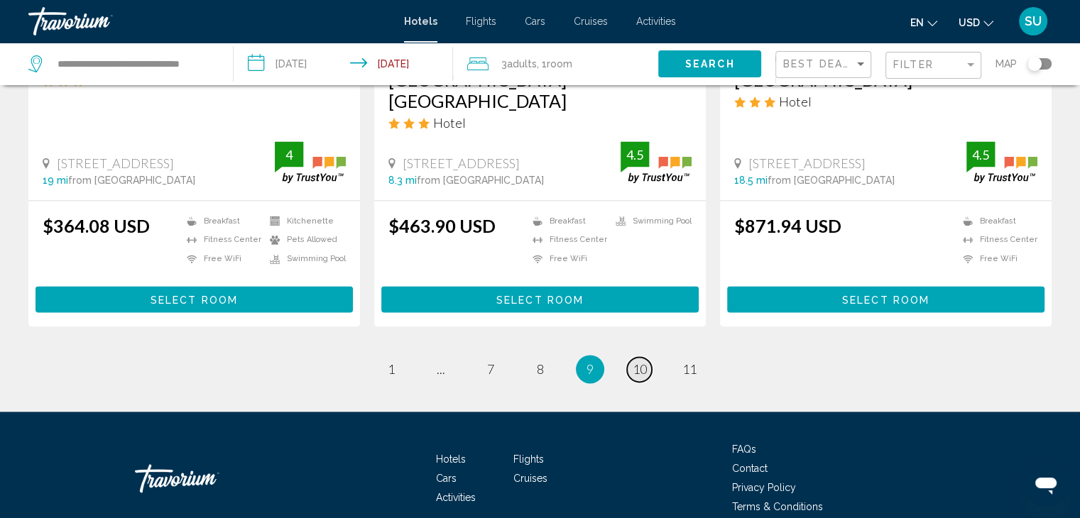
click at [645, 361] on span "10" at bounding box center [640, 369] width 14 height 16
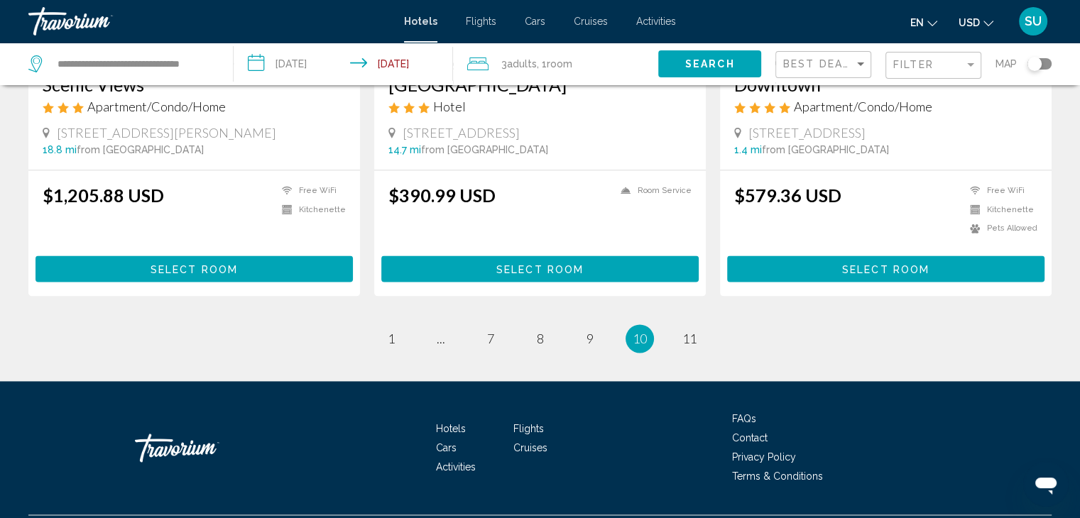
scroll to position [1951, 0]
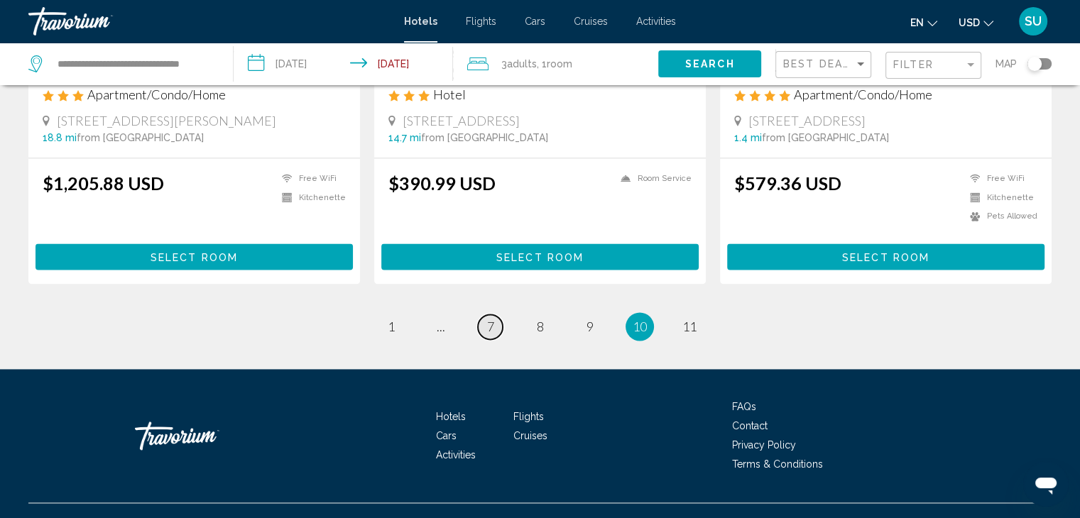
click at [494, 319] on span "7" at bounding box center [490, 327] width 7 height 16
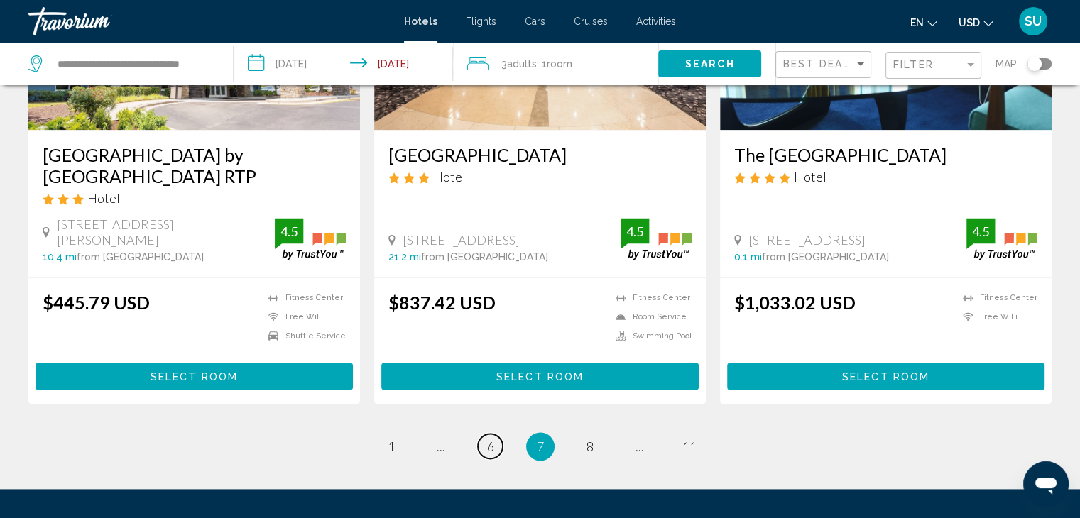
scroll to position [1863, 0]
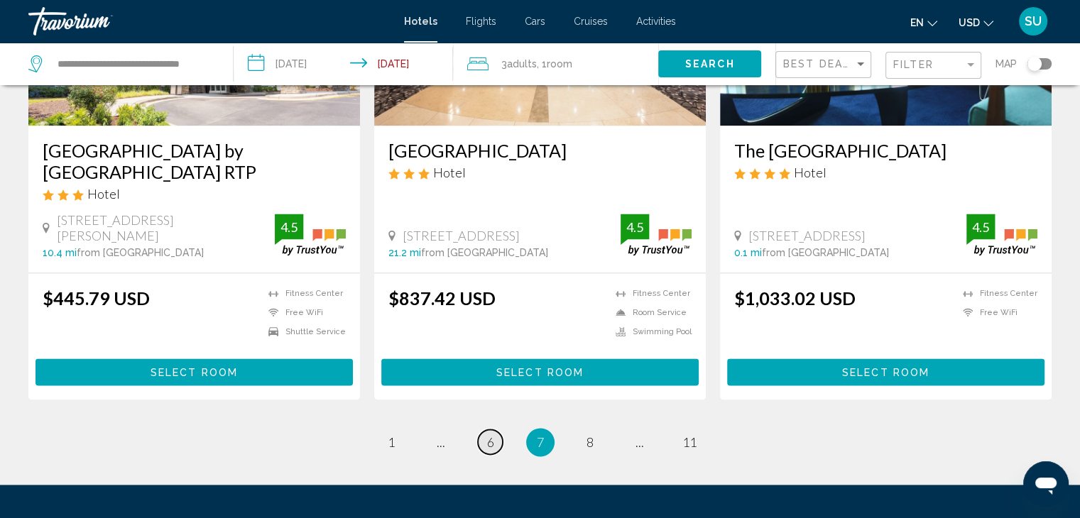
click at [490, 435] on span "6" at bounding box center [490, 443] width 7 height 16
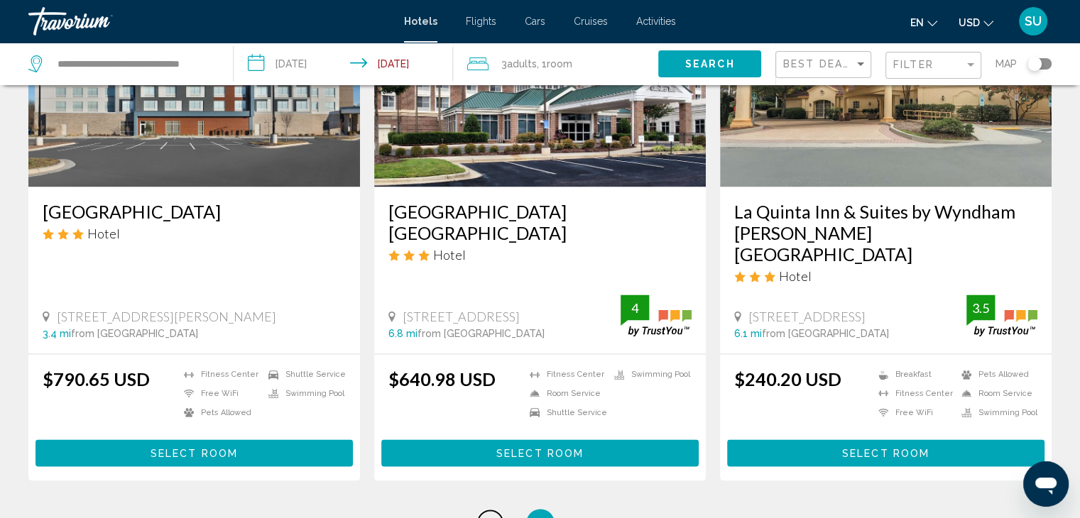
scroll to position [1854, 0]
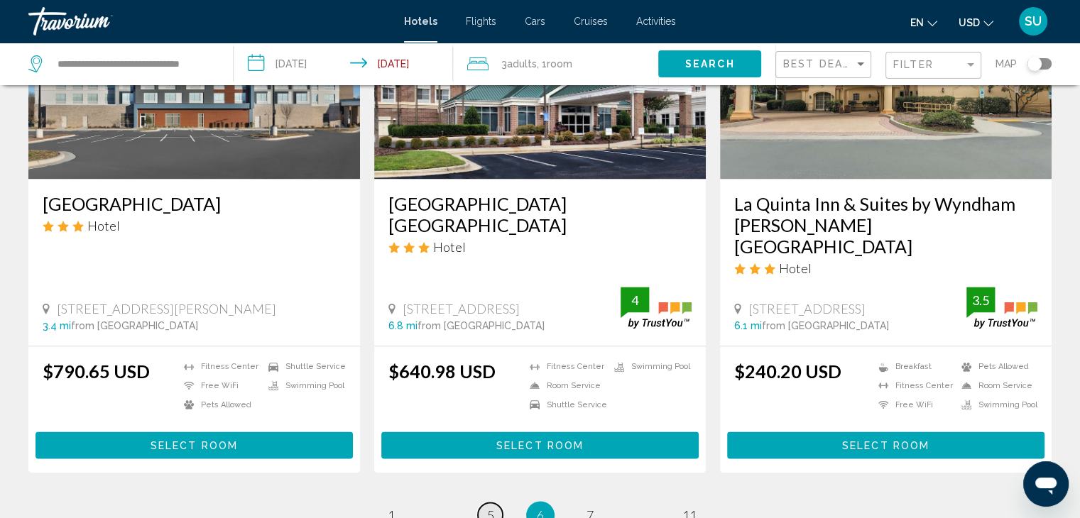
click at [489, 508] on span "5" at bounding box center [490, 516] width 7 height 16
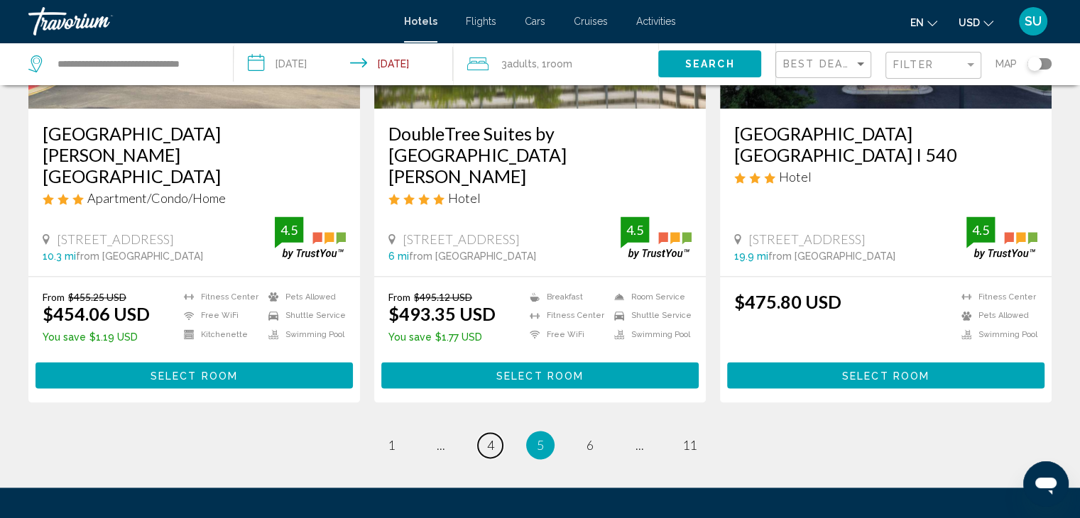
scroll to position [1943, 0]
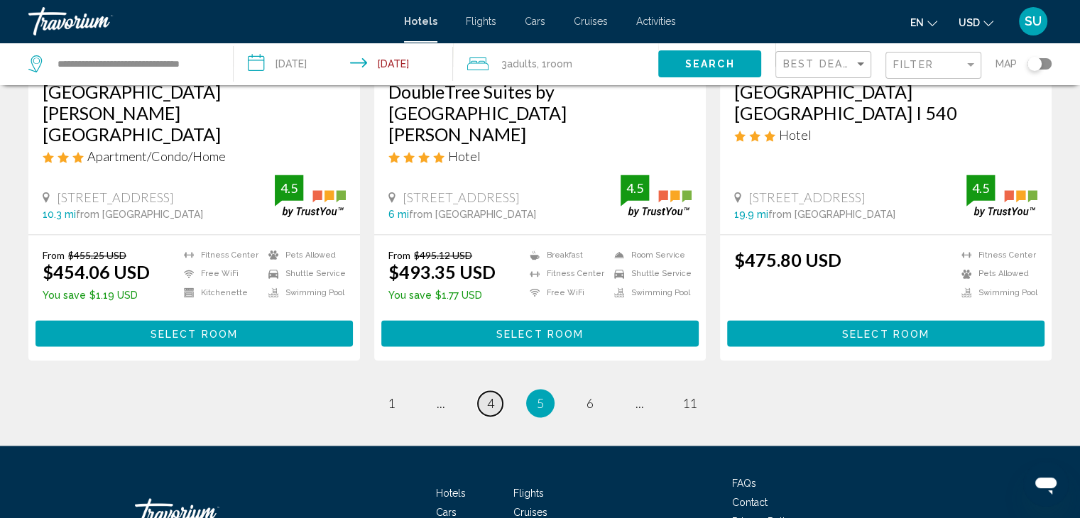
click at [492, 396] on span "4" at bounding box center [490, 404] width 7 height 16
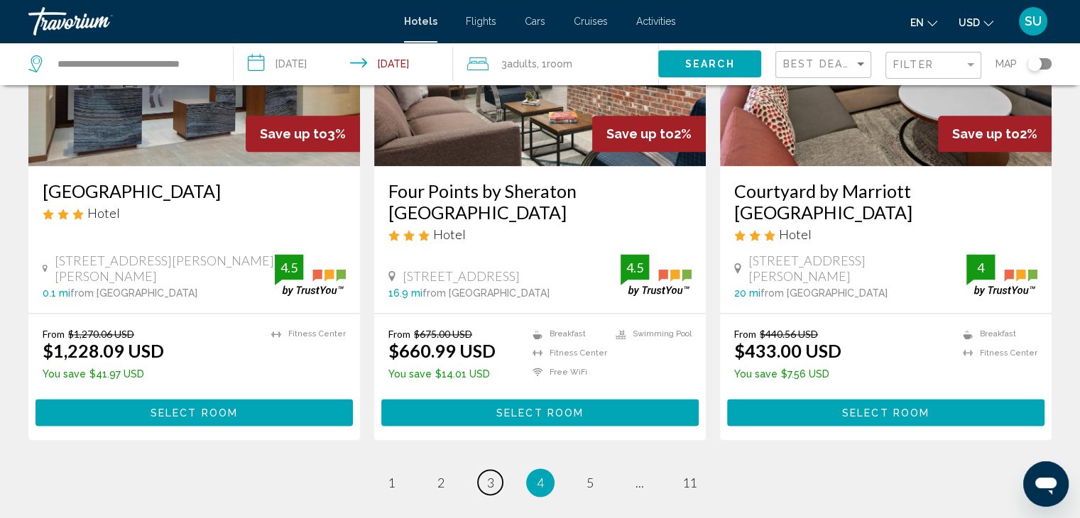
scroll to position [1958, 0]
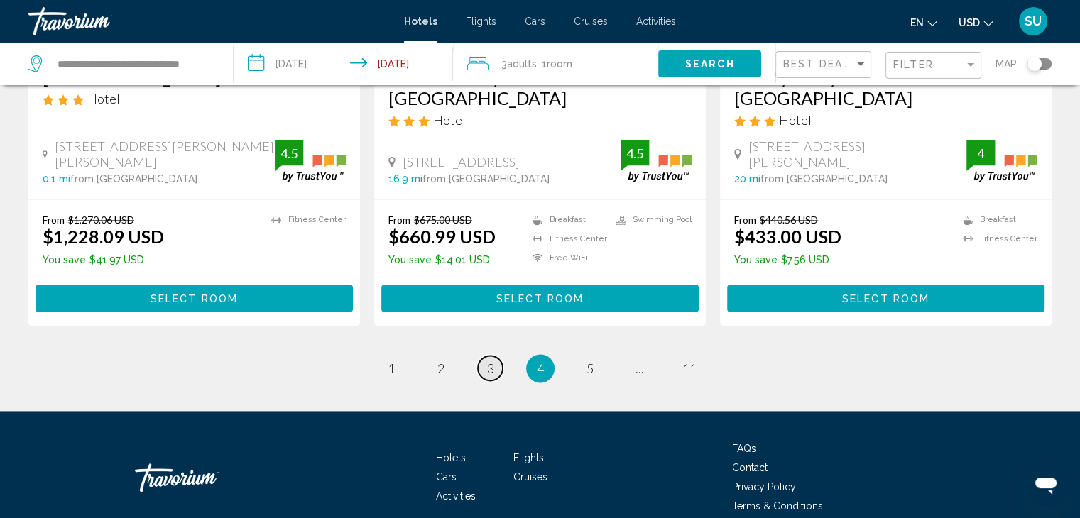
click at [494, 356] on link "page 3" at bounding box center [490, 368] width 25 height 25
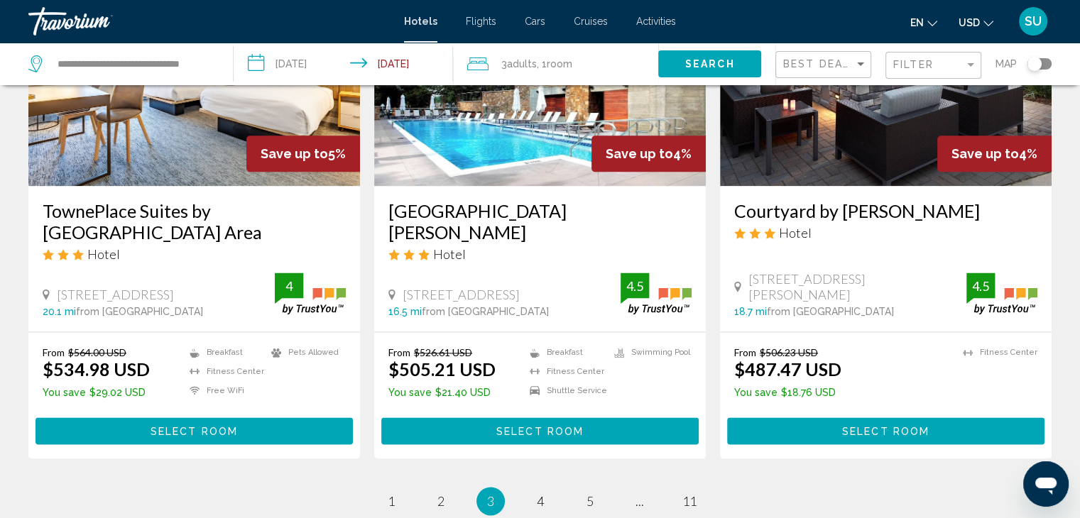
scroll to position [1854, 0]
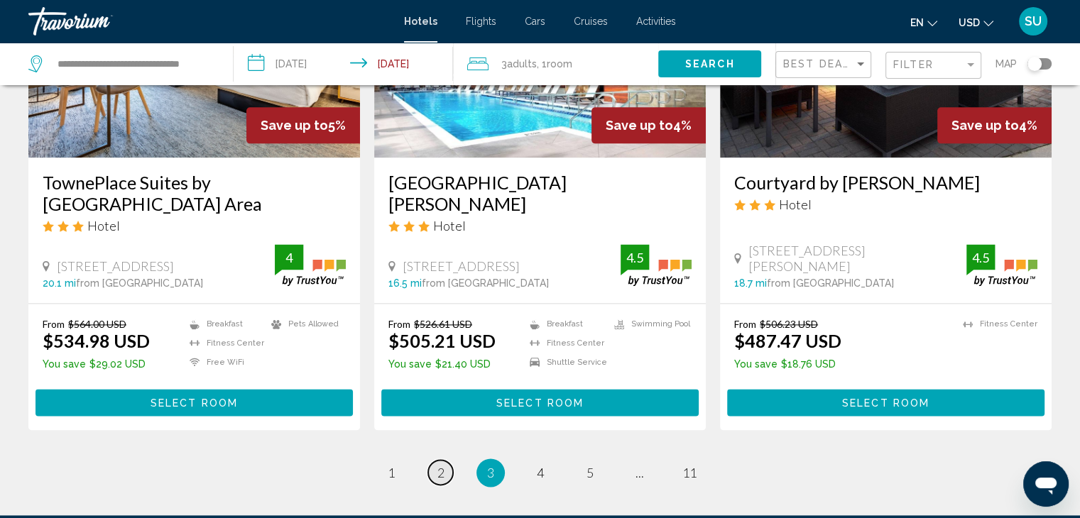
click at [441, 465] on span "2" at bounding box center [440, 473] width 7 height 16
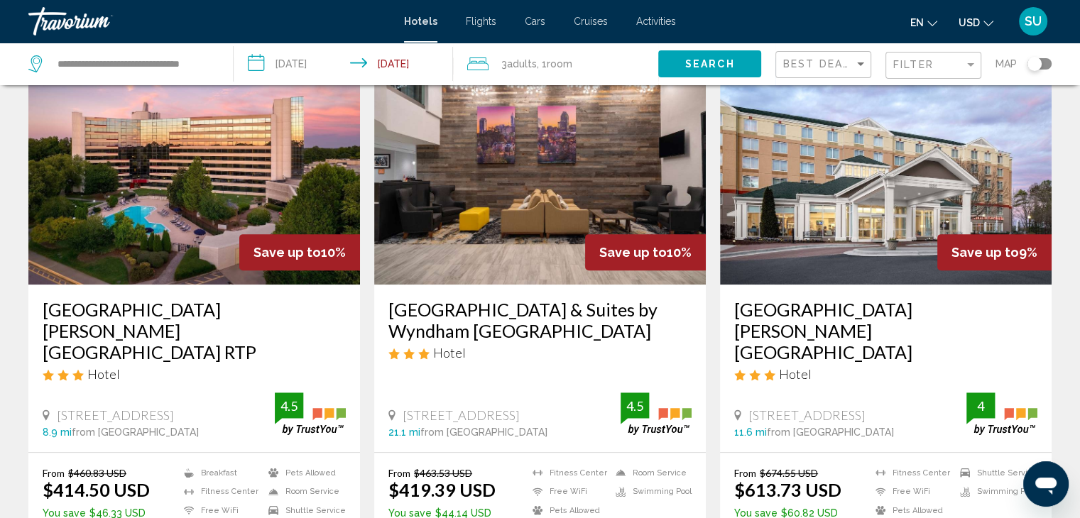
scroll to position [643, 0]
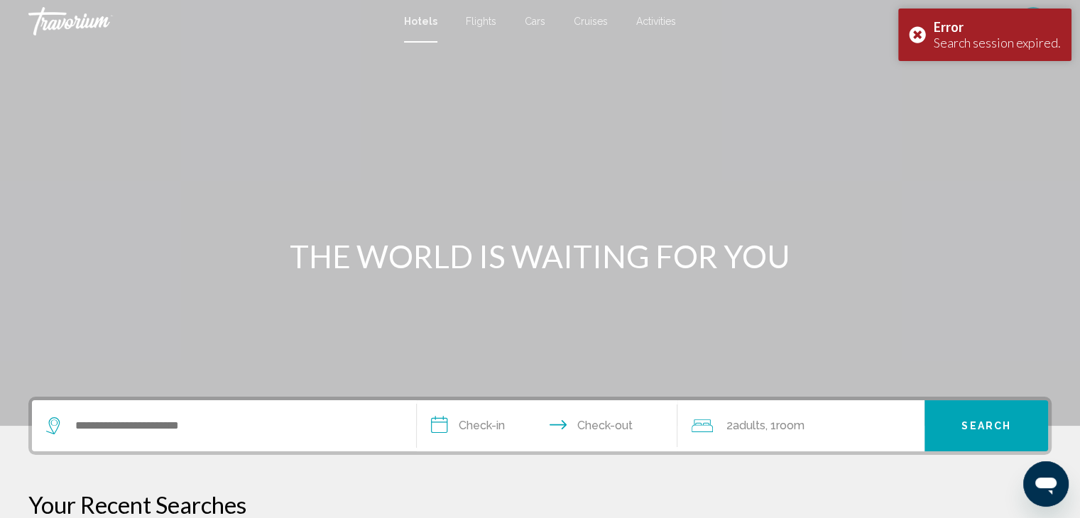
scroll to position [930, 0]
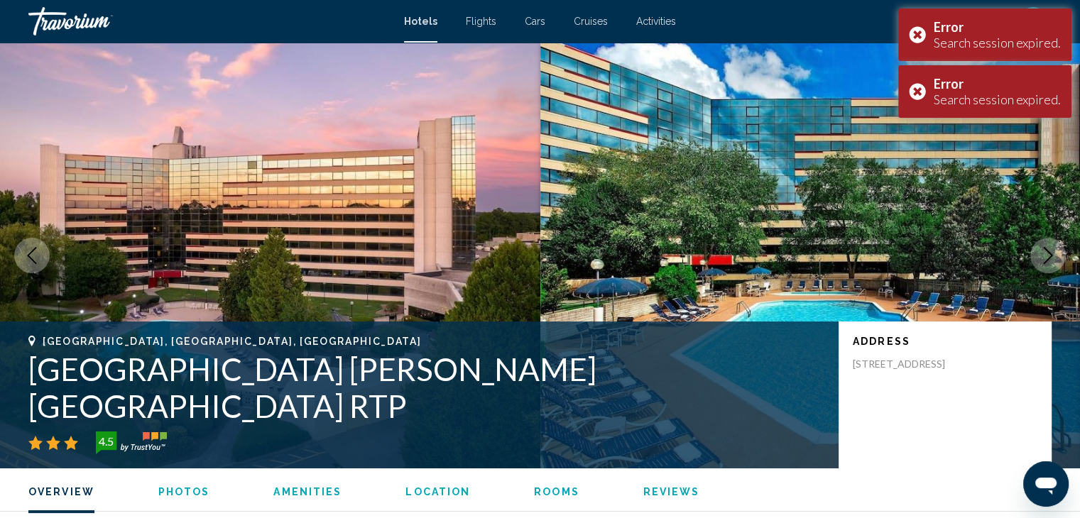
scroll to position [930, 0]
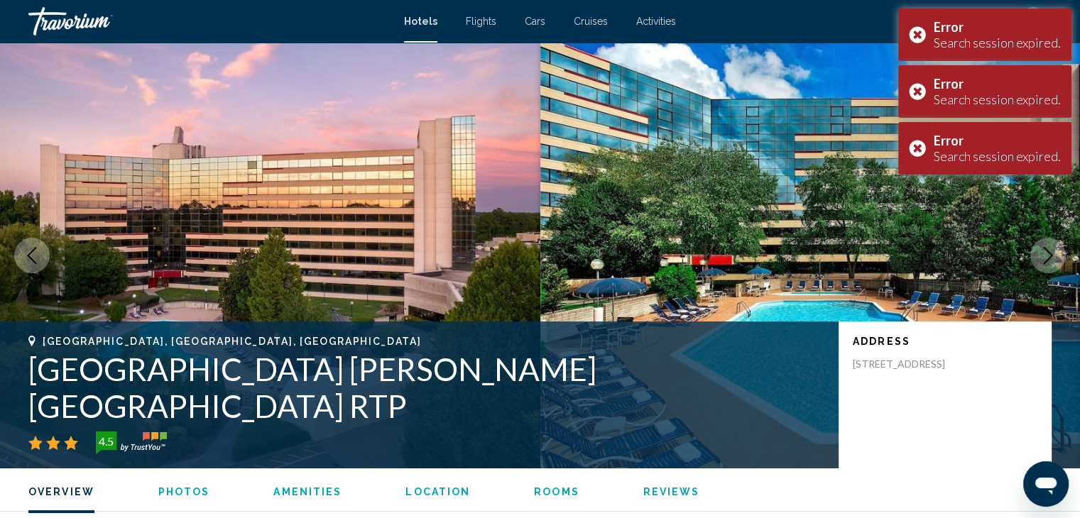
scroll to position [930, 0]
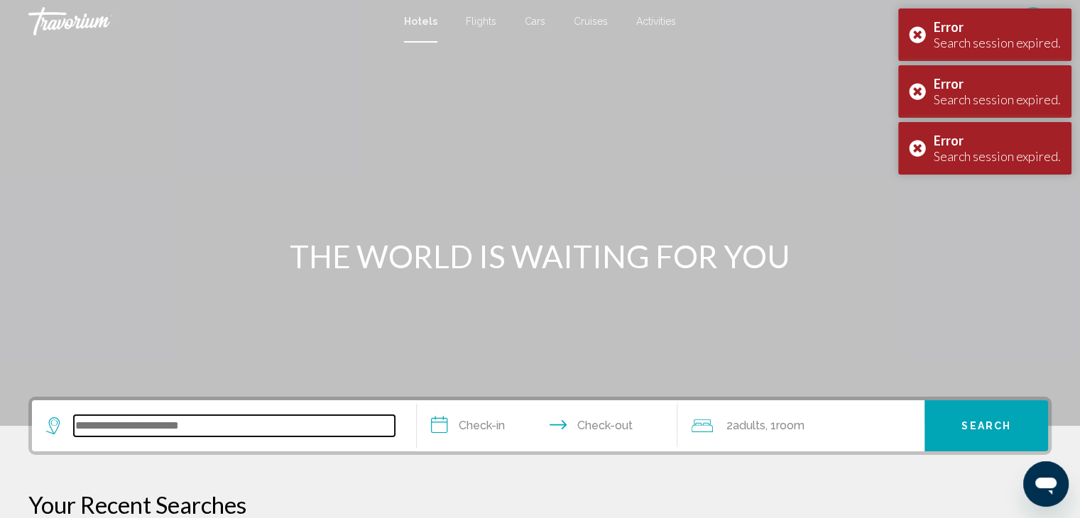
click at [99, 421] on input "Search widget" at bounding box center [234, 425] width 321 height 21
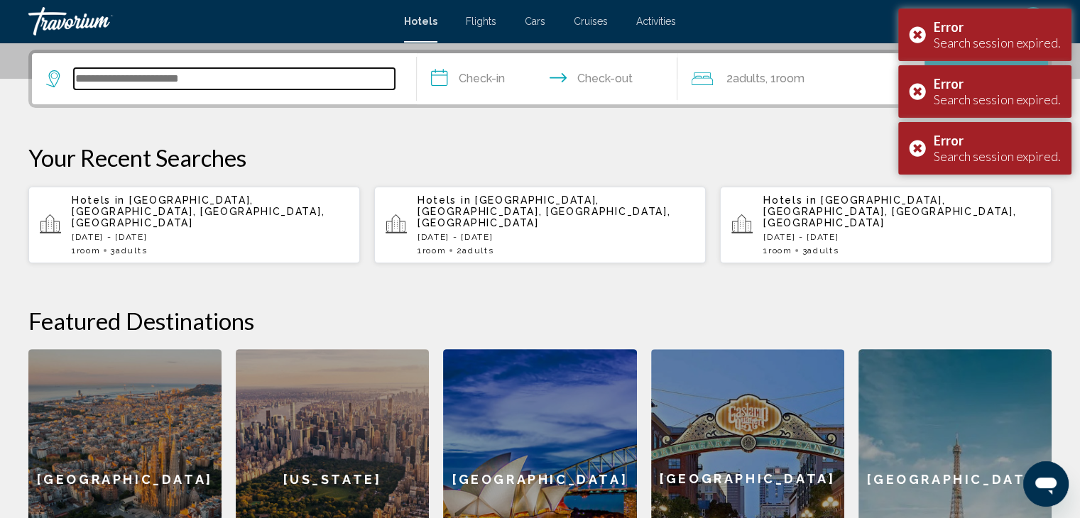
scroll to position [350, 0]
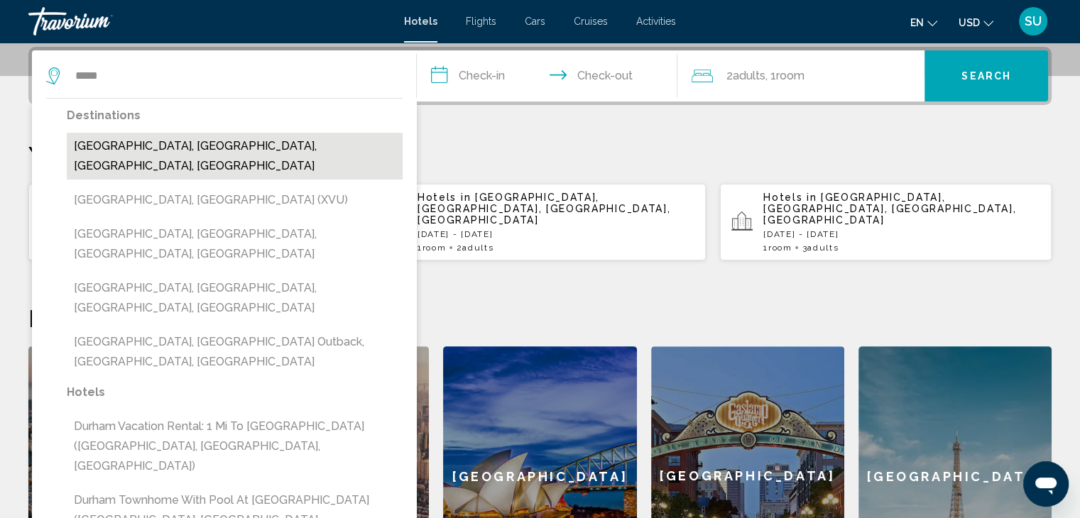
click at [113, 146] on button "[GEOGRAPHIC_DATA], [GEOGRAPHIC_DATA], [GEOGRAPHIC_DATA], [GEOGRAPHIC_DATA]" at bounding box center [235, 156] width 336 height 47
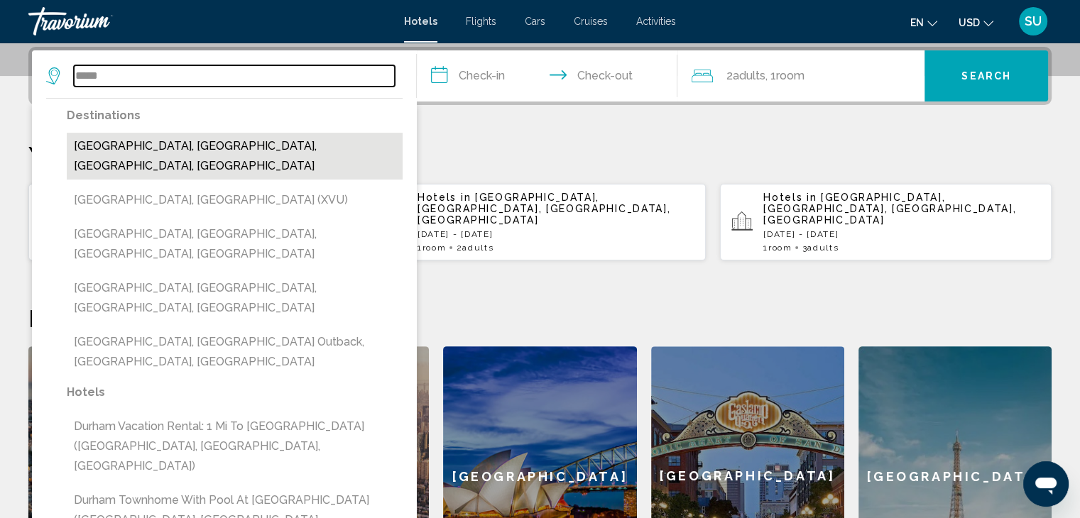
type input "**********"
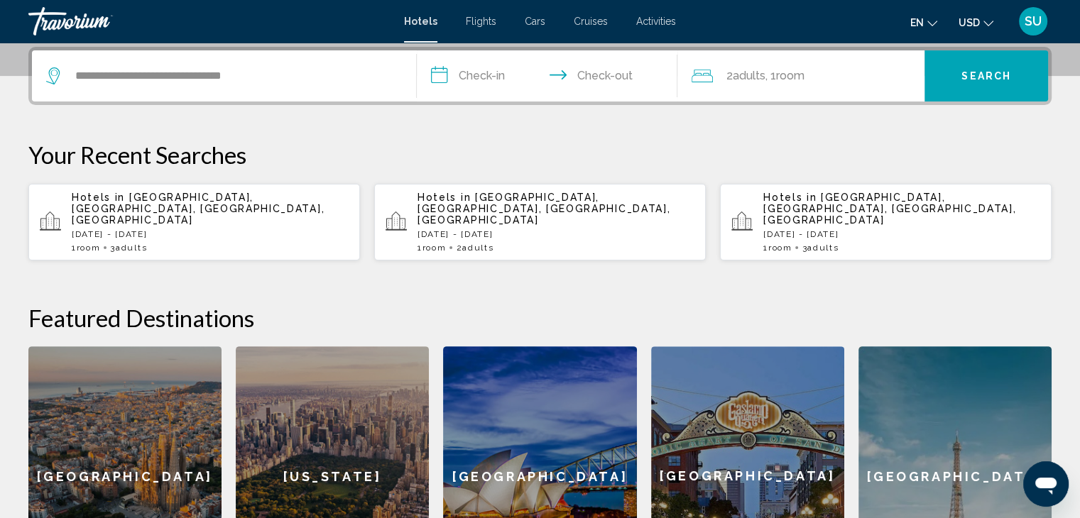
click at [447, 78] on input "**********" at bounding box center [550, 77] width 267 height 55
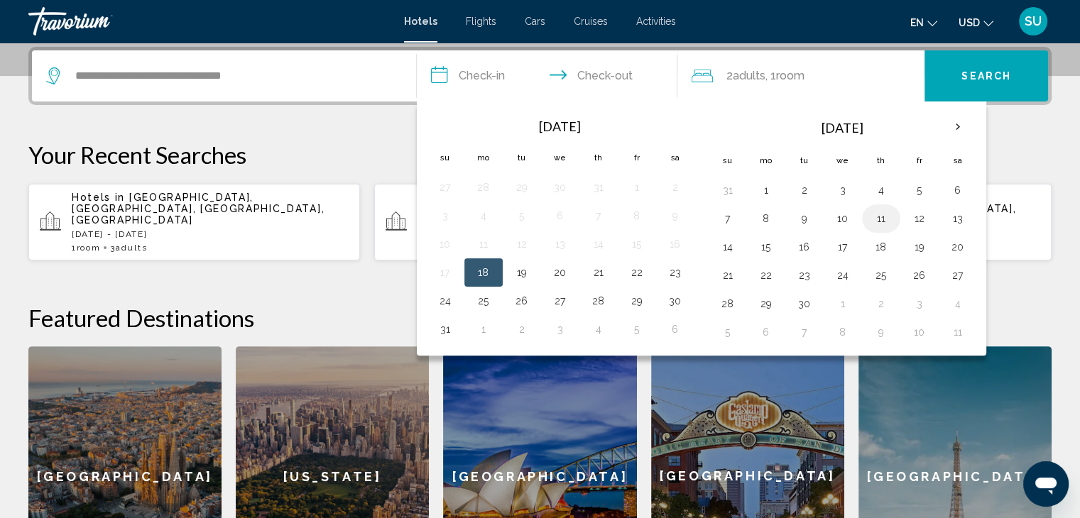
click at [876, 222] on button "11" at bounding box center [881, 219] width 23 height 20
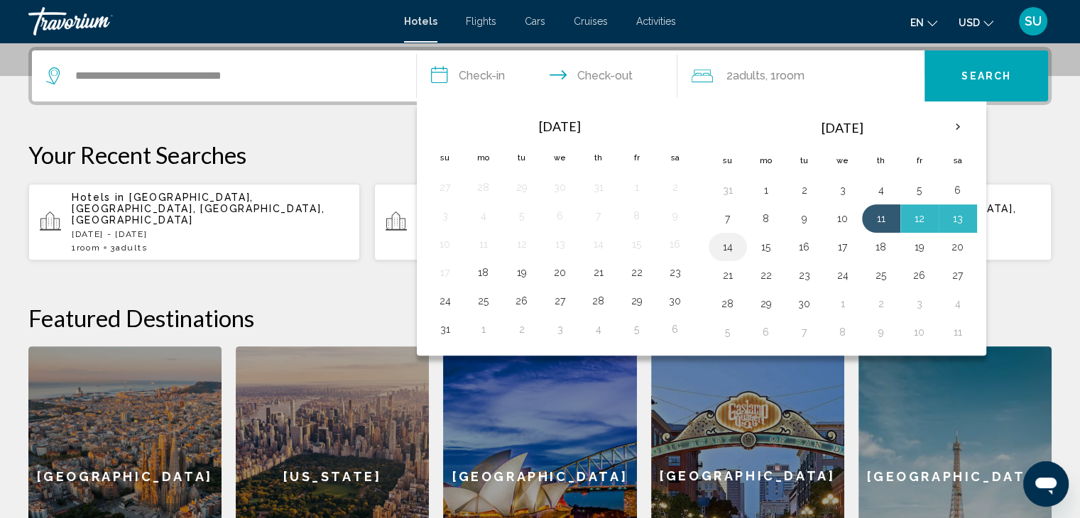
click at [726, 253] on button "14" at bounding box center [727, 247] width 23 height 20
type input "**********"
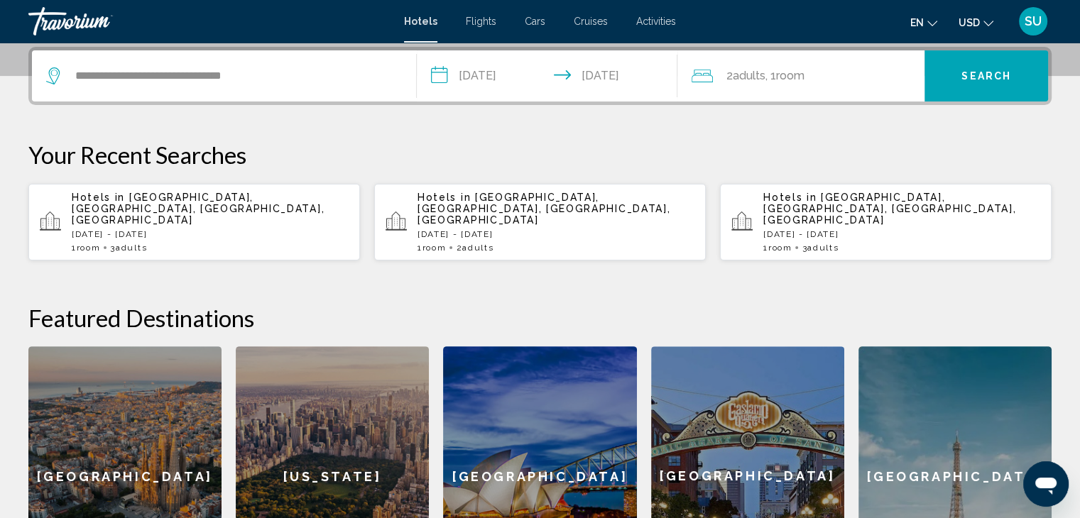
click at [809, 85] on div "2 Adult Adults , 1 Room rooms" at bounding box center [808, 75] width 233 height 51
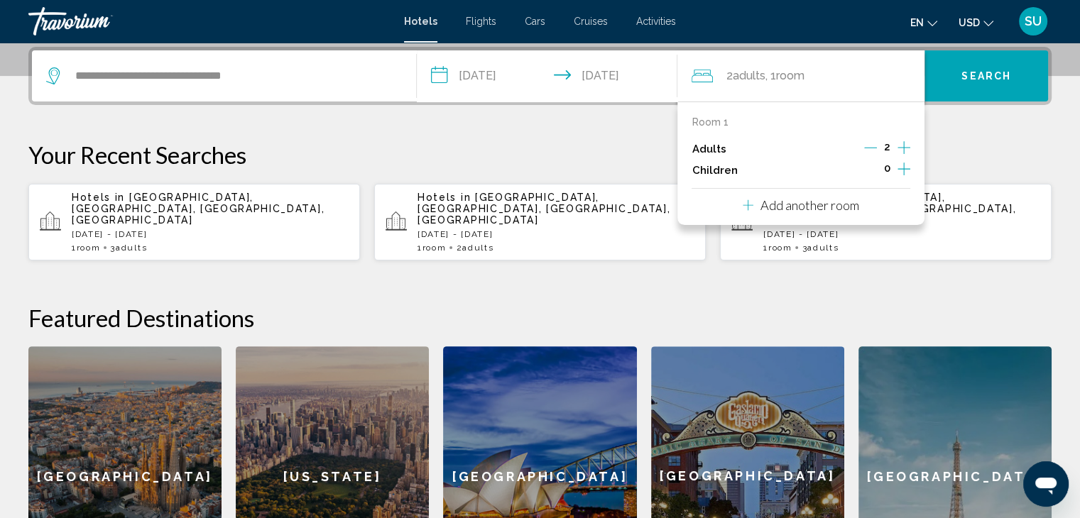
click at [906, 147] on icon "Increment adults" at bounding box center [904, 147] width 13 height 13
click at [968, 80] on span "Search" at bounding box center [986, 76] width 50 height 11
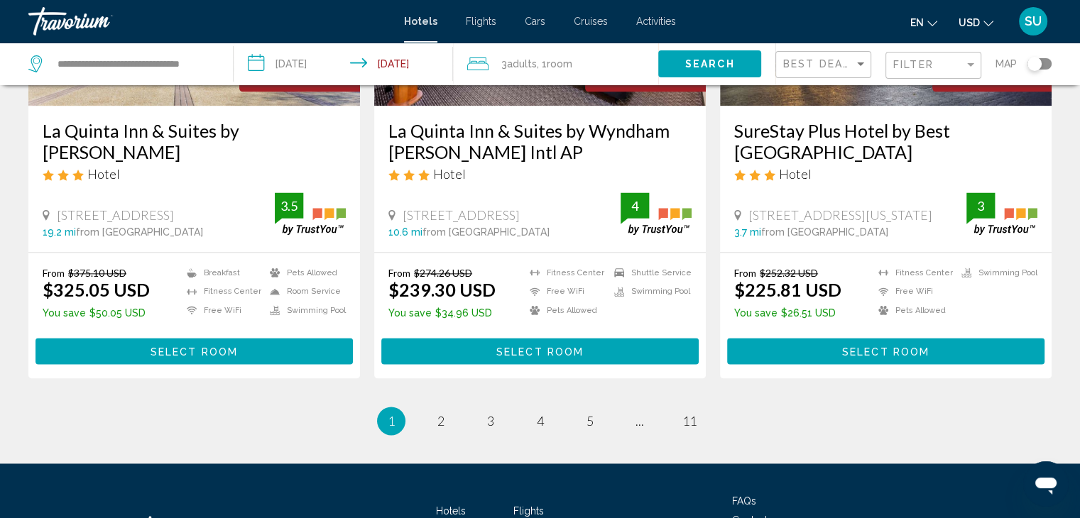
scroll to position [1863, 0]
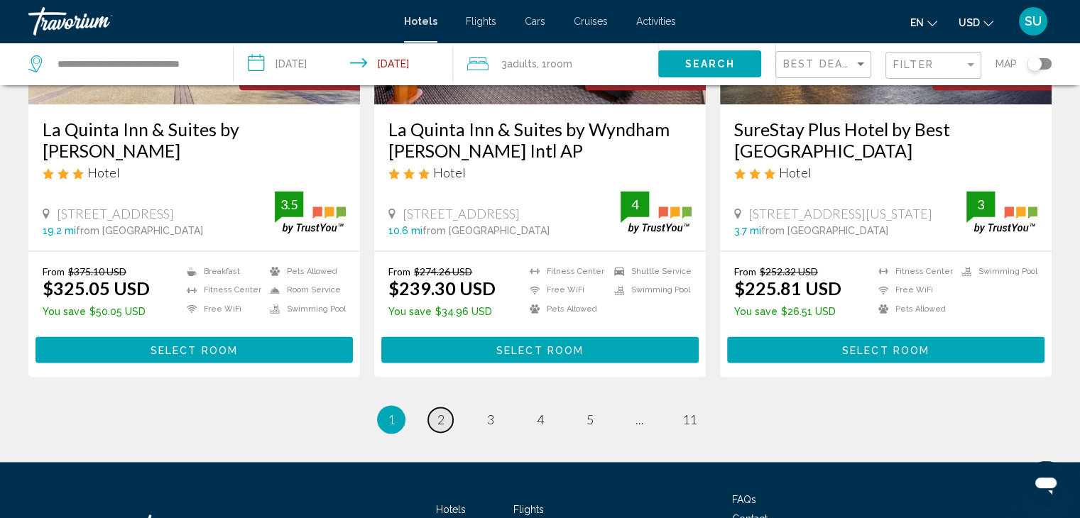
click at [440, 412] on span "2" at bounding box center [440, 420] width 7 height 16
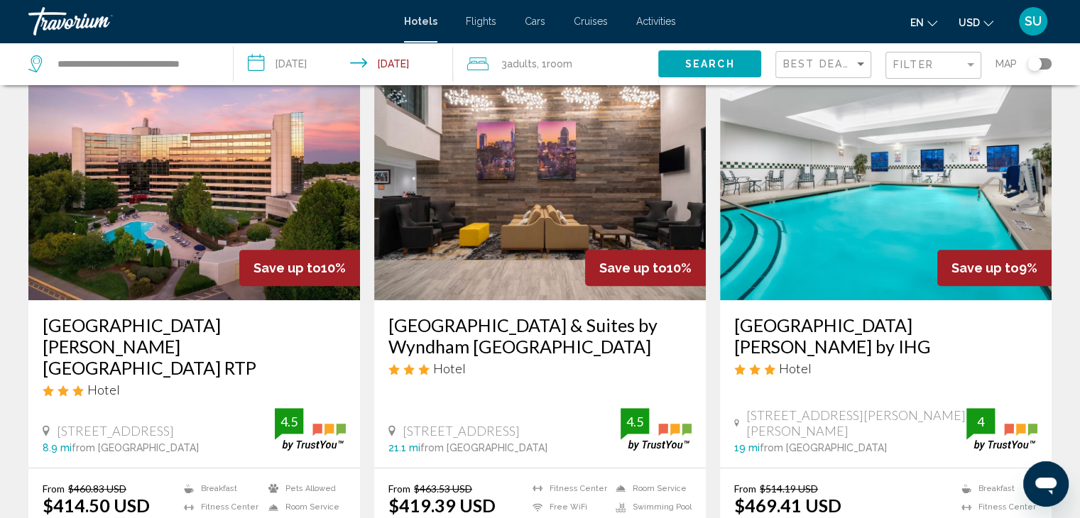
scroll to position [633, 0]
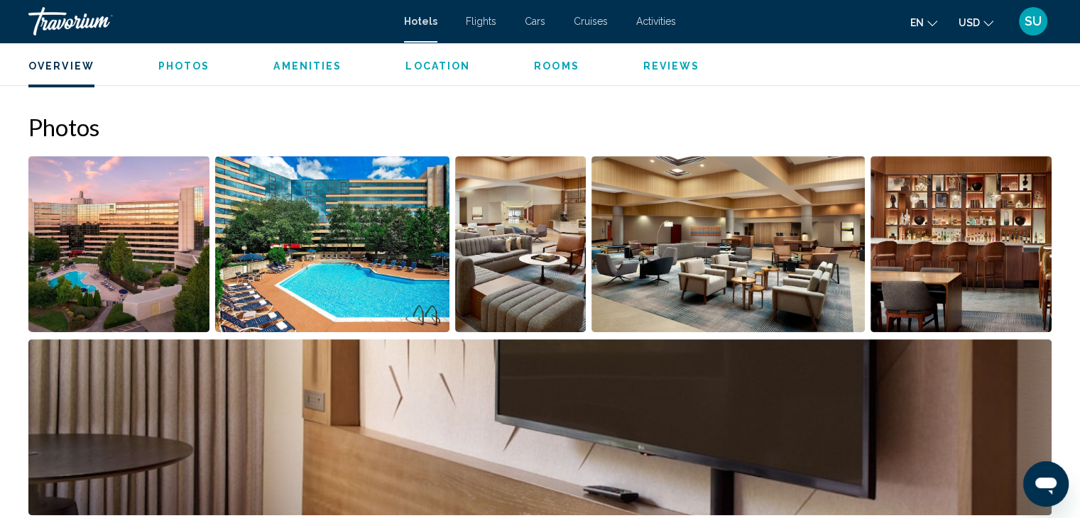
scroll to position [619, 0]
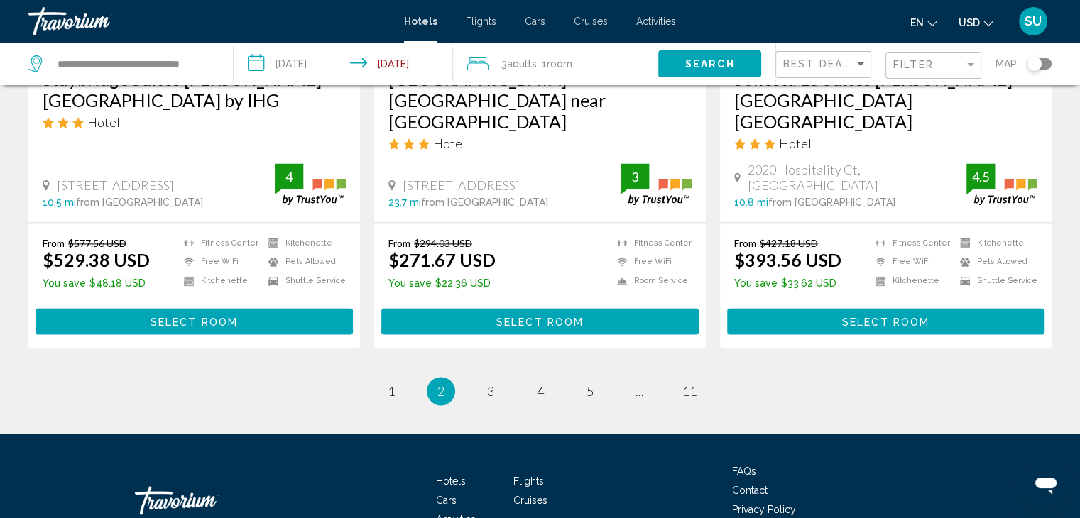
scroll to position [1958, 0]
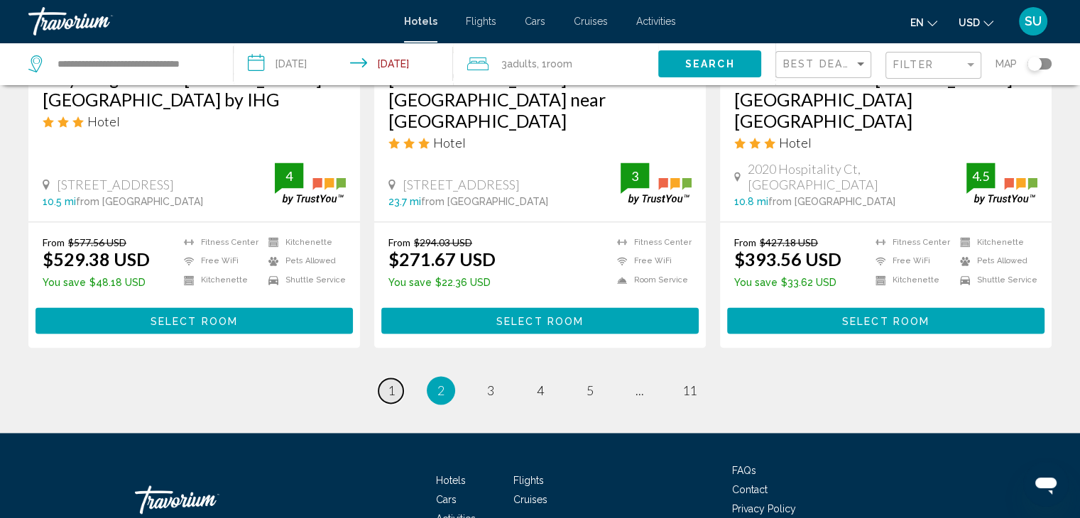
click at [394, 383] on span "1" at bounding box center [391, 391] width 7 height 16
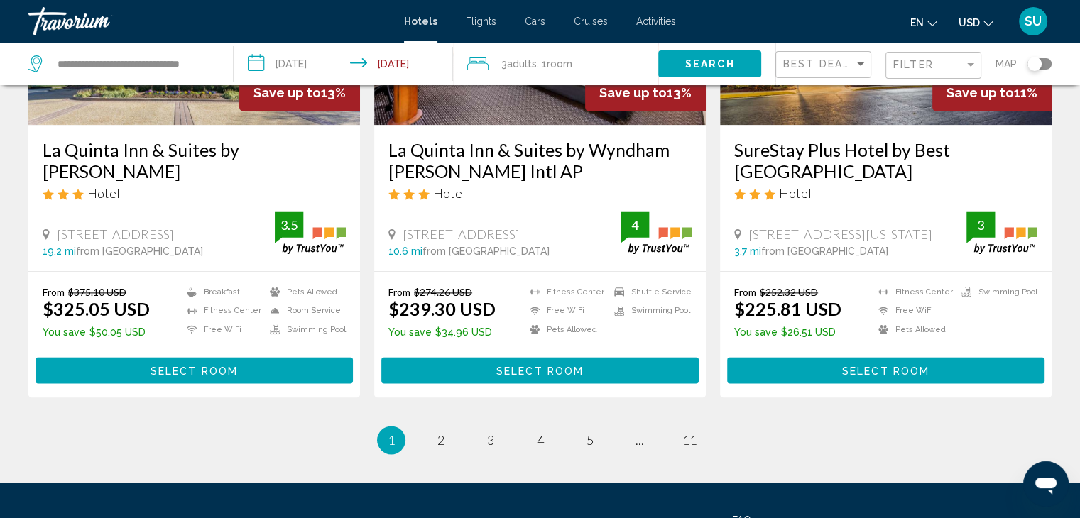
scroll to position [1845, 0]
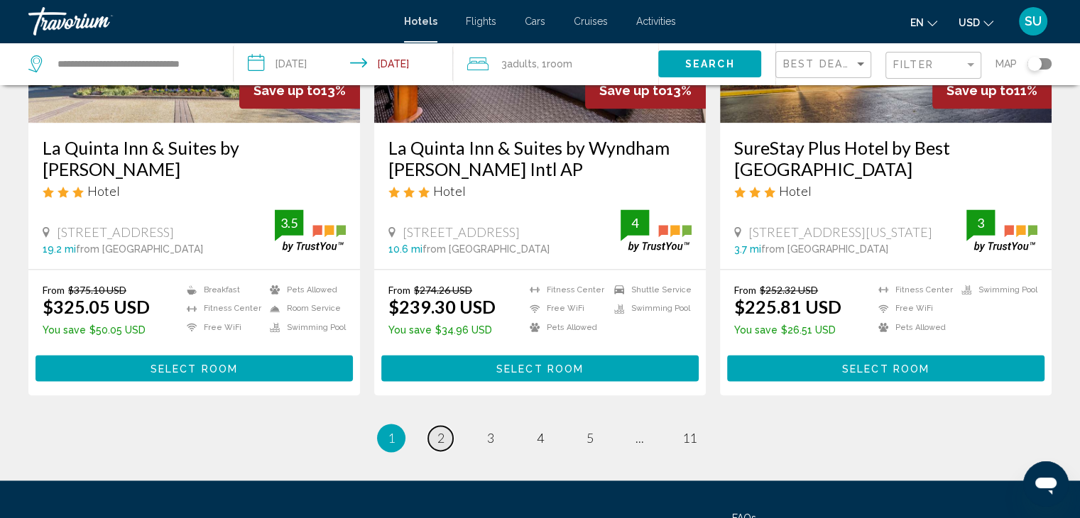
click at [440, 430] on span "2" at bounding box center [440, 438] width 7 height 16
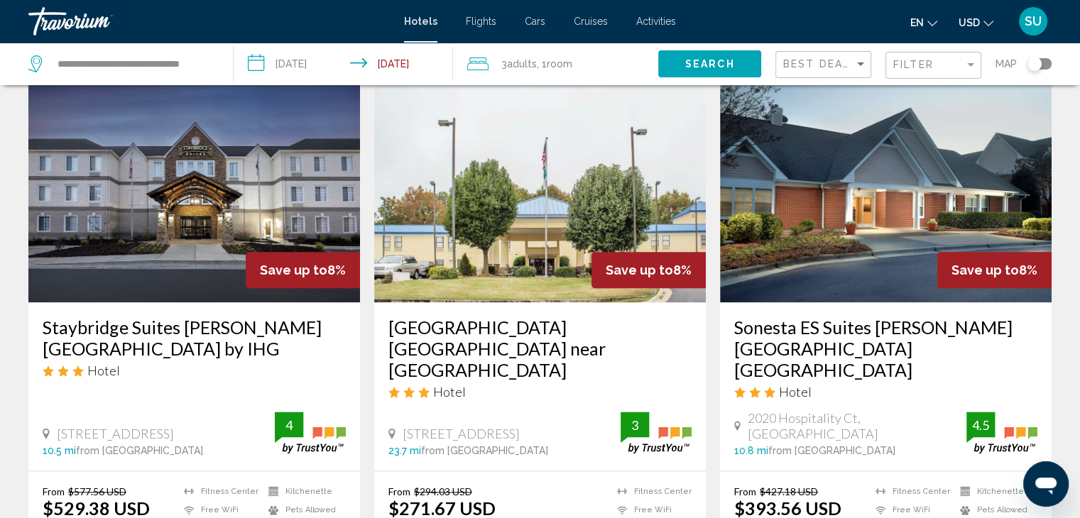
scroll to position [1713, 0]
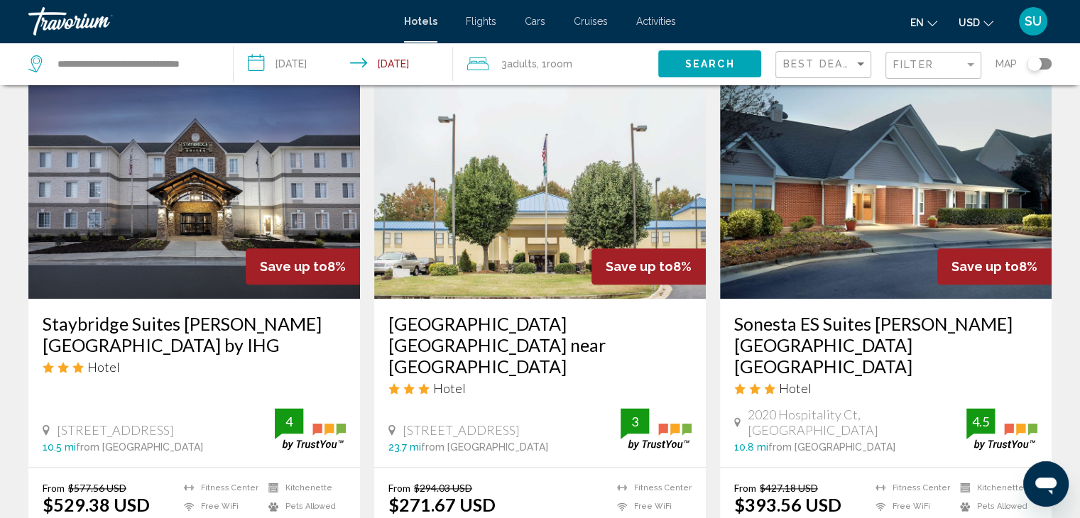
click at [868, 381] on div "Hotel" at bounding box center [885, 389] width 303 height 16
click at [847, 313] on h3 "Sonesta ES Suites [PERSON_NAME][GEOGRAPHIC_DATA] [GEOGRAPHIC_DATA]" at bounding box center [885, 345] width 303 height 64
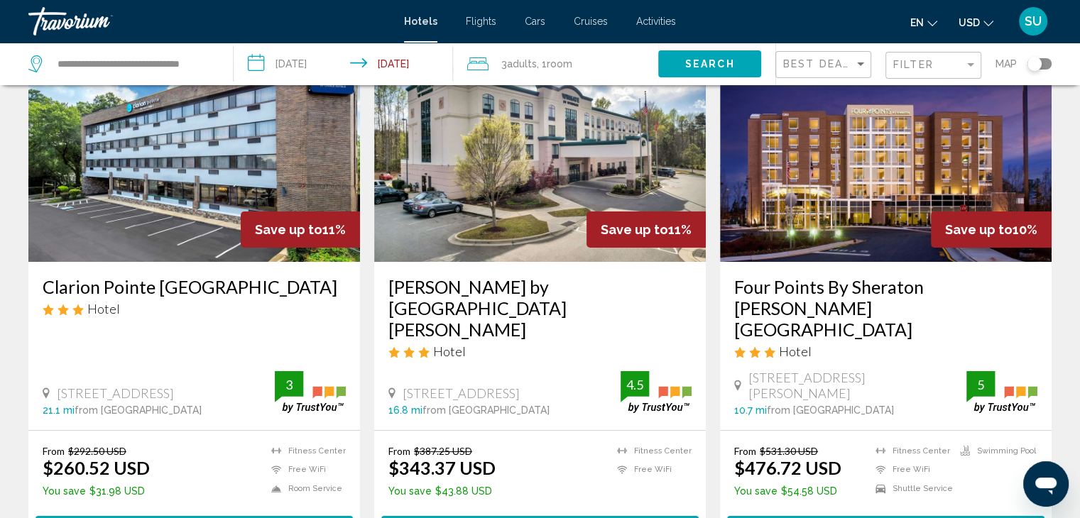
scroll to position [85, 0]
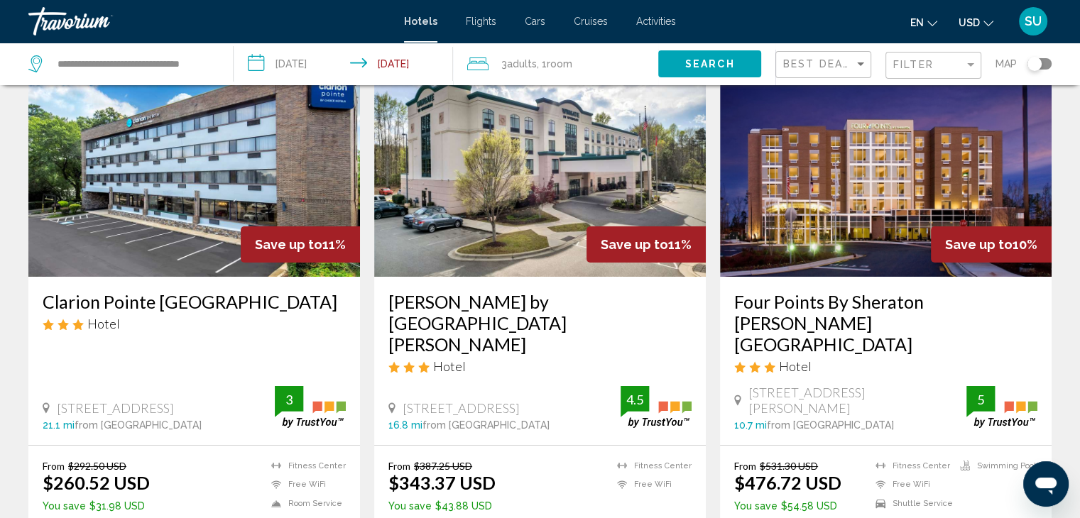
click at [880, 147] on img "Main content" at bounding box center [886, 163] width 332 height 227
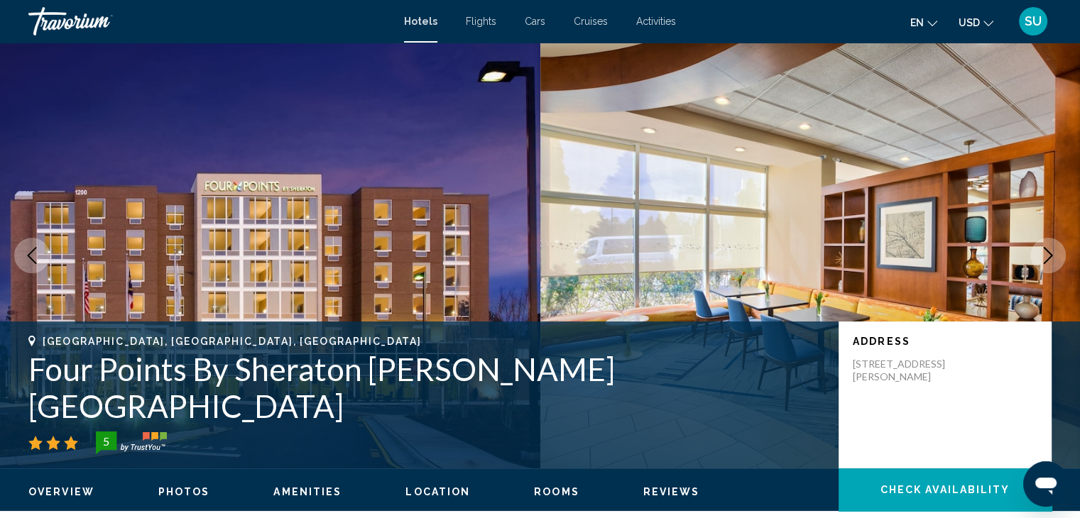
click at [1045, 254] on icon "Next image" at bounding box center [1048, 255] width 17 height 17
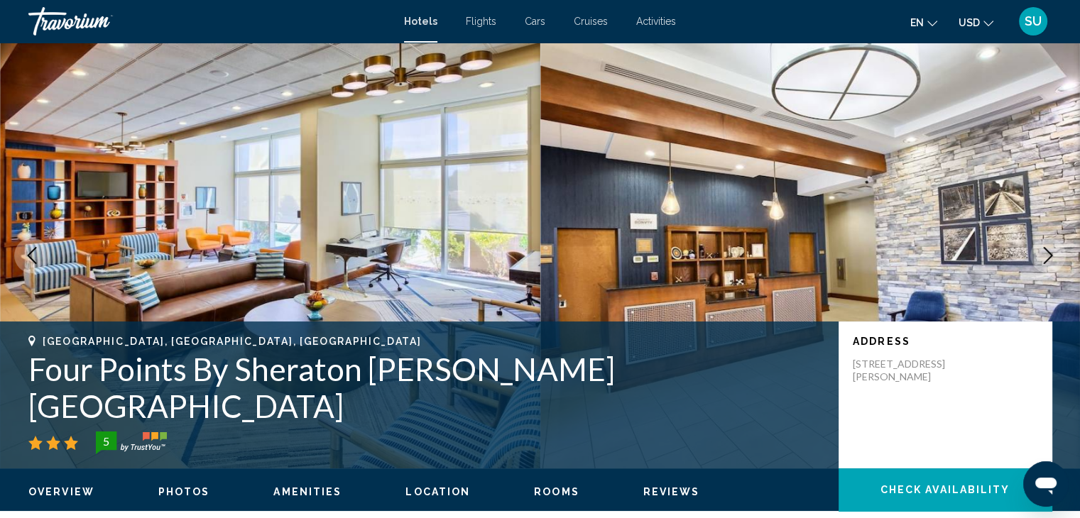
click at [1045, 254] on icon "Next image" at bounding box center [1048, 255] width 17 height 17
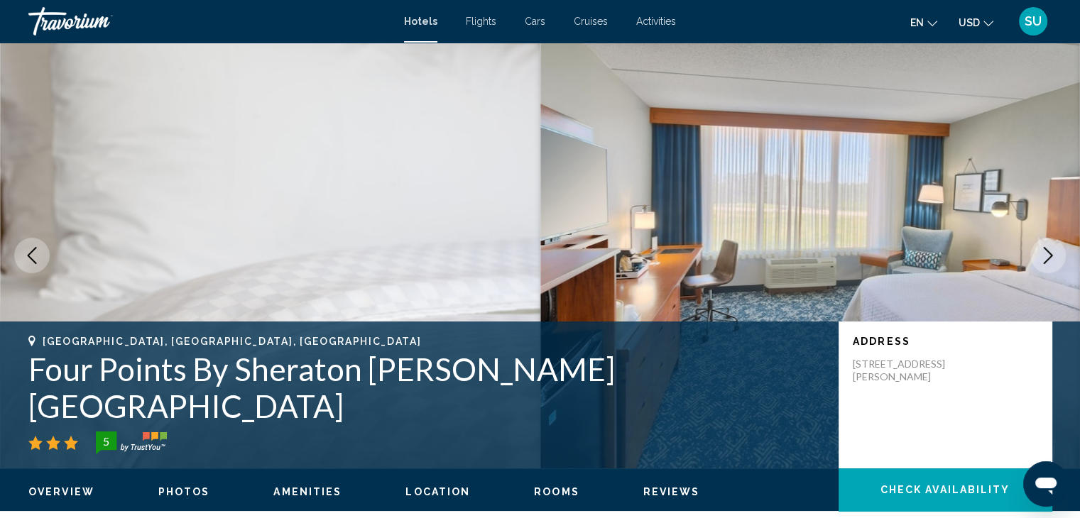
click at [1045, 254] on icon "Next image" at bounding box center [1048, 255] width 17 height 17
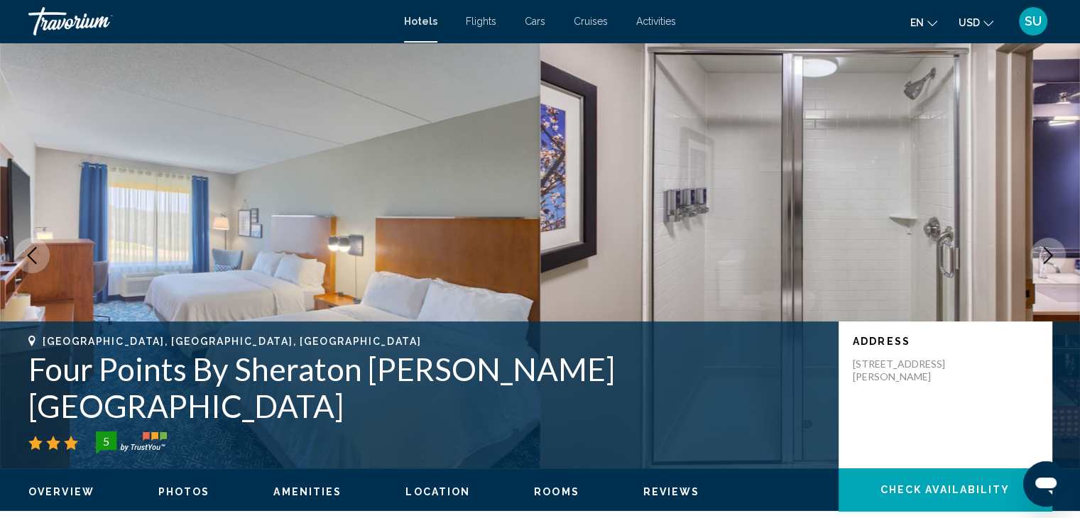
click at [1045, 254] on icon "Next image" at bounding box center [1048, 255] width 17 height 17
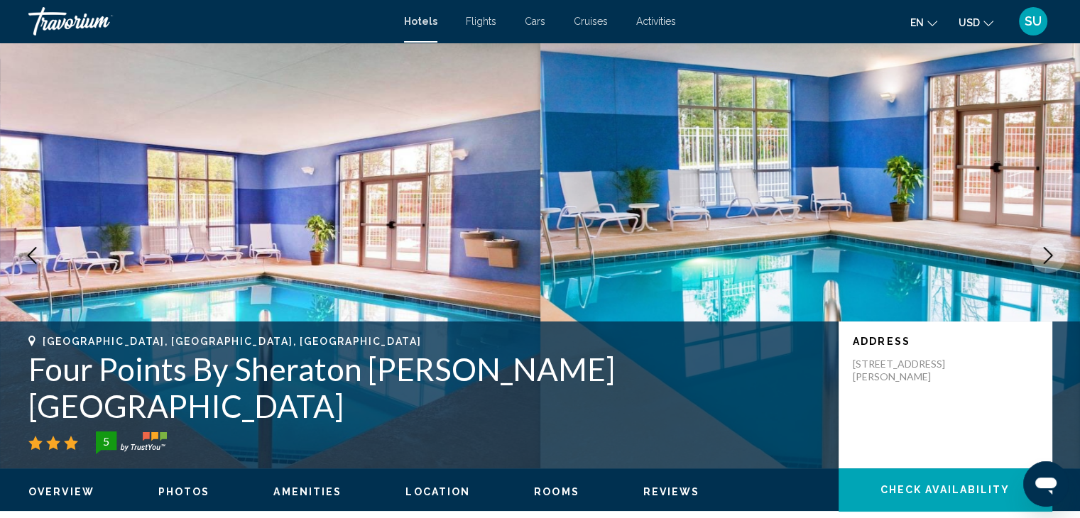
click at [1045, 254] on icon "Next image" at bounding box center [1048, 255] width 17 height 17
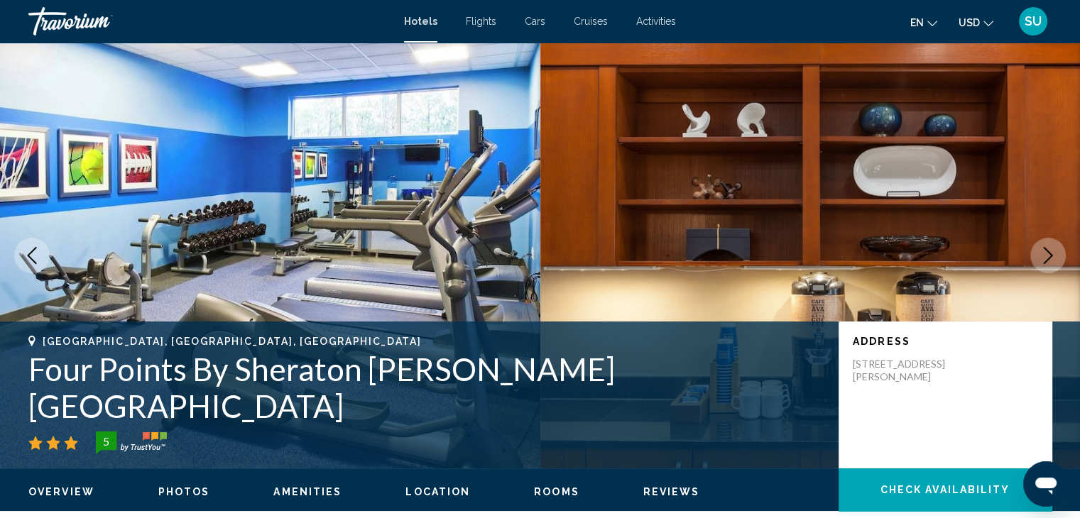
click at [1045, 254] on icon "Next image" at bounding box center [1048, 255] width 17 height 17
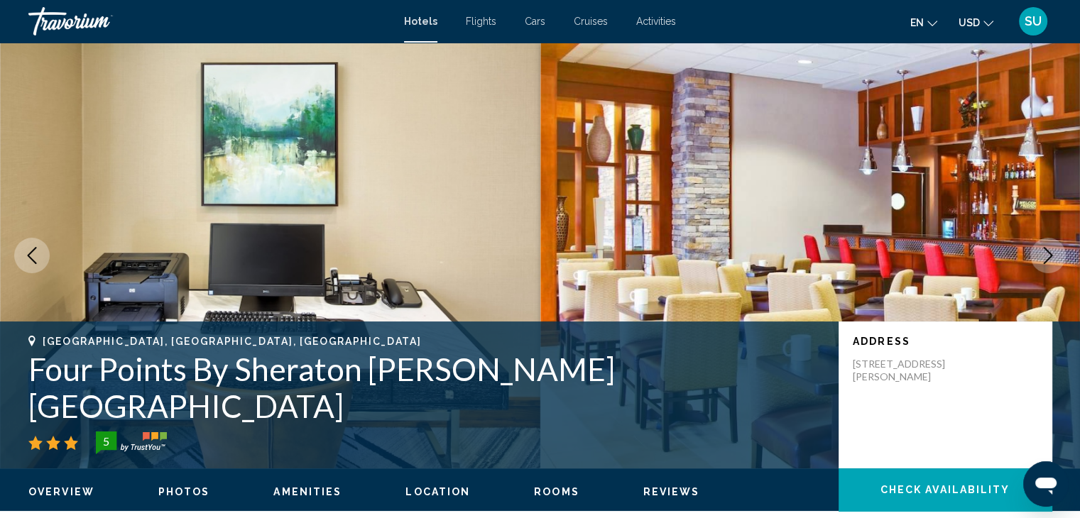
click at [1045, 254] on icon "Next image" at bounding box center [1048, 255] width 17 height 17
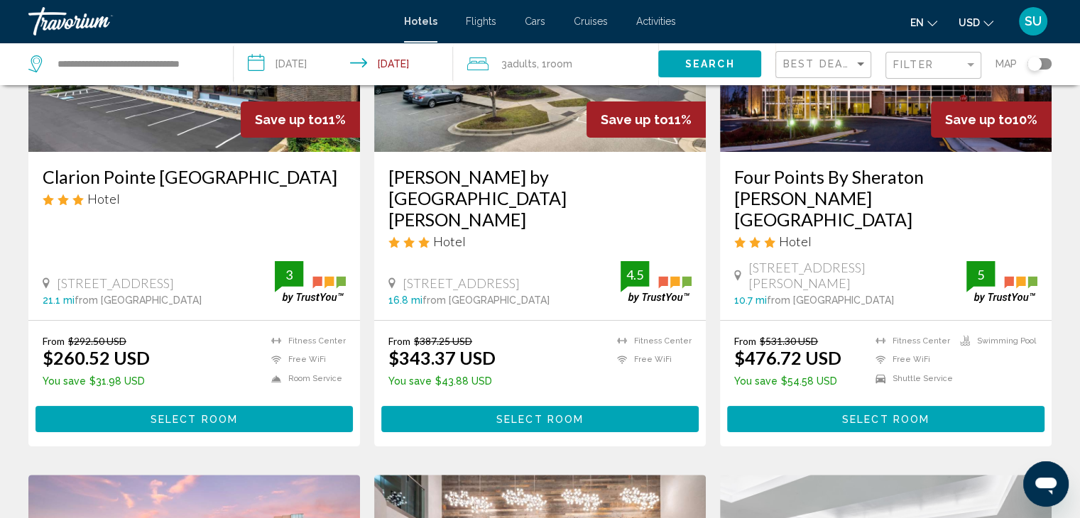
scroll to position [227, 0]
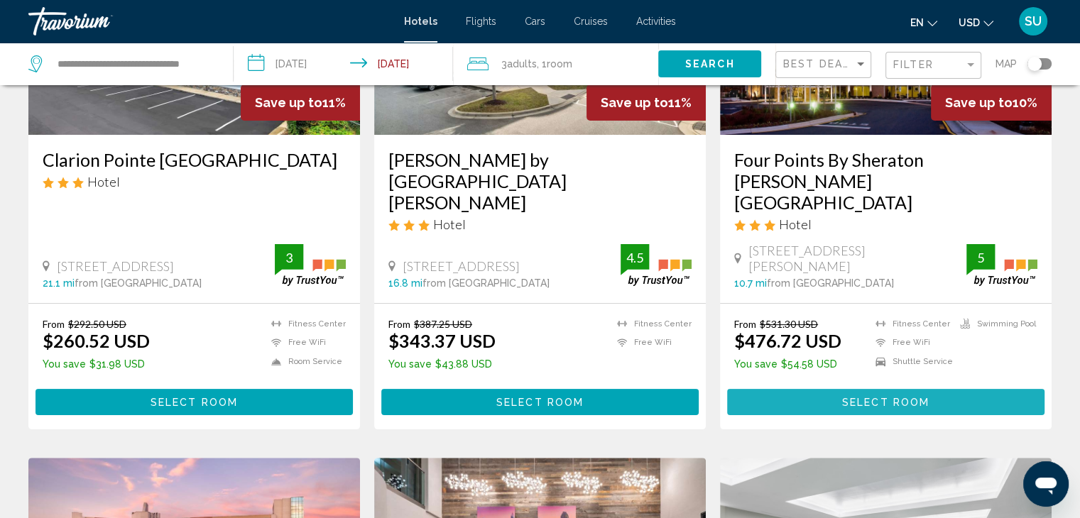
click at [773, 389] on button "Select Room" at bounding box center [885, 402] width 317 height 26
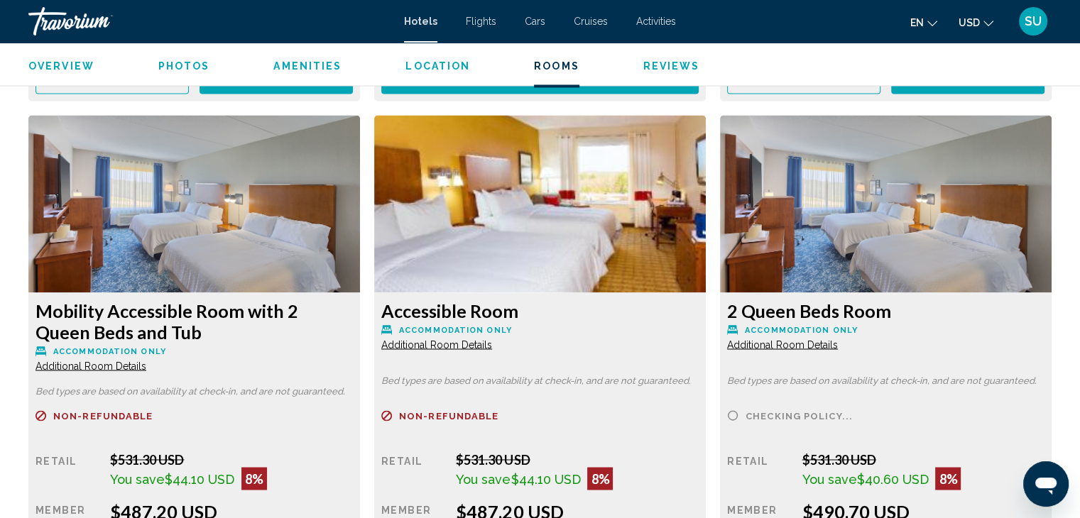
scroll to position [2421, 0]
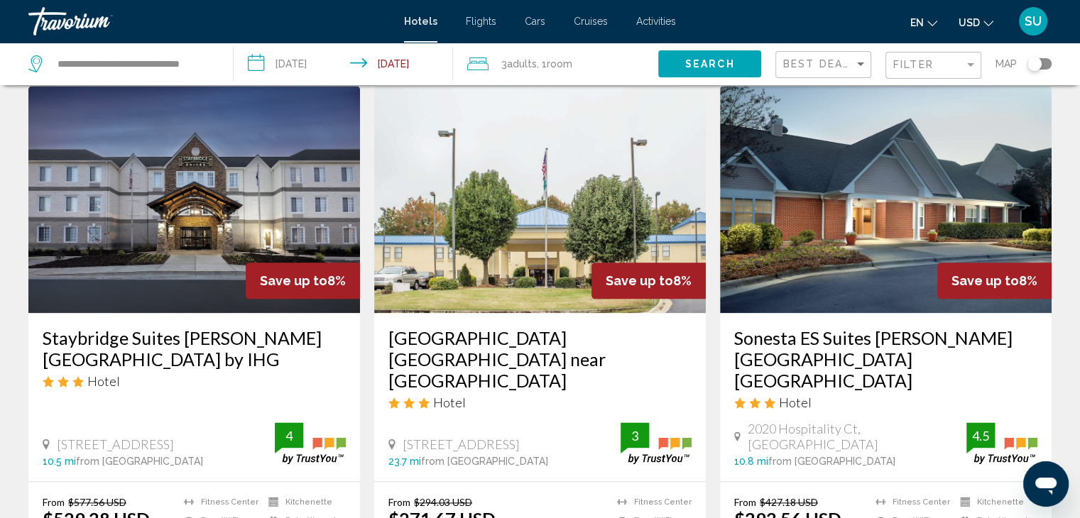
scroll to position [1703, 0]
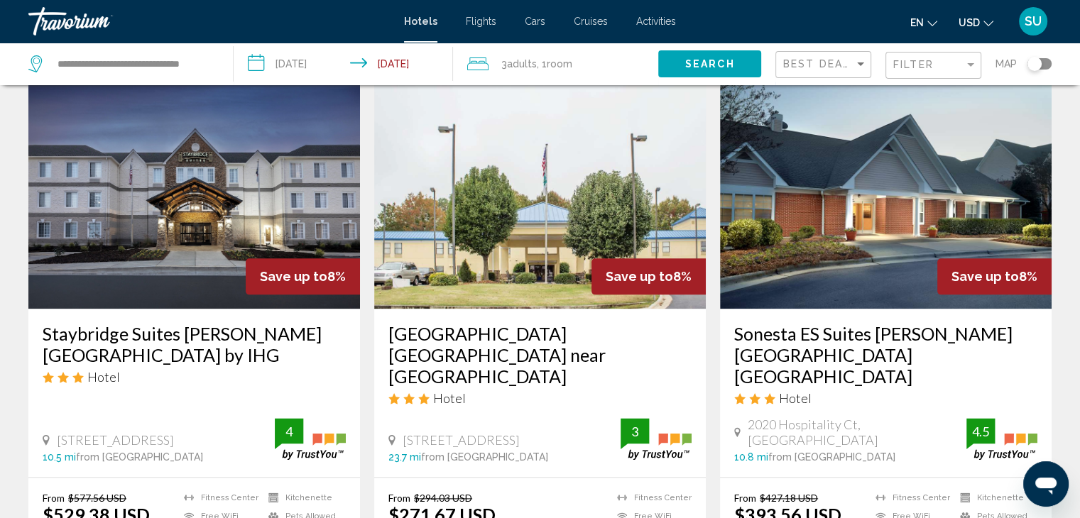
click at [844, 192] on img "Main content" at bounding box center [886, 195] width 332 height 227
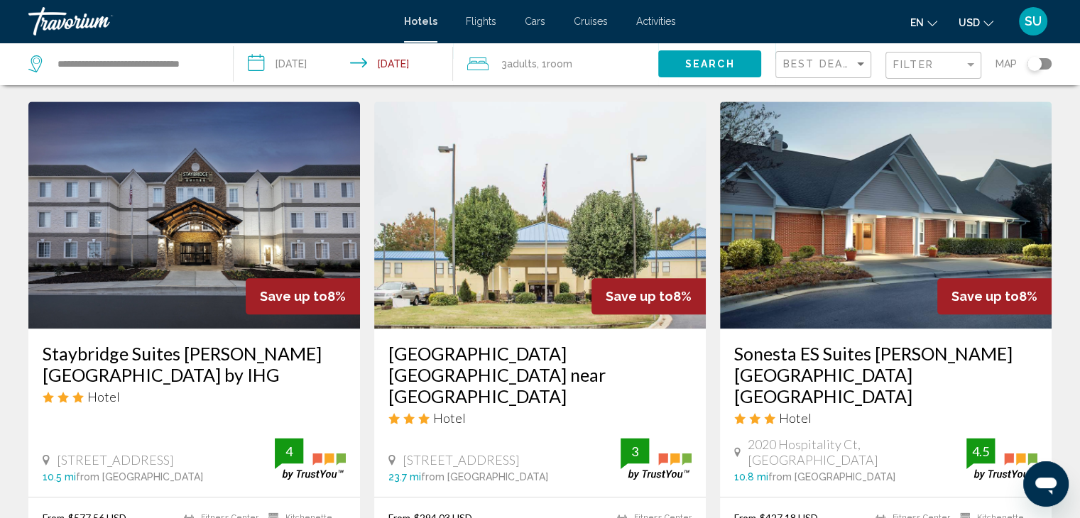
scroll to position [1694, 0]
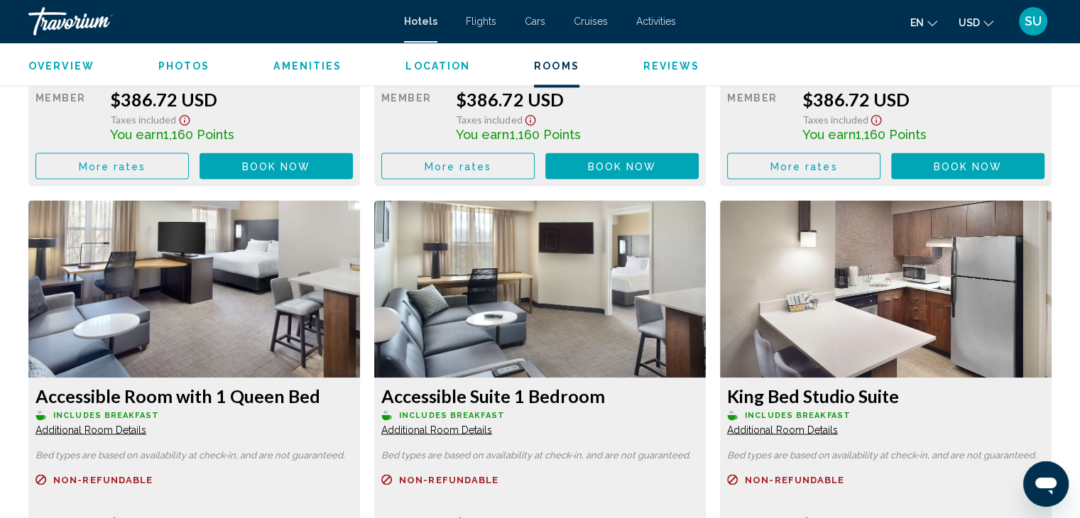
scroll to position [2411, 0]
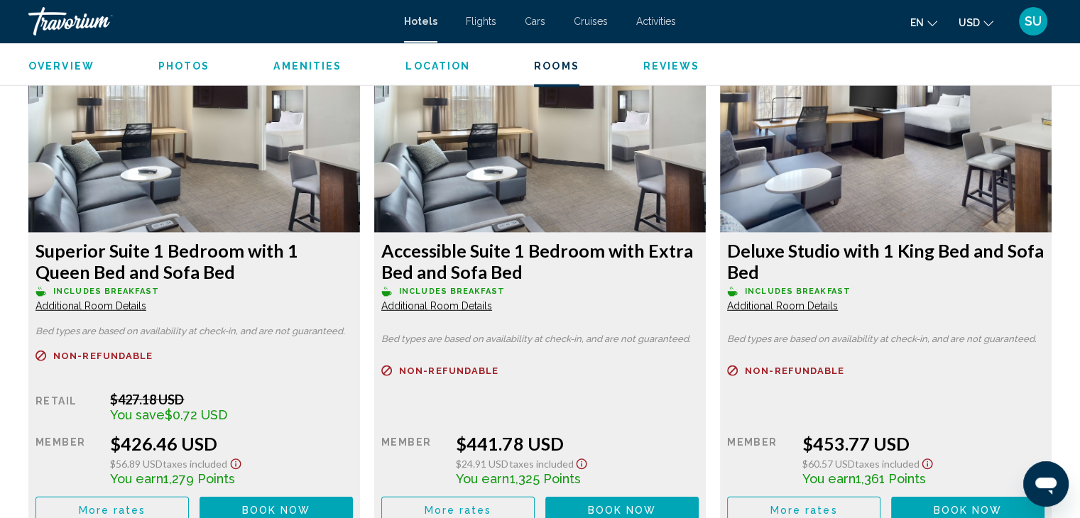
scroll to position [3917, 0]
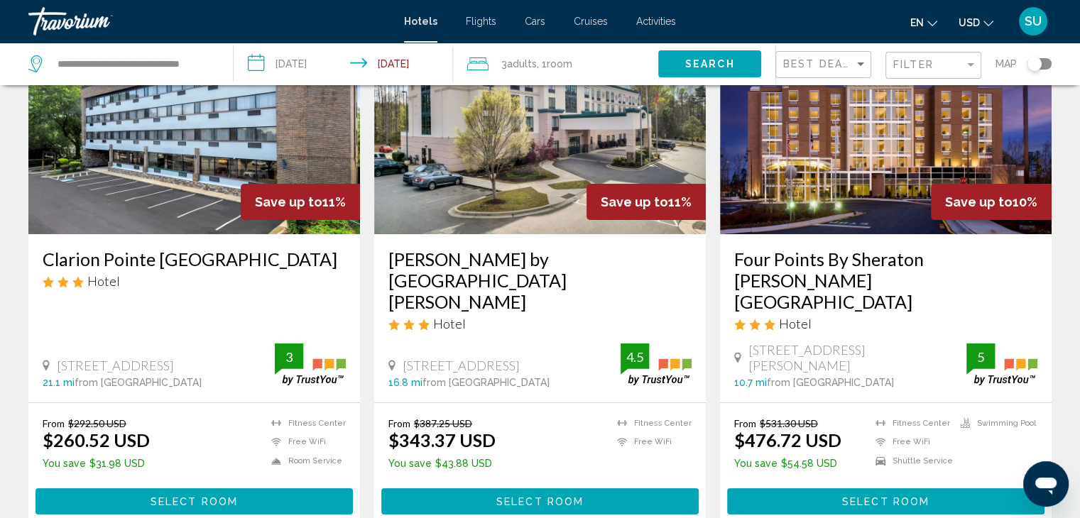
scroll to position [142, 0]
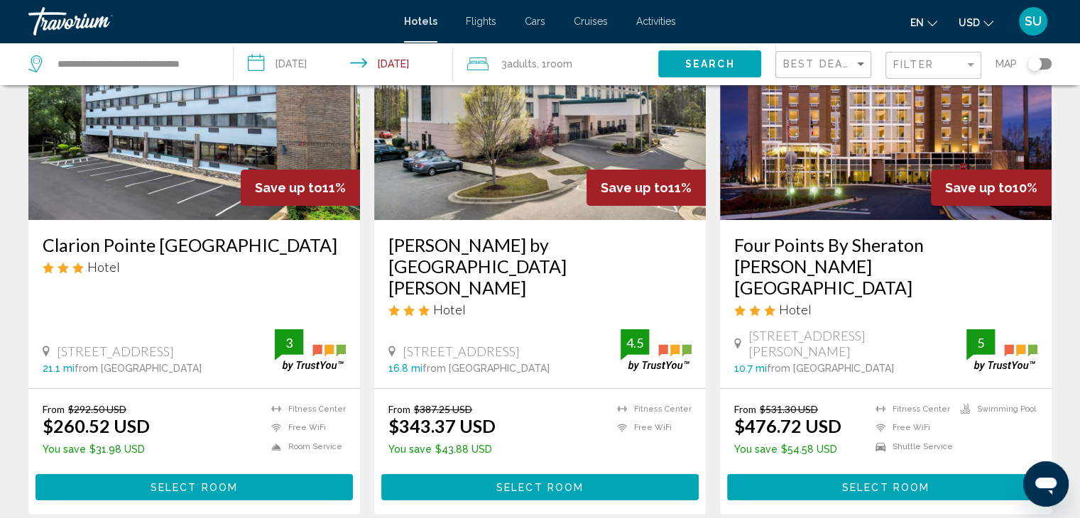
click at [150, 173] on img "Main content" at bounding box center [194, 106] width 332 height 227
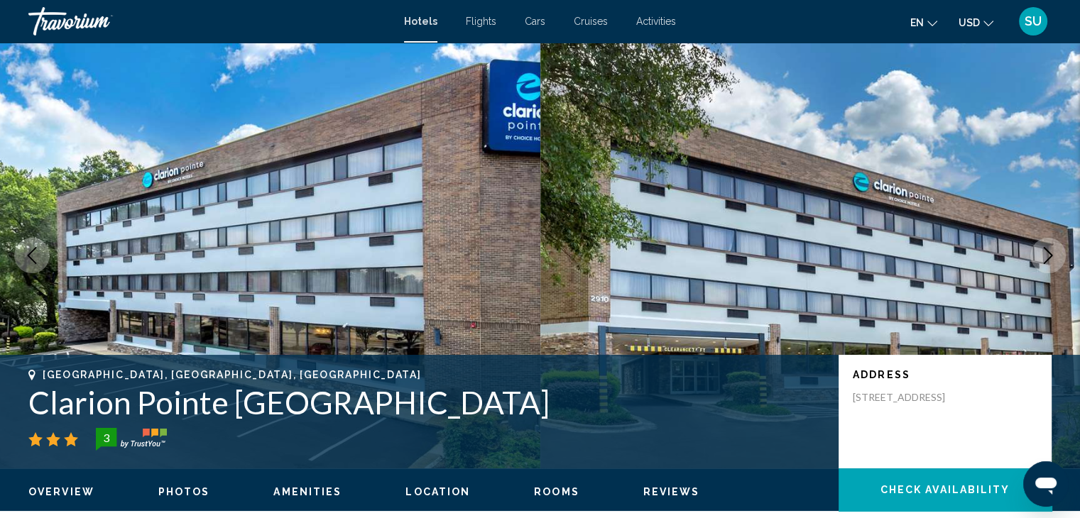
click at [1037, 252] on button "Next image" at bounding box center [1048, 256] width 36 height 36
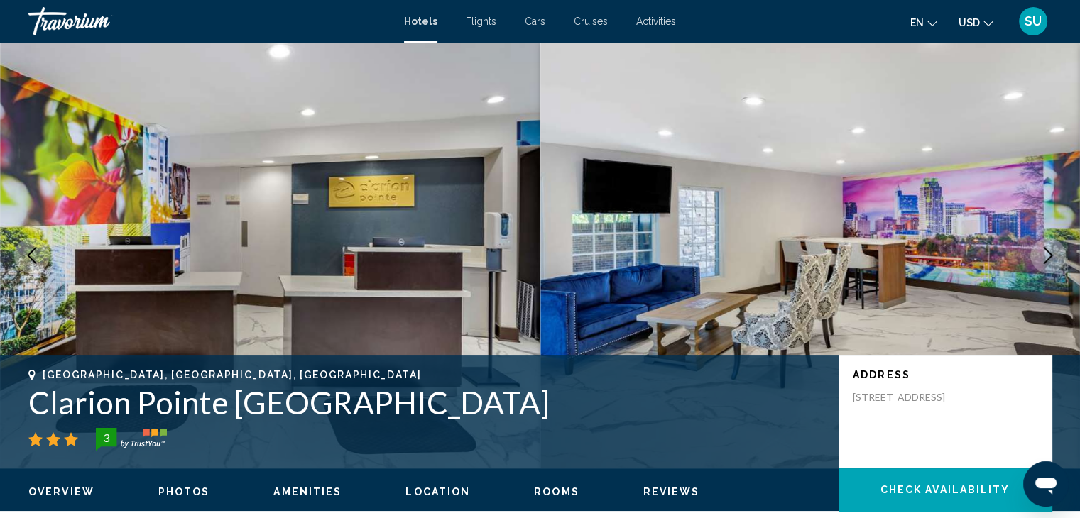
click at [1037, 252] on button "Next image" at bounding box center [1048, 256] width 36 height 36
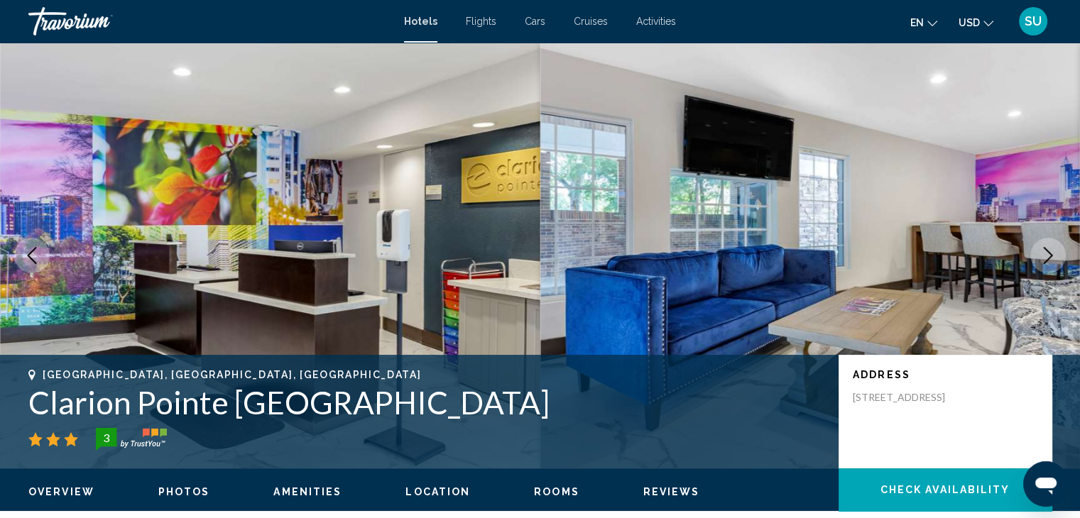
click at [1037, 252] on button "Next image" at bounding box center [1048, 256] width 36 height 36
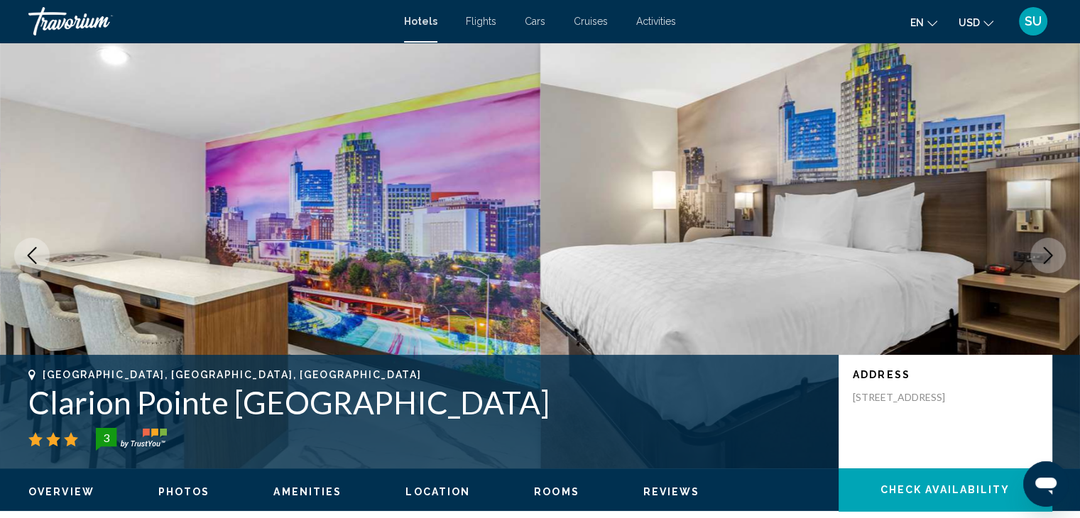
click at [1037, 252] on button "Next image" at bounding box center [1048, 256] width 36 height 36
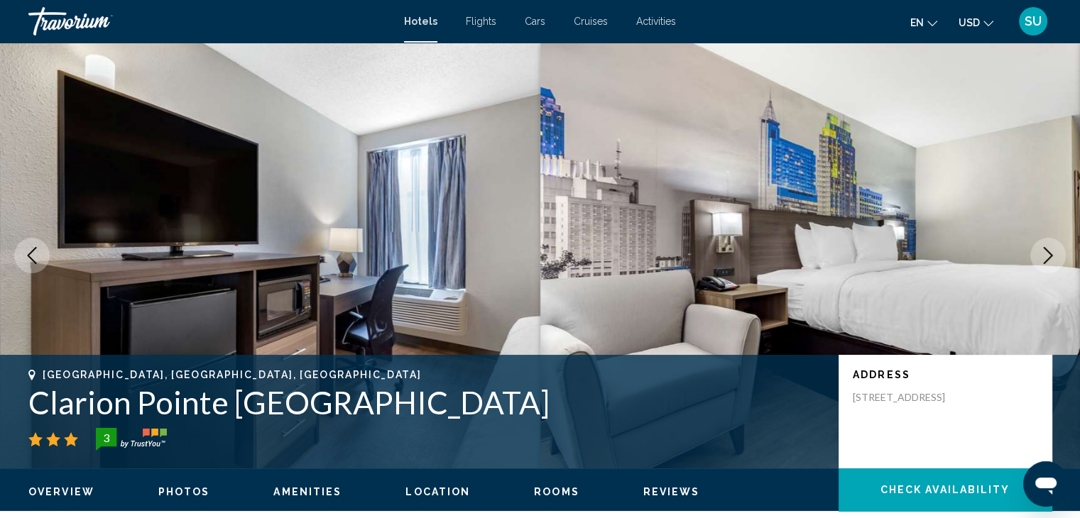
click at [1037, 252] on button "Next image" at bounding box center [1048, 256] width 36 height 36
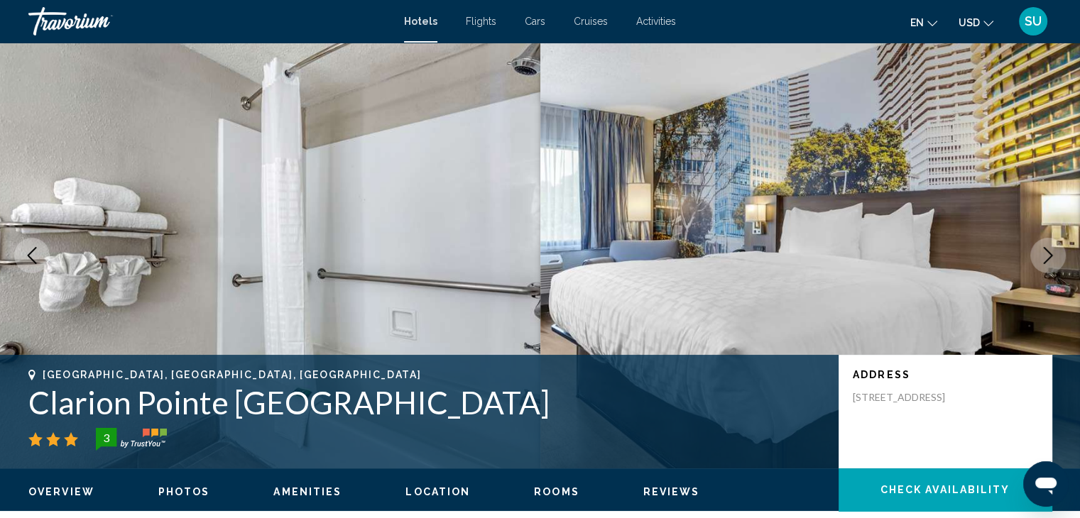
click at [1037, 252] on button "Next image" at bounding box center [1048, 256] width 36 height 36
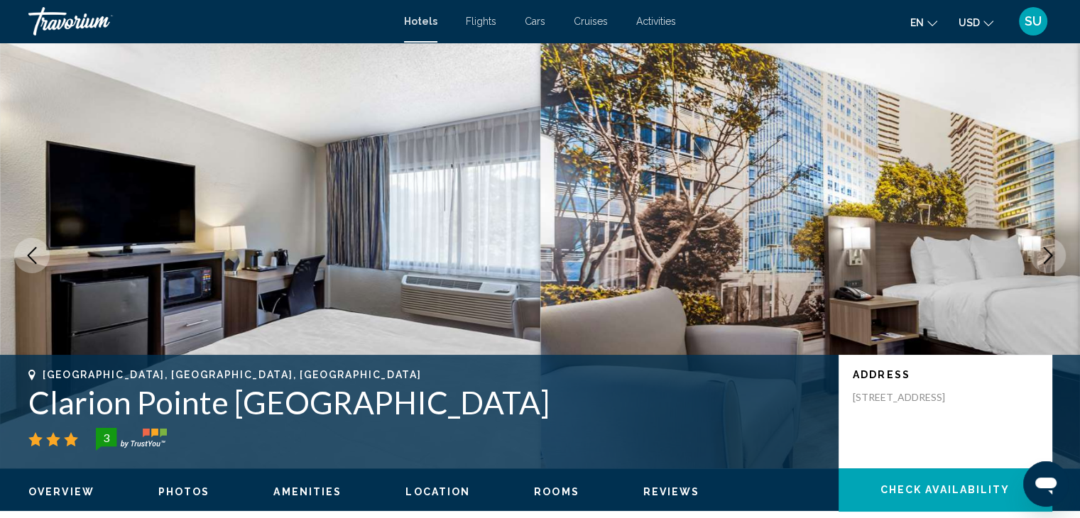
click at [1037, 252] on button "Next image" at bounding box center [1048, 256] width 36 height 36
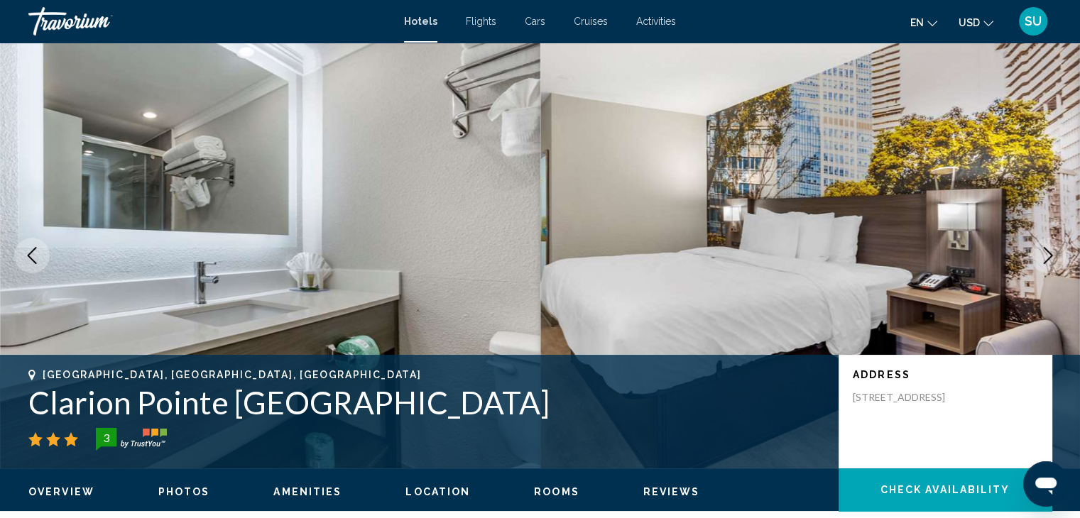
click at [1037, 252] on button "Next image" at bounding box center [1048, 256] width 36 height 36
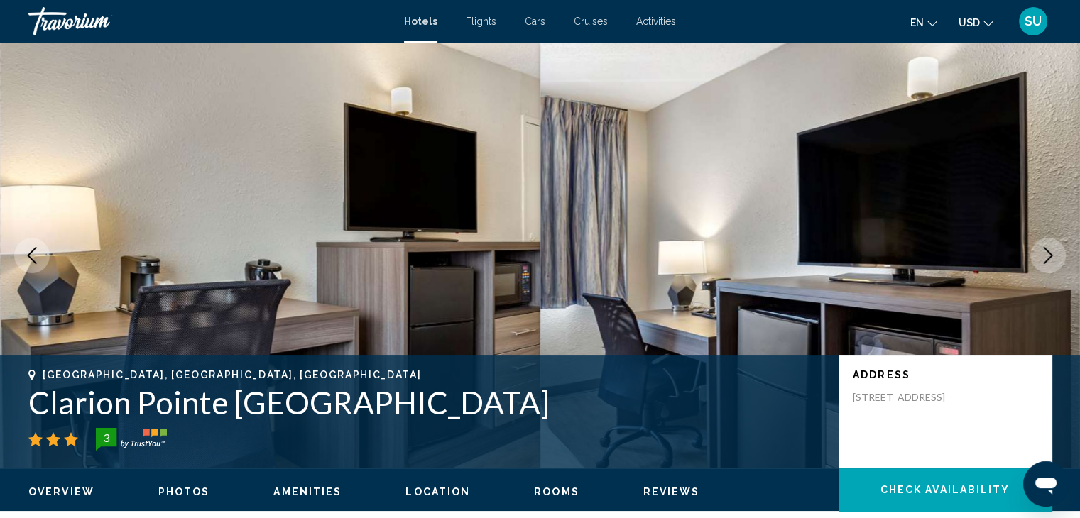
click at [1037, 252] on button "Next image" at bounding box center [1048, 256] width 36 height 36
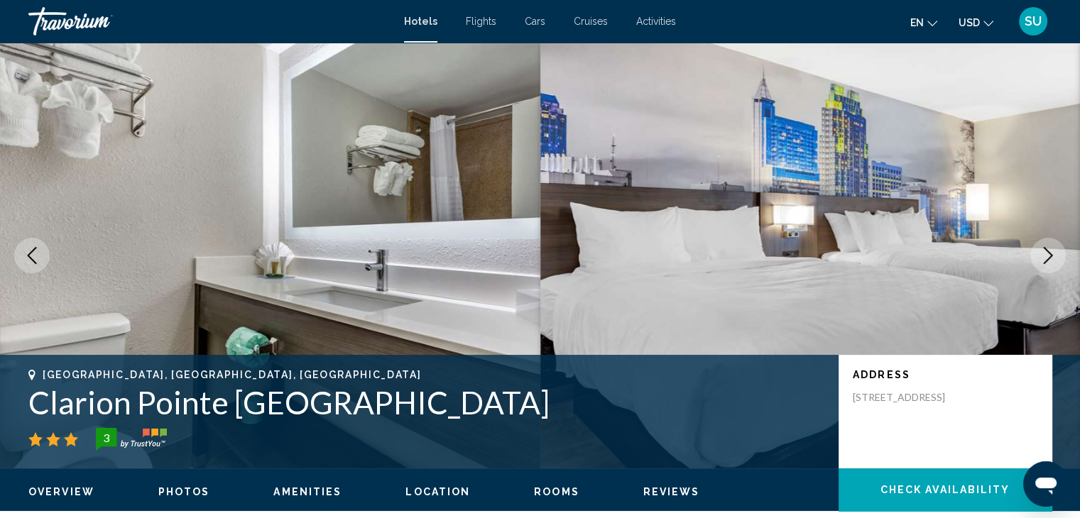
click at [1037, 252] on button "Next image" at bounding box center [1048, 256] width 36 height 36
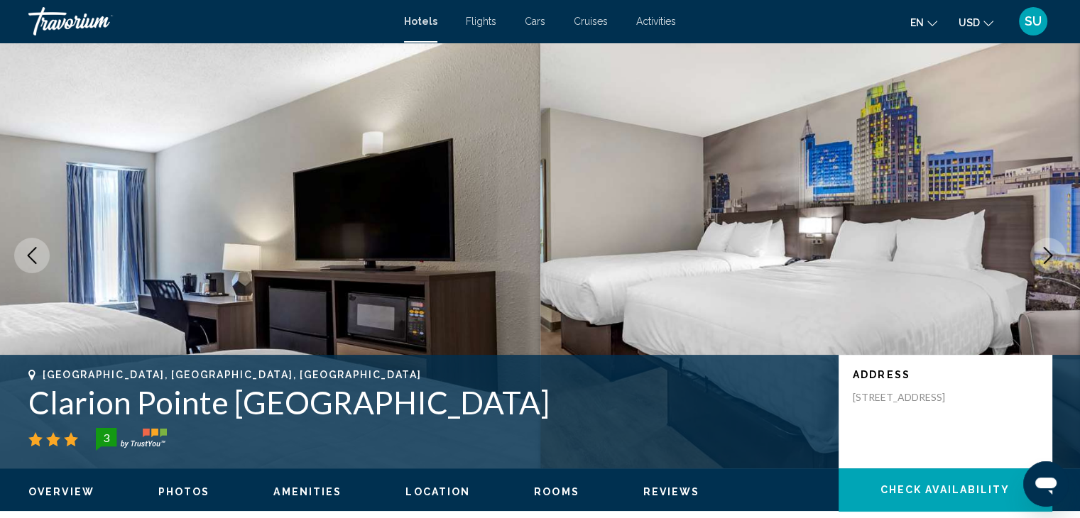
click at [1037, 252] on button "Next image" at bounding box center [1048, 256] width 36 height 36
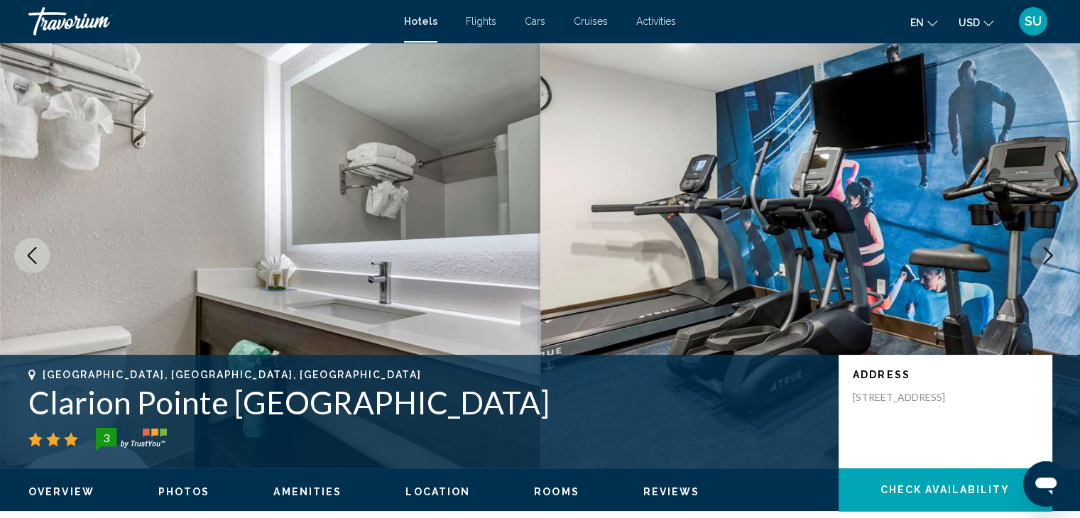
click at [1037, 252] on button "Next image" at bounding box center [1048, 256] width 36 height 36
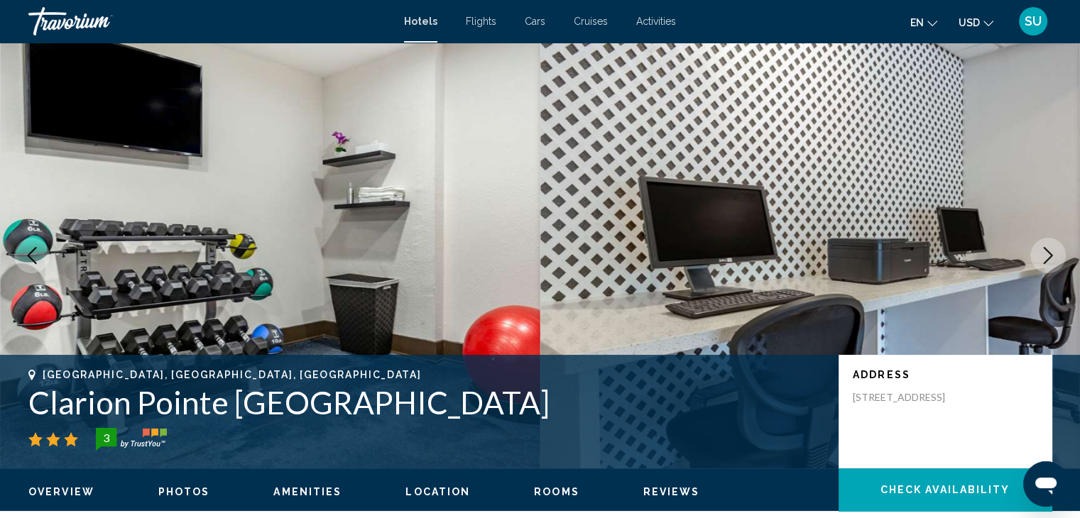
click at [1037, 252] on button "Next image" at bounding box center [1048, 256] width 36 height 36
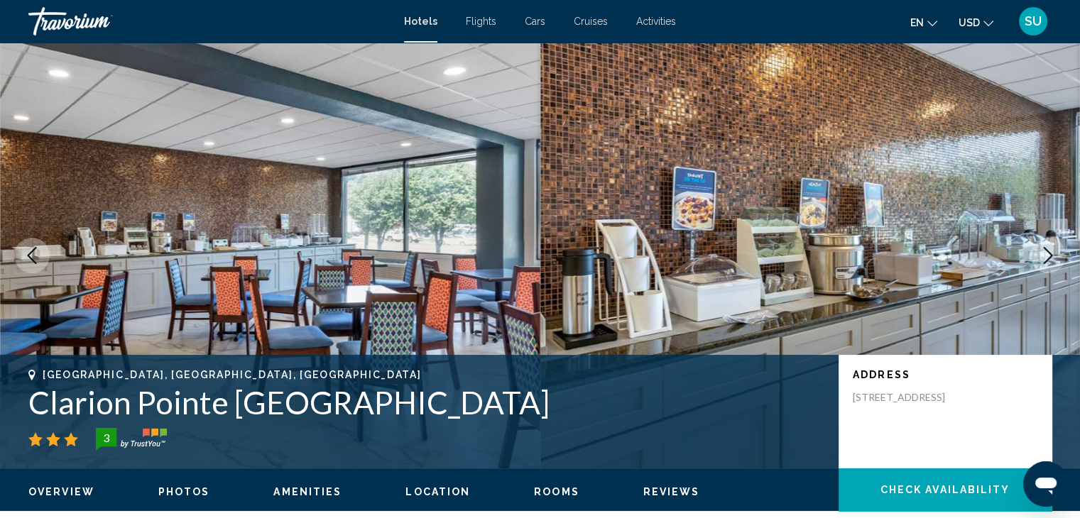
click at [1037, 252] on button "Next image" at bounding box center [1048, 256] width 36 height 36
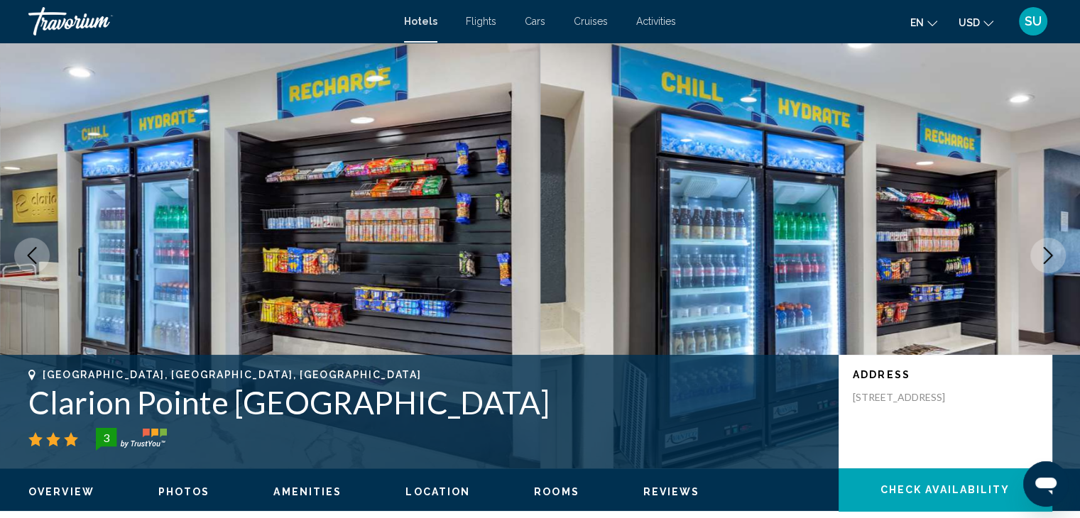
click at [1037, 252] on button "Next image" at bounding box center [1048, 256] width 36 height 36
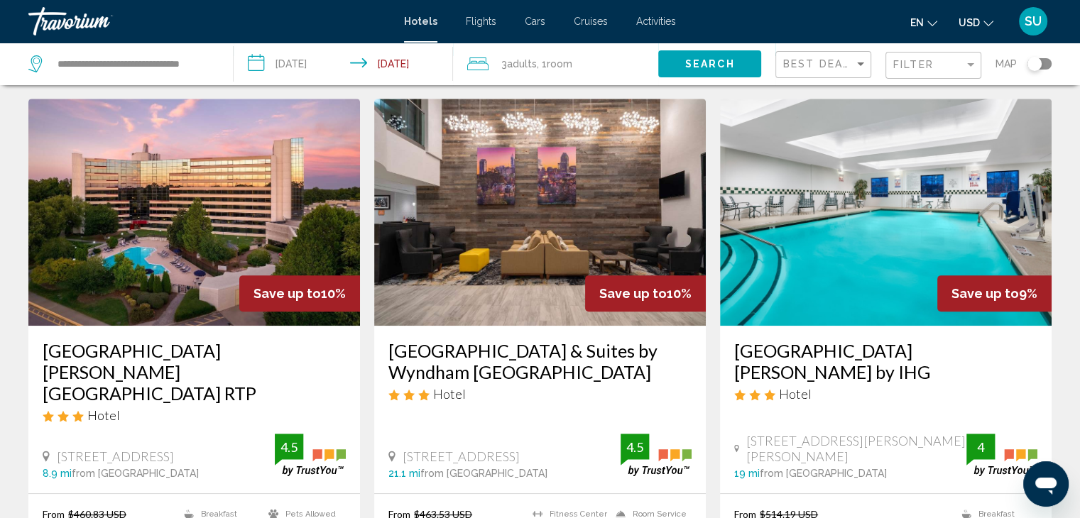
scroll to position [615, 0]
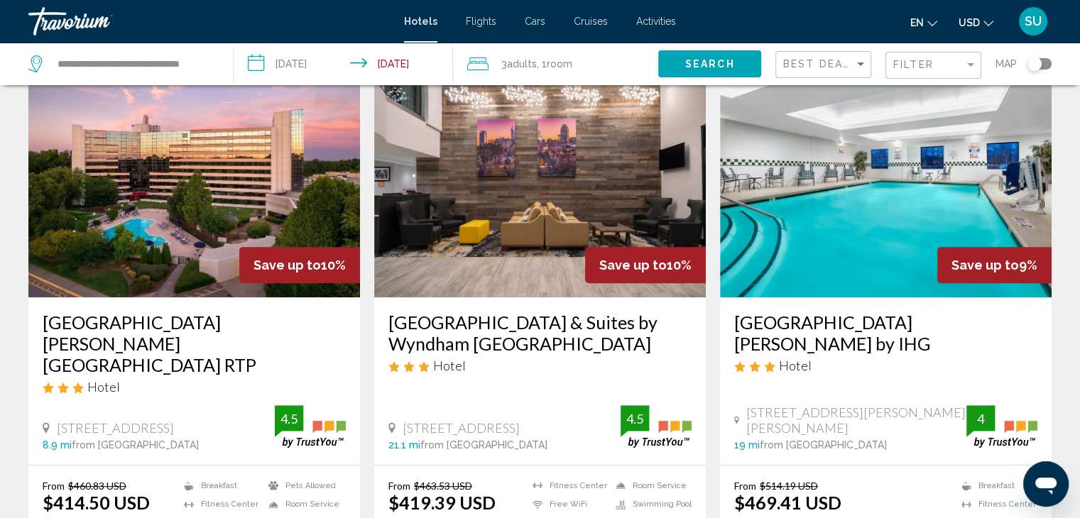
click at [472, 18] on span "Flights" at bounding box center [481, 21] width 31 height 11
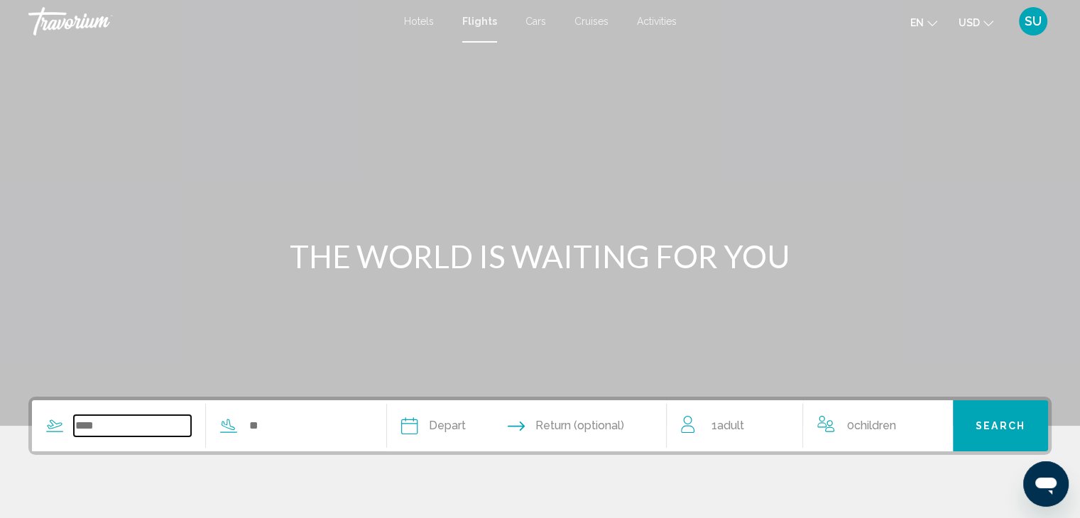
click at [91, 427] on input "Search widget" at bounding box center [132, 425] width 117 height 21
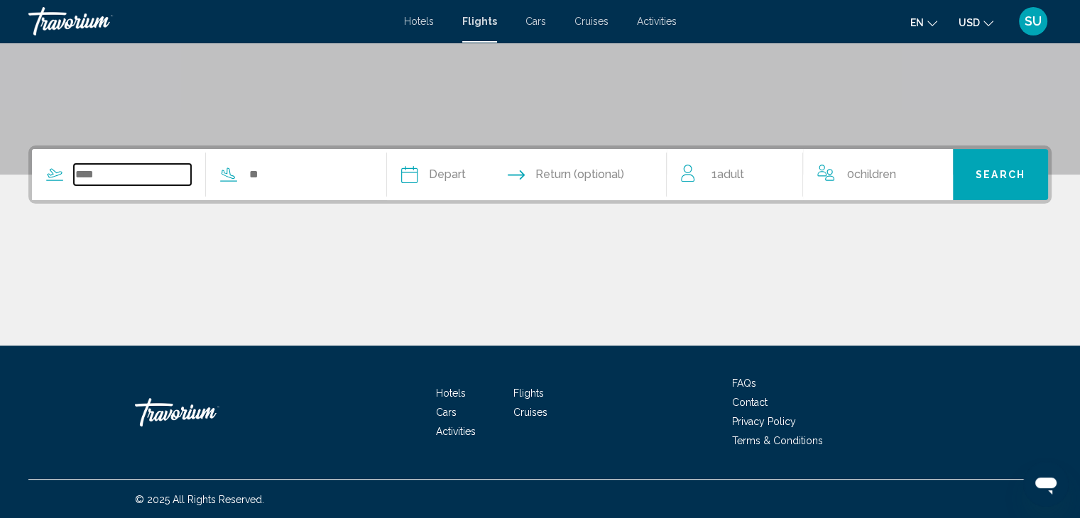
scroll to position [253, 0]
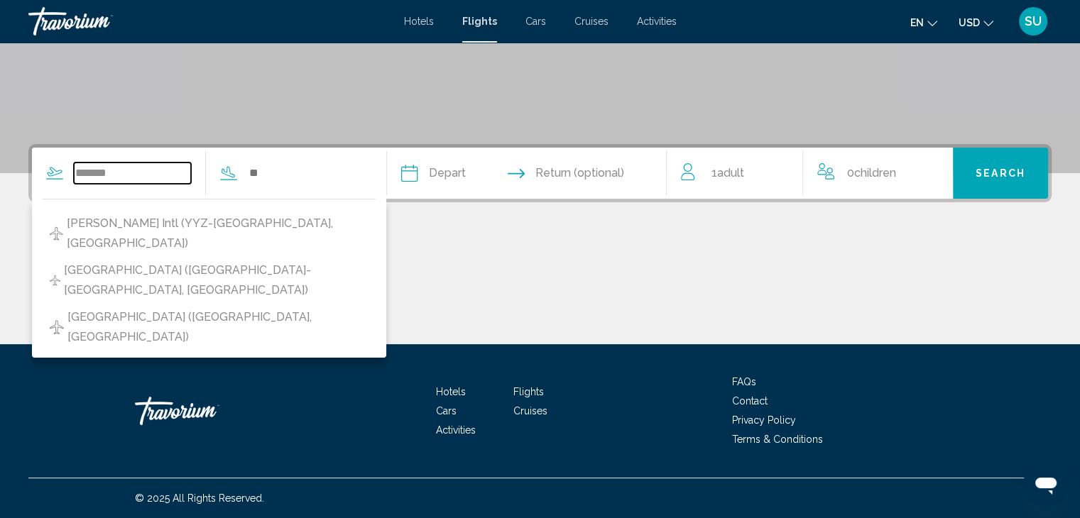
type input "*******"
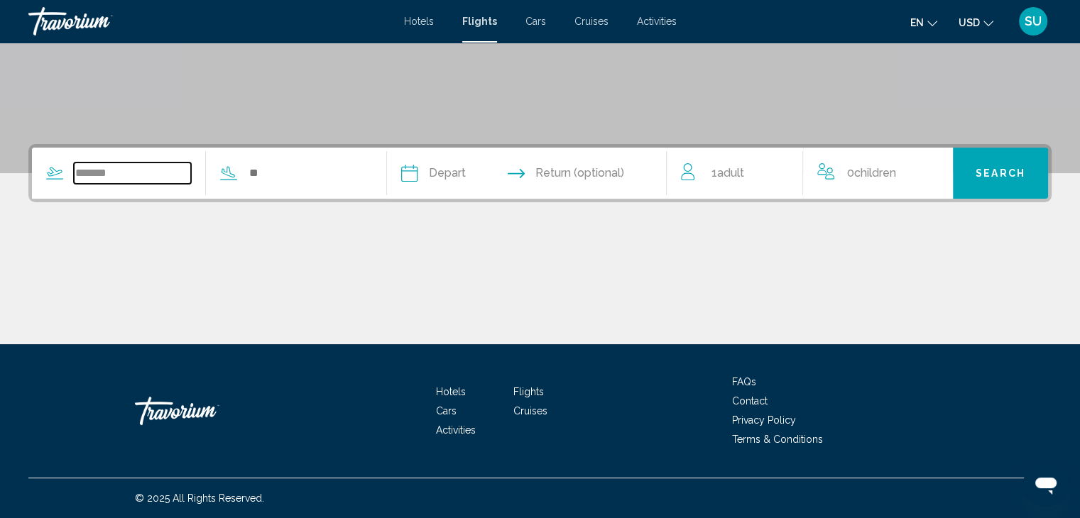
click at [165, 174] on input "*******" at bounding box center [132, 173] width 117 height 21
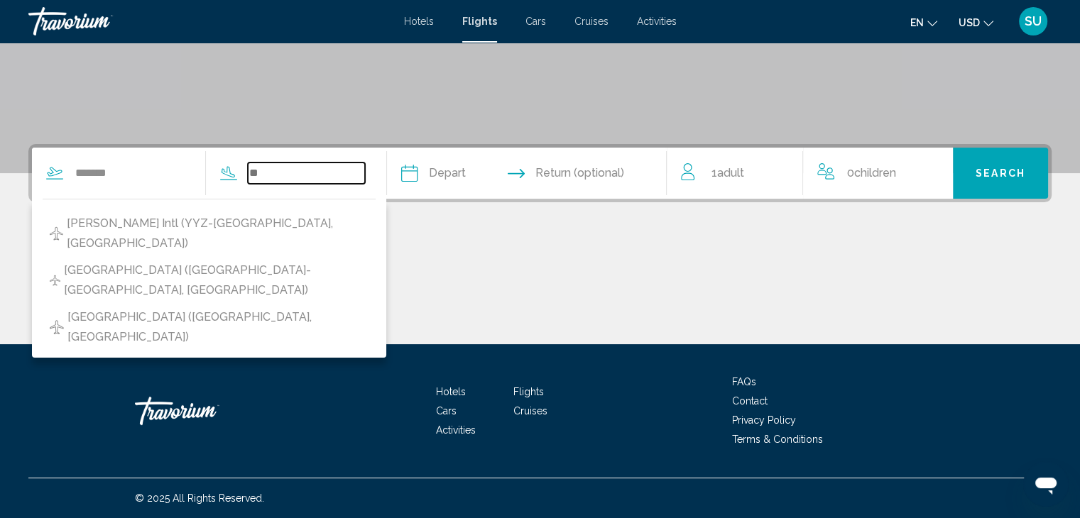
click at [301, 175] on input "Search widget" at bounding box center [306, 173] width 117 height 21
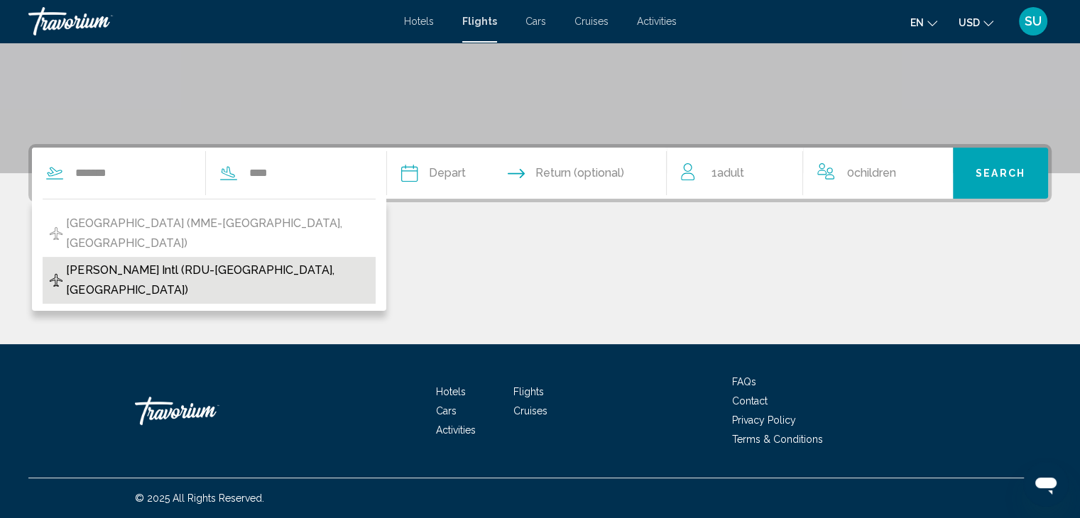
click at [218, 261] on span "[PERSON_NAME] Intl (RDU-[GEOGRAPHIC_DATA], [GEOGRAPHIC_DATA])" at bounding box center [217, 281] width 302 height 40
type input "**********"
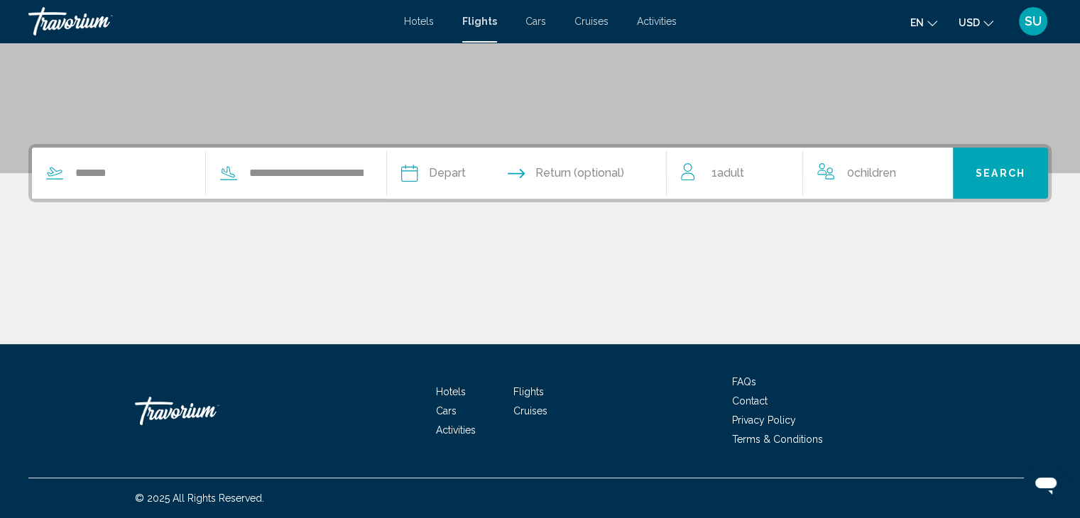
click at [435, 177] on input "Depart date" at bounding box center [467, 175] width 138 height 55
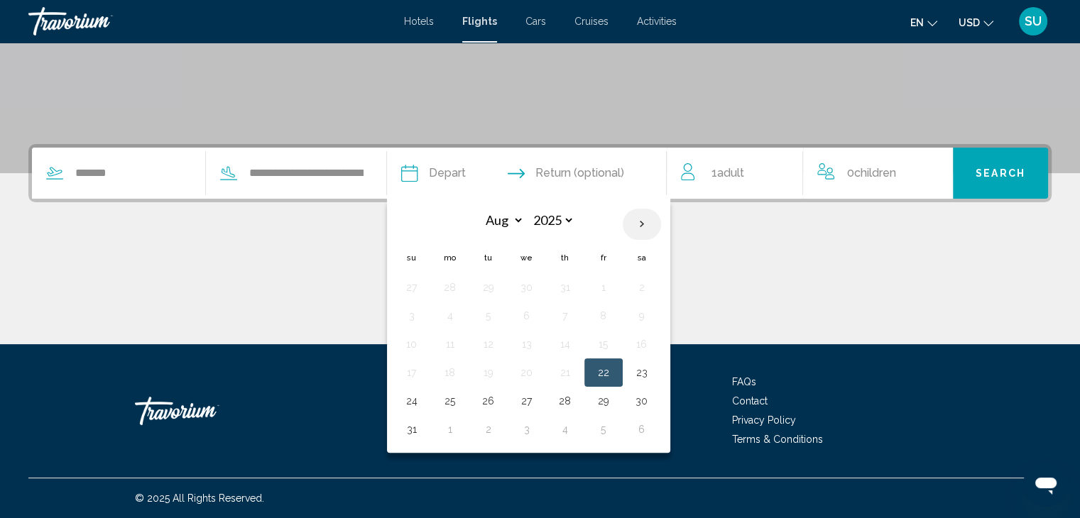
click at [661, 223] on th "Next month" at bounding box center [642, 224] width 38 height 31
select select "*"
click at [577, 322] on button "11" at bounding box center [565, 316] width 23 height 20
type input "**********"
select select "*"
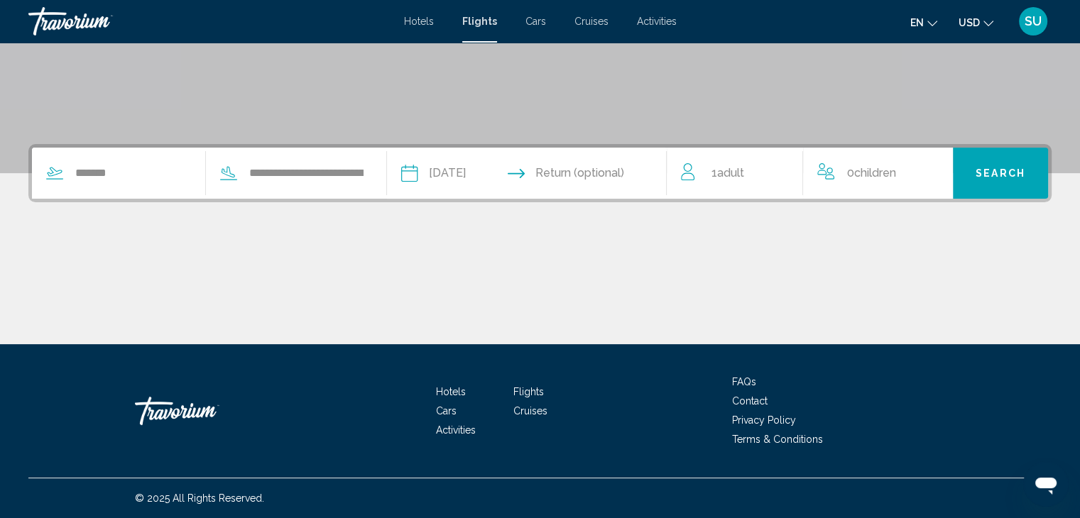
click at [635, 177] on input "Return date" at bounding box center [603, 175] width 138 height 55
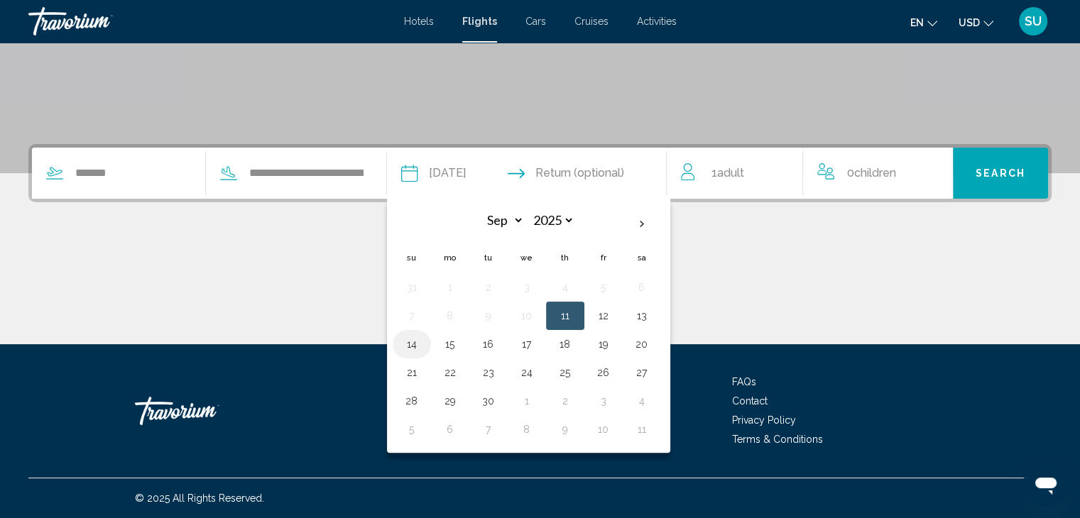
click at [423, 344] on button "14" at bounding box center [411, 344] width 23 height 20
type input "**********"
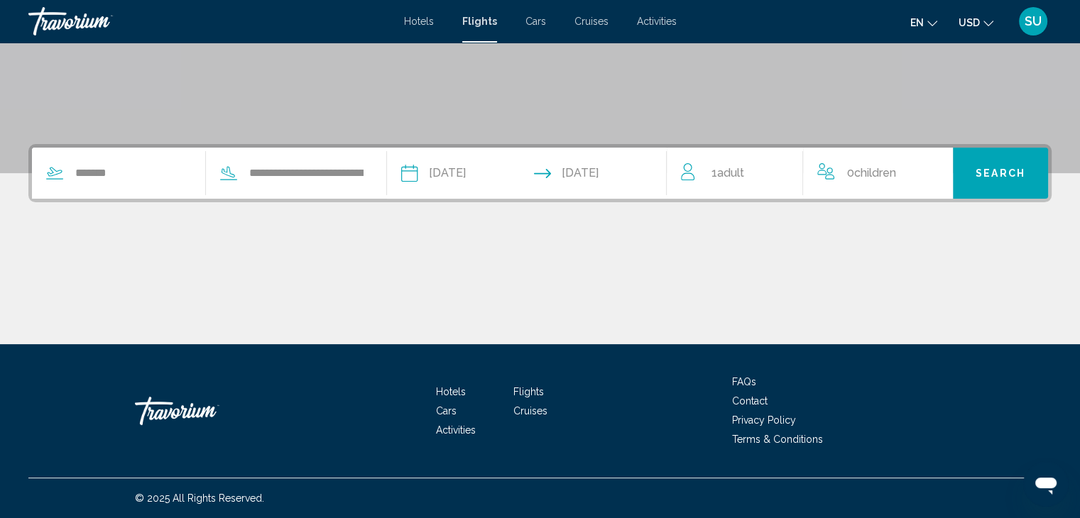
click at [716, 182] on div "1 Adult Adults" at bounding box center [741, 173] width 121 height 51
click at [775, 171] on icon "Increment adults" at bounding box center [781, 170] width 13 height 17
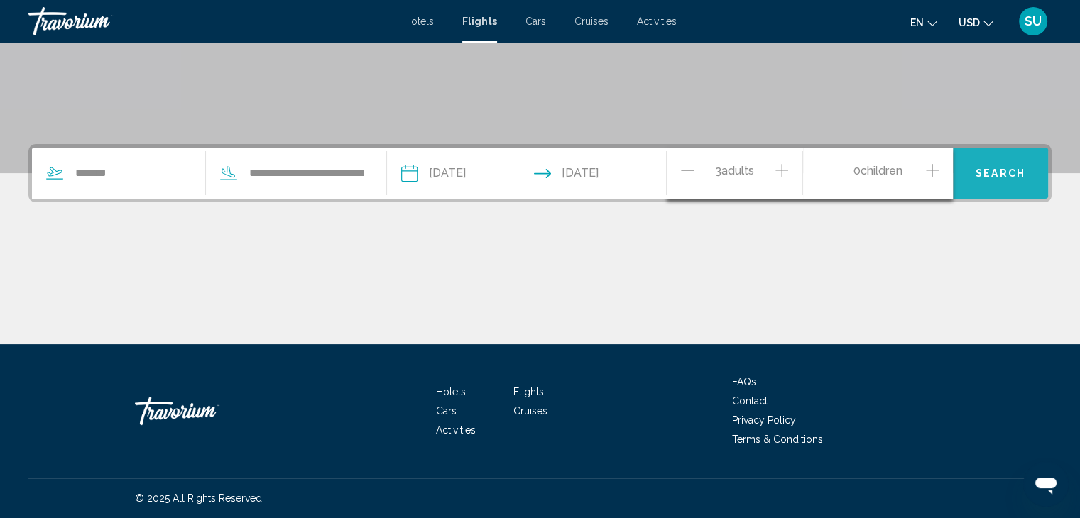
click at [975, 175] on button "Search" at bounding box center [1000, 173] width 95 height 51
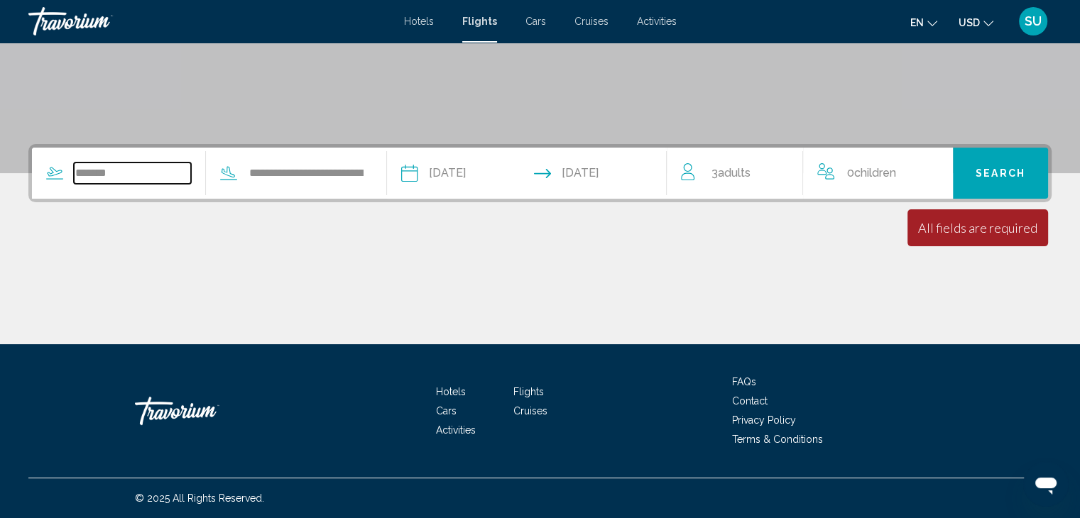
click at [156, 180] on input "*******" at bounding box center [132, 173] width 117 height 21
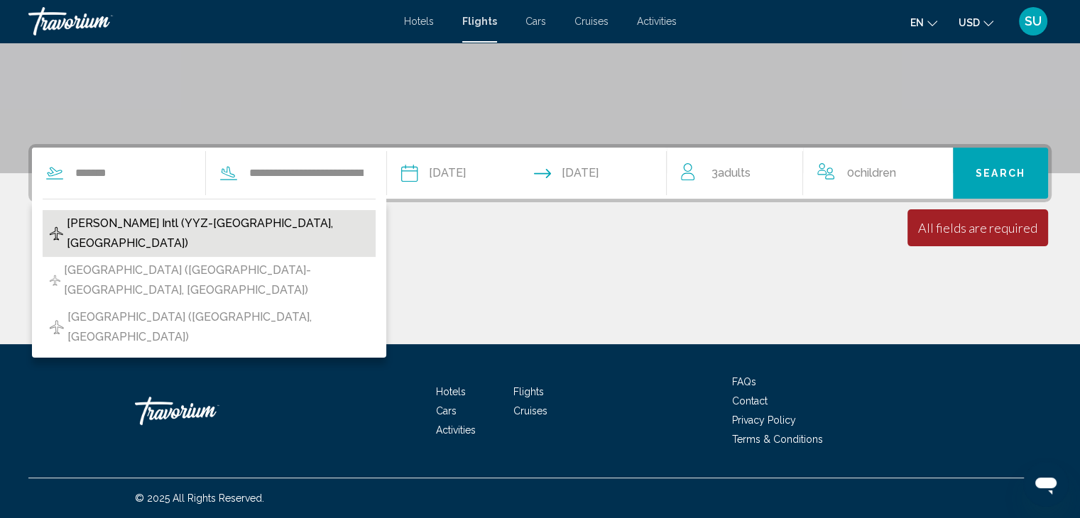
click at [209, 227] on span "[PERSON_NAME] Intl (YYZ-[GEOGRAPHIC_DATA], [GEOGRAPHIC_DATA])" at bounding box center [218, 234] width 302 height 40
type input "**********"
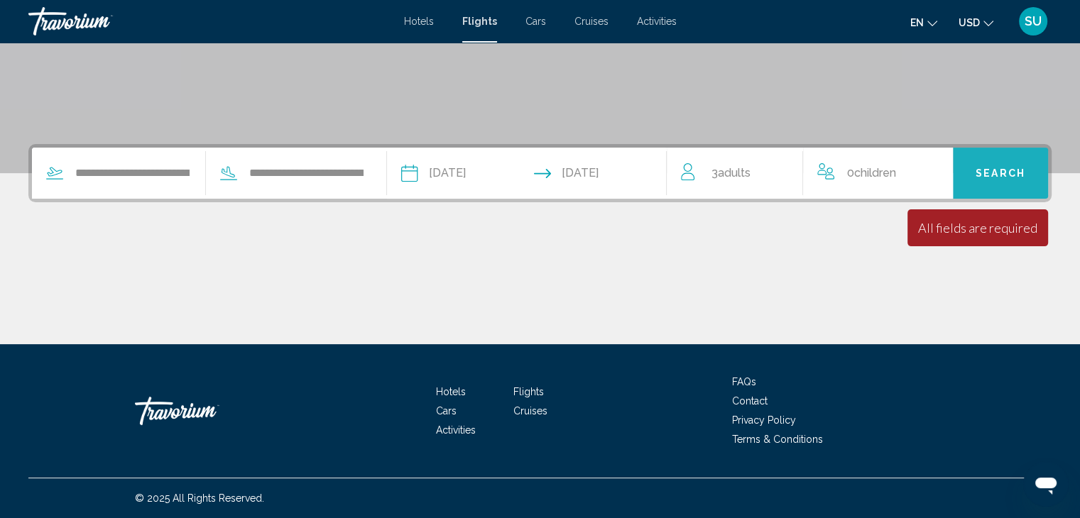
click at [982, 178] on span "Search" at bounding box center [1001, 173] width 50 height 11
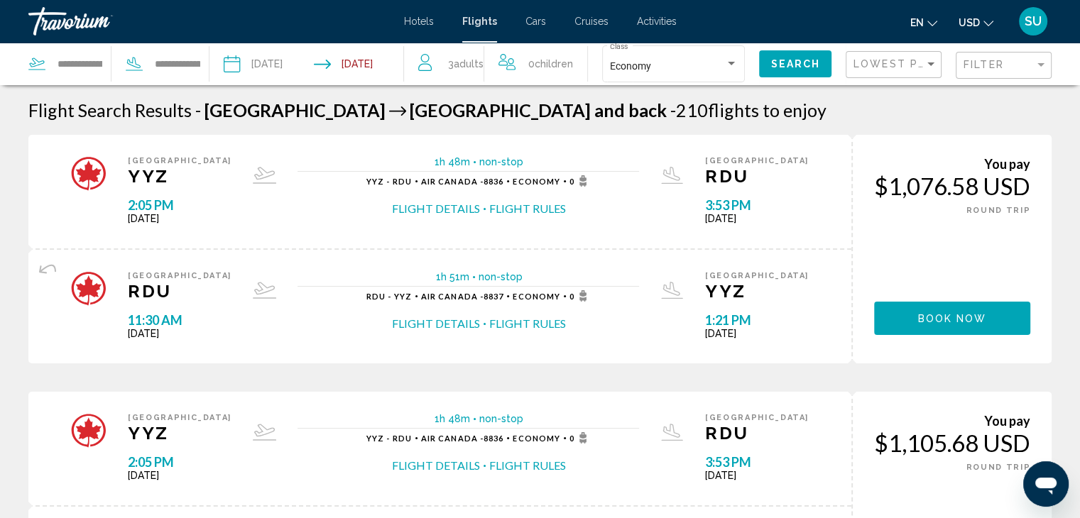
click at [55, 67] on div "**********" at bounding box center [69, 63] width 82 height 21
click at [62, 65] on input "**********" at bounding box center [80, 63] width 48 height 21
click at [35, 62] on icon "Search widget" at bounding box center [36, 63] width 17 height 17
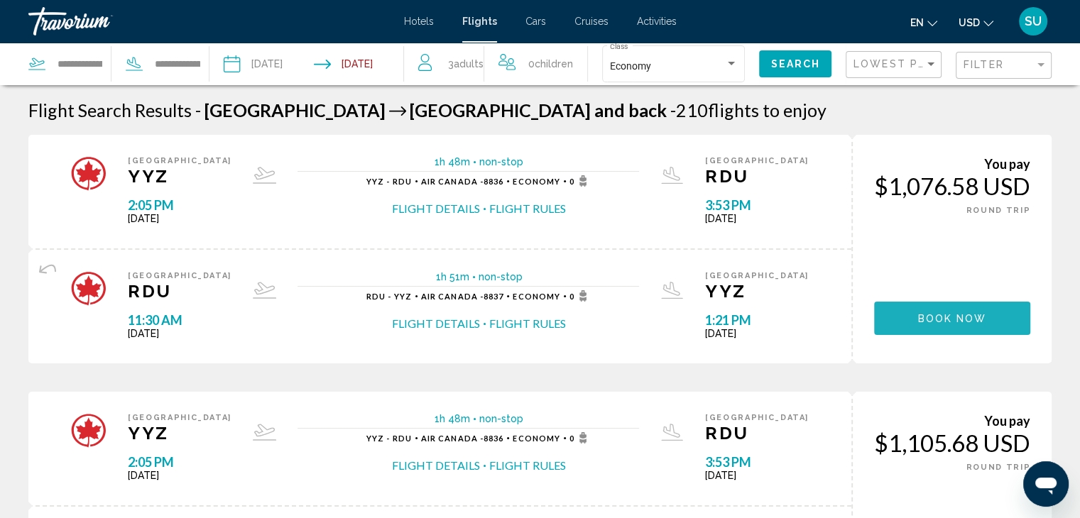
click at [939, 320] on span "Book now" at bounding box center [952, 318] width 69 height 11
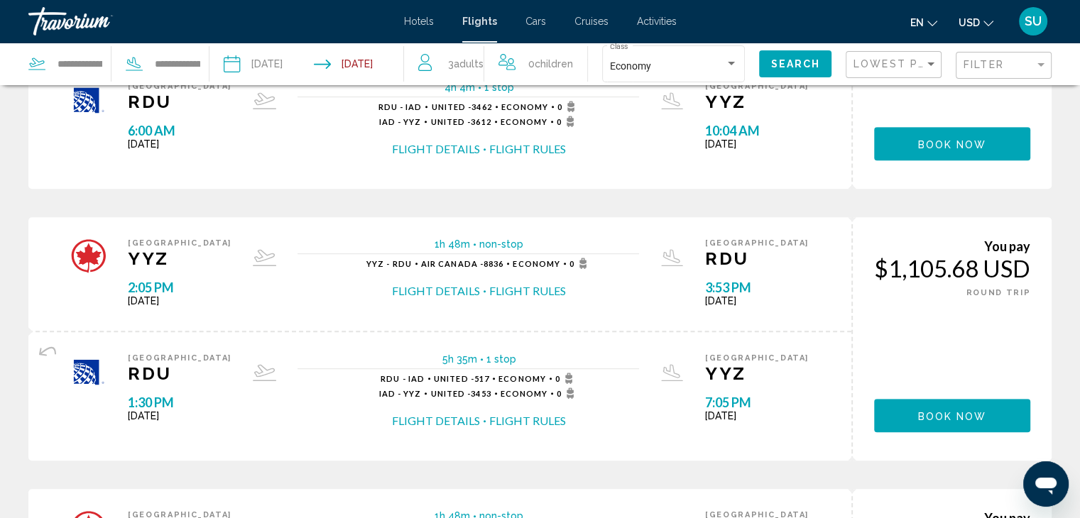
scroll to position [767, 0]
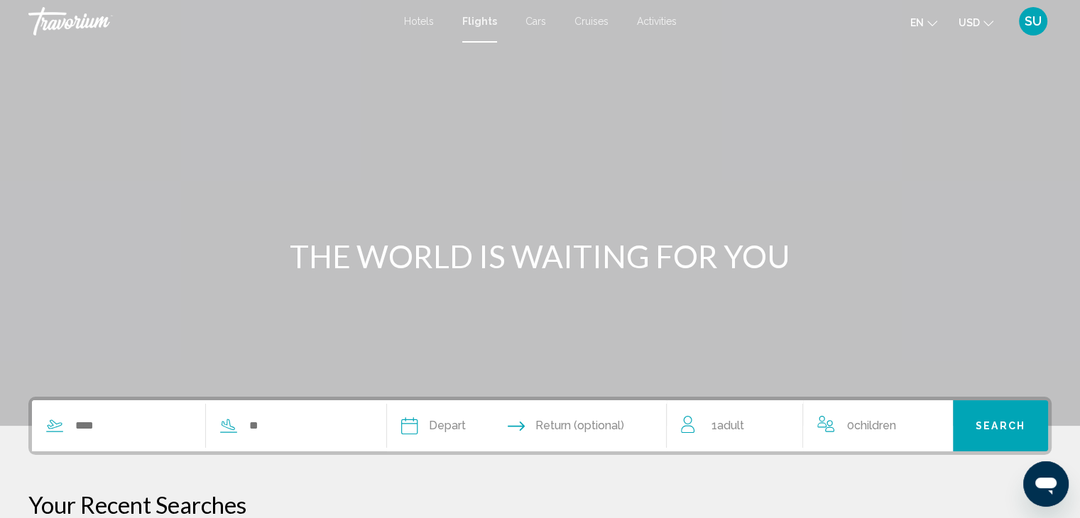
click at [65, 426] on div "Search widget" at bounding box center [118, 425] width 173 height 21
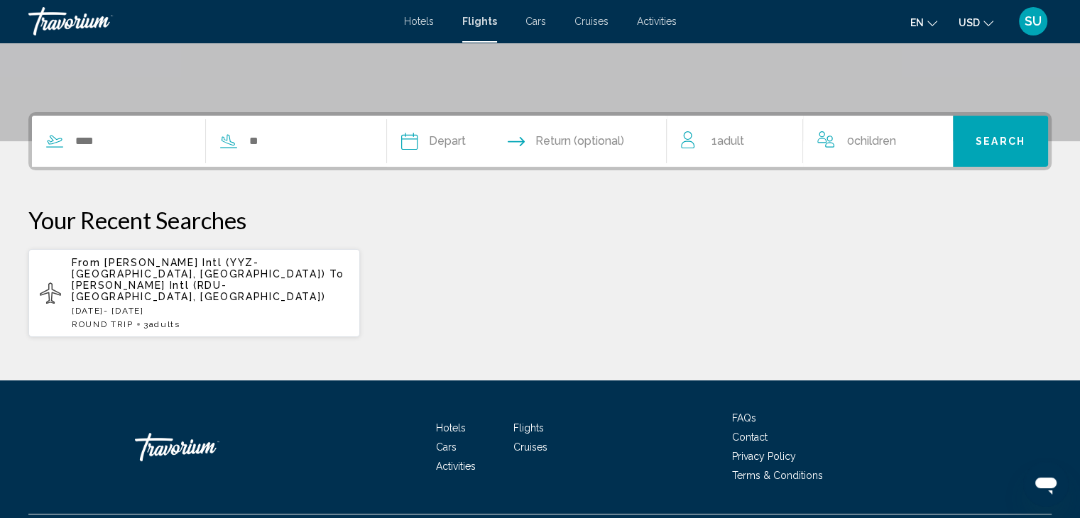
scroll to position [309, 0]
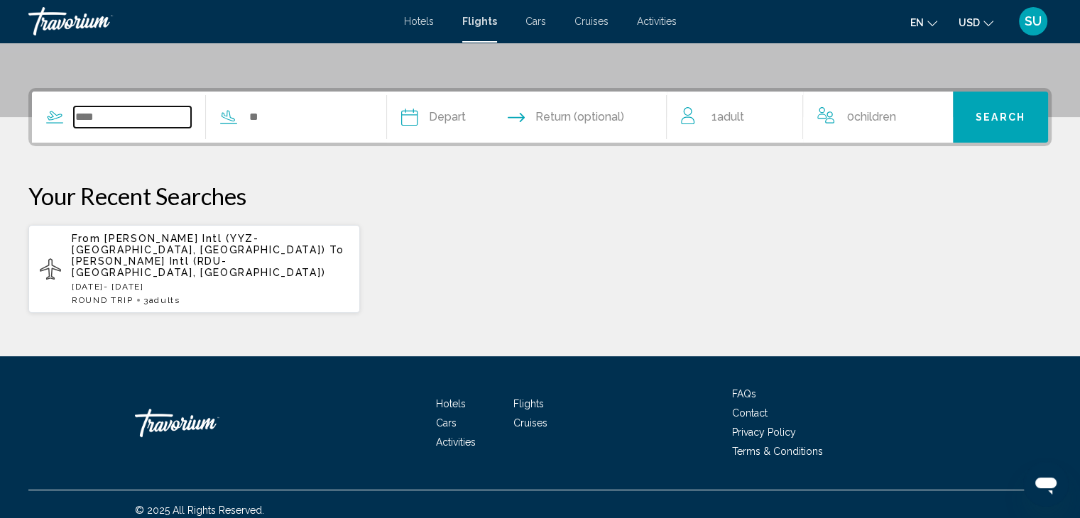
click at [119, 117] on input "Search widget" at bounding box center [132, 117] width 117 height 21
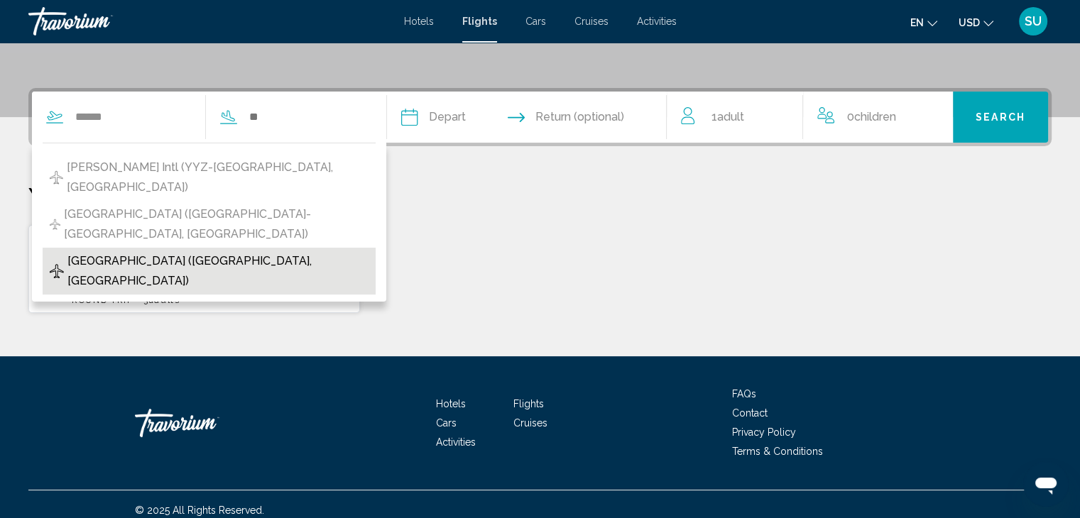
click at [205, 251] on span "[GEOGRAPHIC_DATA] ([GEOGRAPHIC_DATA], [GEOGRAPHIC_DATA])" at bounding box center [217, 271] width 301 height 40
type input "**********"
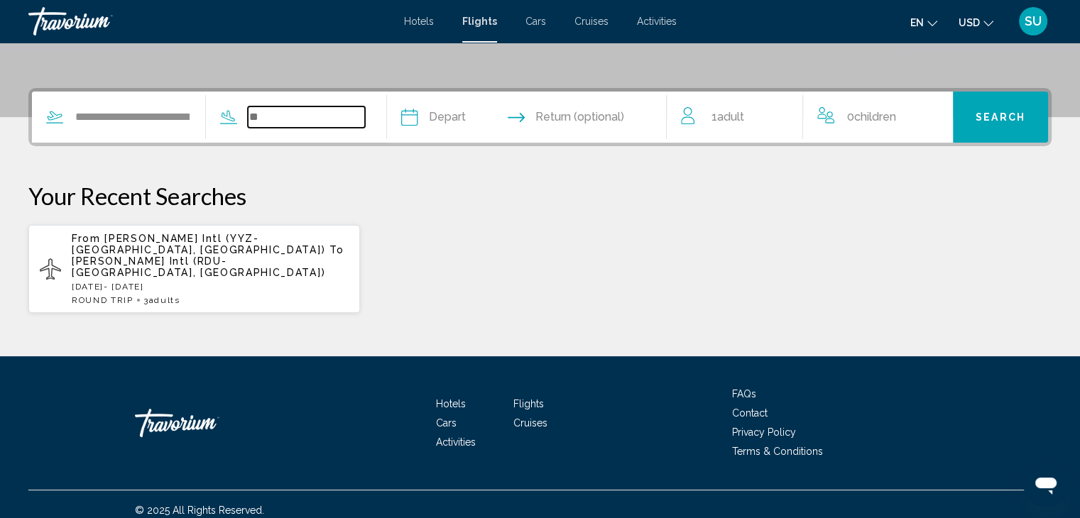
click at [298, 117] on input "Search widget" at bounding box center [306, 117] width 117 height 21
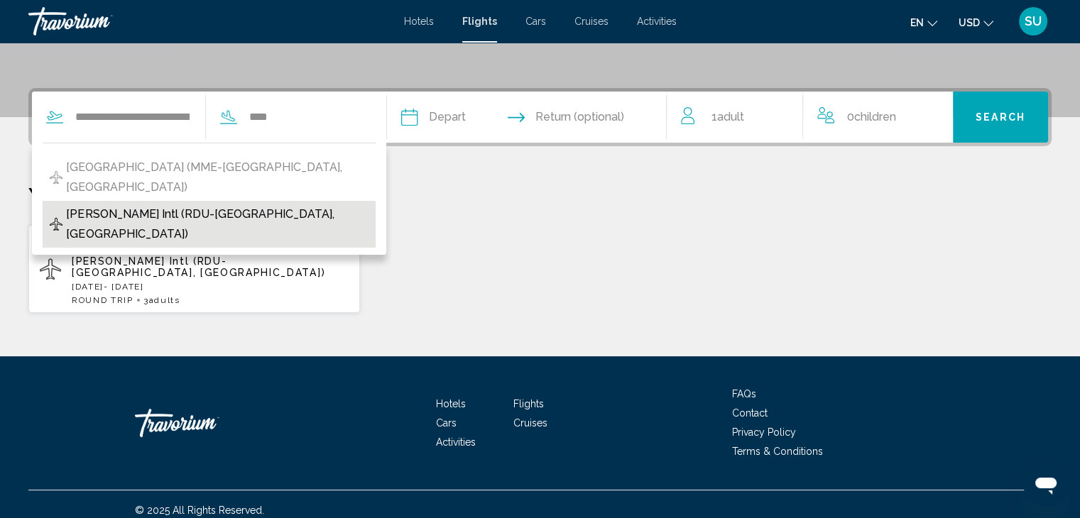
click at [242, 205] on span "[PERSON_NAME] Intl (RDU-[GEOGRAPHIC_DATA], [GEOGRAPHIC_DATA])" at bounding box center [217, 225] width 302 height 40
type input "**********"
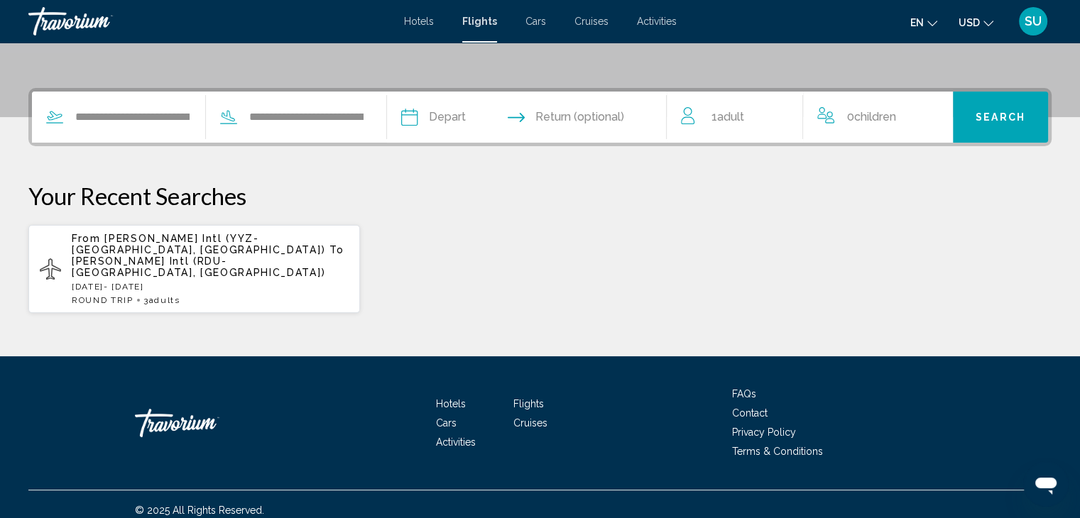
click at [432, 111] on input "Depart date" at bounding box center [467, 119] width 138 height 55
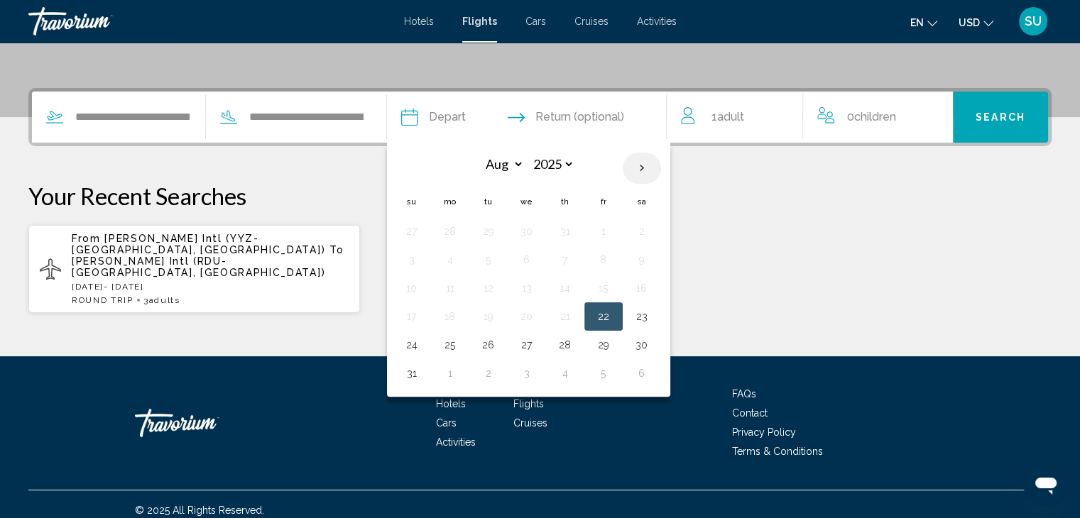
click at [661, 166] on th "Next month" at bounding box center [642, 168] width 38 height 31
select select "*"
click at [577, 254] on button "11" at bounding box center [565, 260] width 23 height 20
type input "**********"
select select "*"
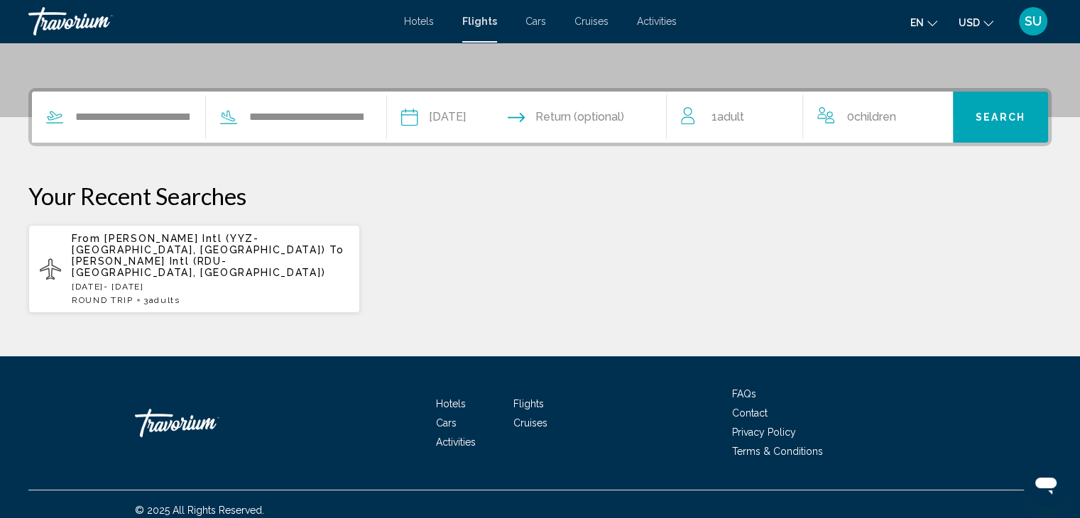
click at [629, 112] on input "Return date" at bounding box center [603, 119] width 138 height 55
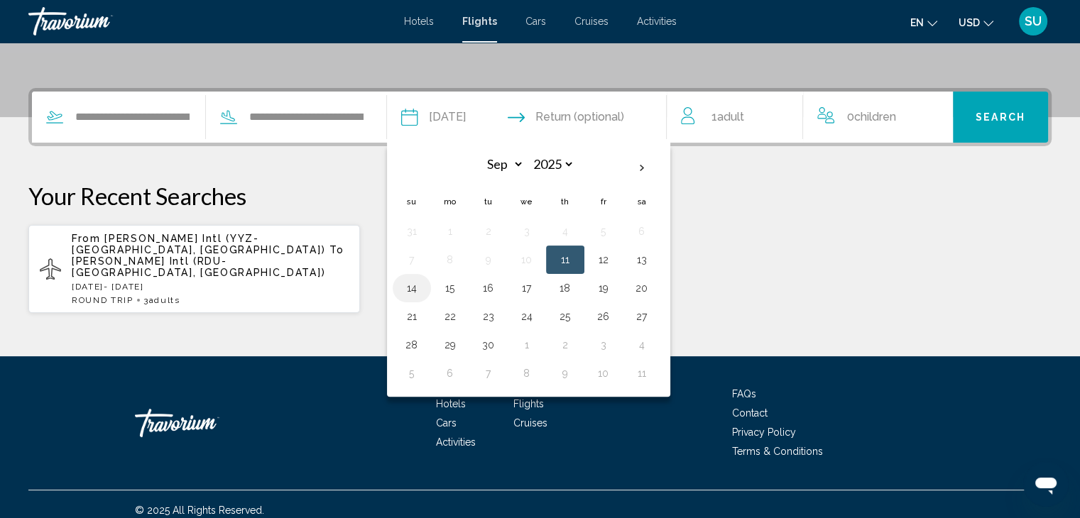
click at [423, 288] on button "14" at bounding box center [411, 288] width 23 height 20
type input "**********"
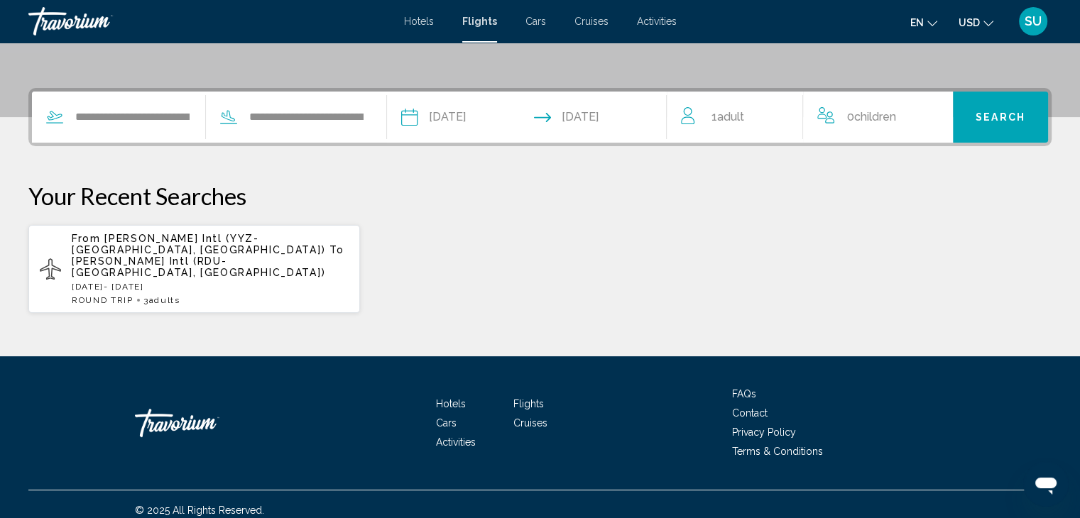
click at [721, 116] on span "Adult" at bounding box center [729, 116] width 27 height 13
click at [782, 111] on icon "Increment adults" at bounding box center [781, 114] width 13 height 17
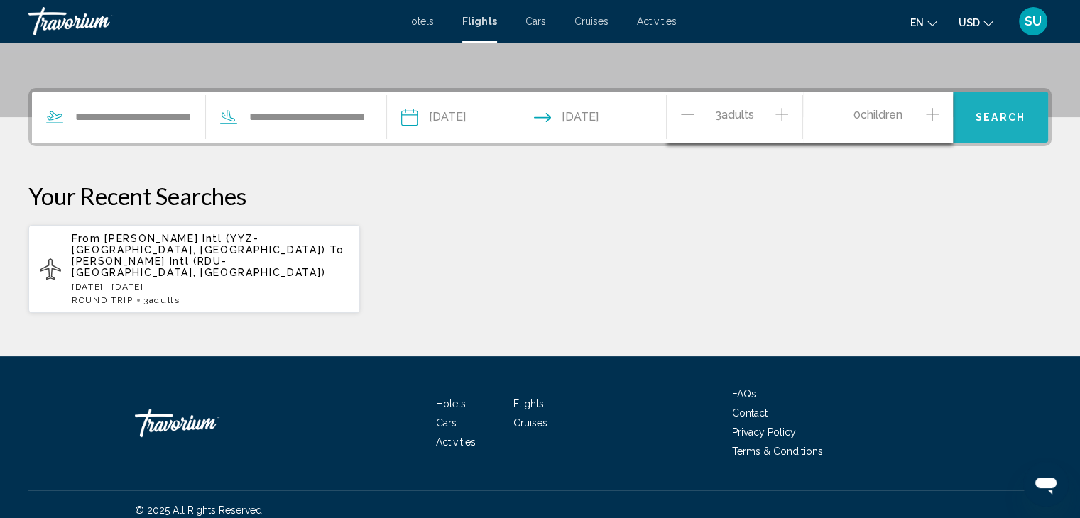
click at [988, 109] on button "Search" at bounding box center [1000, 117] width 95 height 51
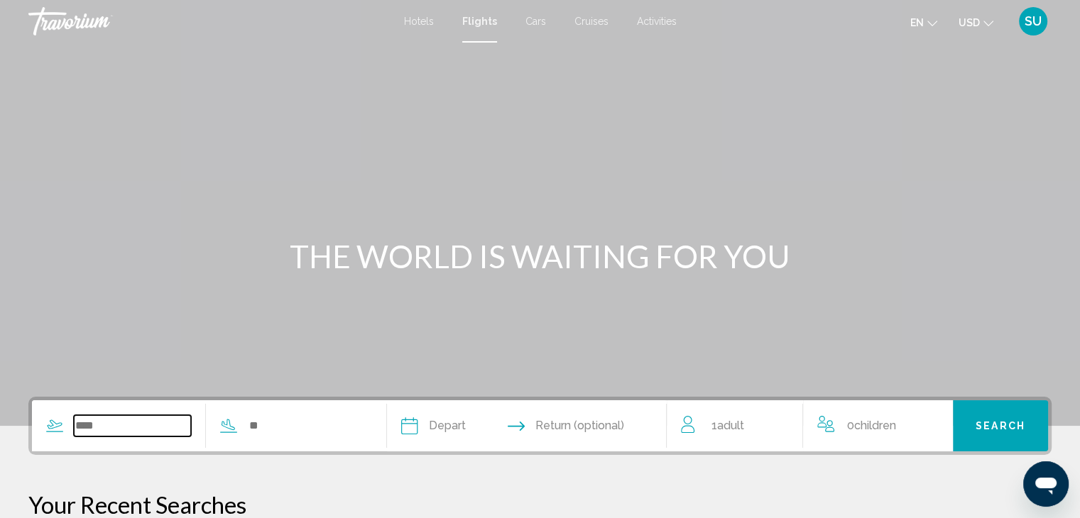
click at [116, 425] on input "Search widget" at bounding box center [132, 425] width 117 height 21
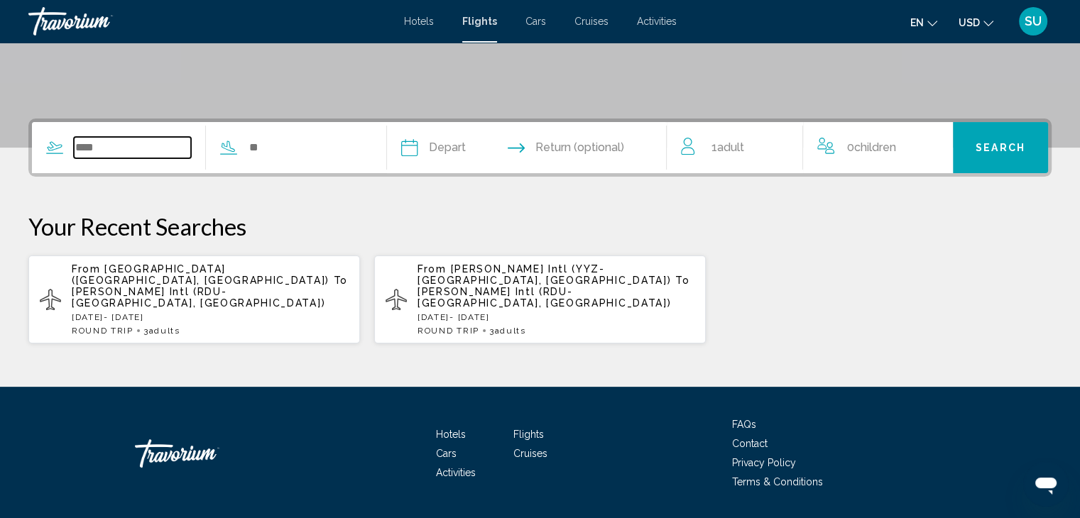
scroll to position [309, 0]
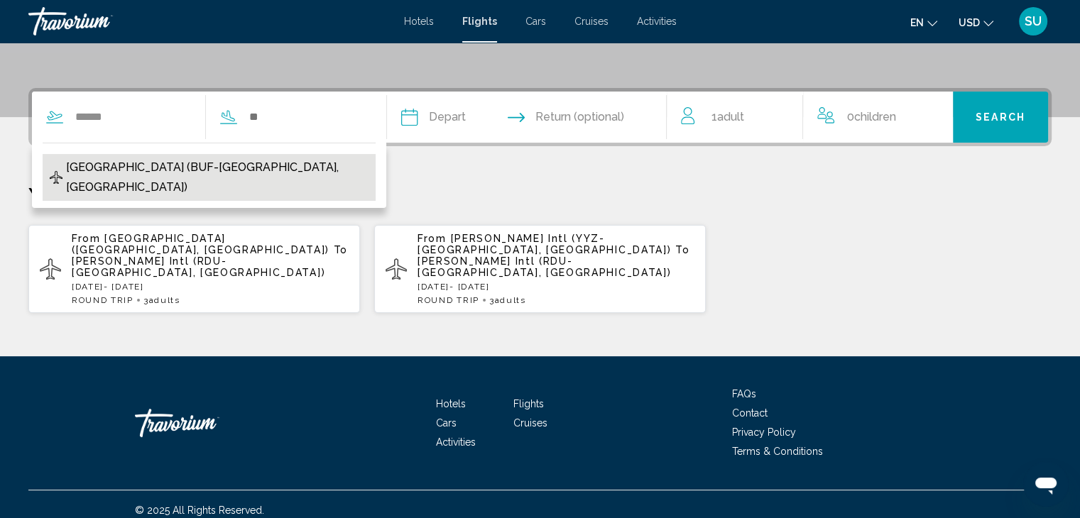
click at [179, 168] on span "[GEOGRAPHIC_DATA] (BUF-[GEOGRAPHIC_DATA], [GEOGRAPHIC_DATA])" at bounding box center [217, 178] width 302 height 40
type input "**********"
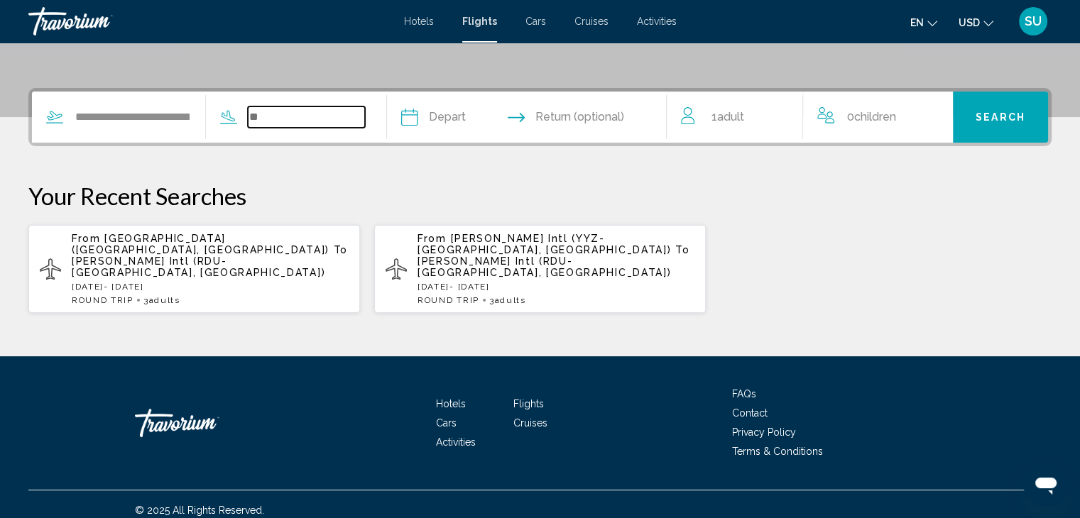
click at [266, 116] on input "Search widget" at bounding box center [306, 117] width 117 height 21
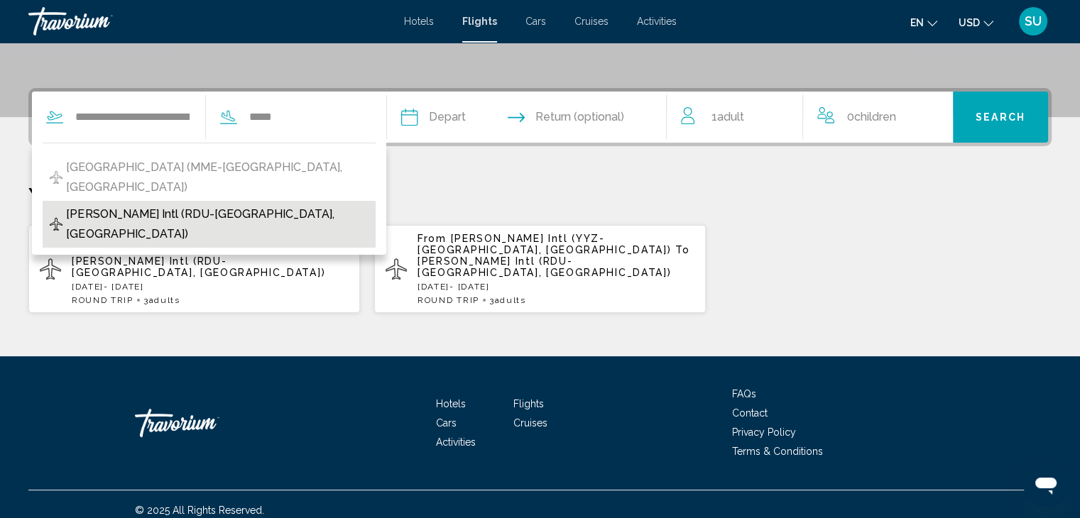
click at [201, 205] on span "[PERSON_NAME] Intl (RDU-[GEOGRAPHIC_DATA], [GEOGRAPHIC_DATA])" at bounding box center [217, 225] width 302 height 40
type input "**********"
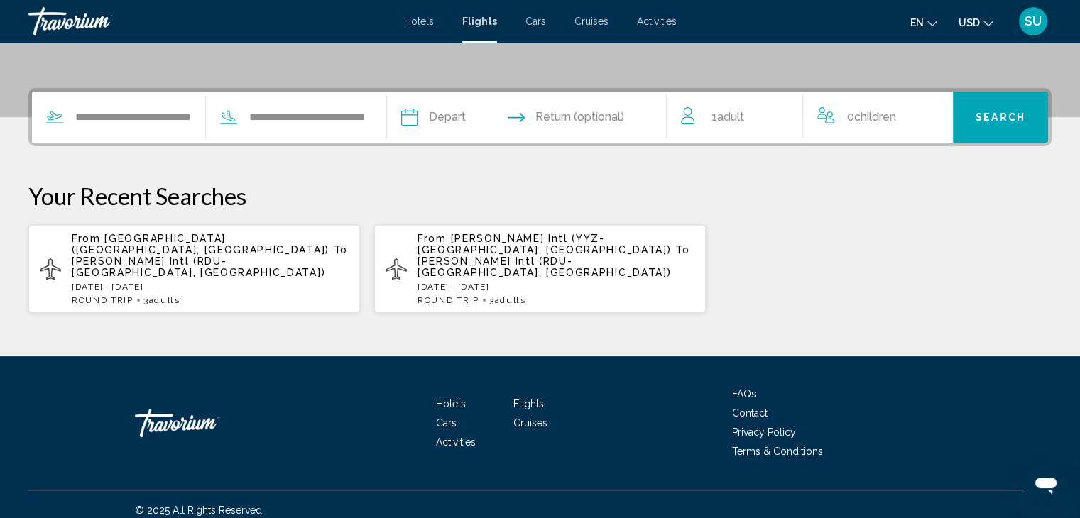
click at [430, 121] on input "Depart date" at bounding box center [467, 119] width 138 height 55
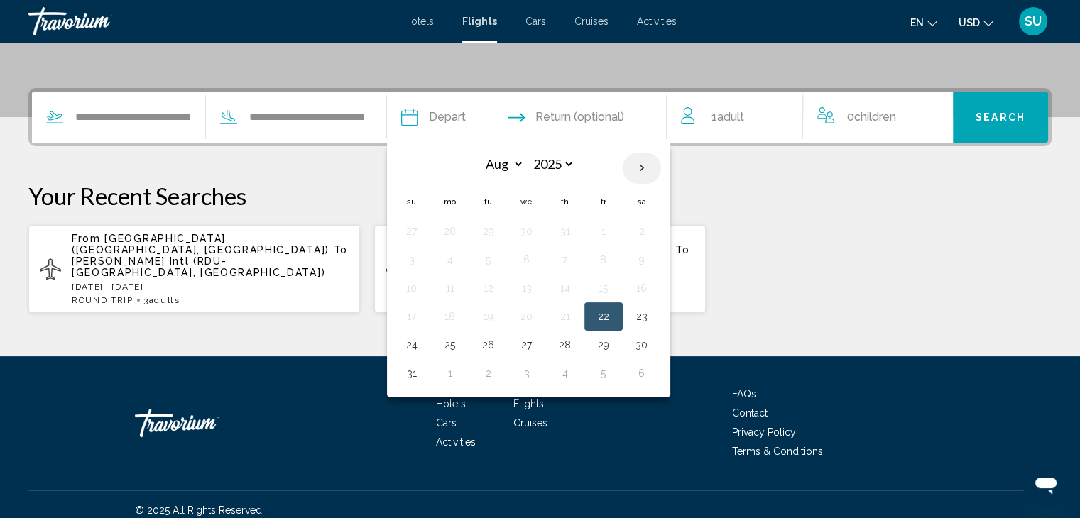
click at [661, 161] on th "Next month" at bounding box center [642, 168] width 38 height 31
select select "*"
click at [577, 267] on button "11" at bounding box center [565, 260] width 23 height 20
type input "**********"
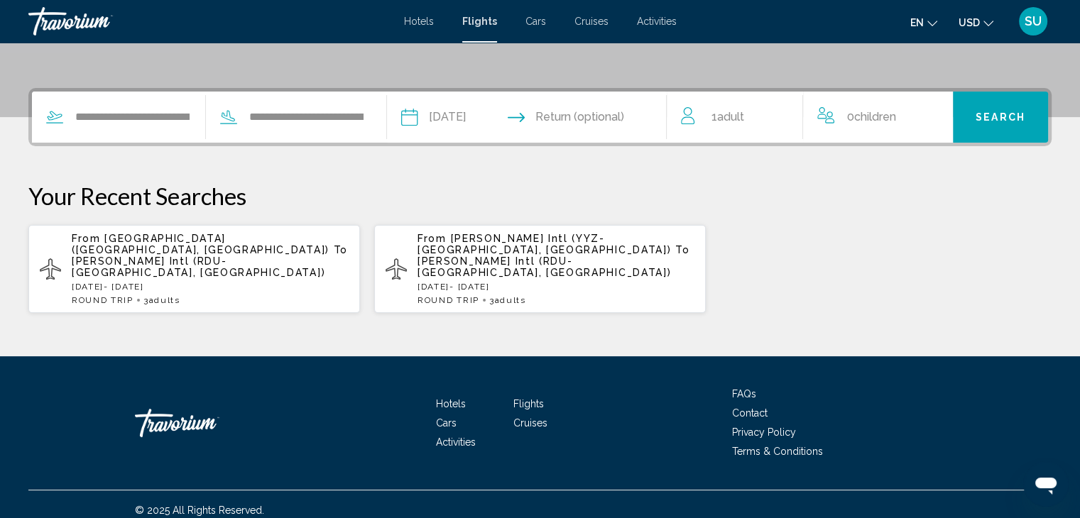
click at [631, 119] on input "Return date" at bounding box center [603, 119] width 138 height 55
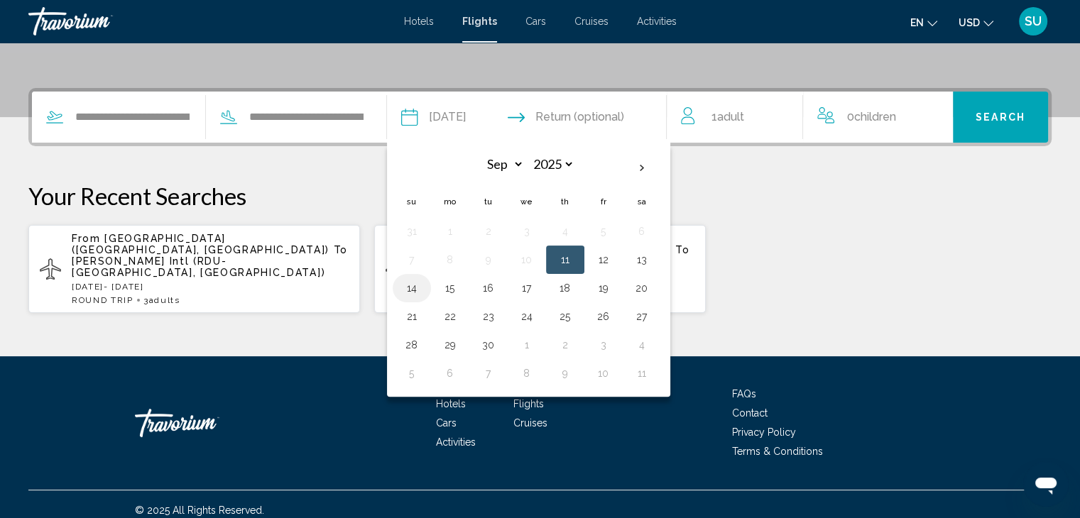
click at [423, 290] on button "14" at bounding box center [411, 288] width 23 height 20
type input "**********"
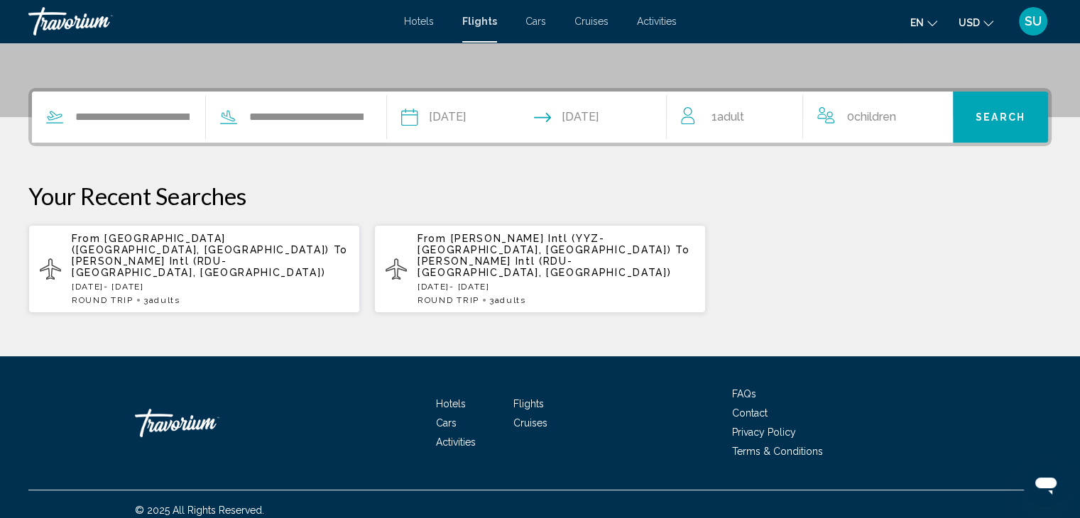
click at [717, 110] on span "1 Adult Adults" at bounding box center [727, 117] width 33 height 20
click at [777, 111] on icon "Increment adults" at bounding box center [781, 114] width 13 height 17
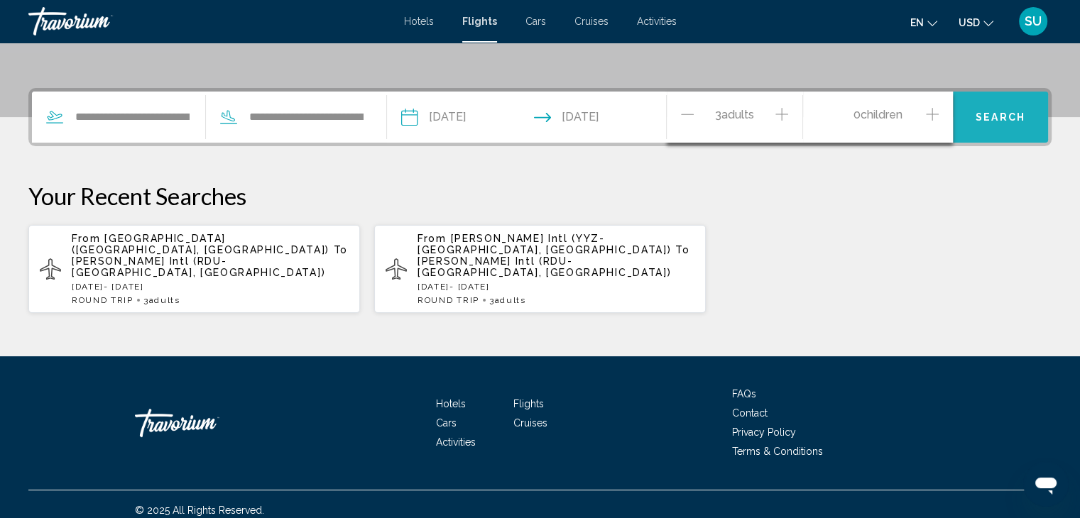
click at [974, 116] on button "Search" at bounding box center [1000, 117] width 95 height 51
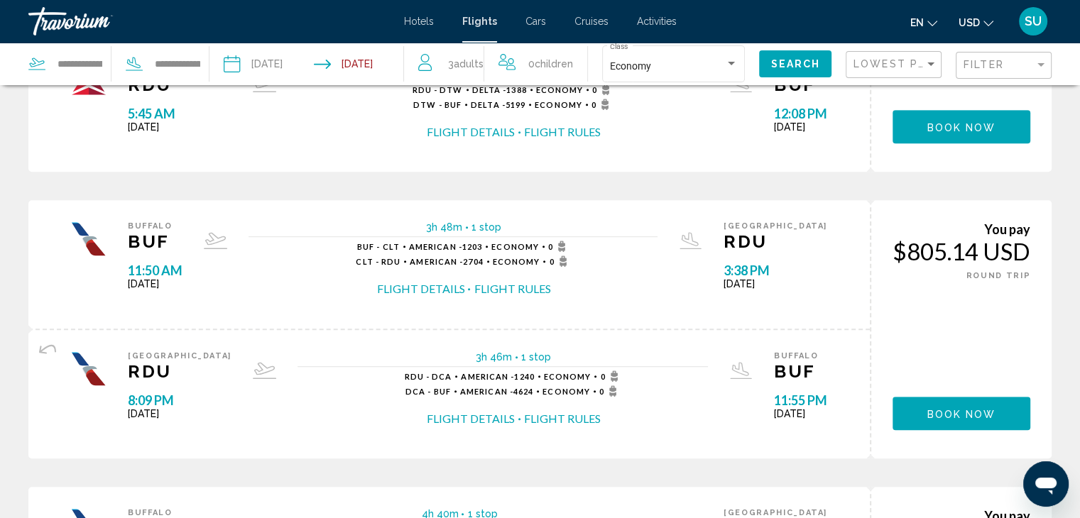
scroll to position [804, 0]
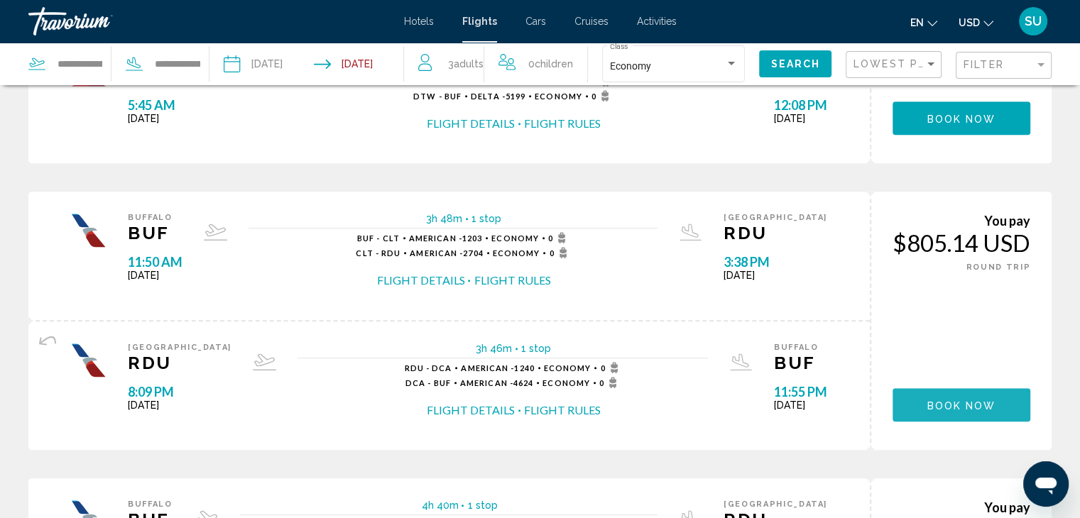
click at [943, 407] on span "Book now" at bounding box center [961, 405] width 69 height 11
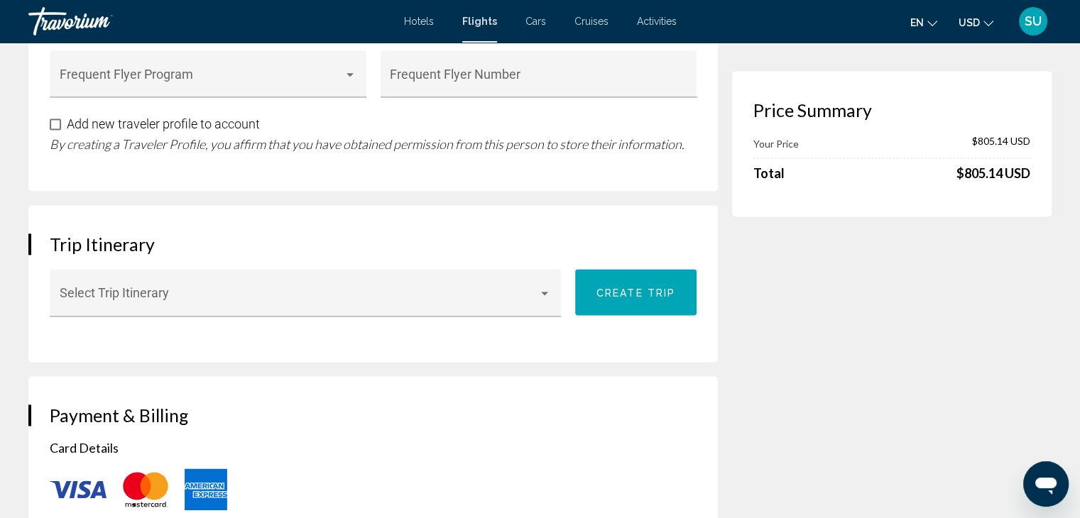
scroll to position [1977, 0]
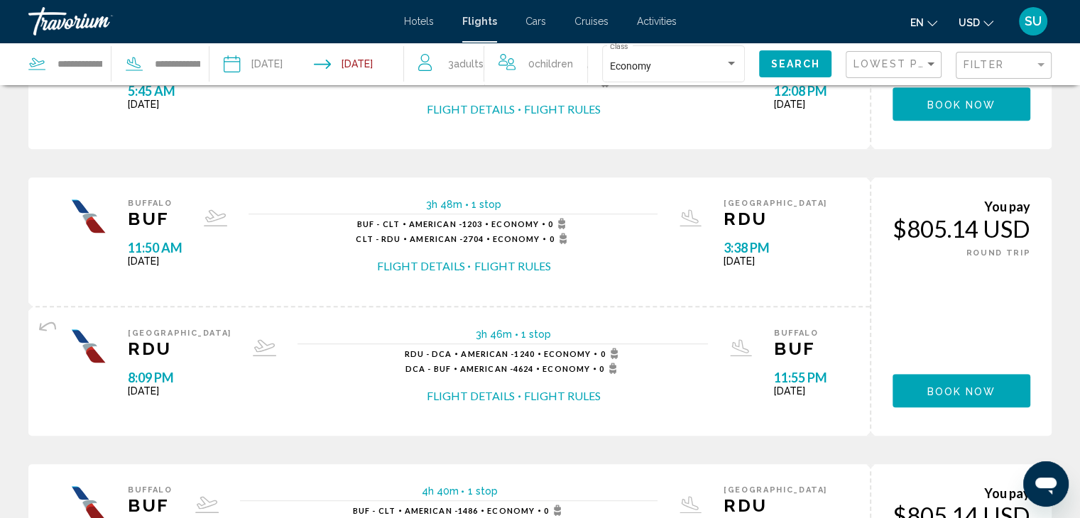
scroll to position [804, 0]
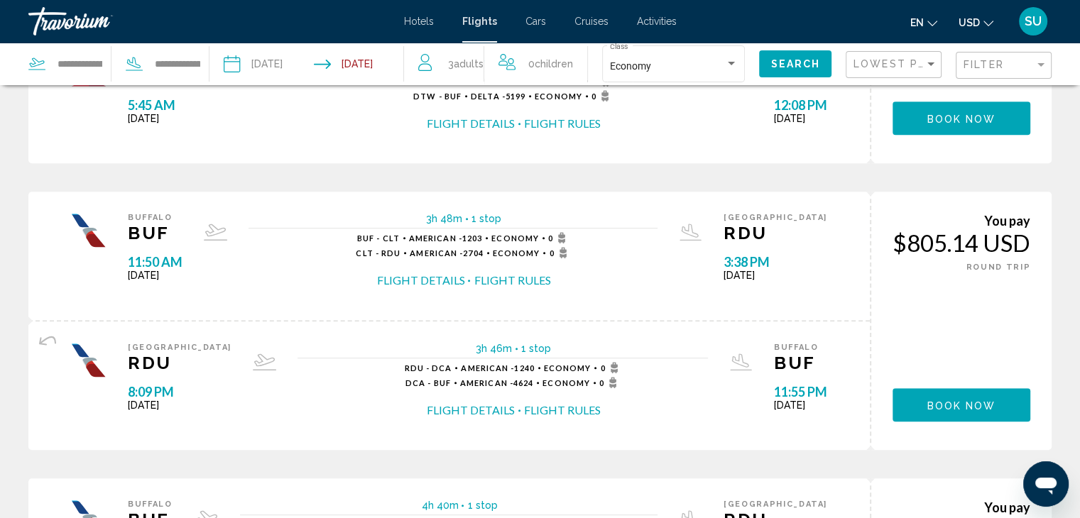
click at [417, 21] on span "Hotels" at bounding box center [419, 21] width 30 height 11
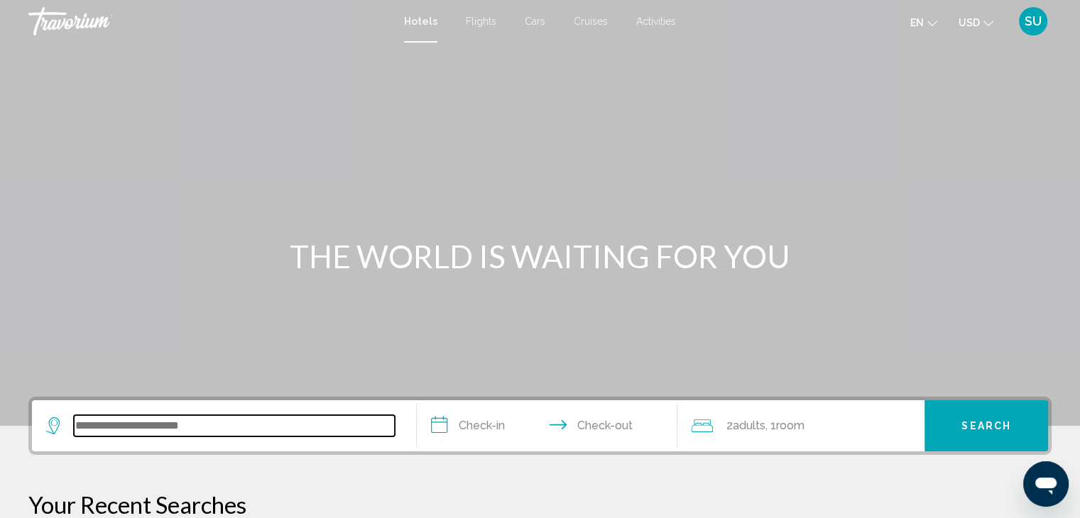
click at [195, 431] on input "Search widget" at bounding box center [234, 425] width 321 height 21
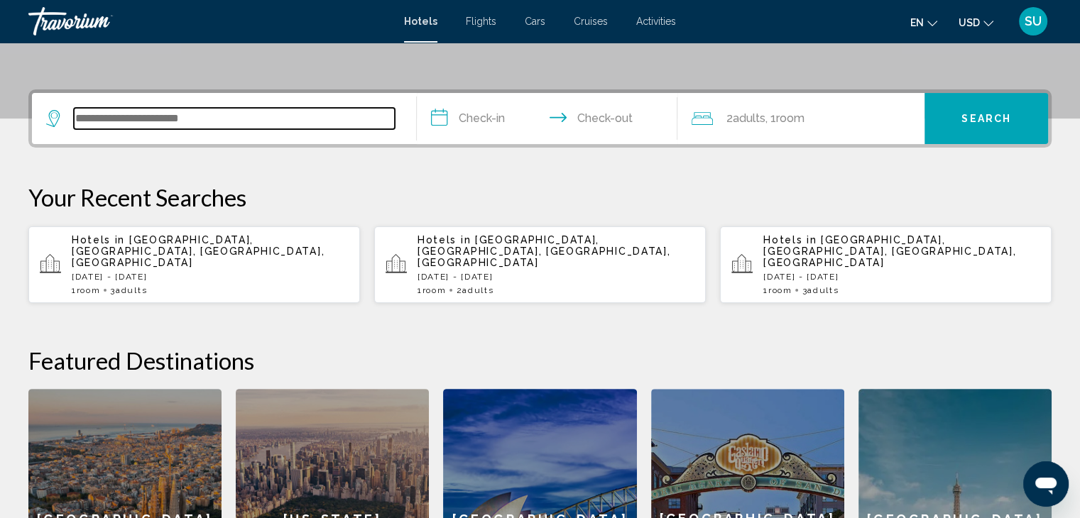
scroll to position [350, 0]
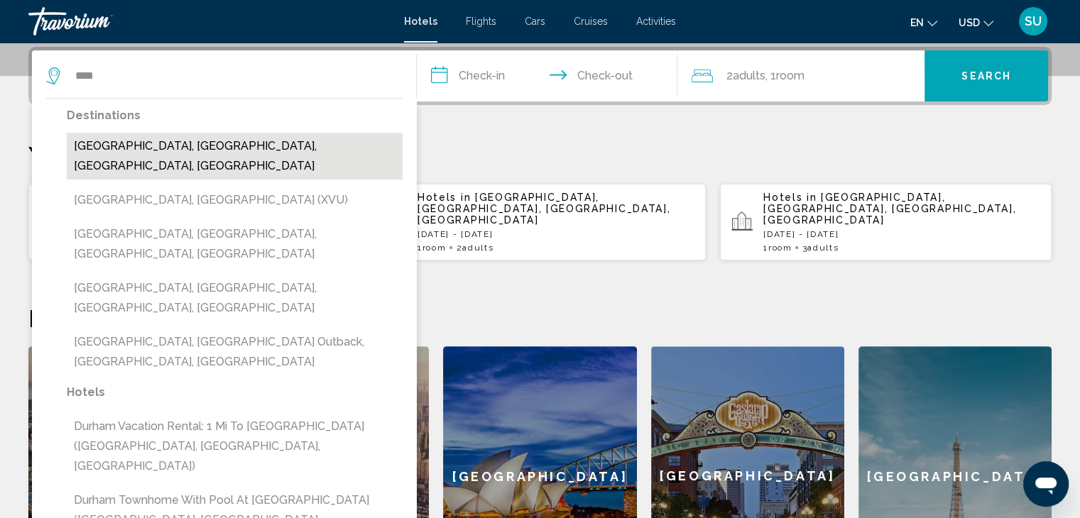
click at [87, 146] on button "[GEOGRAPHIC_DATA], [GEOGRAPHIC_DATA], [GEOGRAPHIC_DATA], [GEOGRAPHIC_DATA]" at bounding box center [235, 156] width 336 height 47
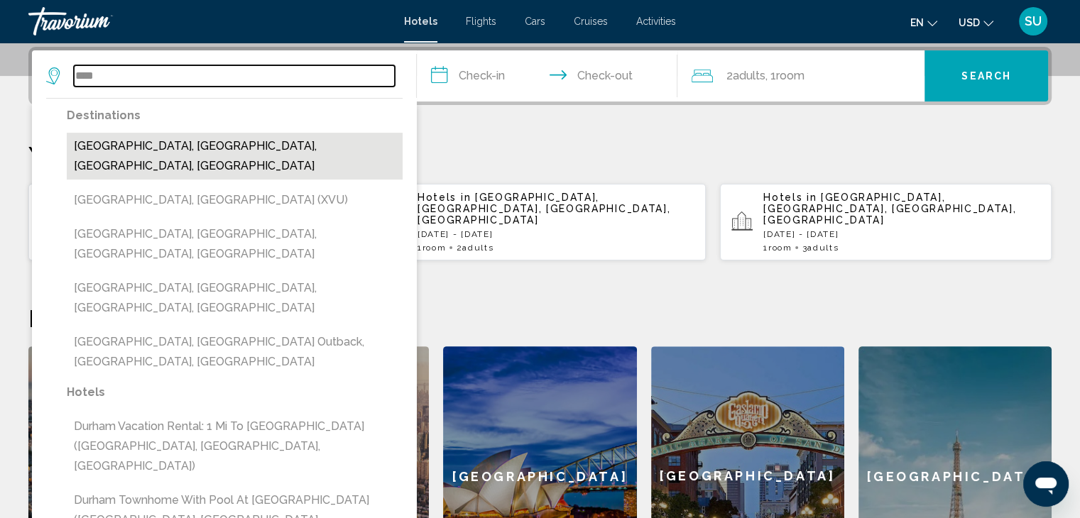
type input "**********"
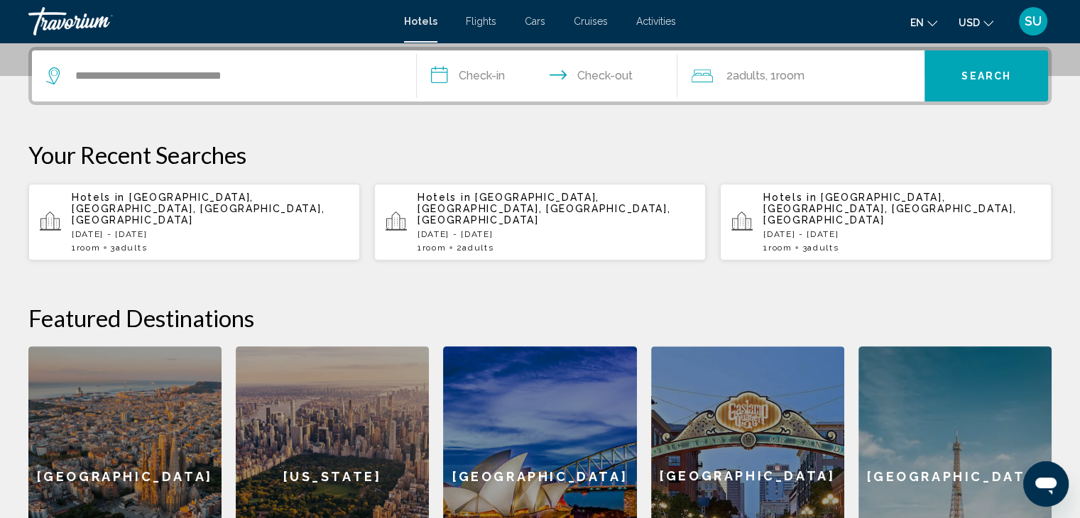
click at [432, 80] on input "**********" at bounding box center [550, 77] width 267 height 55
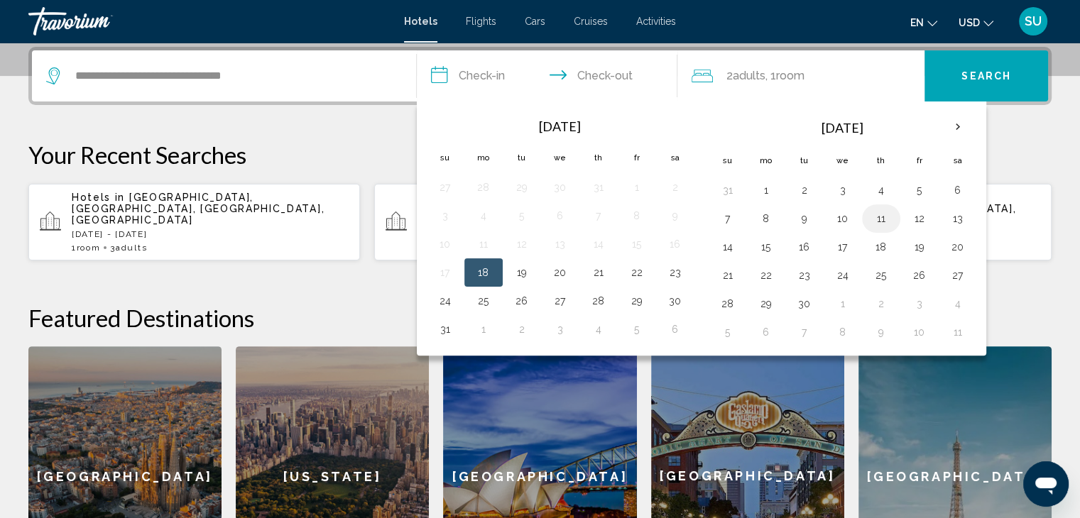
click at [876, 223] on button "11" at bounding box center [881, 219] width 23 height 20
click at [618, 67] on input "**********" at bounding box center [550, 77] width 267 height 55
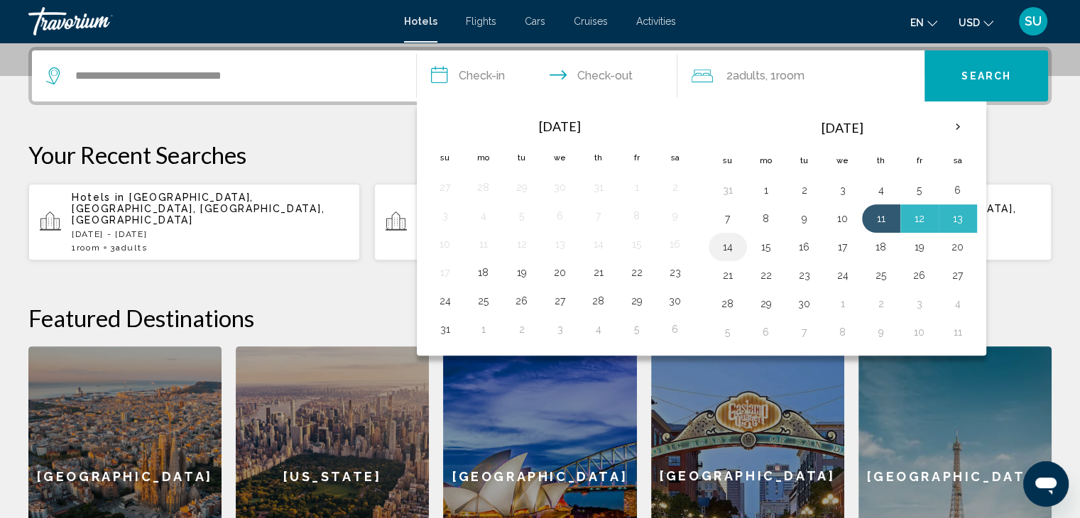
click at [724, 245] on button "14" at bounding box center [727, 247] width 23 height 20
type input "**********"
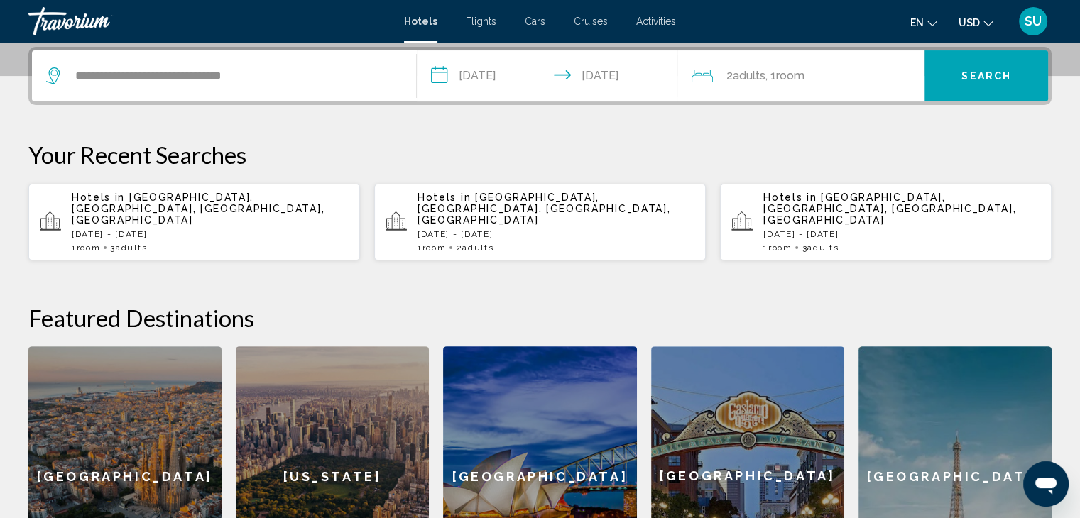
click at [785, 75] on span "Room" at bounding box center [789, 75] width 28 height 13
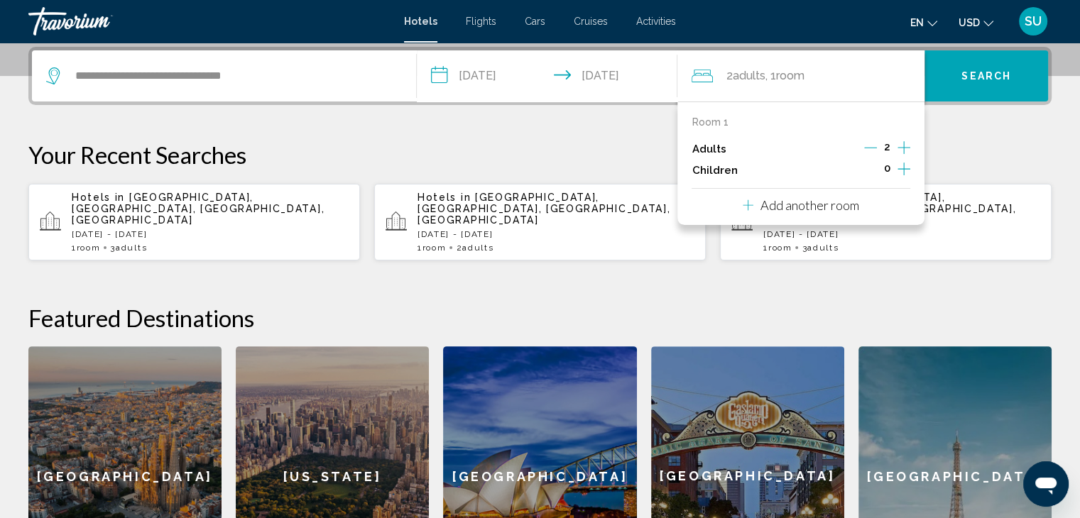
click at [900, 139] on icon "Increment adults" at bounding box center [904, 147] width 13 height 17
click at [979, 71] on span "Search" at bounding box center [986, 76] width 50 height 11
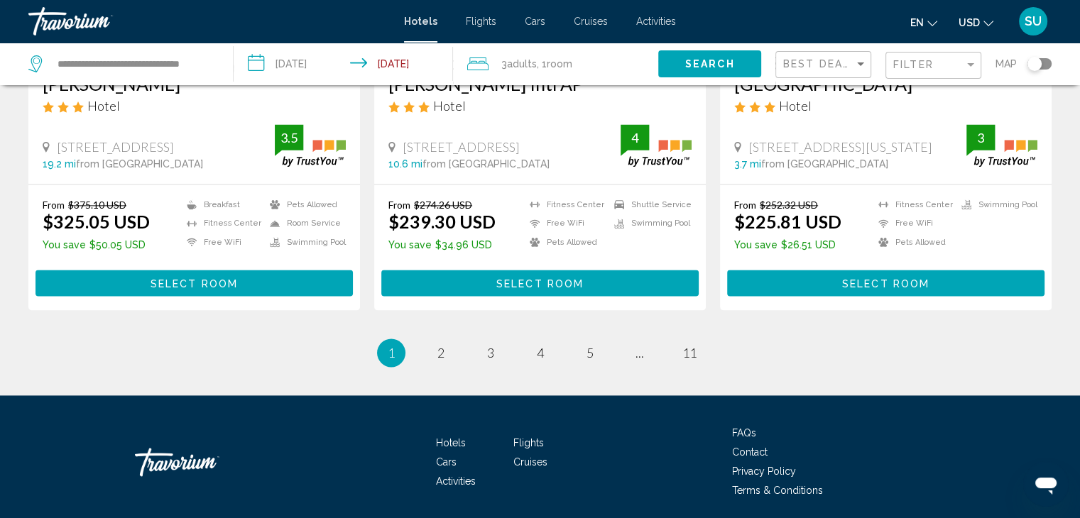
scroll to position [1938, 0]
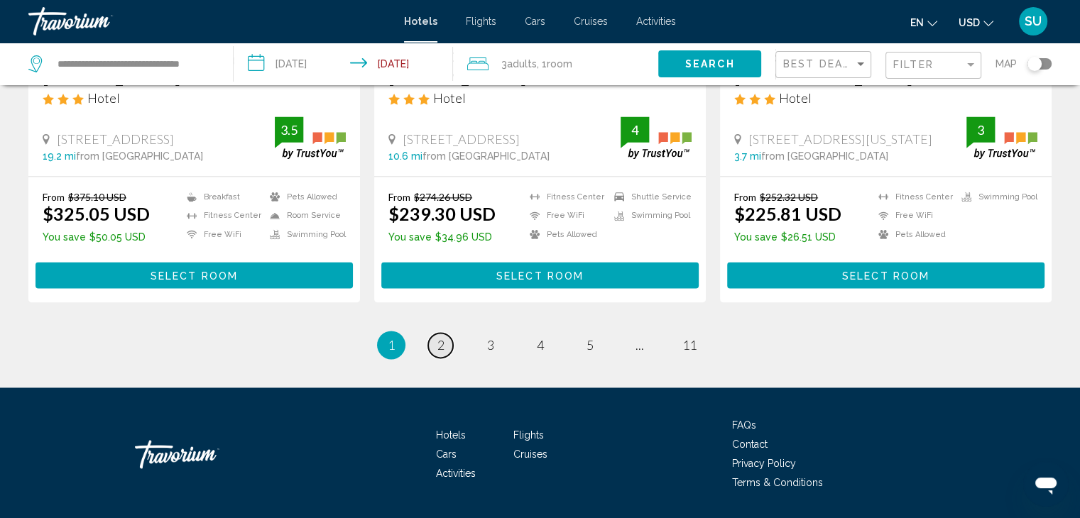
click at [437, 337] on span "2" at bounding box center [440, 345] width 7 height 16
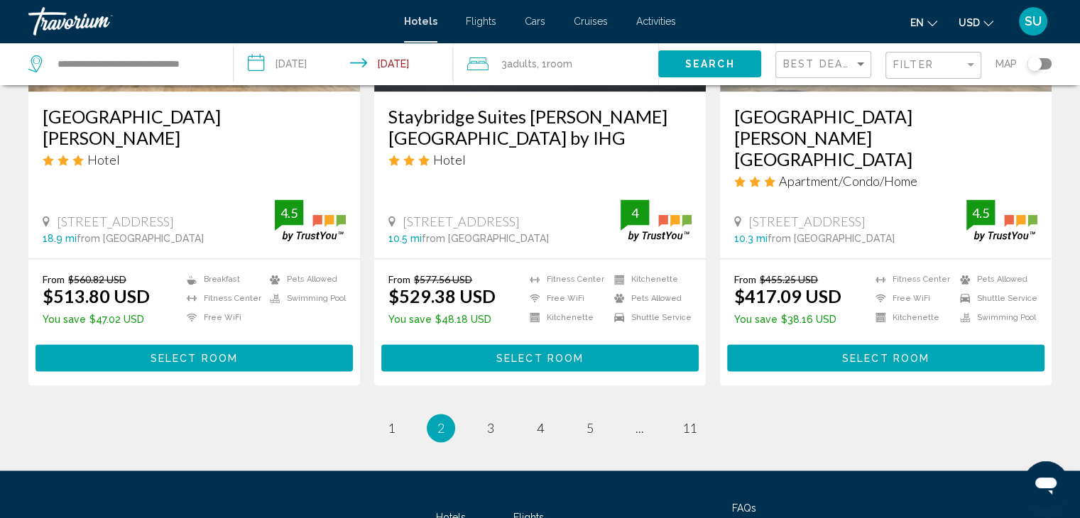
scroll to position [1958, 0]
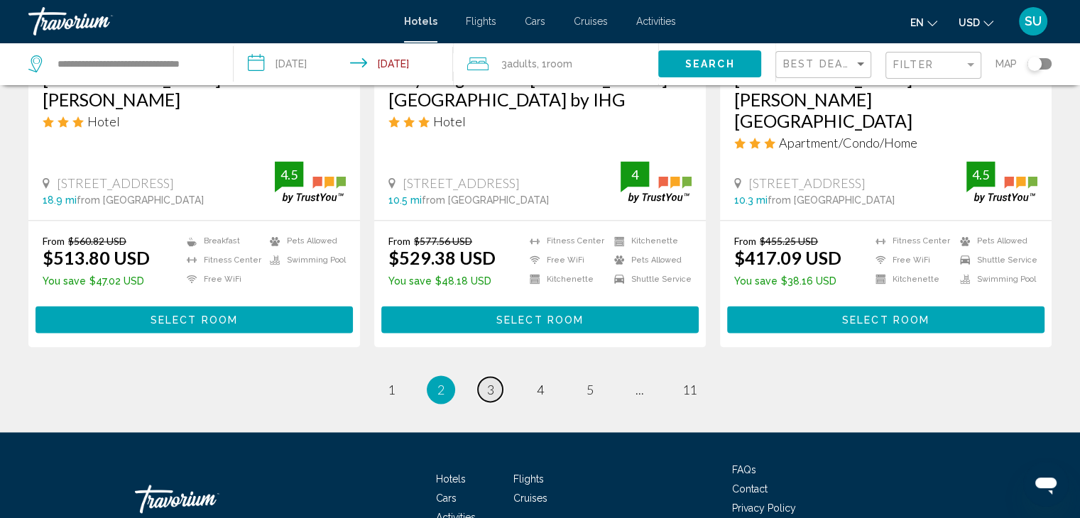
click at [485, 377] on link "page 3" at bounding box center [490, 389] width 25 height 25
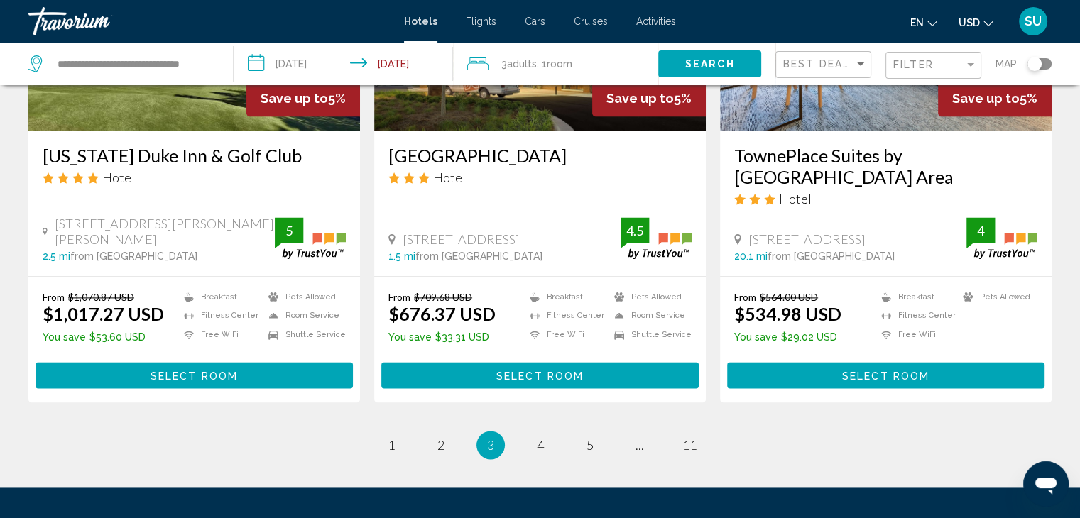
scroll to position [1958, 0]
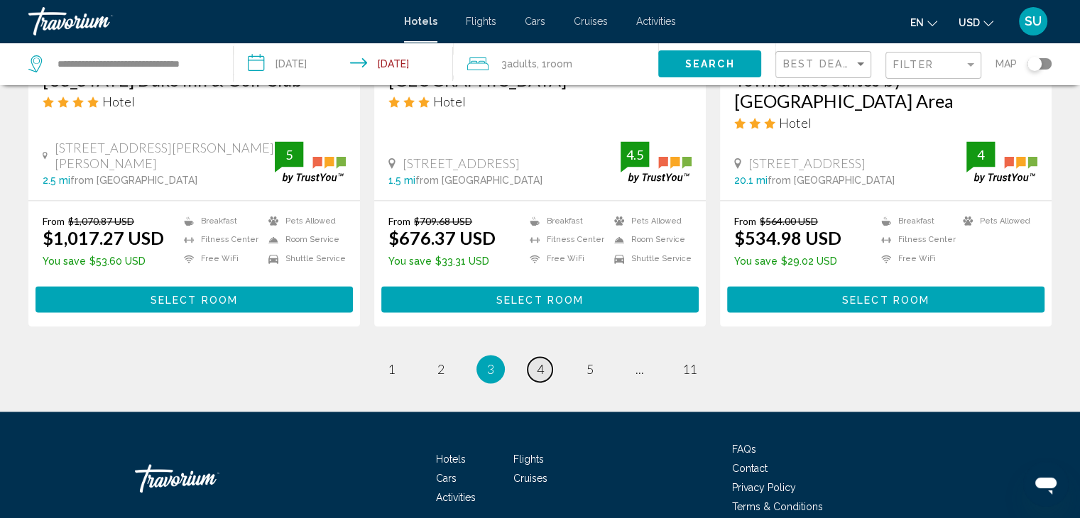
click at [528, 357] on link "page 4" at bounding box center [540, 369] width 25 height 25
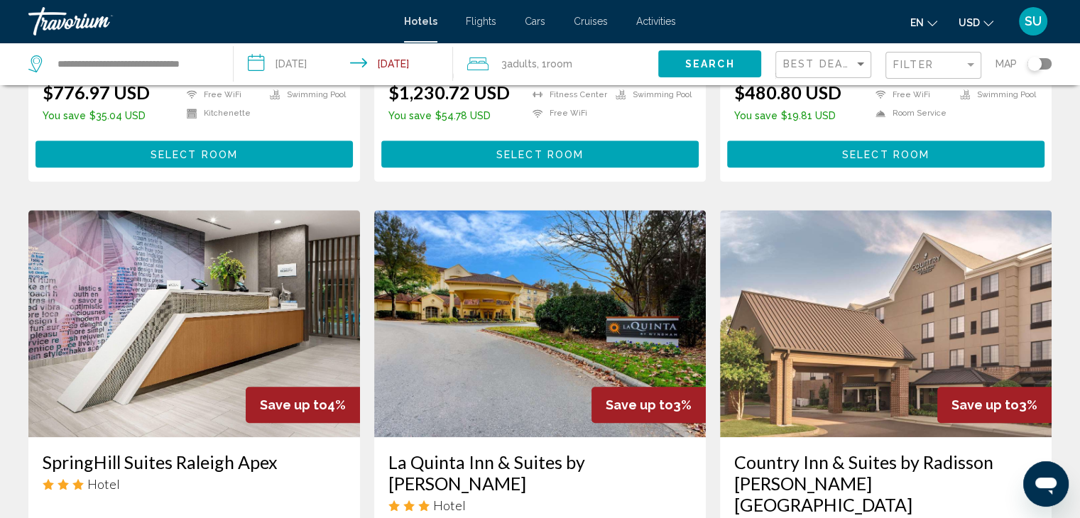
scroll to position [1088, 0]
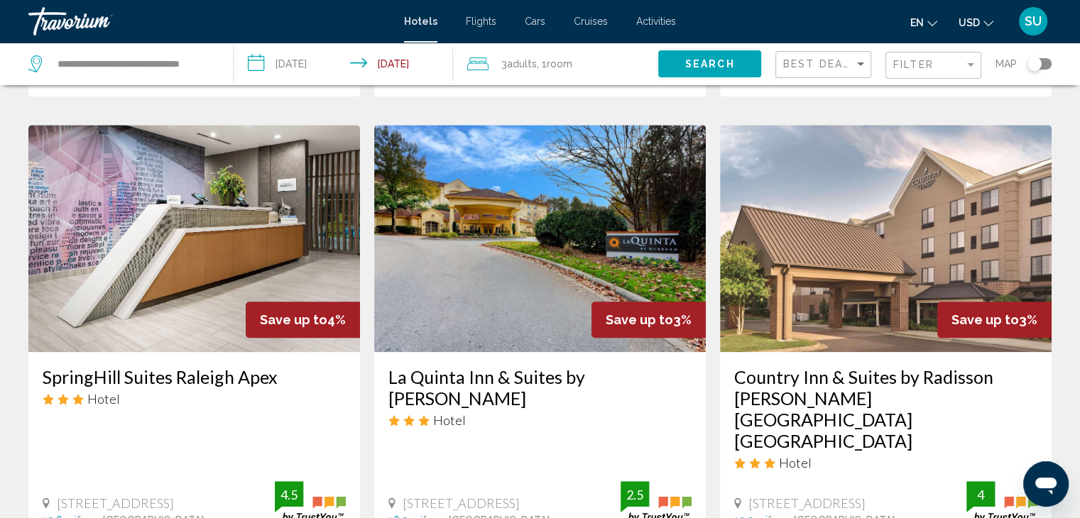
click at [504, 366] on h3 "La Quinta Inn & Suites by [PERSON_NAME]" at bounding box center [539, 387] width 303 height 43
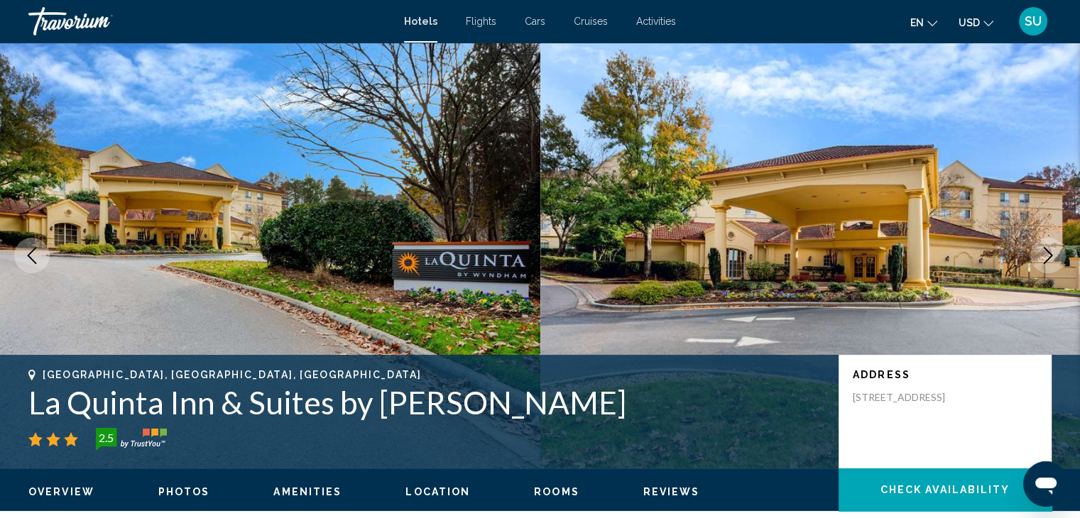
click at [1042, 253] on icon "Next image" at bounding box center [1048, 255] width 17 height 17
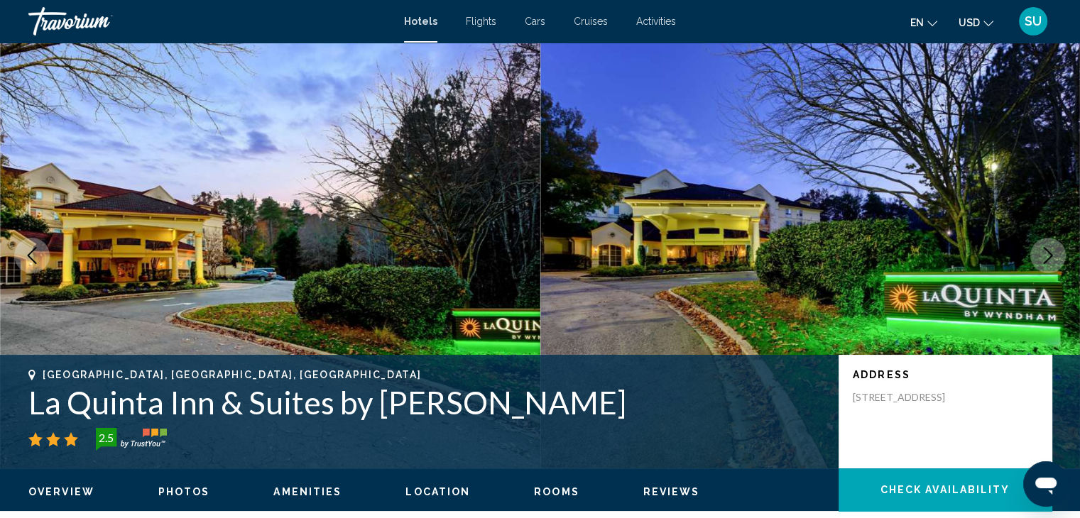
click at [1042, 253] on icon "Next image" at bounding box center [1048, 255] width 17 height 17
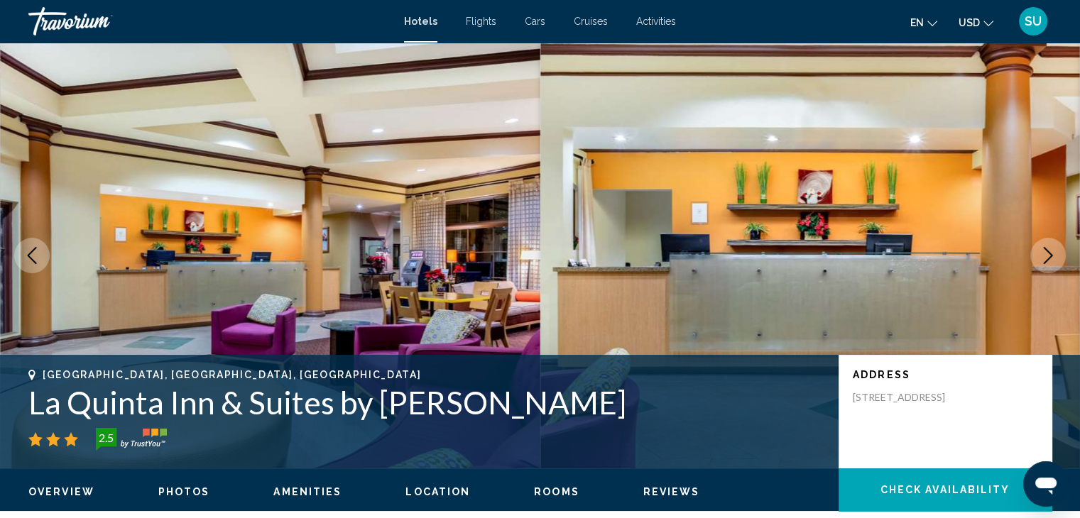
click at [1042, 253] on icon "Next image" at bounding box center [1048, 255] width 17 height 17
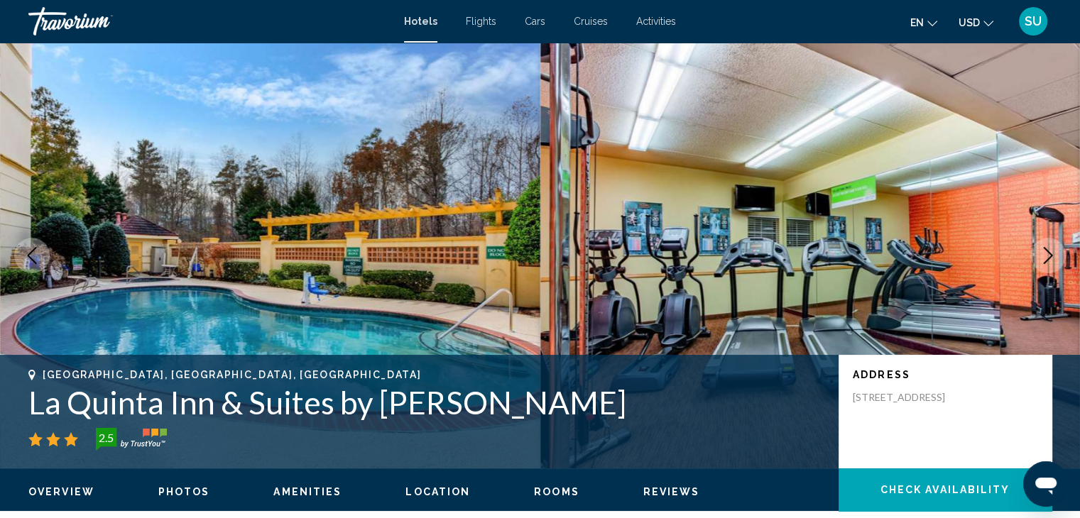
click at [1042, 253] on icon "Next image" at bounding box center [1048, 255] width 17 height 17
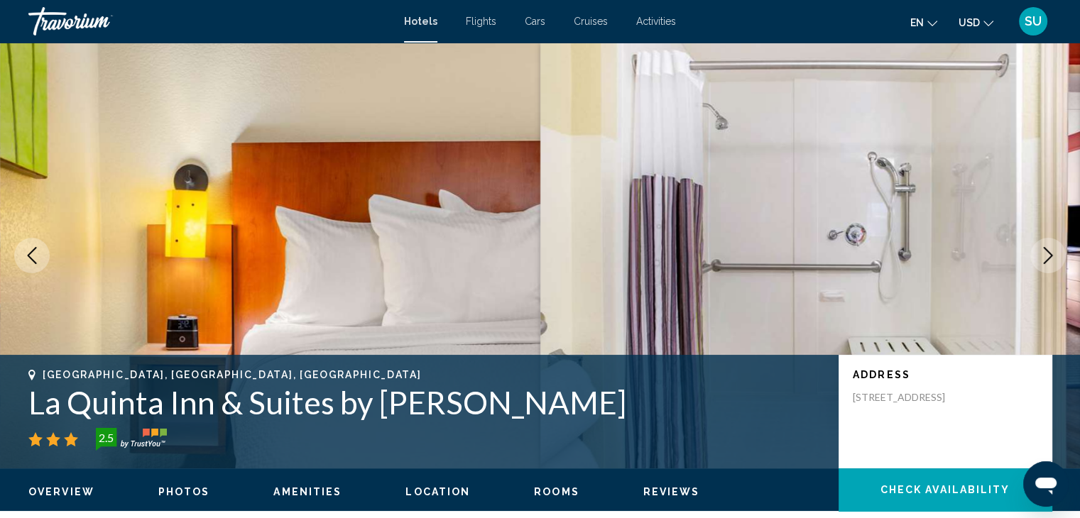
click at [1042, 253] on icon "Next image" at bounding box center [1048, 255] width 17 height 17
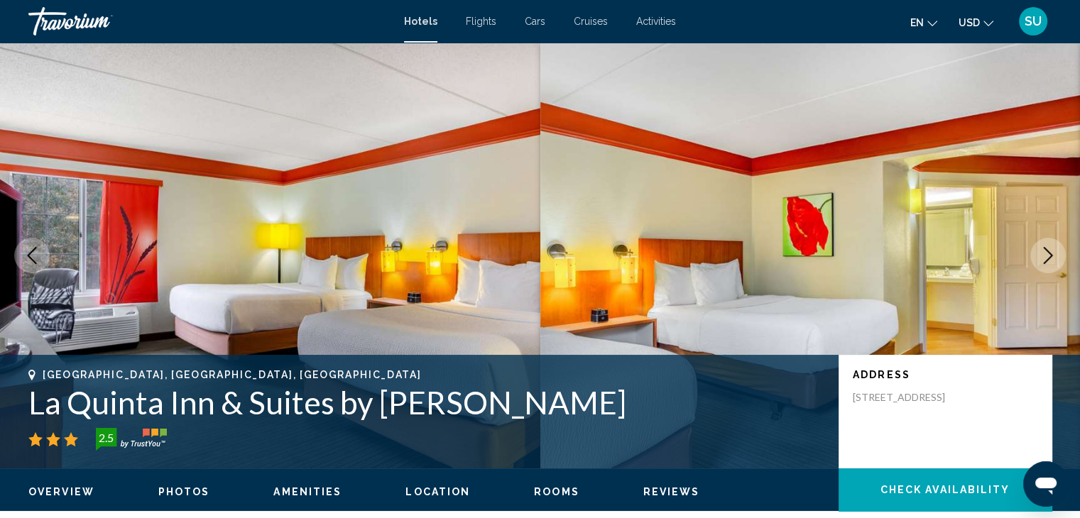
click at [1042, 253] on icon "Next image" at bounding box center [1048, 255] width 17 height 17
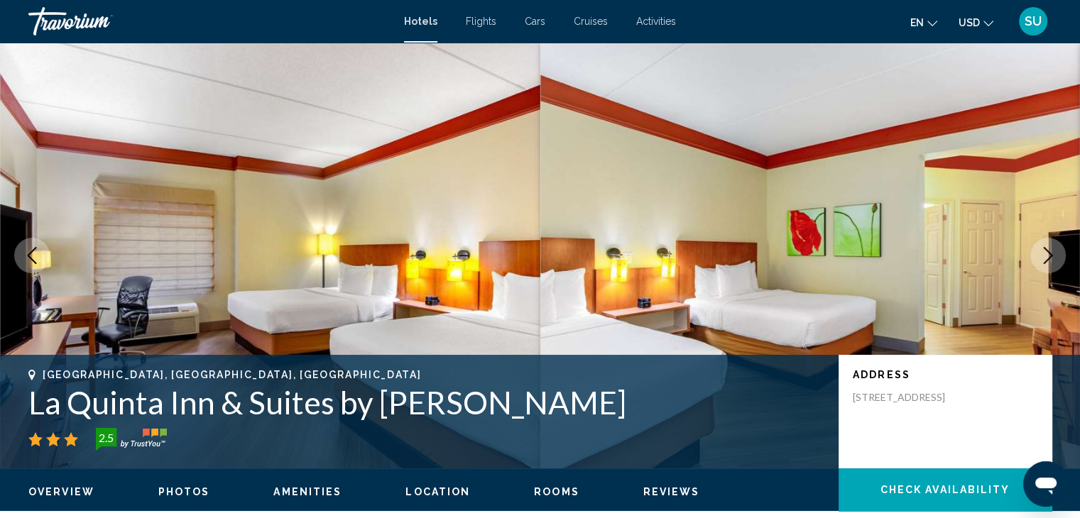
click at [1042, 253] on icon "Next image" at bounding box center [1048, 255] width 17 height 17
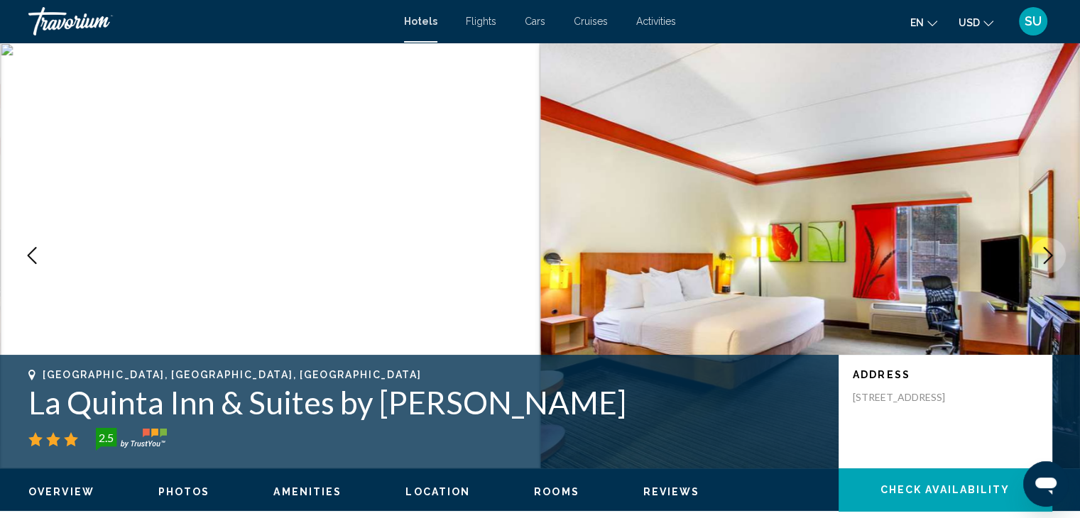
click at [1042, 253] on icon "Next image" at bounding box center [1048, 255] width 17 height 17
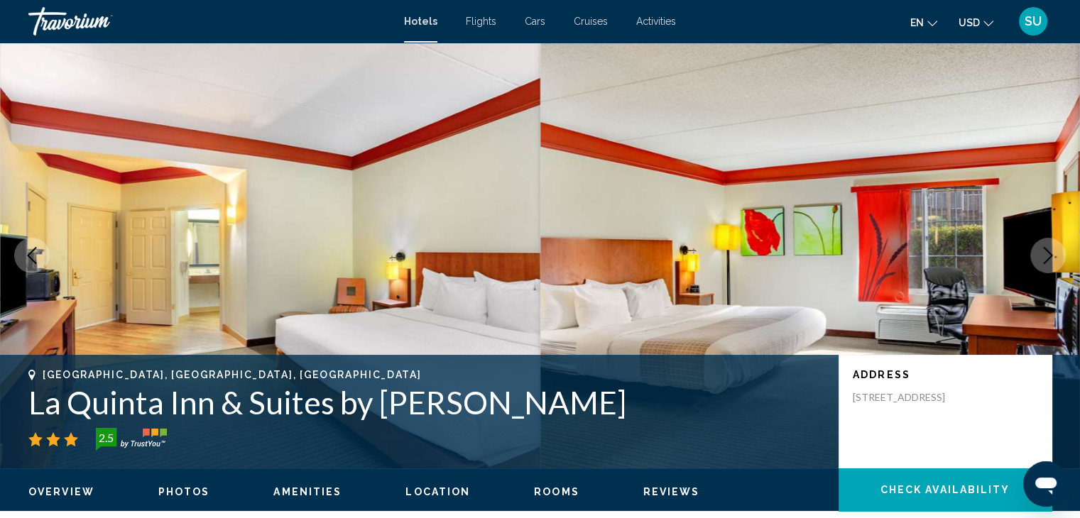
click at [1042, 253] on icon "Next image" at bounding box center [1048, 255] width 17 height 17
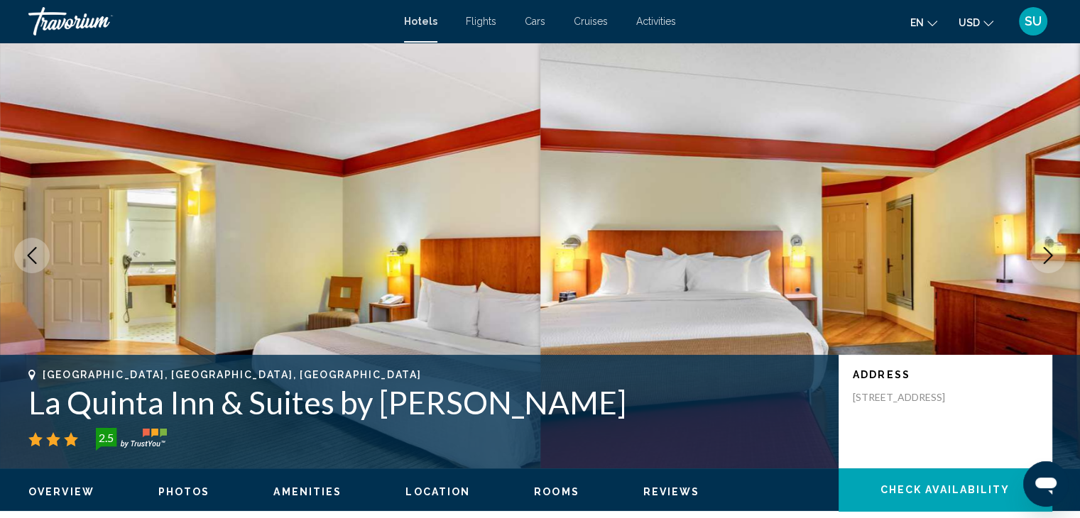
click at [1042, 253] on icon "Next image" at bounding box center [1048, 255] width 17 height 17
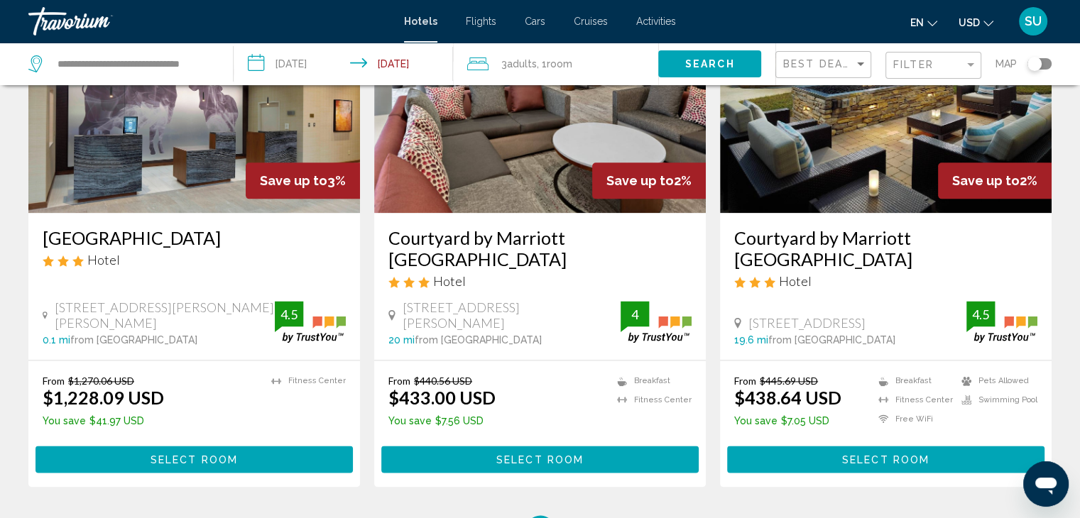
scroll to position [1826, 0]
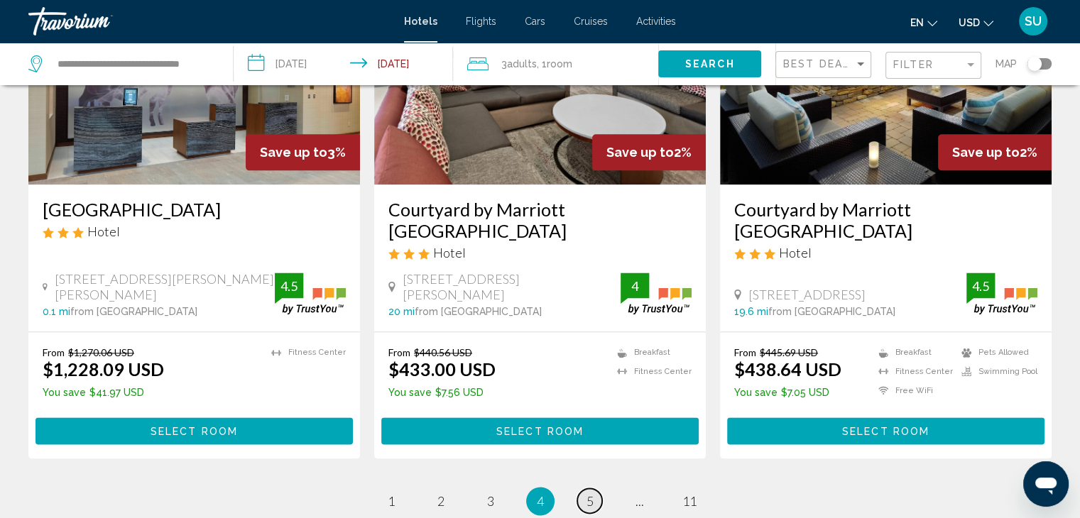
click at [587, 494] on span "5" at bounding box center [590, 502] width 7 height 16
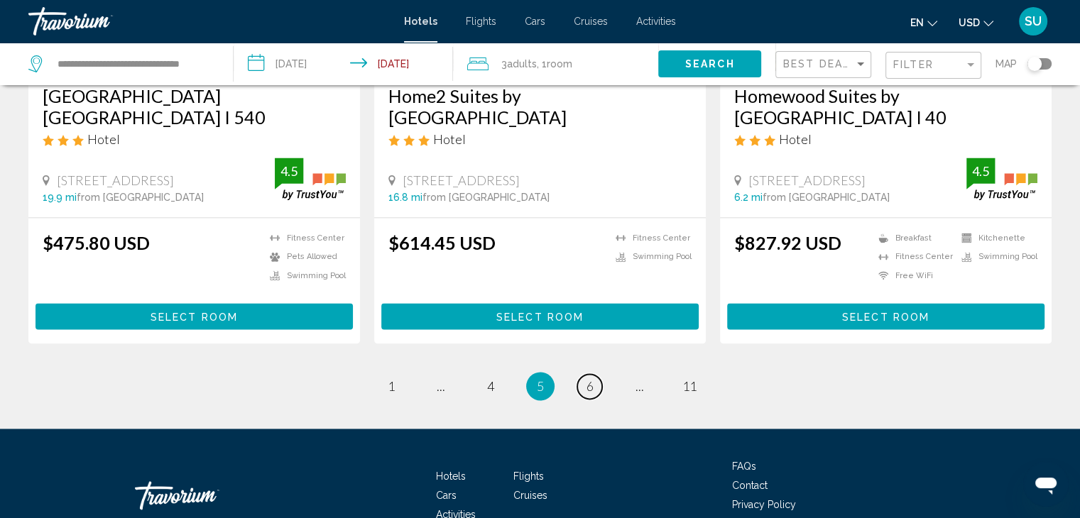
scroll to position [1958, 0]
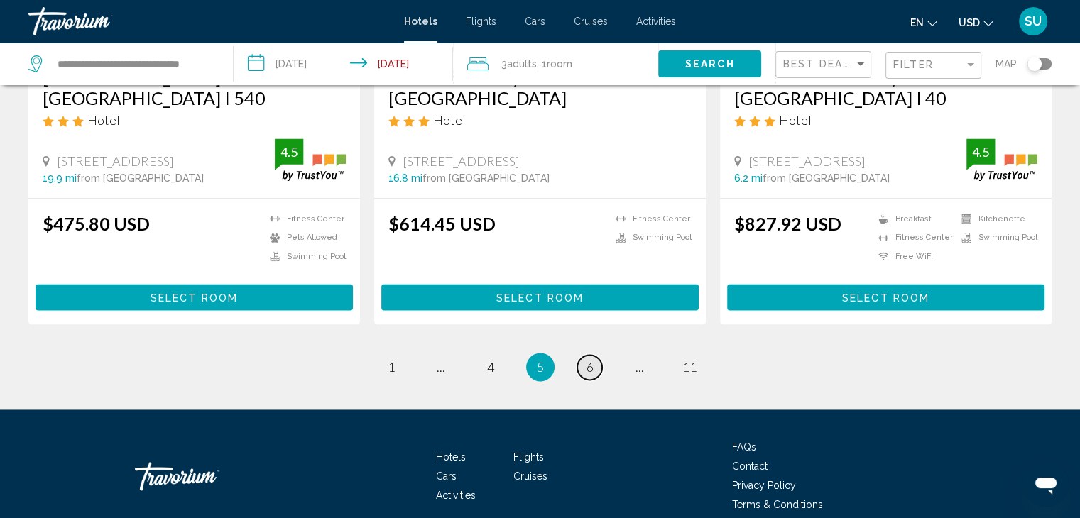
click at [587, 359] on span "6" at bounding box center [590, 367] width 7 height 16
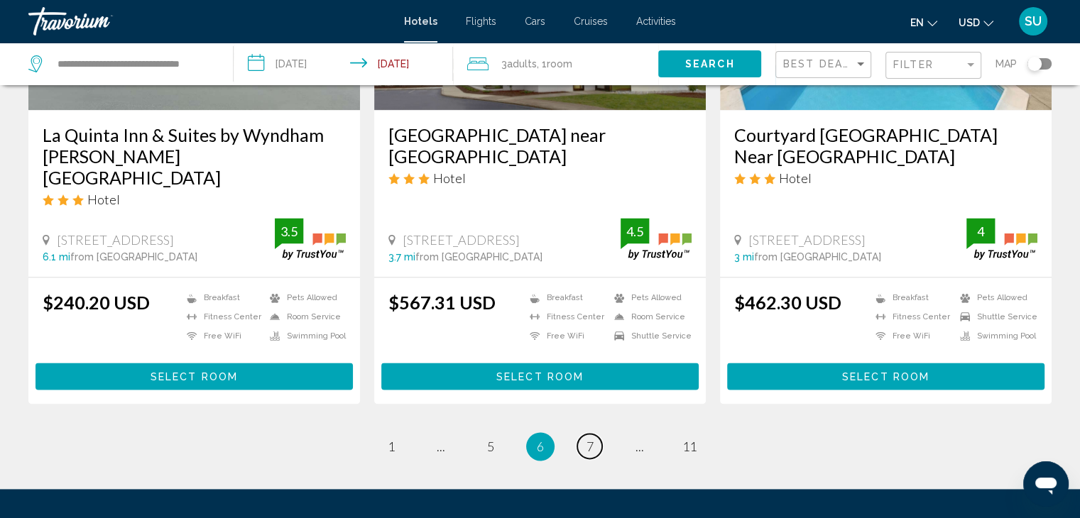
scroll to position [1943, 0]
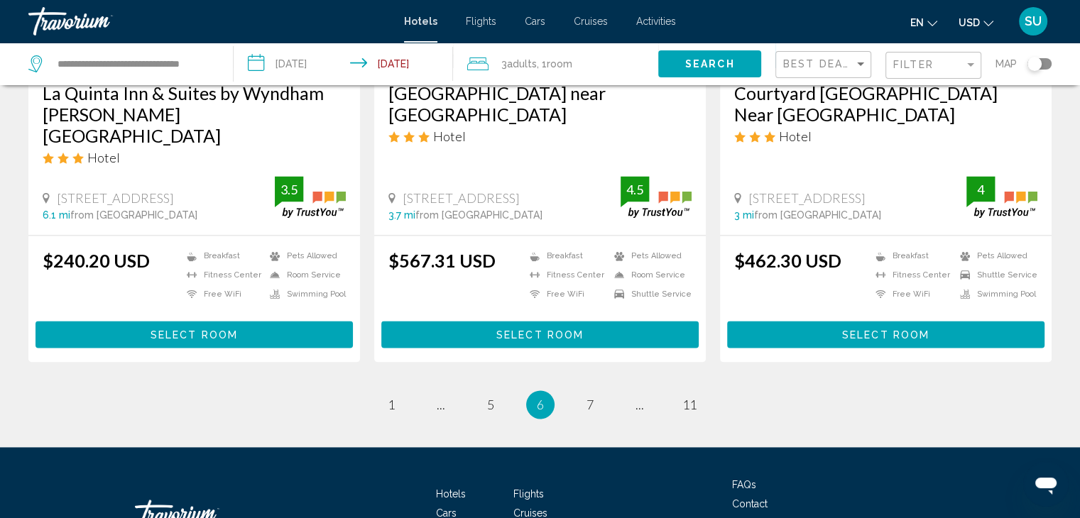
click at [537, 397] on span "6" at bounding box center [540, 405] width 7 height 16
click at [540, 397] on span "6" at bounding box center [540, 405] width 7 height 16
click at [490, 397] on span "5" at bounding box center [490, 405] width 7 height 16
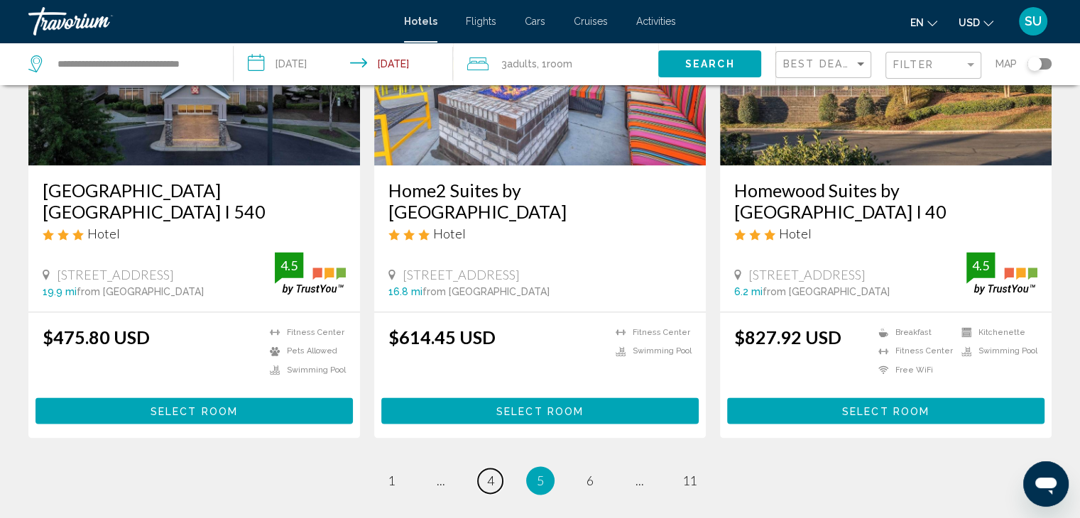
scroll to position [1911, 0]
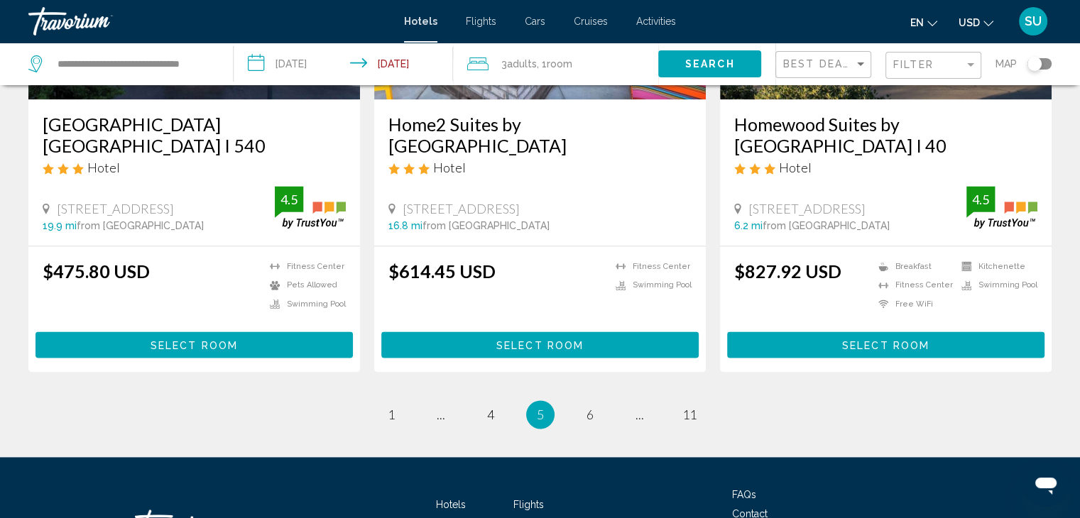
click at [476, 400] on li "page 4" at bounding box center [490, 414] width 28 height 28
click at [484, 403] on link "page 4" at bounding box center [490, 415] width 25 height 25
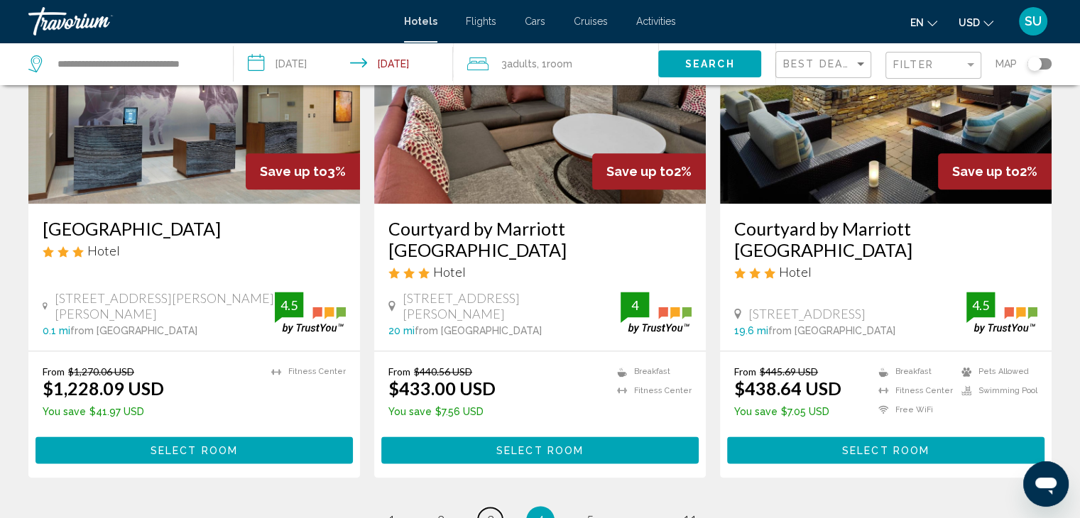
scroll to position [1937, 0]
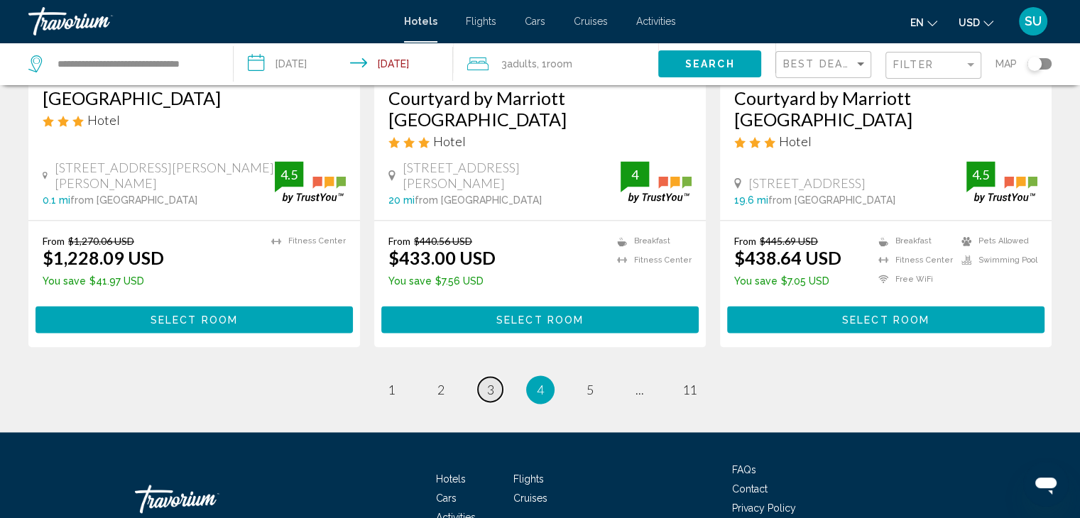
click at [492, 382] on span "3" at bounding box center [490, 390] width 7 height 16
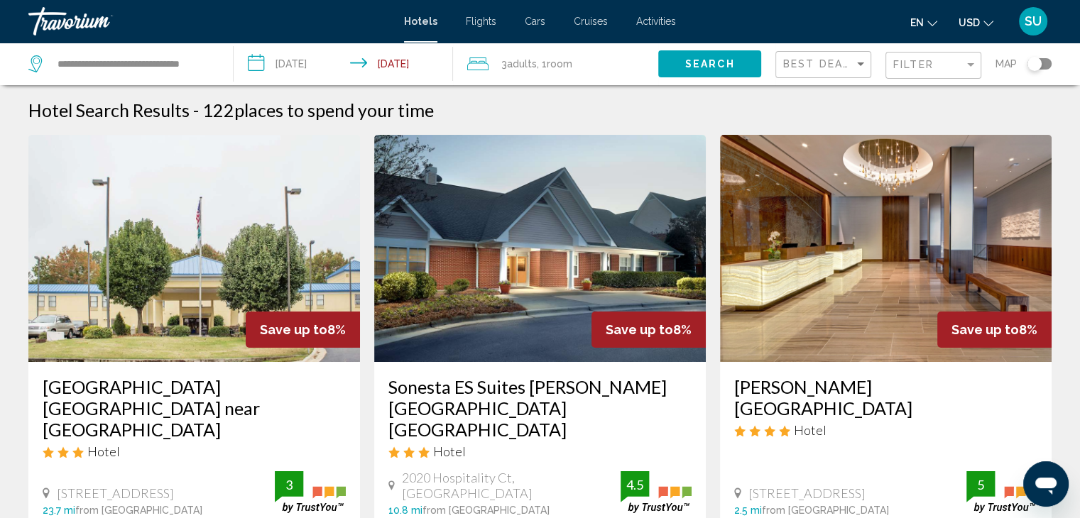
click at [1048, 430] on div "[PERSON_NAME][GEOGRAPHIC_DATA] Hotel [STREET_ADDRESS][GEOGRAPHIC_DATA] mi from …" at bounding box center [886, 446] width 332 height 168
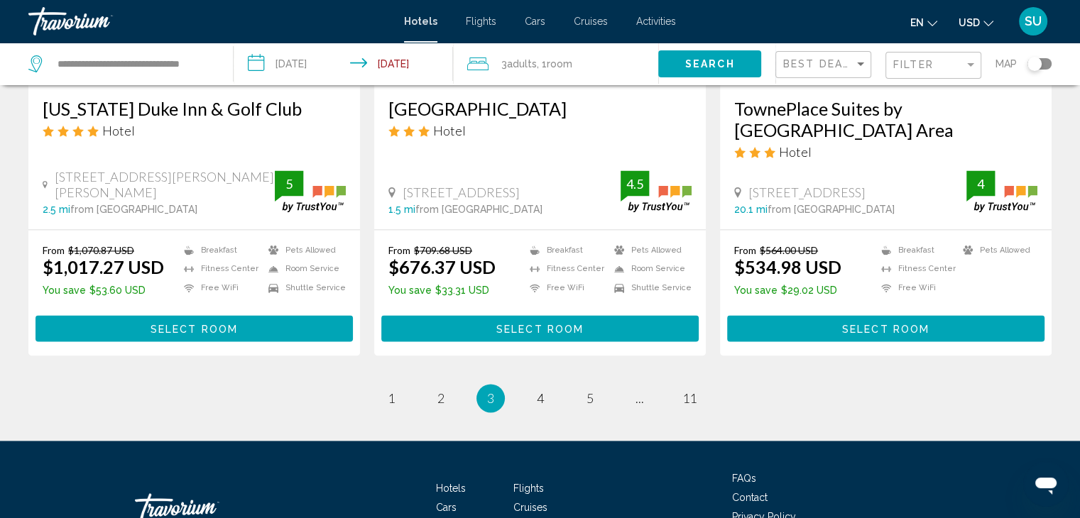
scroll to position [1958, 0]
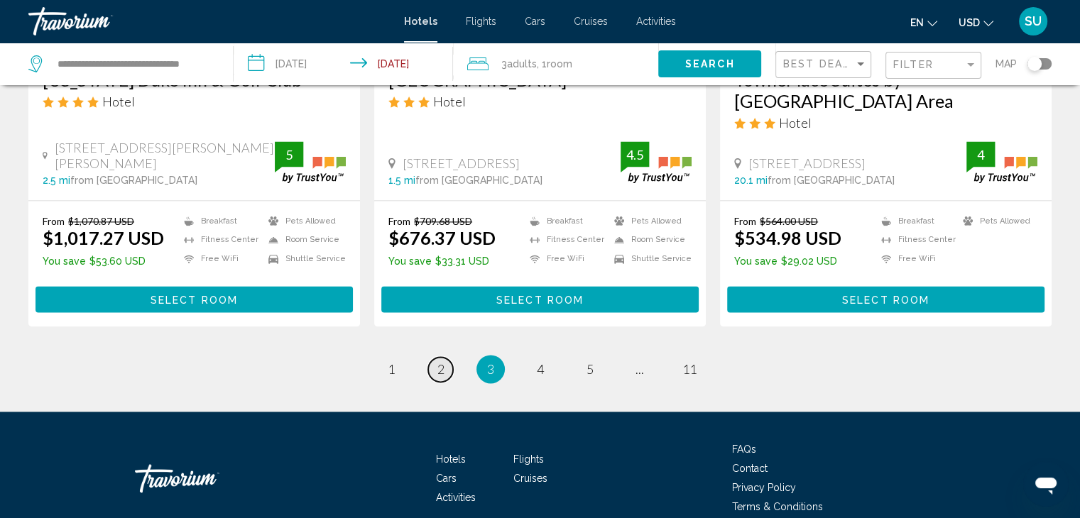
click at [443, 361] on span "2" at bounding box center [440, 369] width 7 height 16
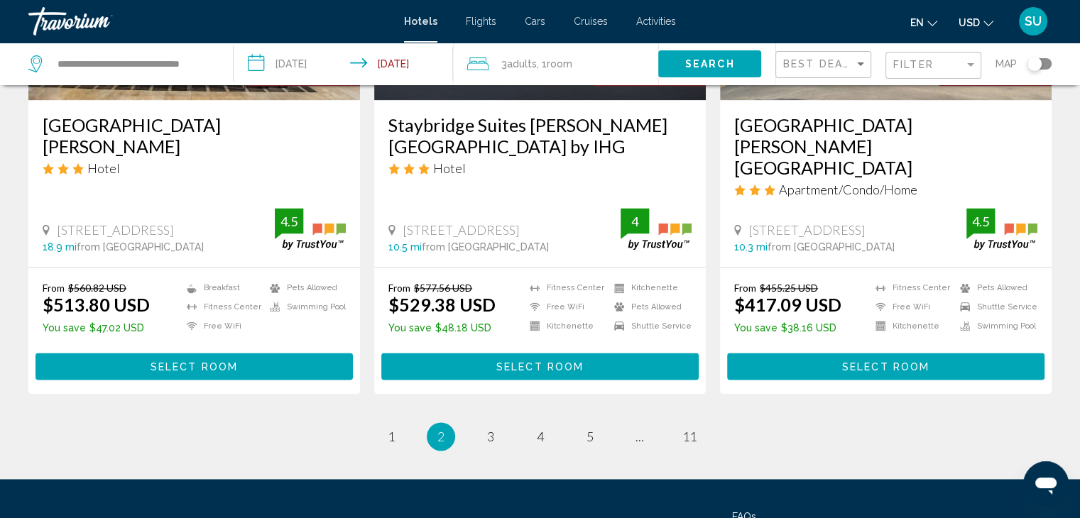
scroll to position [1940, 0]
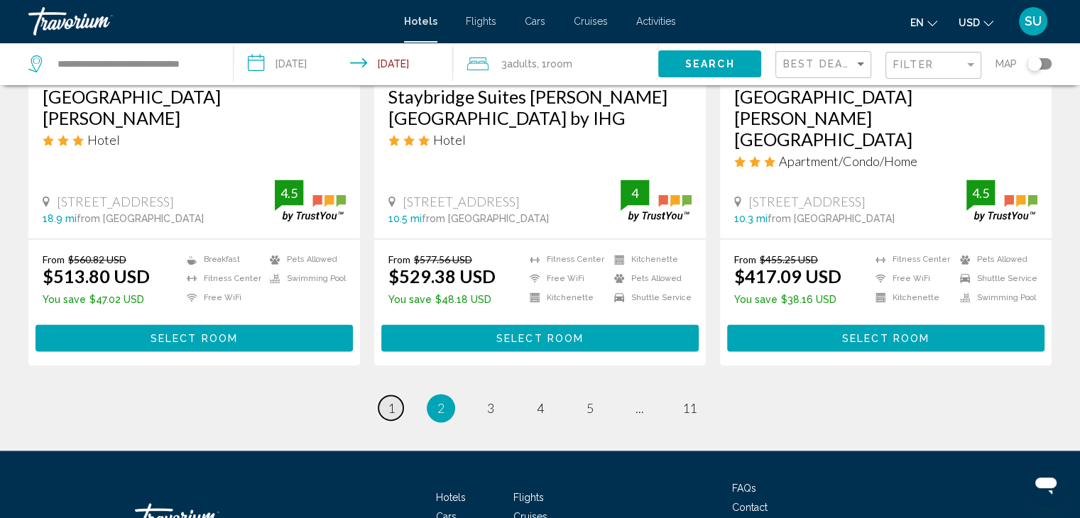
click at [394, 400] on span "1" at bounding box center [391, 408] width 7 height 16
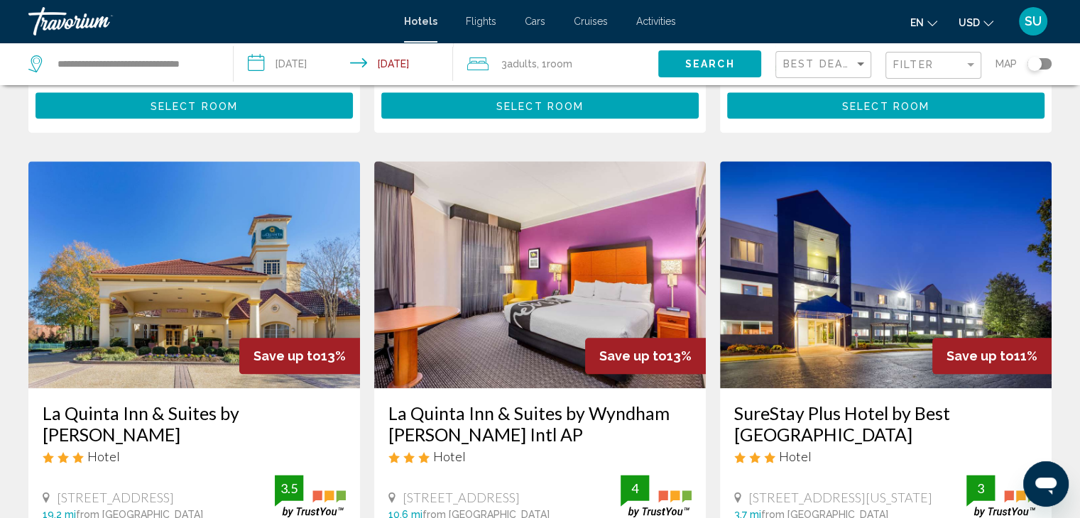
scroll to position [1646, 0]
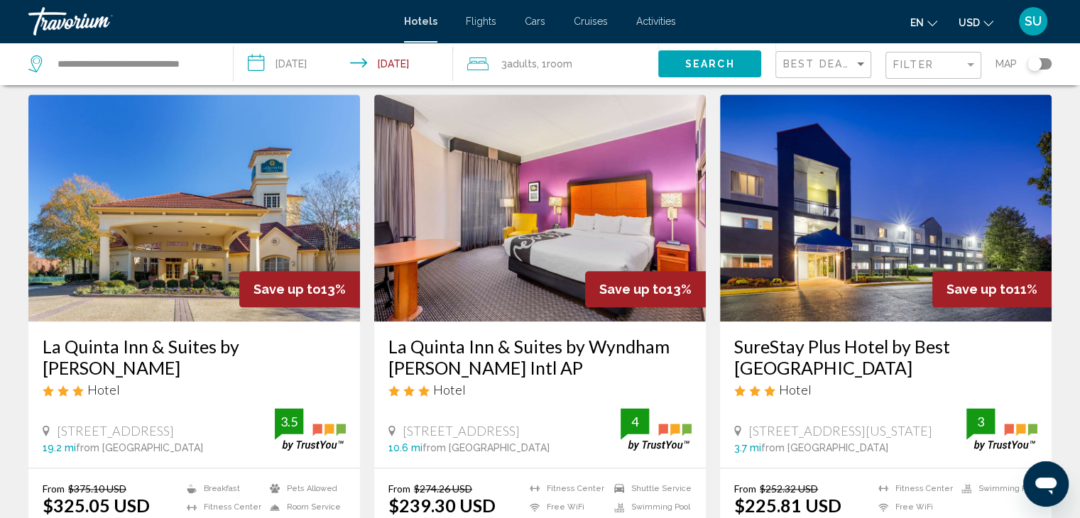
click at [512, 251] on img "Main content" at bounding box center [540, 207] width 332 height 227
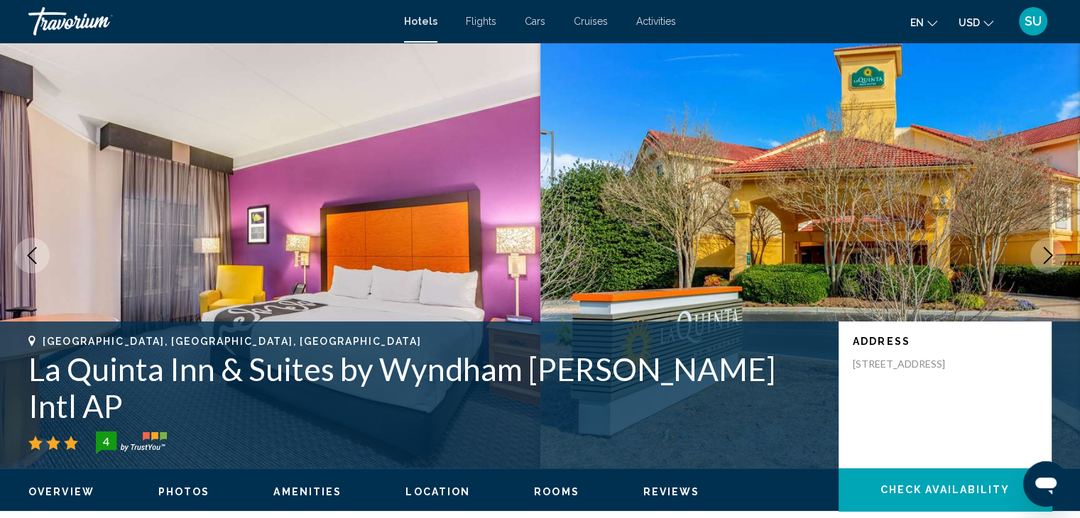
click at [1040, 259] on icon "Next image" at bounding box center [1048, 255] width 17 height 17
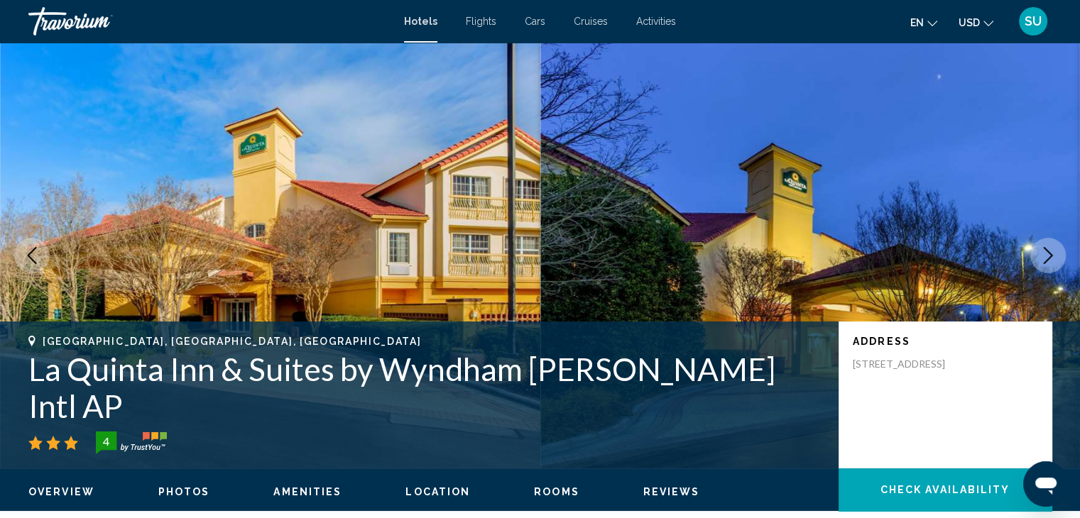
click at [1040, 259] on icon "Next image" at bounding box center [1048, 255] width 17 height 17
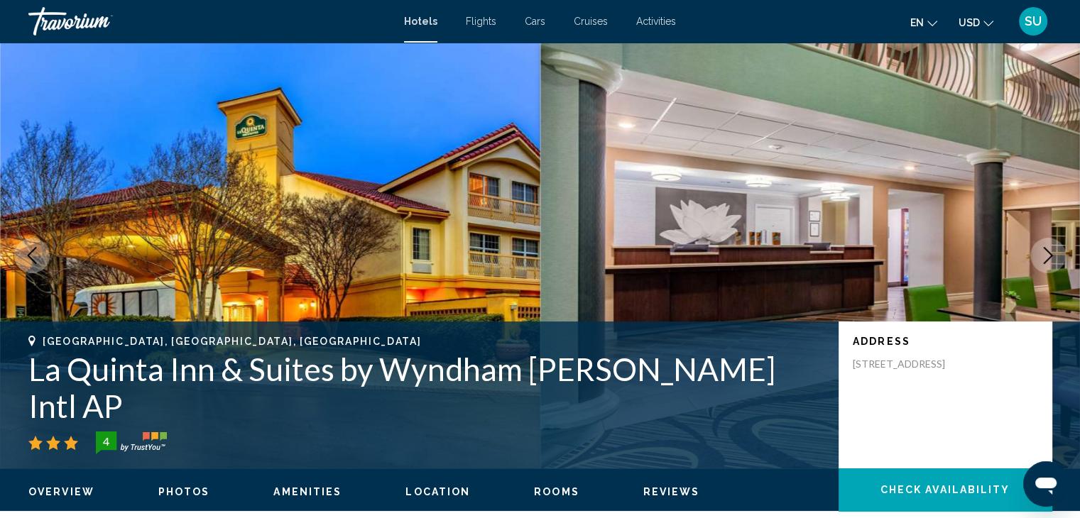
click at [1040, 259] on icon "Next image" at bounding box center [1048, 255] width 17 height 17
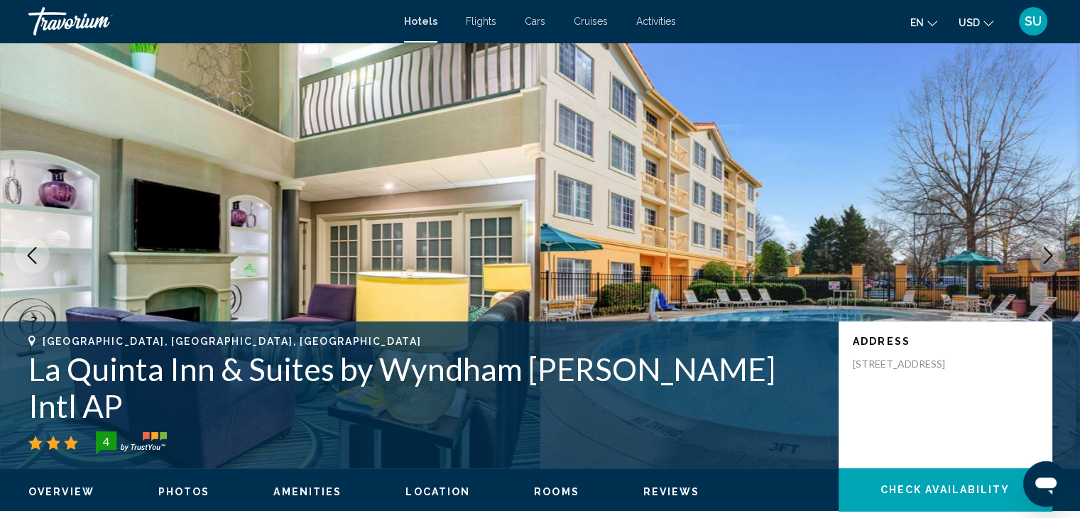
click at [1040, 259] on icon "Next image" at bounding box center [1048, 255] width 17 height 17
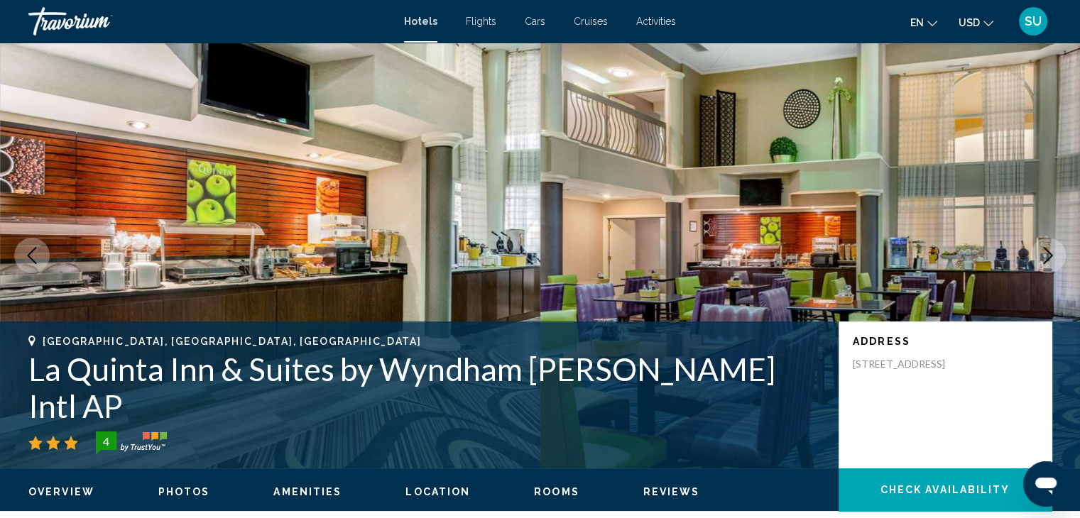
click at [1040, 259] on icon "Next image" at bounding box center [1048, 255] width 17 height 17
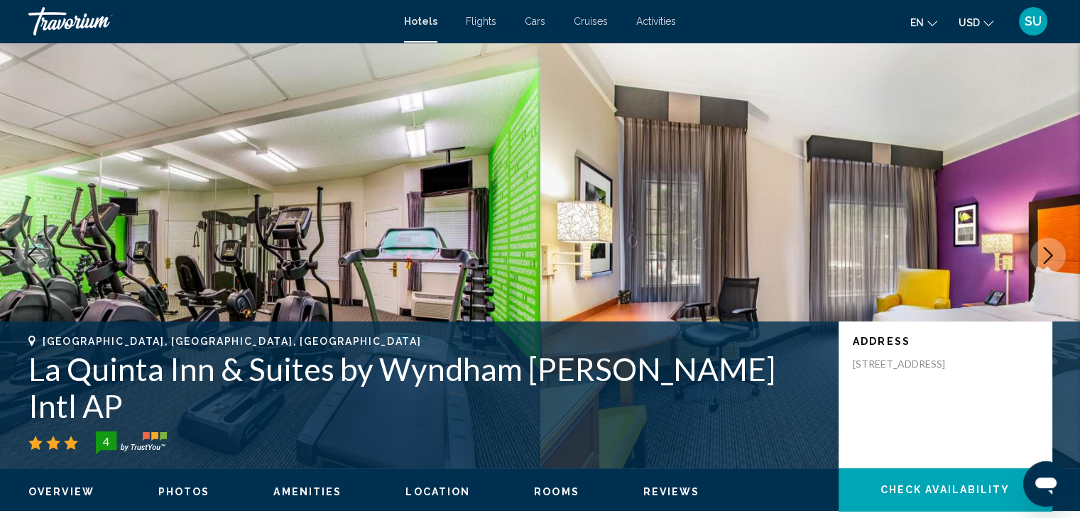
click at [1040, 259] on icon "Next image" at bounding box center [1048, 255] width 17 height 17
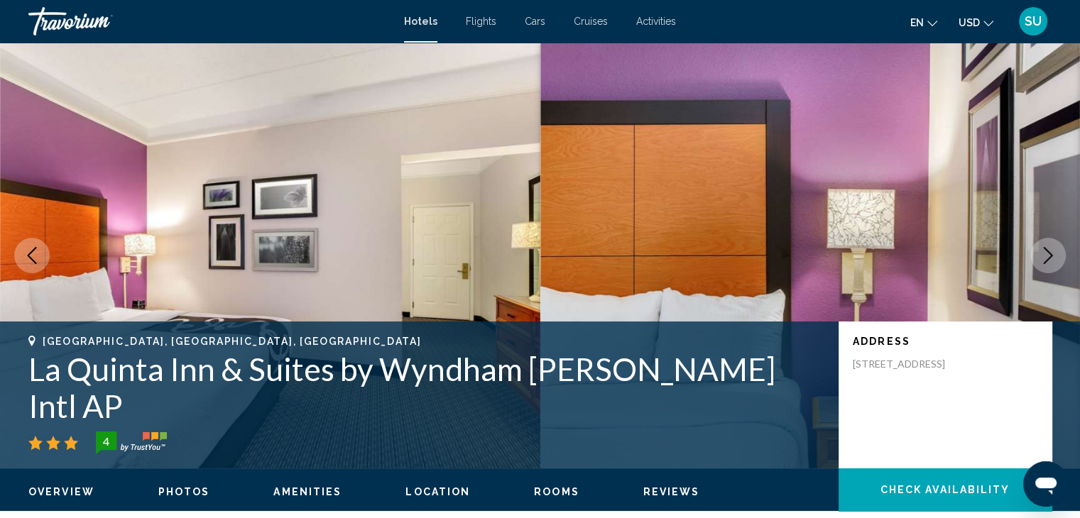
click at [1040, 259] on icon "Next image" at bounding box center [1048, 255] width 17 height 17
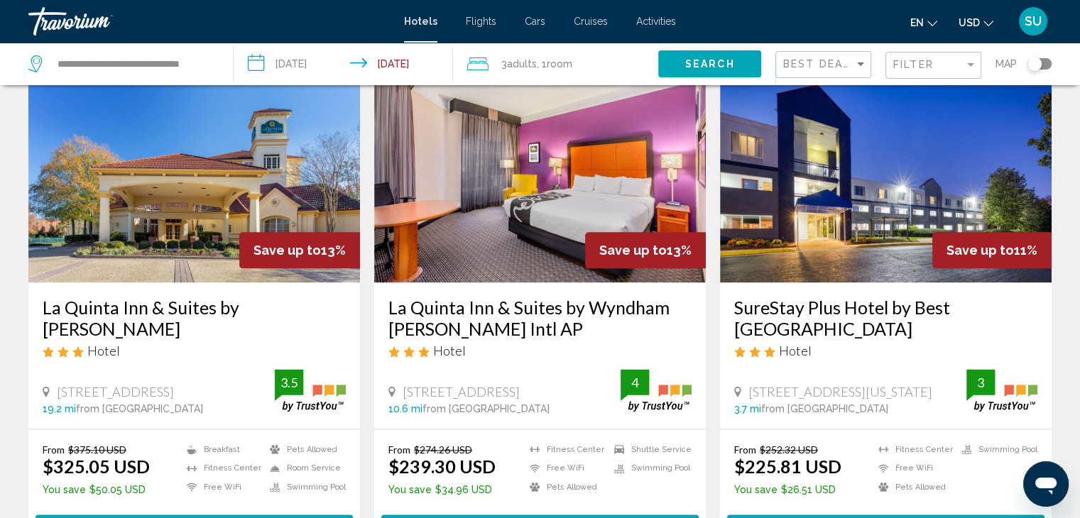
scroll to position [1702, 0]
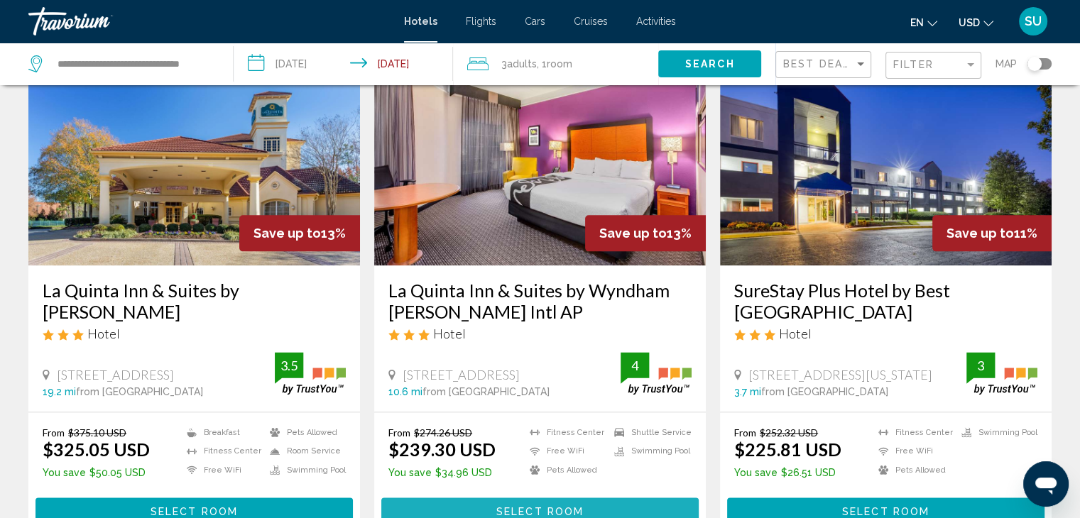
click at [520, 506] on span "Select Room" at bounding box center [539, 511] width 87 height 11
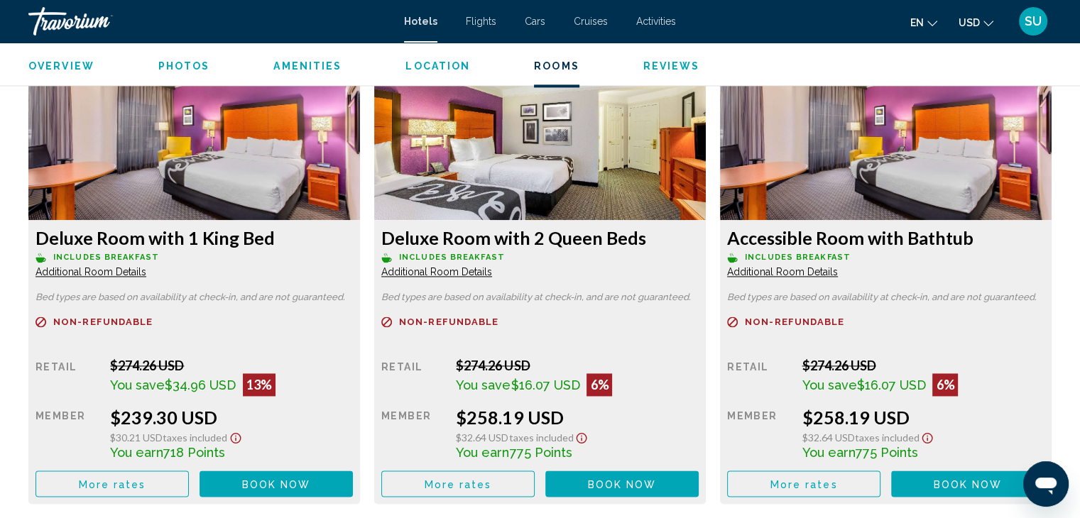
scroll to position [1997, 0]
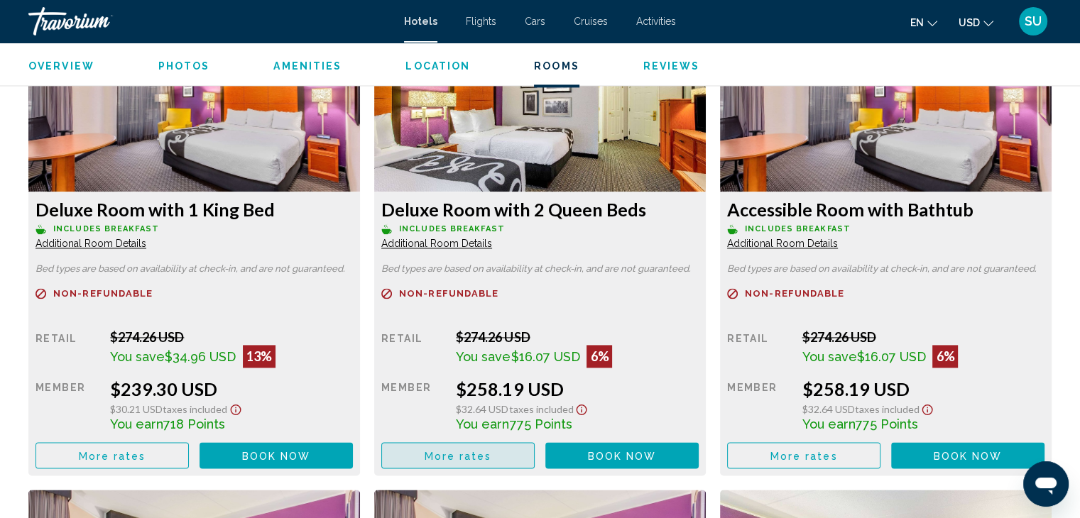
click at [507, 449] on button "More rates" at bounding box center [457, 455] width 153 height 26
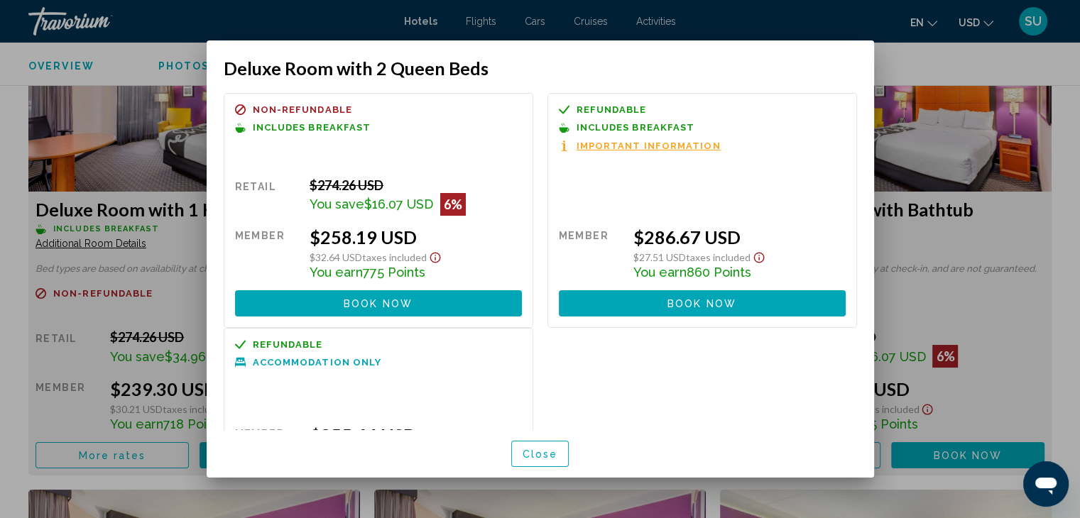
click at [605, 146] on span "Important Information" at bounding box center [649, 145] width 144 height 9
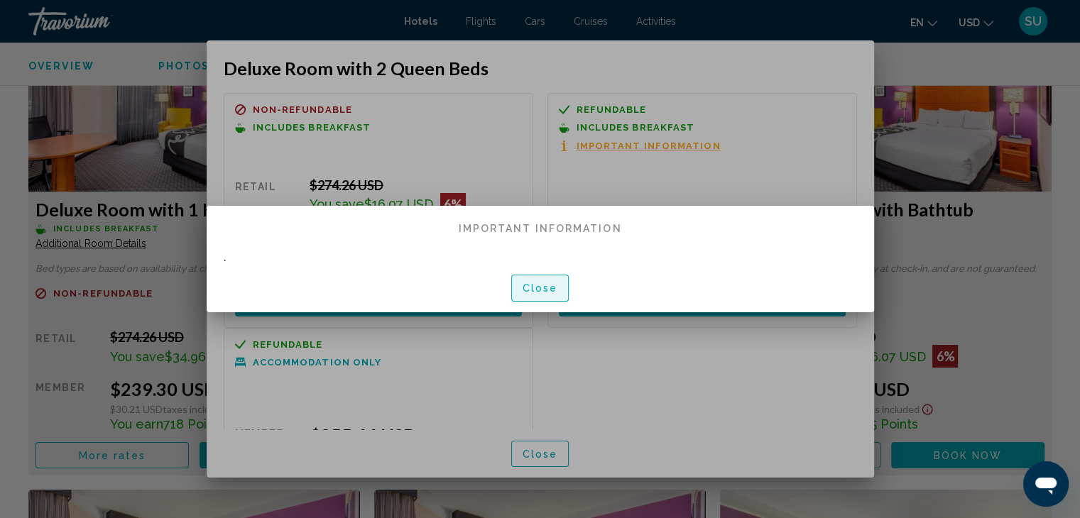
click at [543, 286] on span "Close" at bounding box center [541, 288] width 36 height 11
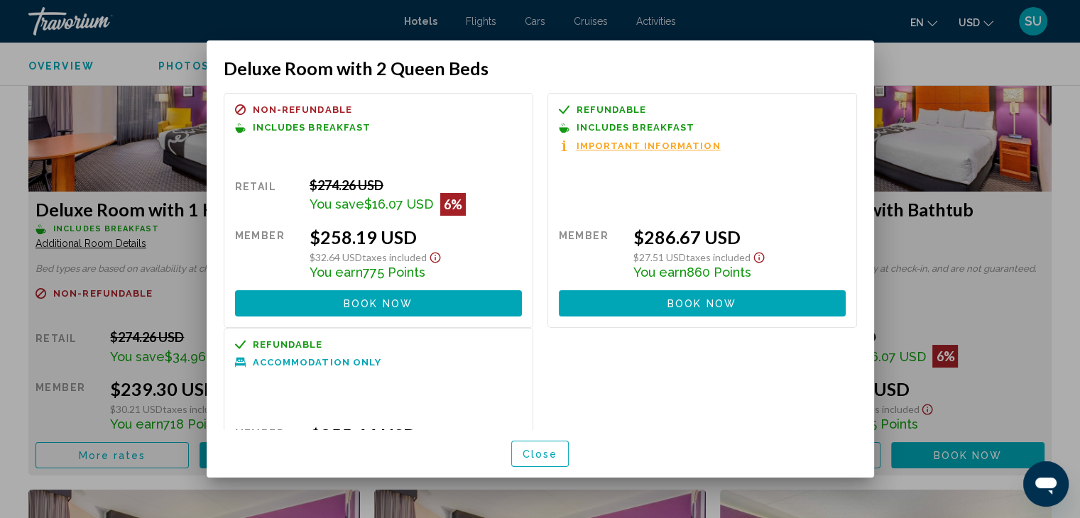
click at [934, 76] on div at bounding box center [540, 259] width 1080 height 518
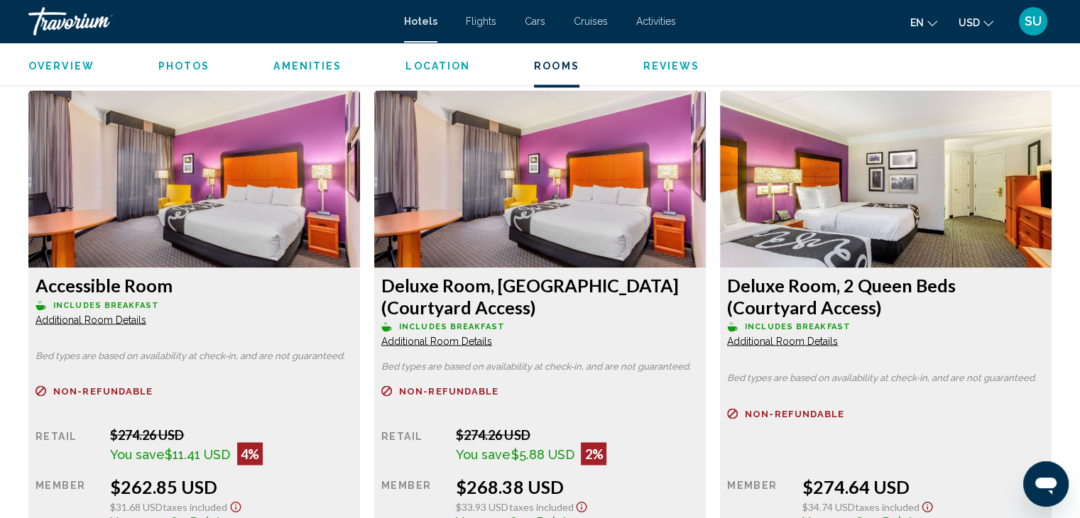
scroll to position [2377, 0]
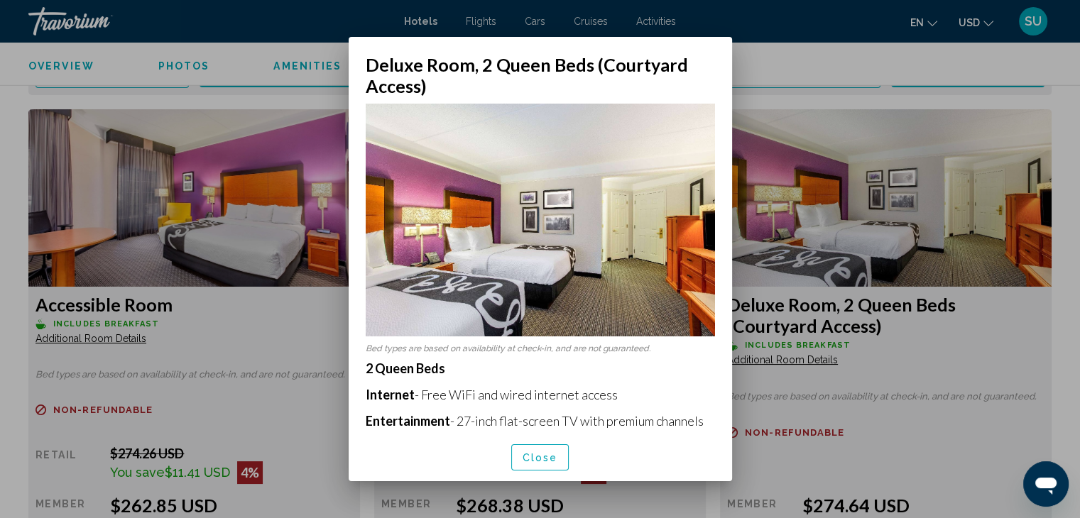
scroll to position [0, 0]
click at [952, 367] on div at bounding box center [540, 259] width 1080 height 518
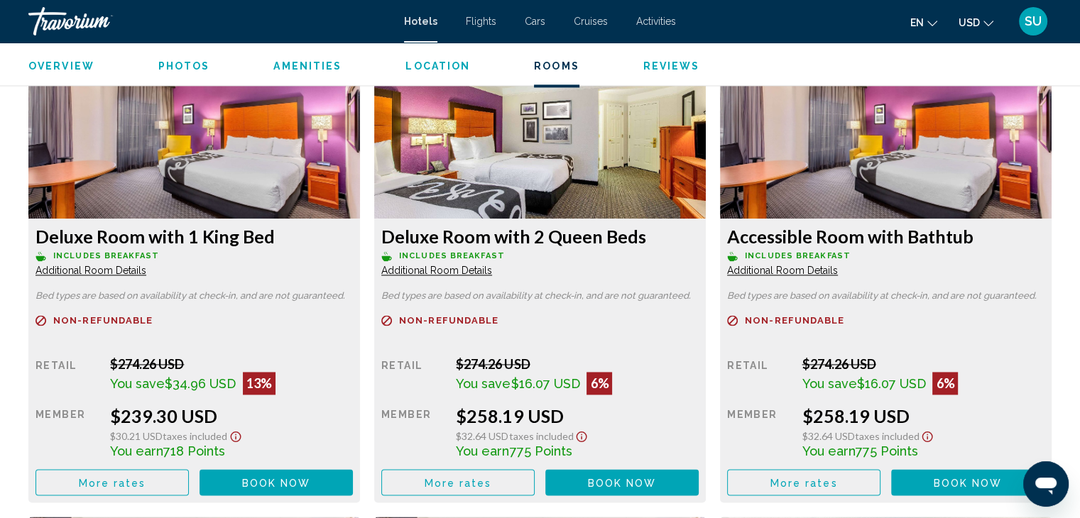
scroll to position [1980, 0]
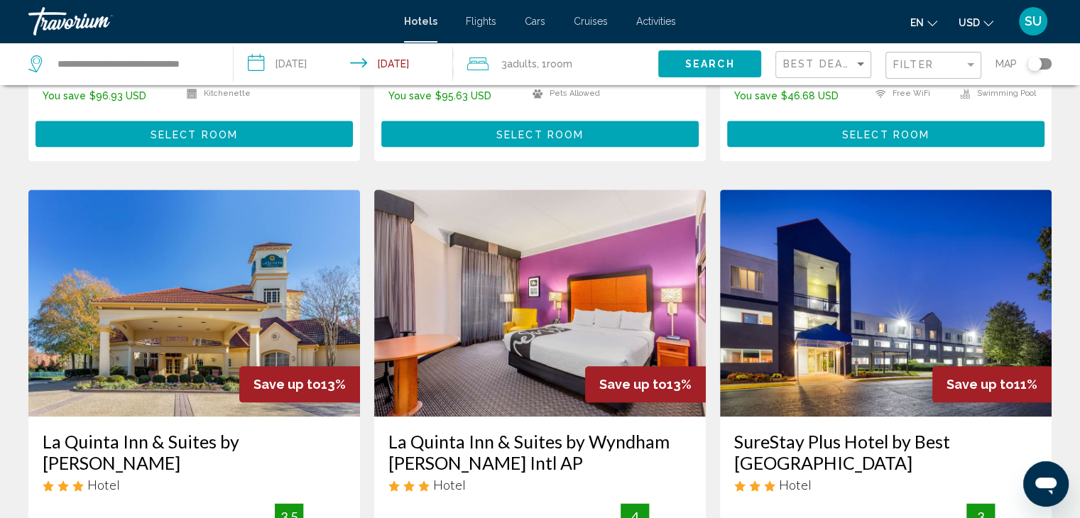
scroll to position [1561, 0]
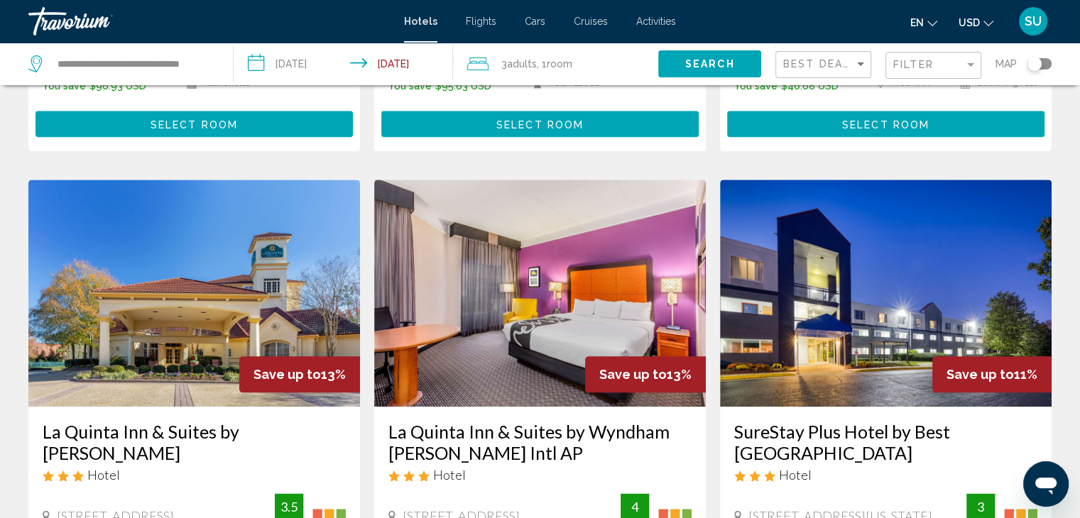
click at [565, 421] on h3 "La Quinta Inn & Suites by Wyndham [PERSON_NAME] Intl AP" at bounding box center [539, 442] width 303 height 43
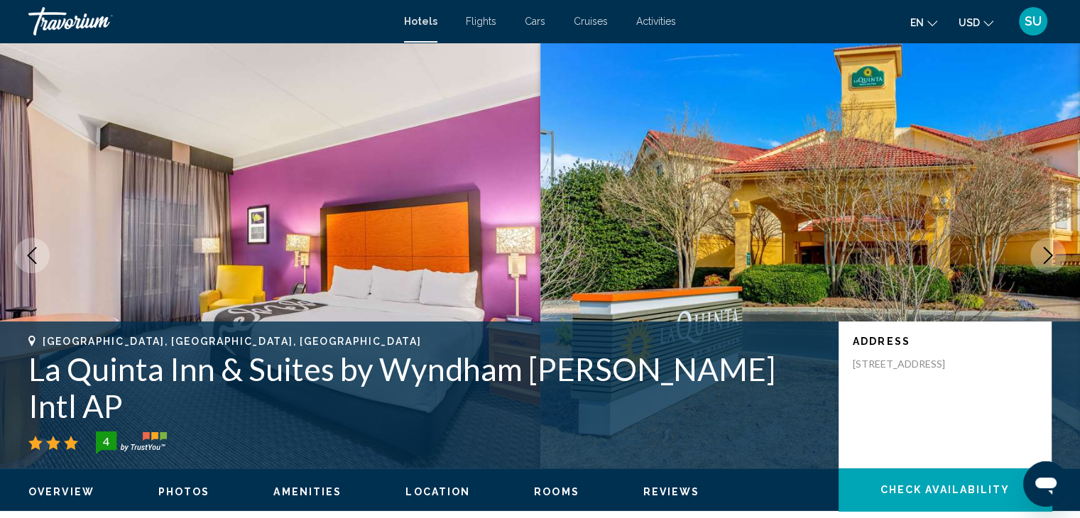
click at [1034, 248] on button "Next image" at bounding box center [1048, 256] width 36 height 36
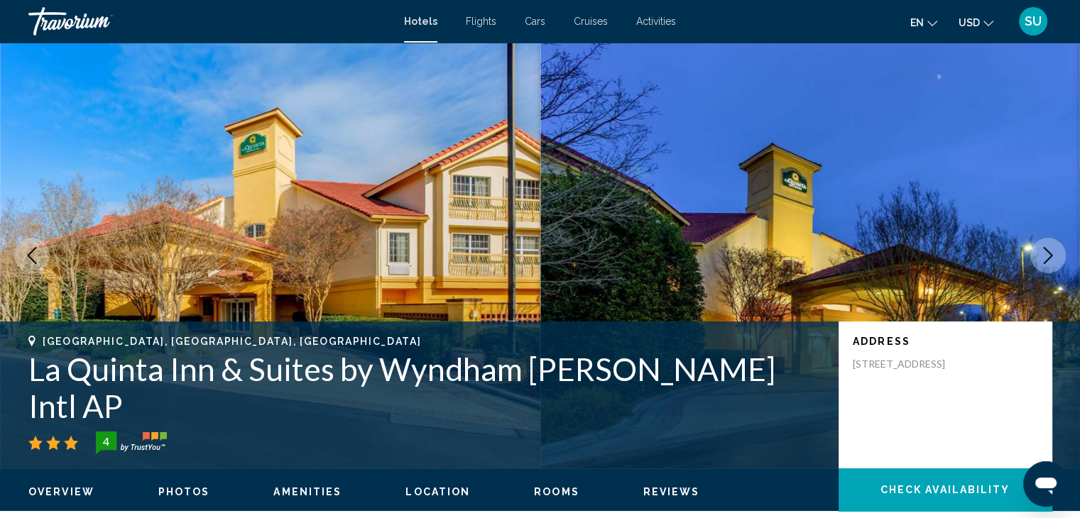
click at [1034, 248] on button "Next image" at bounding box center [1048, 256] width 36 height 36
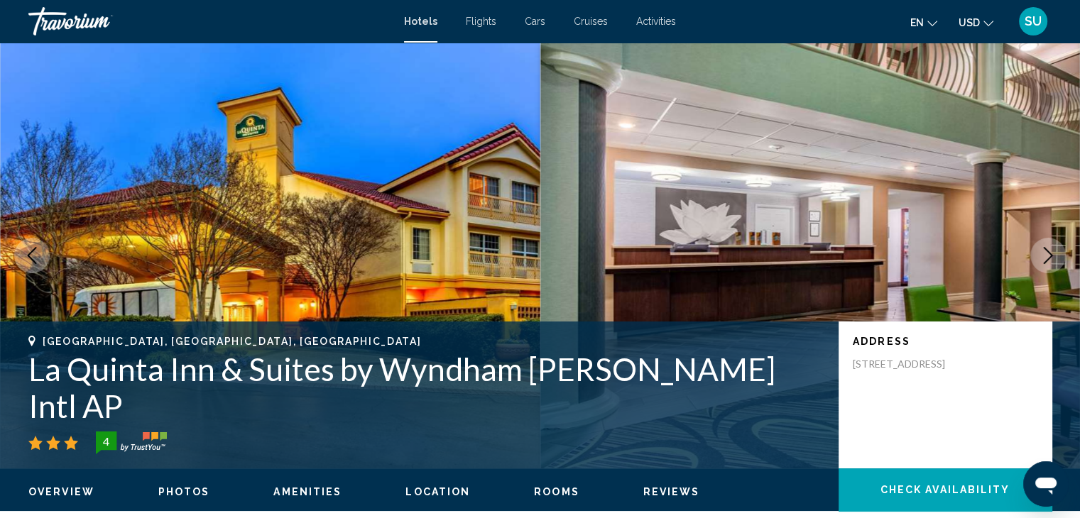
click at [1034, 248] on button "Next image" at bounding box center [1048, 256] width 36 height 36
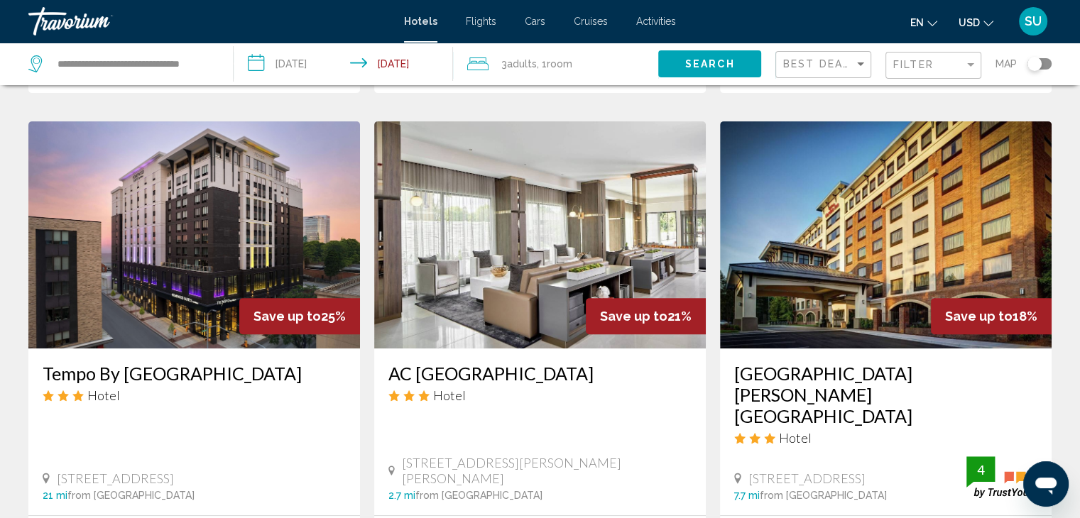
scroll to position [464, 0]
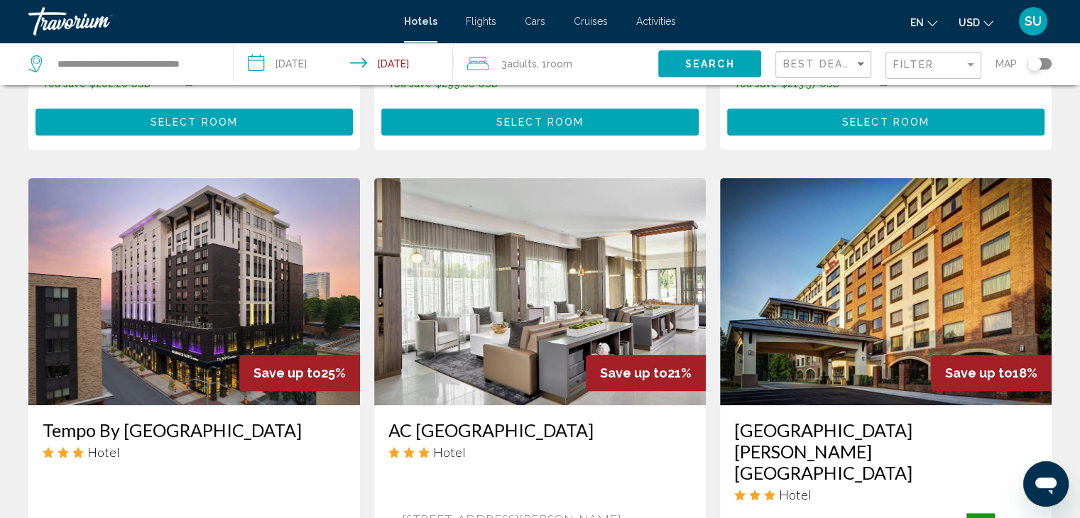
click at [809, 333] on img "Main content" at bounding box center [886, 291] width 332 height 227
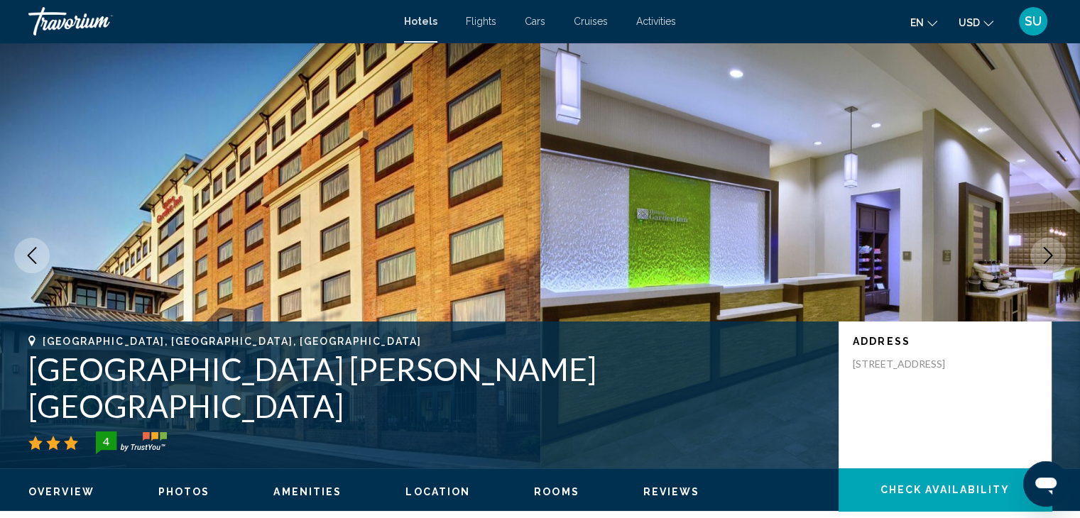
click at [1050, 261] on icon "Next image" at bounding box center [1048, 255] width 17 height 17
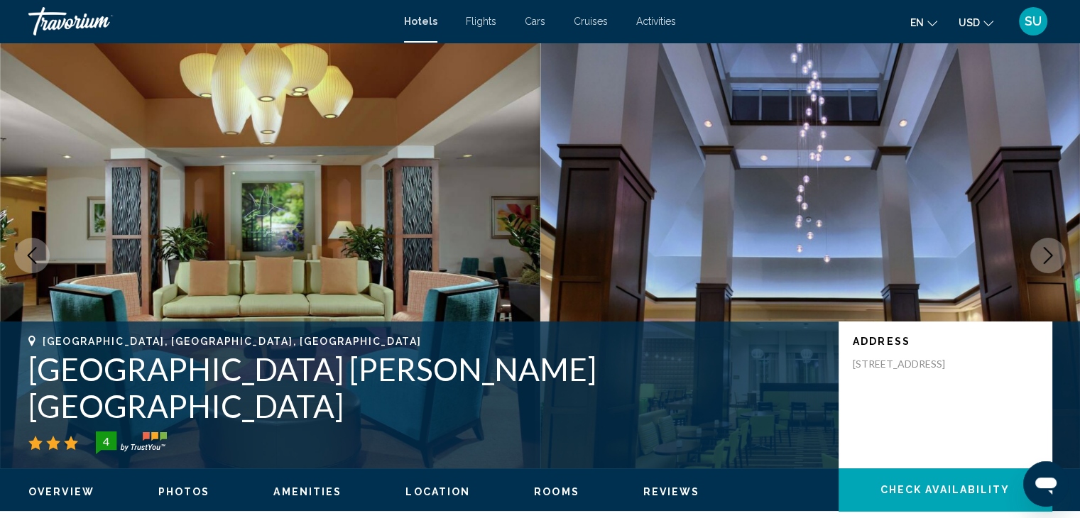
click at [1050, 261] on icon "Next image" at bounding box center [1048, 255] width 17 height 17
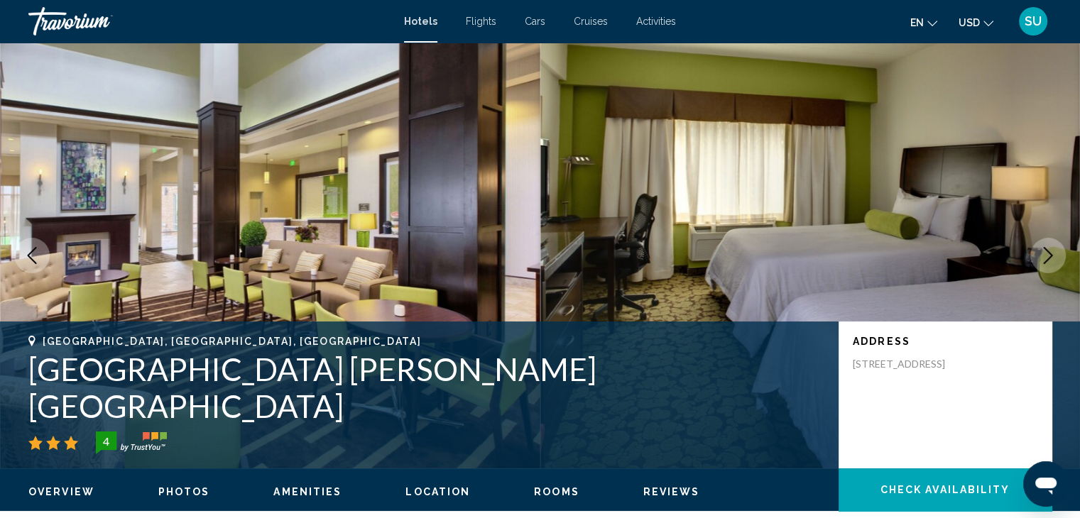
click at [1050, 261] on icon "Next image" at bounding box center [1048, 255] width 17 height 17
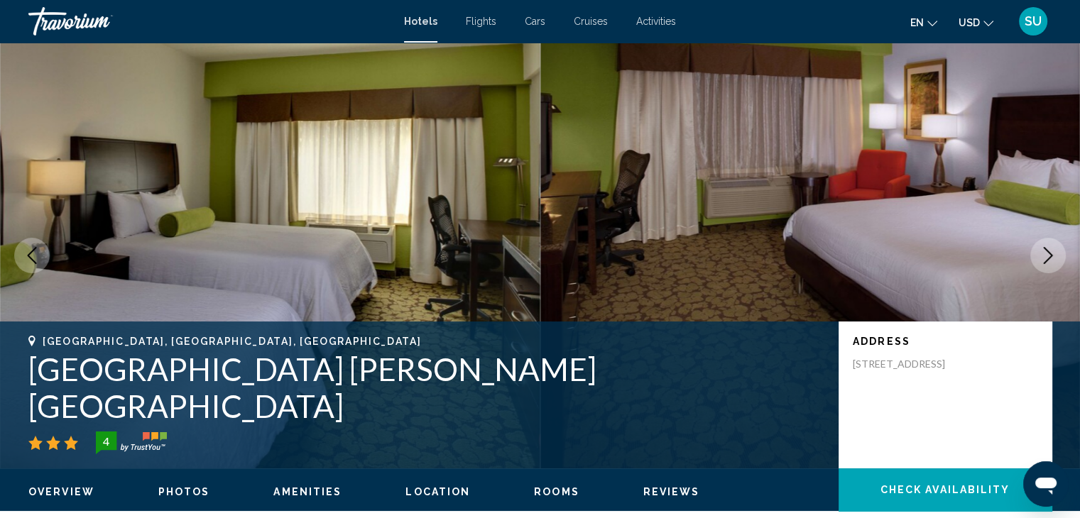
click at [1050, 261] on icon "Next image" at bounding box center [1048, 255] width 17 height 17
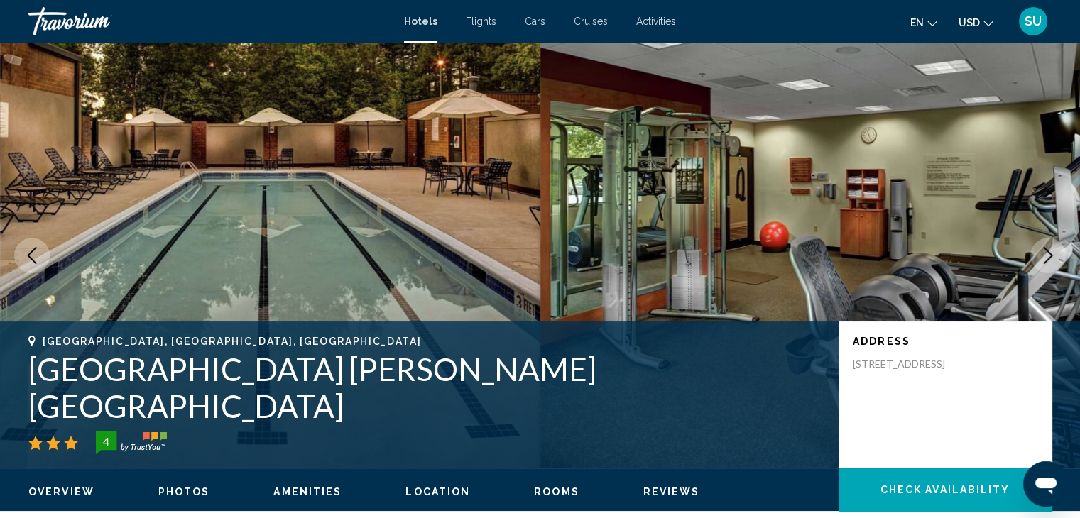
click at [1050, 261] on icon "Next image" at bounding box center [1048, 255] width 17 height 17
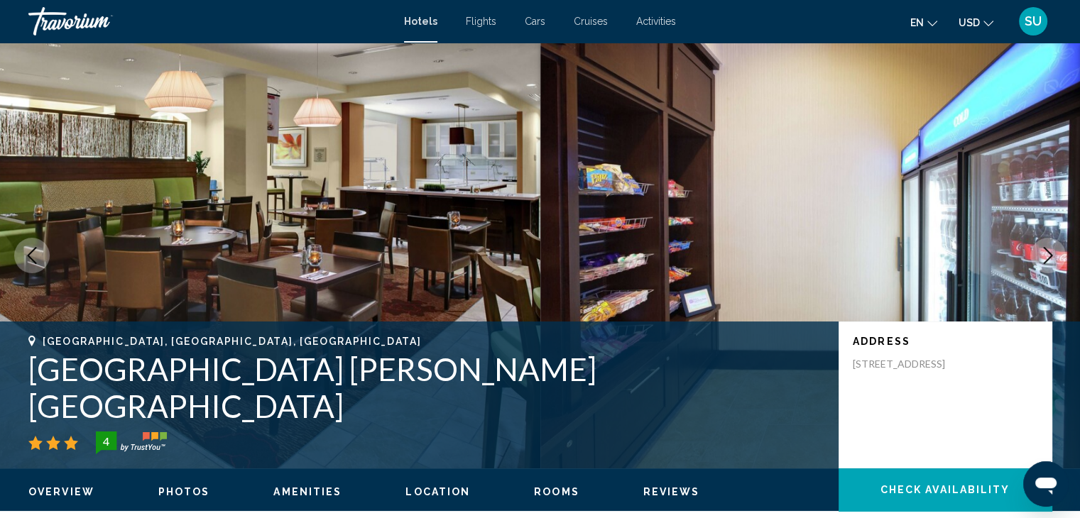
click at [1050, 261] on icon "Next image" at bounding box center [1048, 255] width 17 height 17
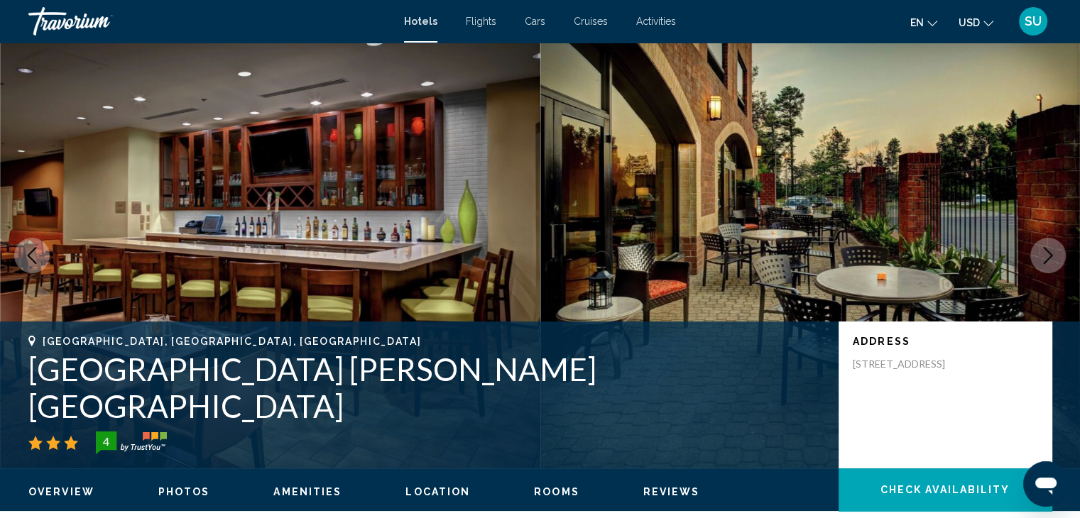
click at [1050, 261] on icon "Next image" at bounding box center [1048, 255] width 17 height 17
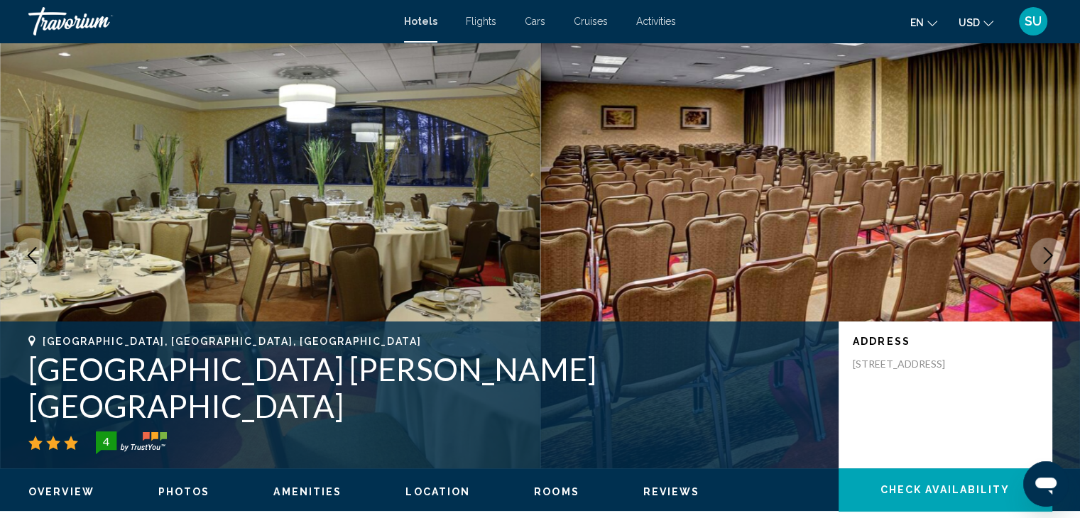
click at [1050, 261] on icon "Next image" at bounding box center [1048, 255] width 17 height 17
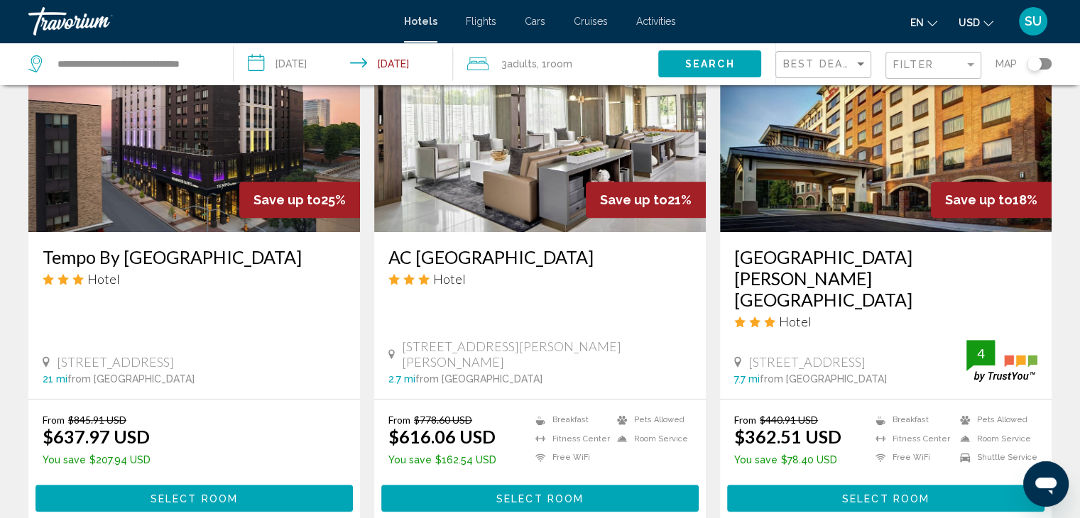
scroll to position [643, 0]
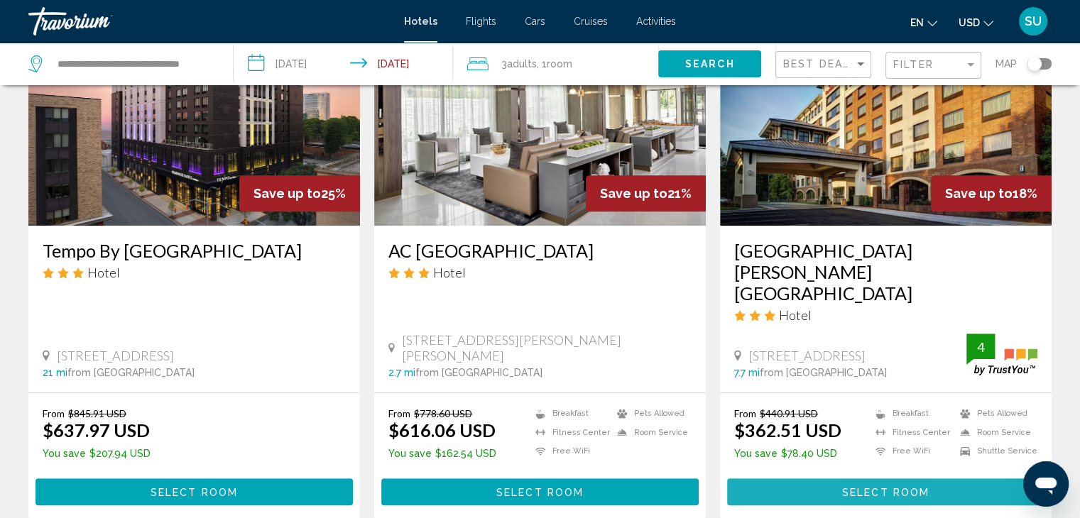
click at [905, 479] on button "Select Room" at bounding box center [885, 492] width 317 height 26
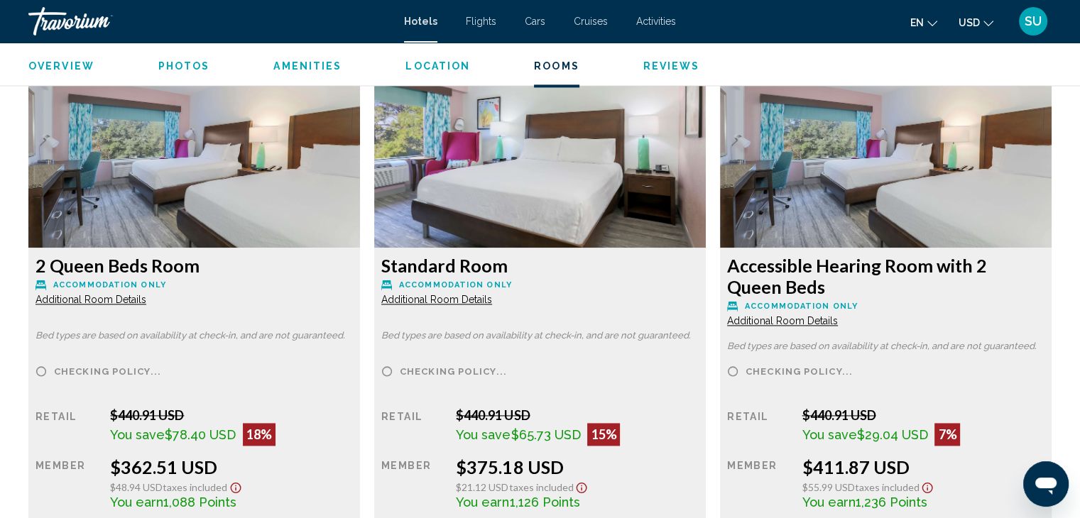
scroll to position [1948, 0]
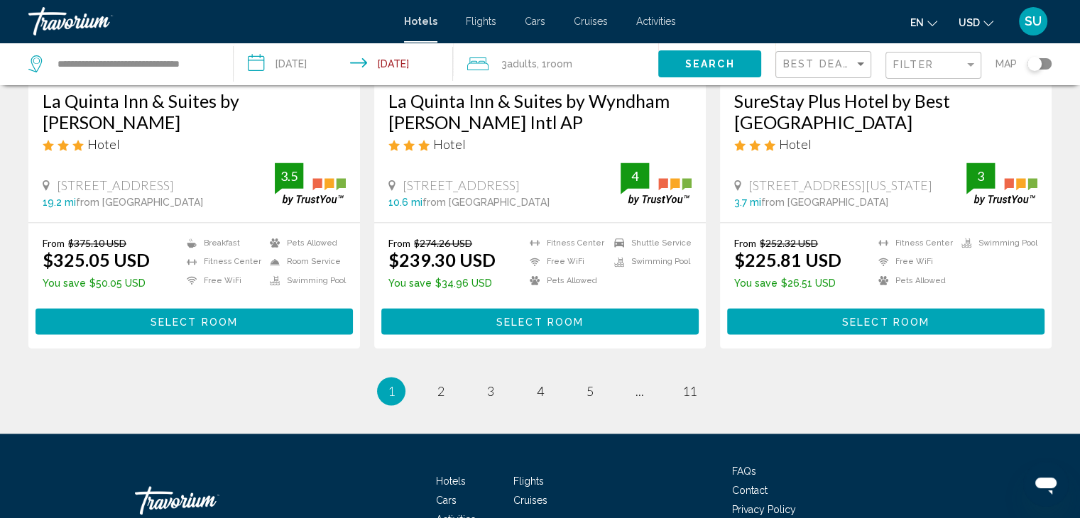
scroll to position [1938, 0]
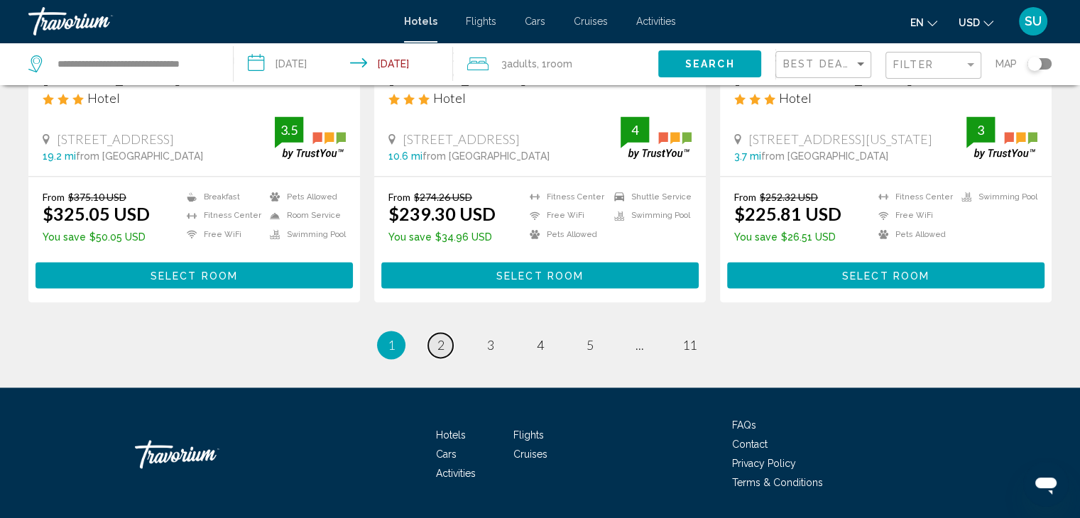
click at [443, 337] on span "2" at bounding box center [440, 345] width 7 height 16
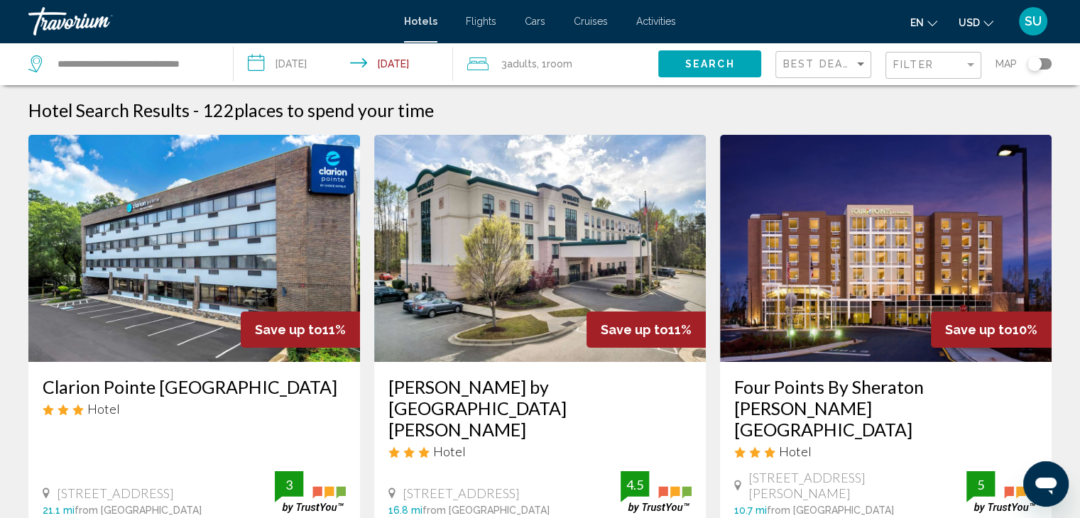
click at [1009, 398] on h3 "Four Points By Sheraton [PERSON_NAME][GEOGRAPHIC_DATA]" at bounding box center [885, 408] width 303 height 64
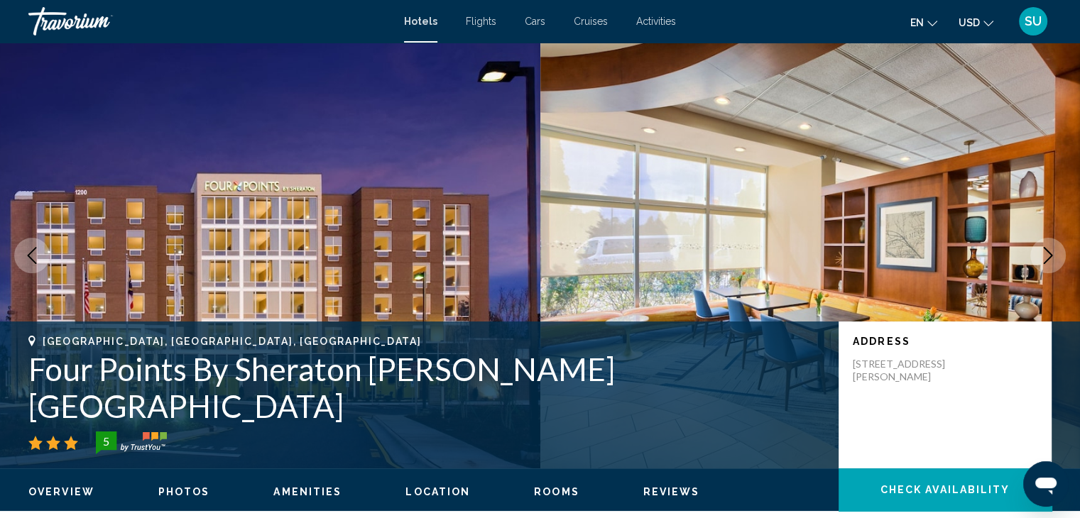
click at [1040, 259] on icon "Next image" at bounding box center [1048, 255] width 17 height 17
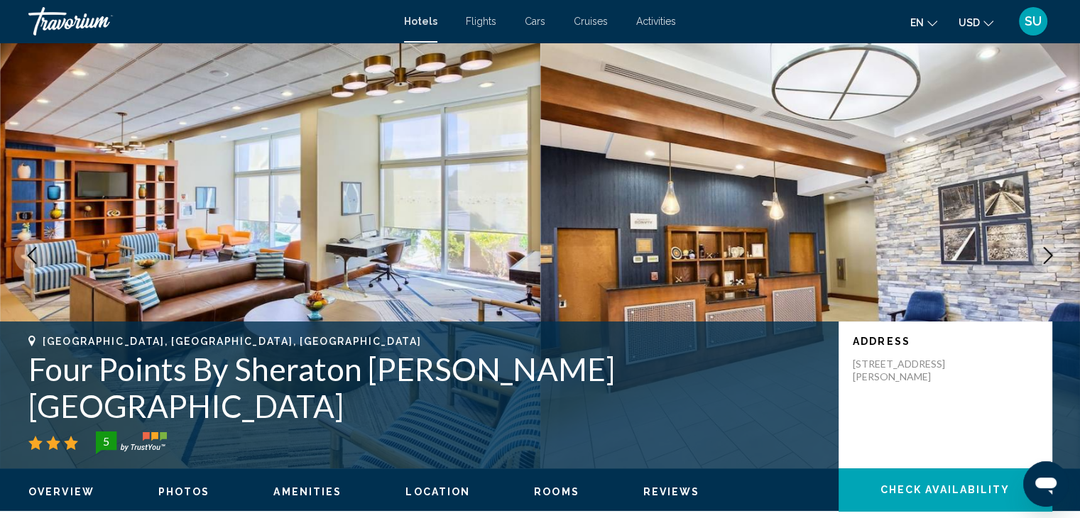
click at [1040, 259] on icon "Next image" at bounding box center [1048, 255] width 17 height 17
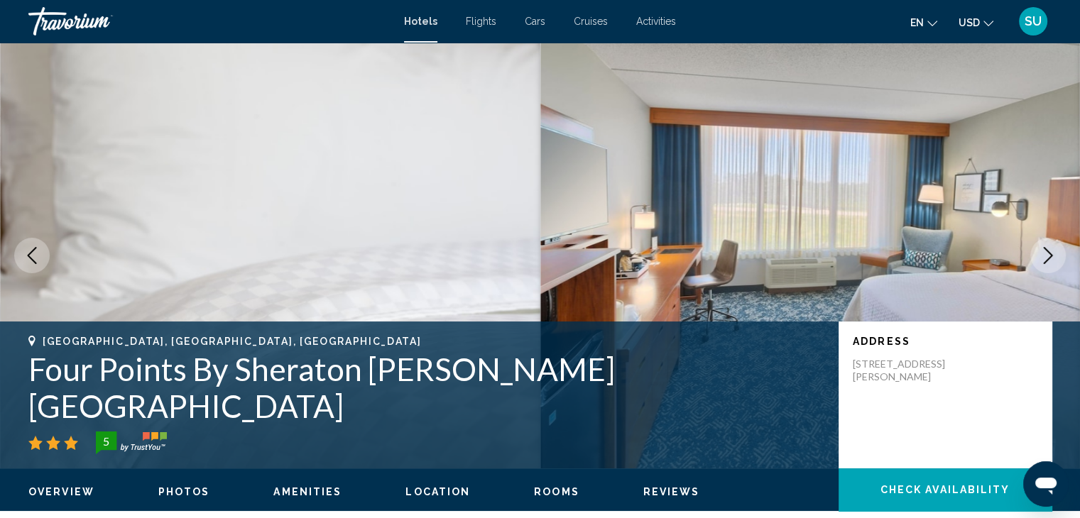
click at [1040, 259] on icon "Next image" at bounding box center [1048, 255] width 17 height 17
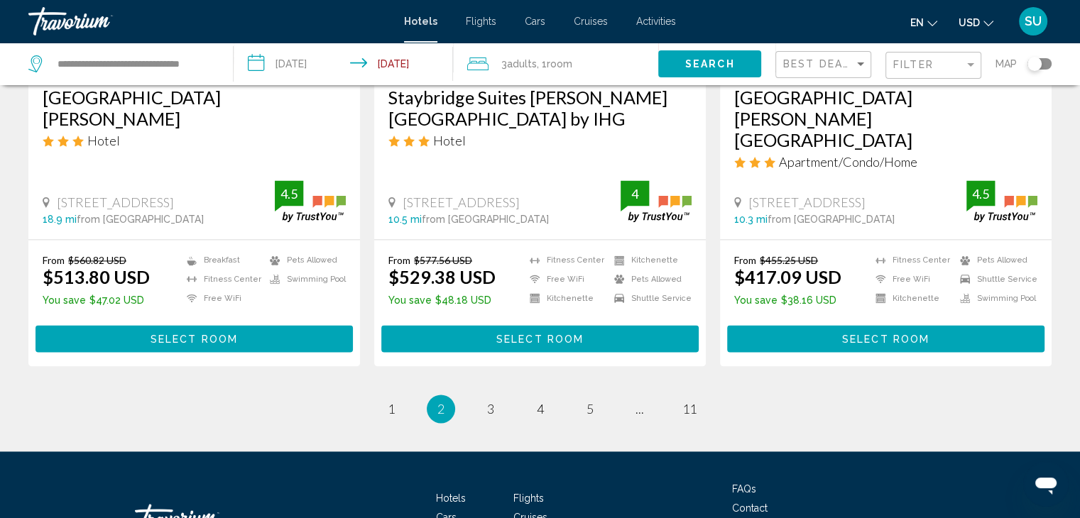
scroll to position [1958, 0]
